Goal: Contribute content: Contribute content

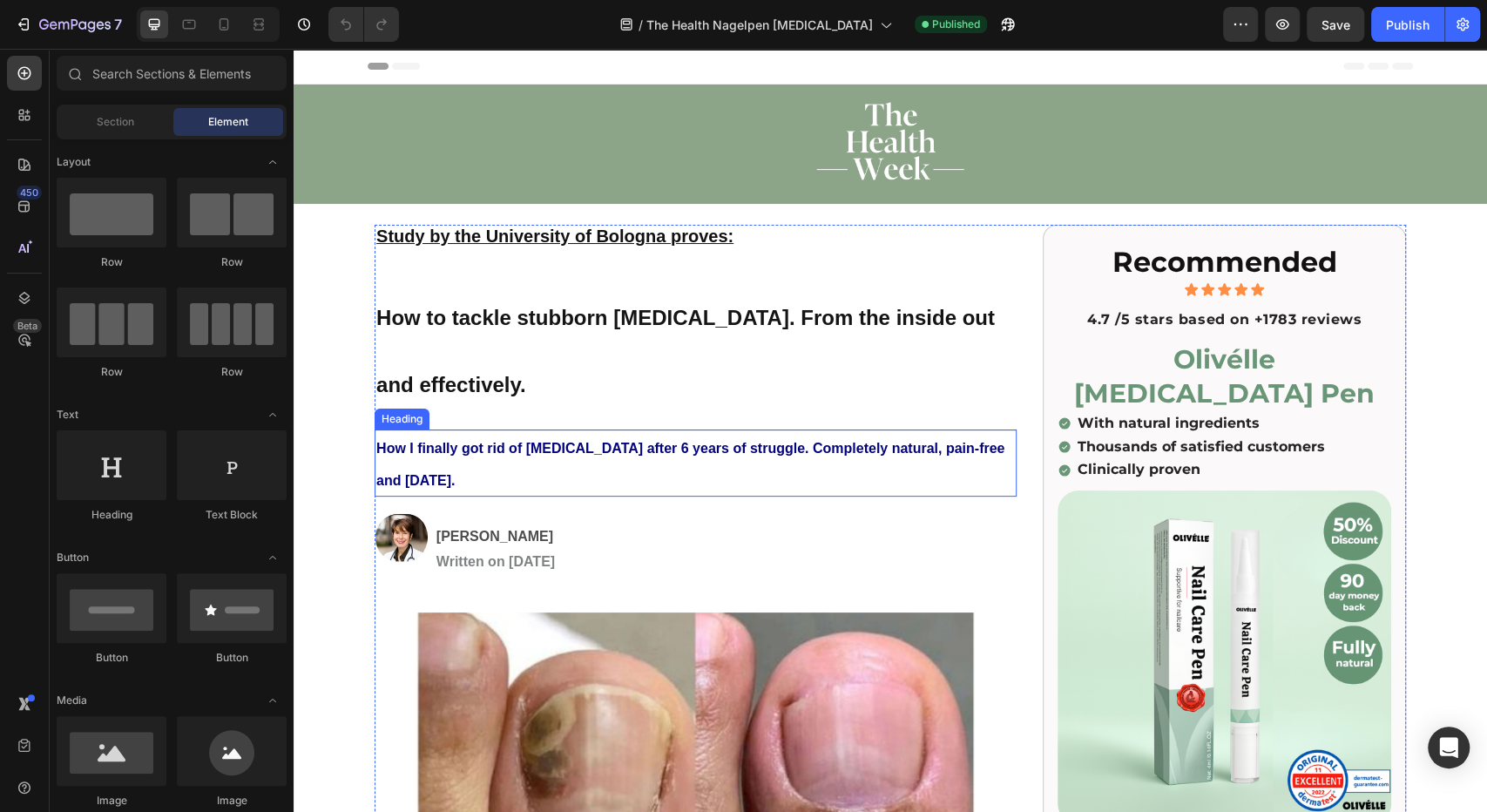
click at [465, 450] on strong "How I finally got rid of [MEDICAL_DATA] after 6 years of struggle. Completely n…" at bounding box center [690, 464] width 628 height 47
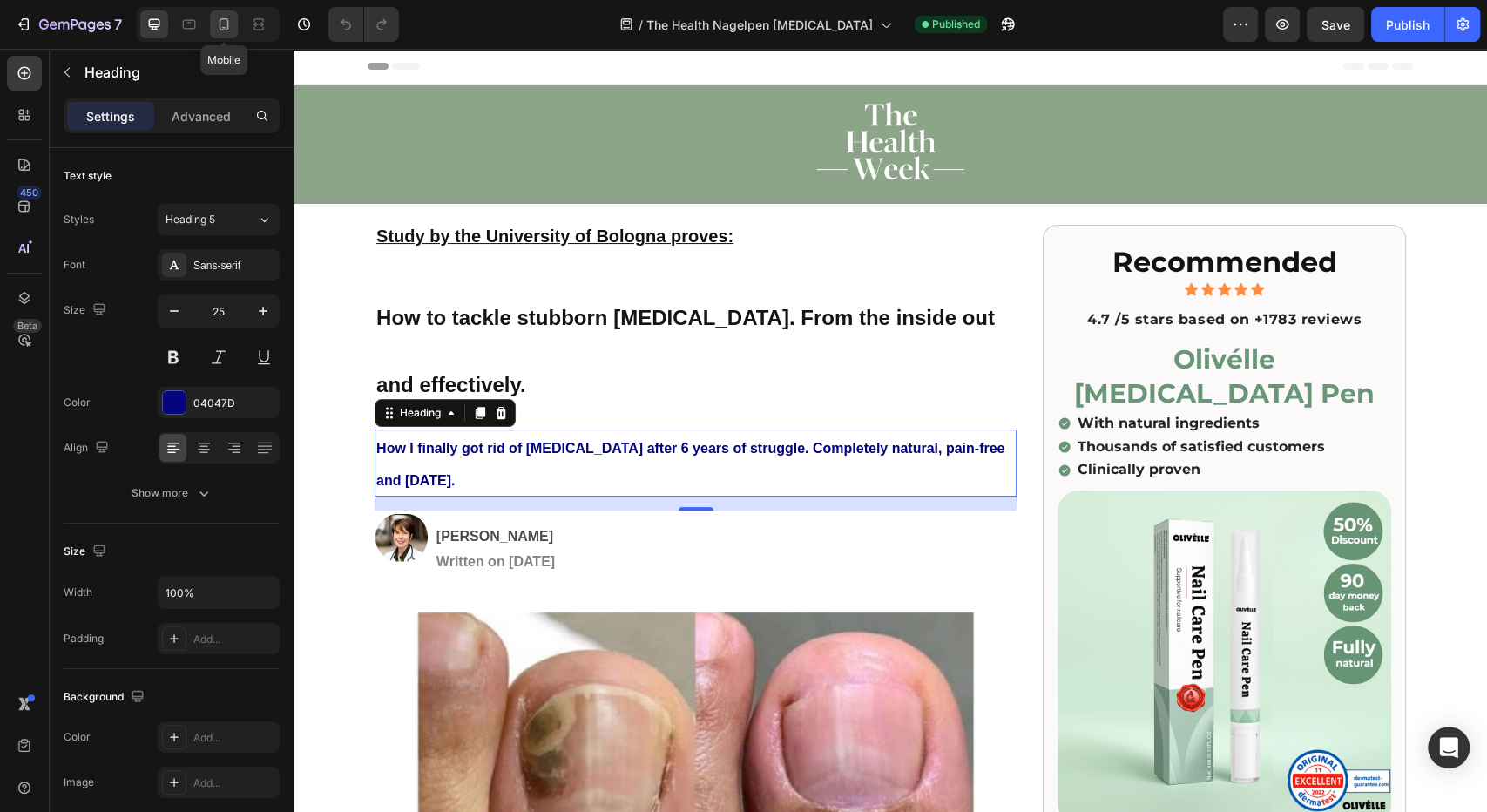
click at [217, 34] on div at bounding box center [224, 24] width 28 height 28
type input "16"
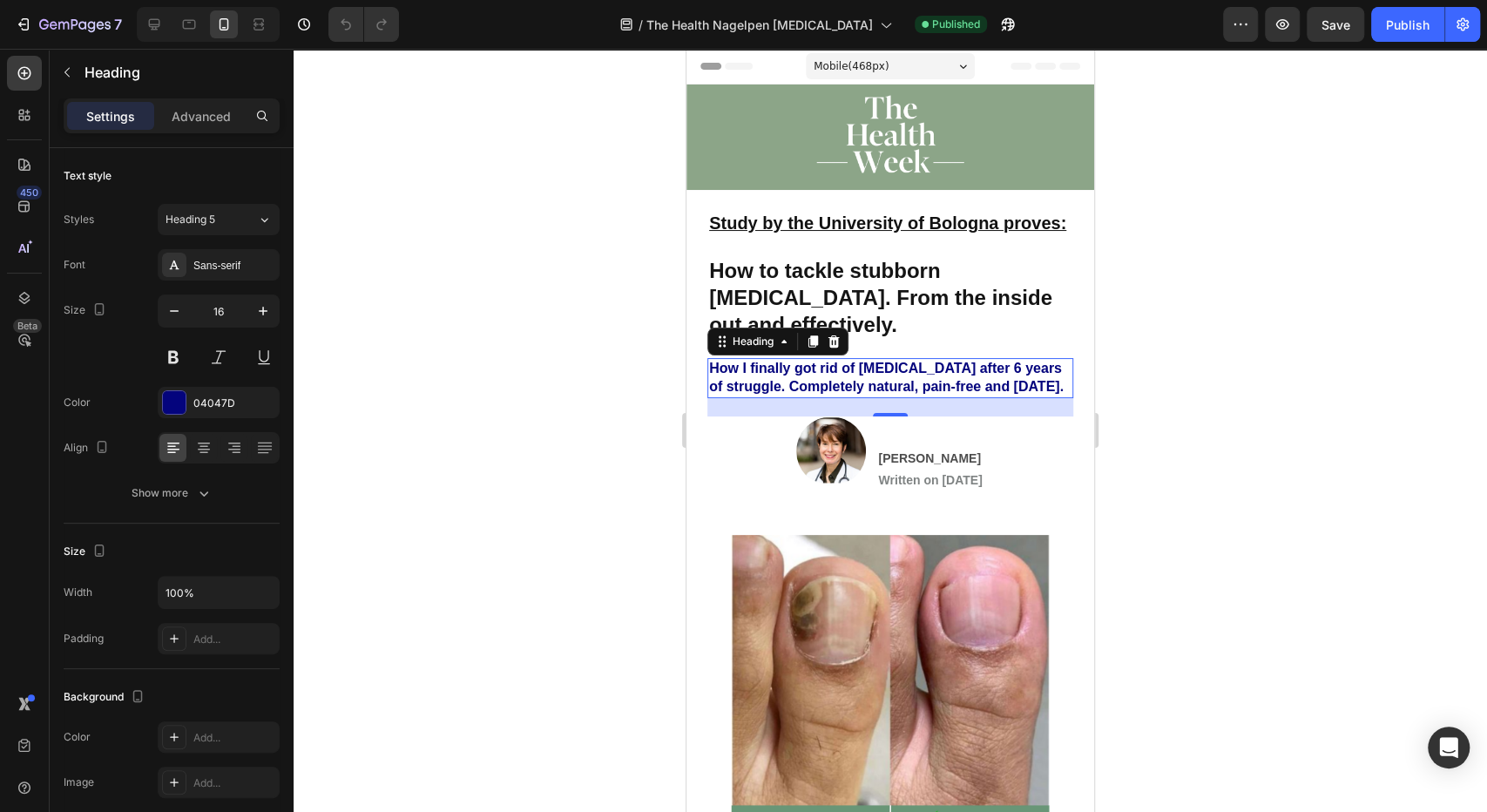
click at [845, 75] on div "Mobile ( 468 px)" at bounding box center [890, 66] width 169 height 26
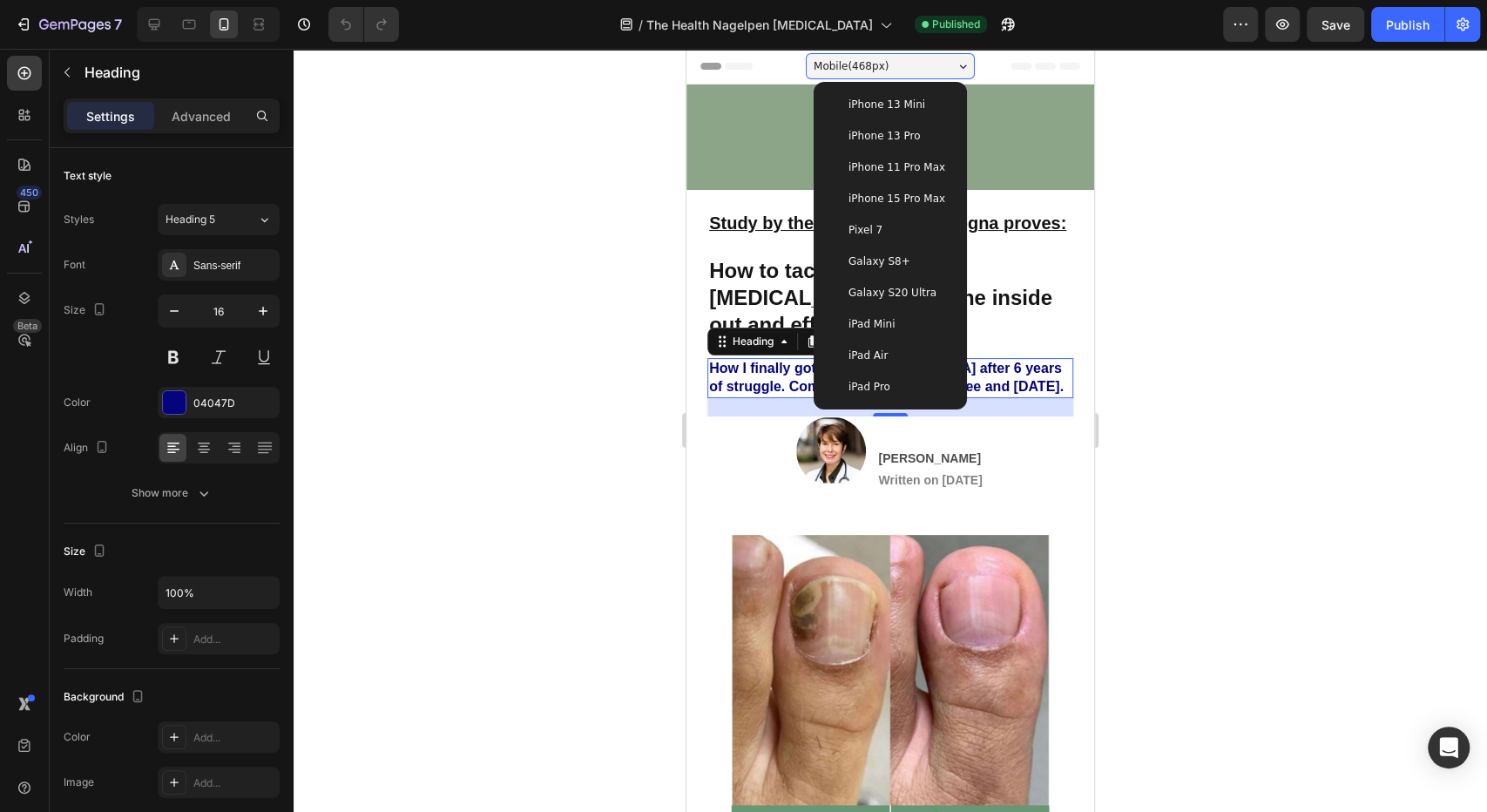
click at [845, 75] on div "Mobile ( 468 px)" at bounding box center [890, 66] width 169 height 26
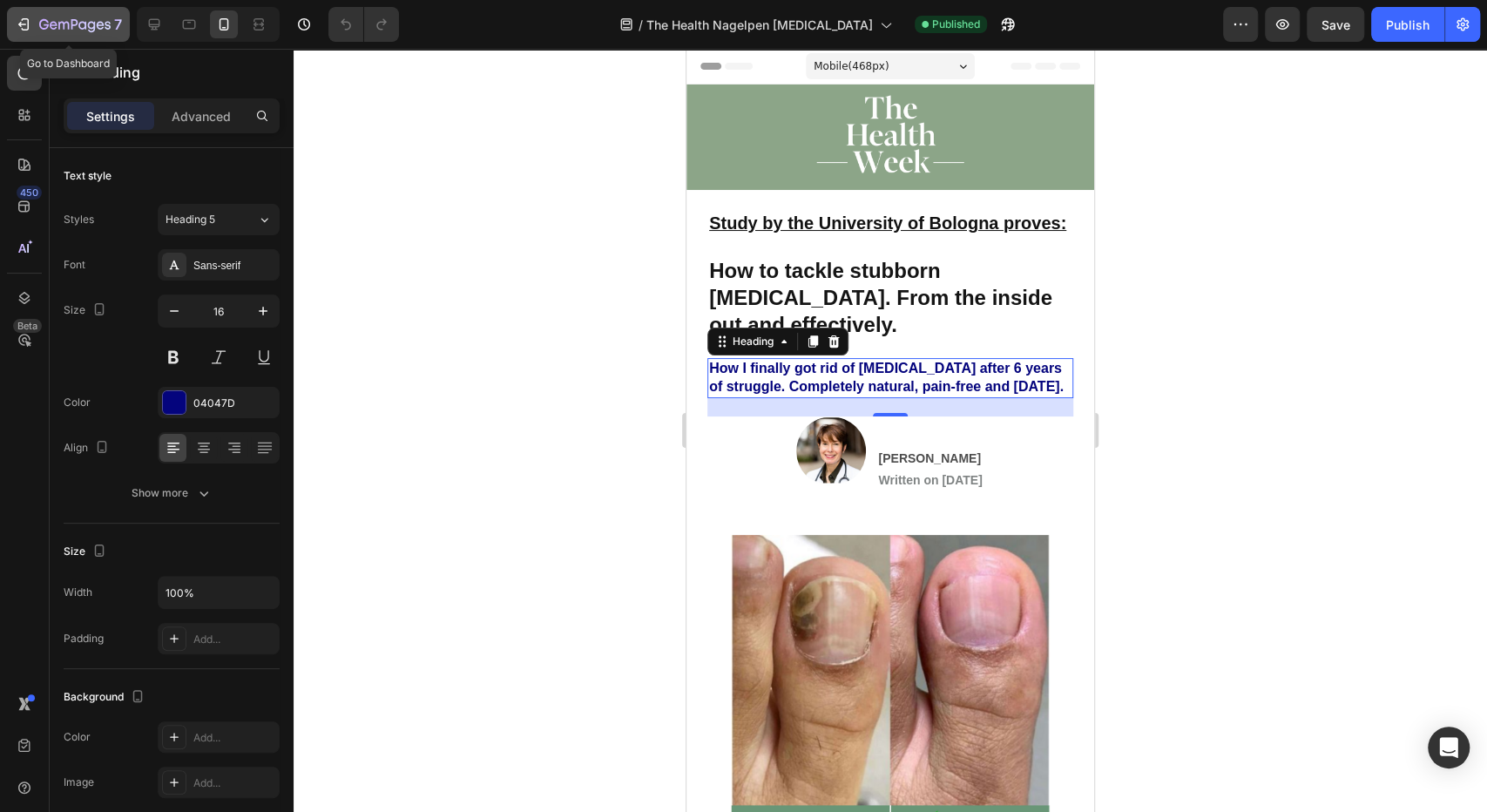
click at [28, 13] on button "7" at bounding box center [68, 24] width 123 height 35
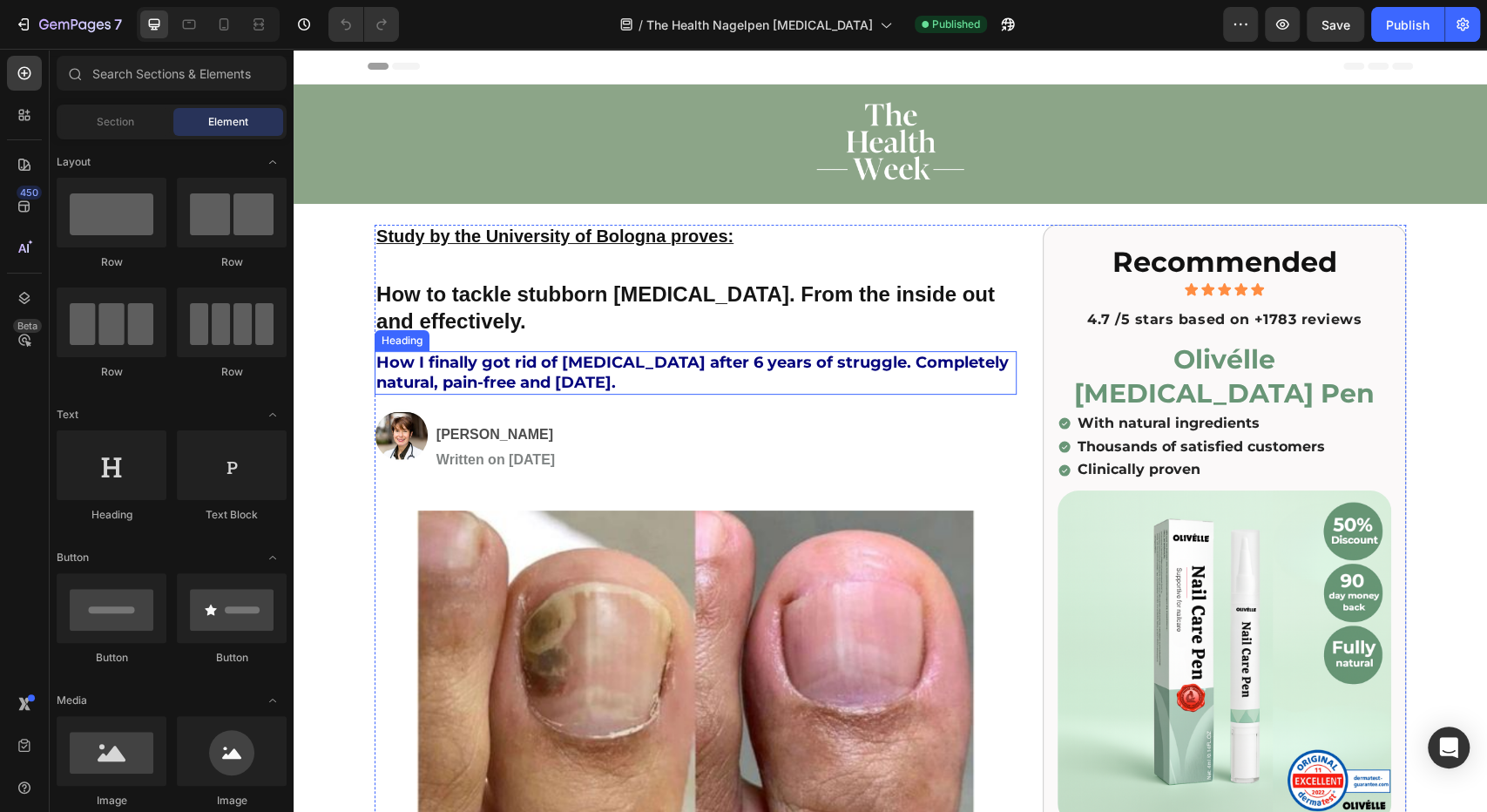
click at [578, 368] on strong "How I finally got rid of [MEDICAL_DATA] after 6 years of struggle. Completely n…" at bounding box center [693, 373] width 633 height 40
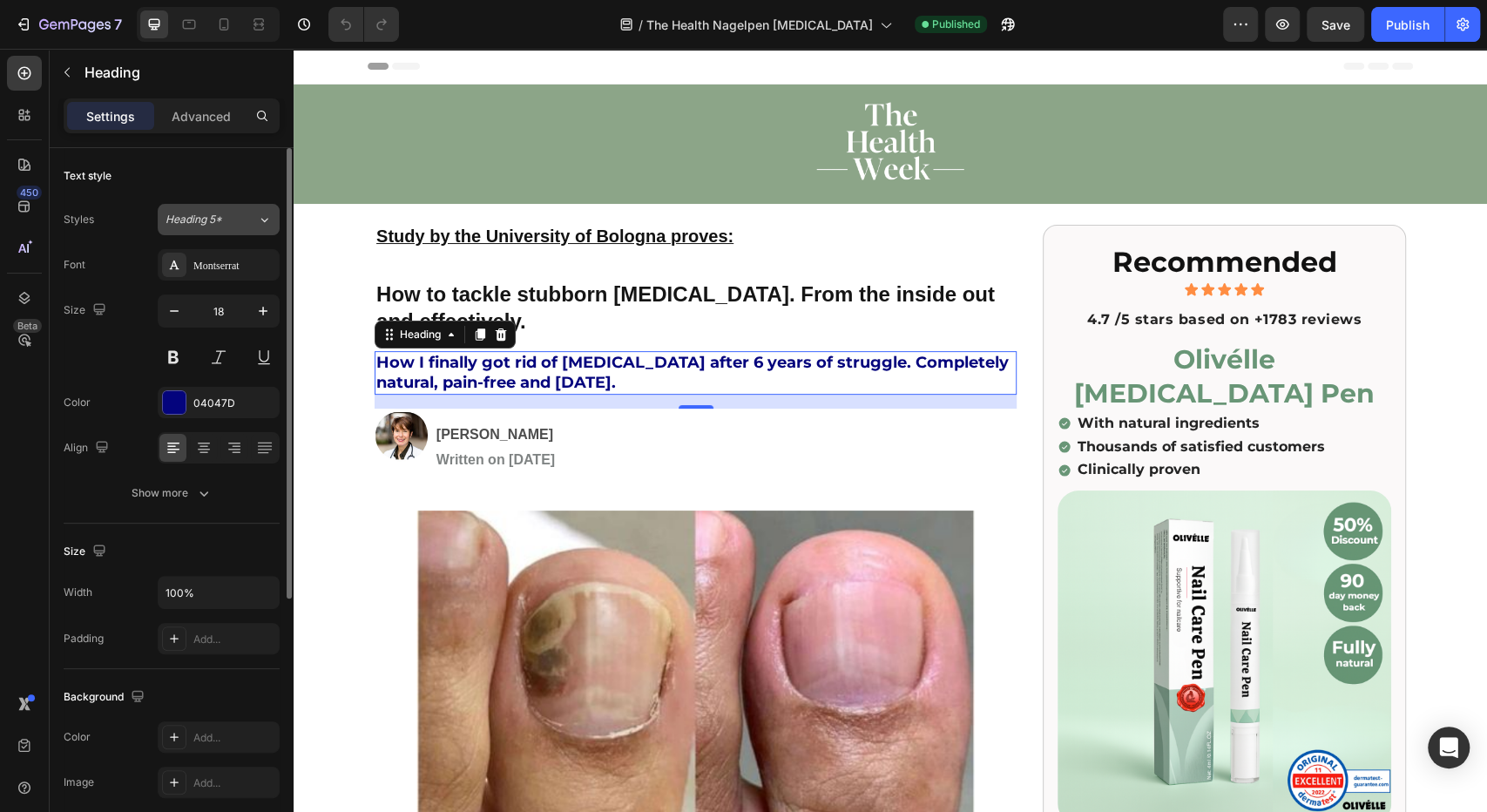
click at [253, 219] on div "Heading 5*" at bounding box center [211, 219] width 92 height 15
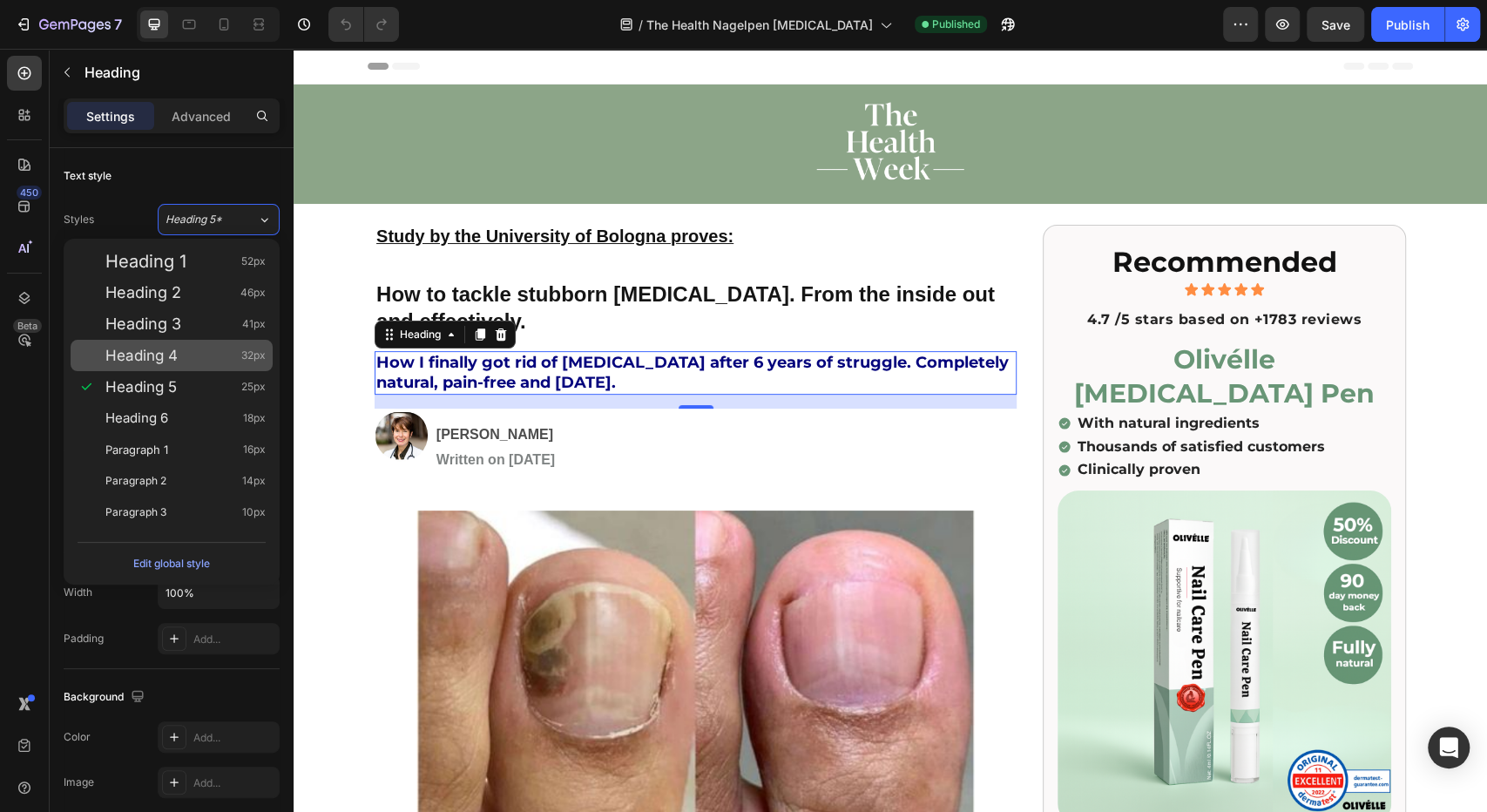
click at [187, 355] on div "Heading 4 32px" at bounding box center [185, 355] width 160 height 17
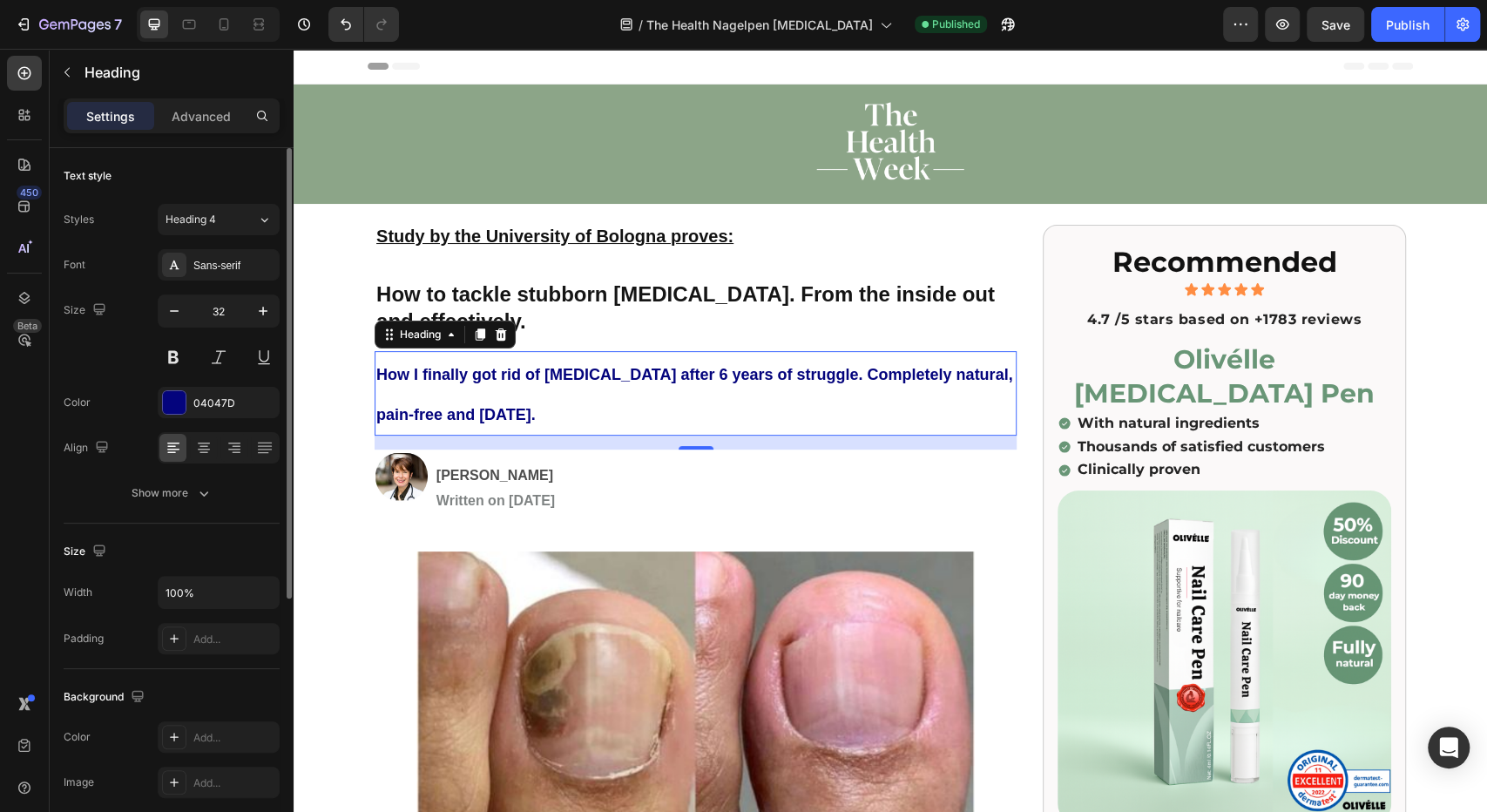
click at [223, 200] on div "Styles Heading 4 Font Sans-serif Size 32 Color 04047D Align Show more" at bounding box center [172, 354] width 216 height 308
click at [218, 215] on div "Heading 4" at bounding box center [200, 219] width 71 height 15
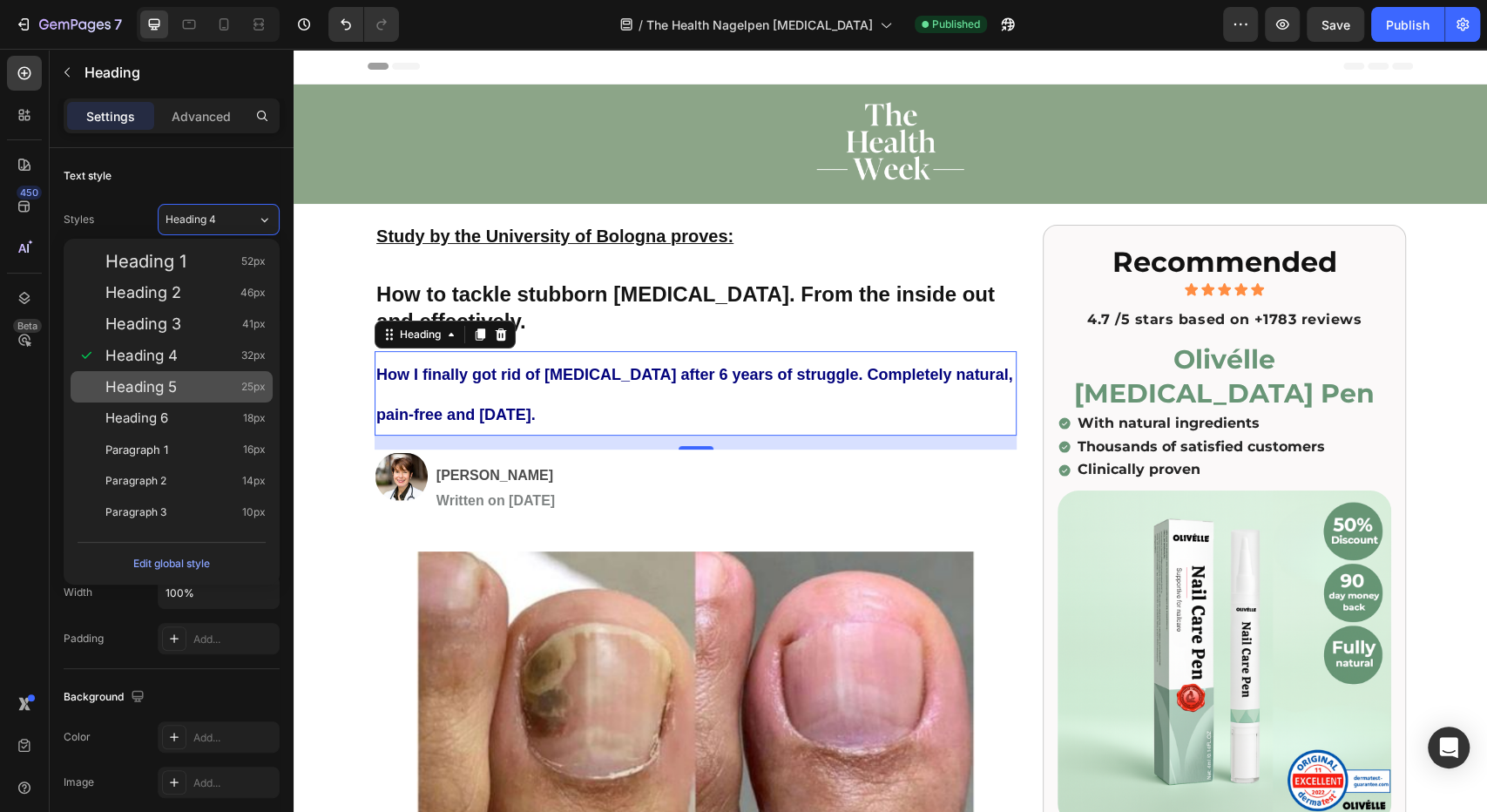
click at [161, 386] on span "Heading 5" at bounding box center [141, 386] width 72 height 17
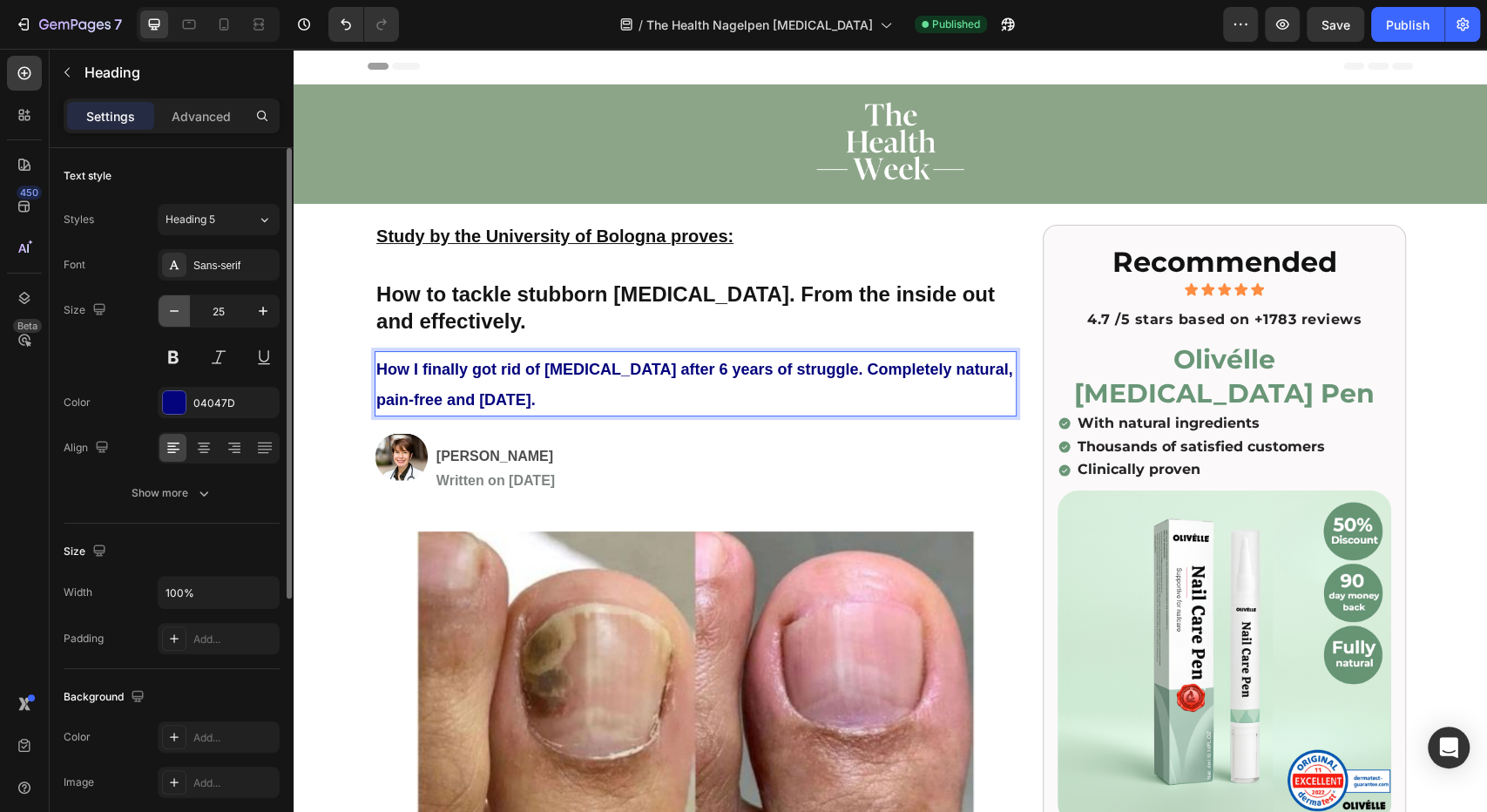
click at [174, 313] on icon "button" at bounding box center [173, 310] width 17 height 17
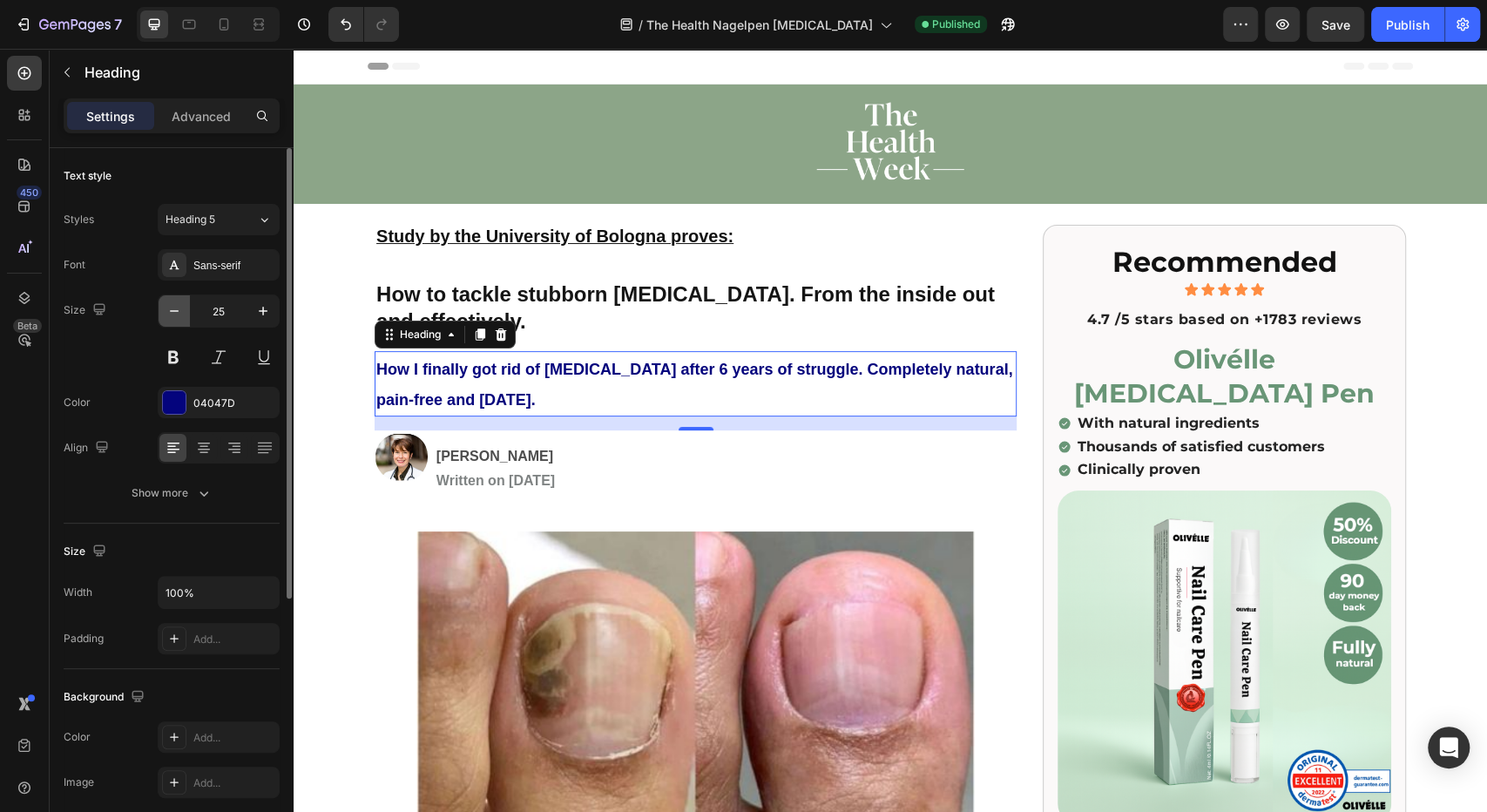
click at [174, 313] on icon "button" at bounding box center [173, 310] width 17 height 17
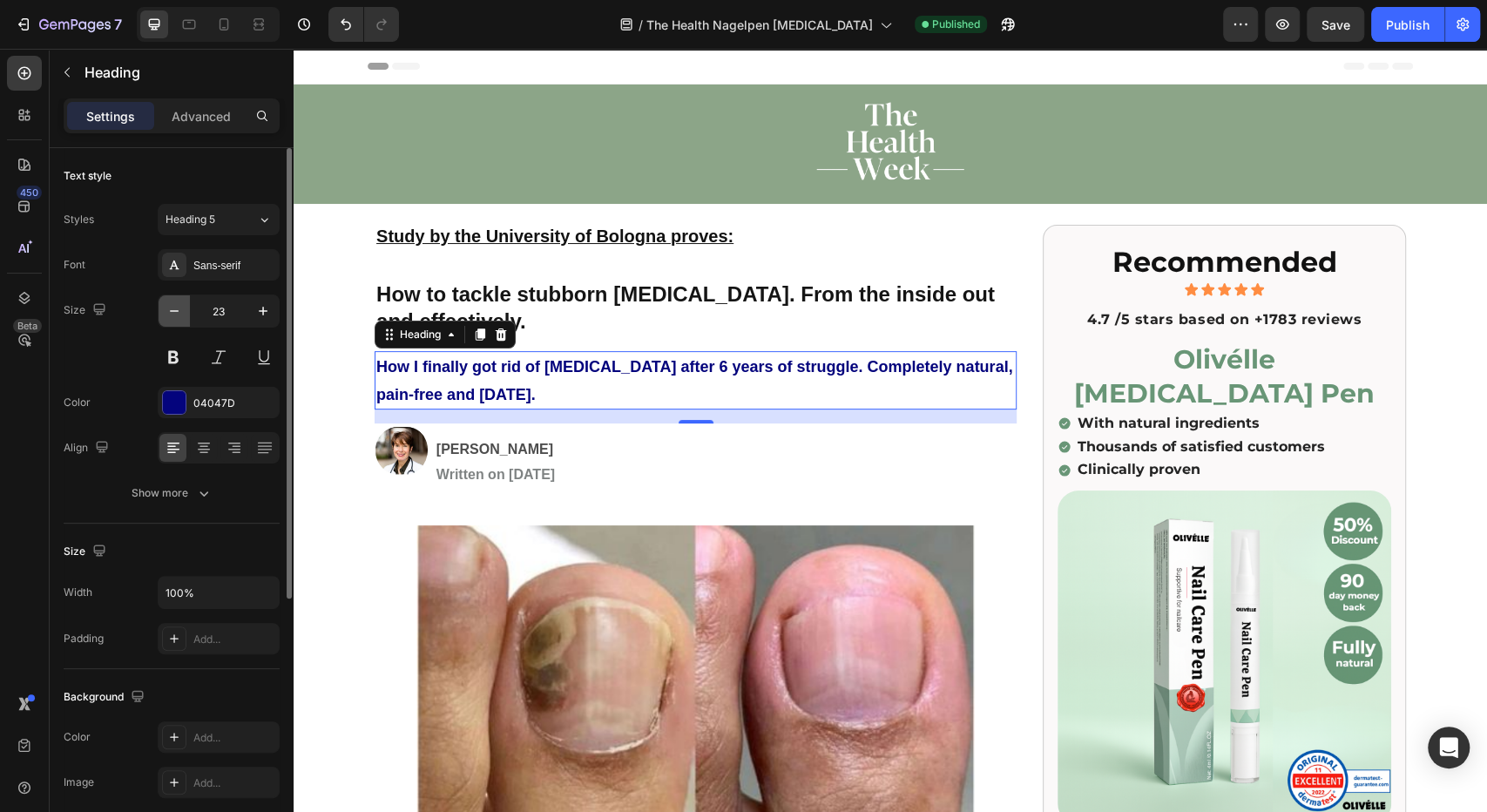
click at [174, 313] on icon "button" at bounding box center [173, 310] width 17 height 17
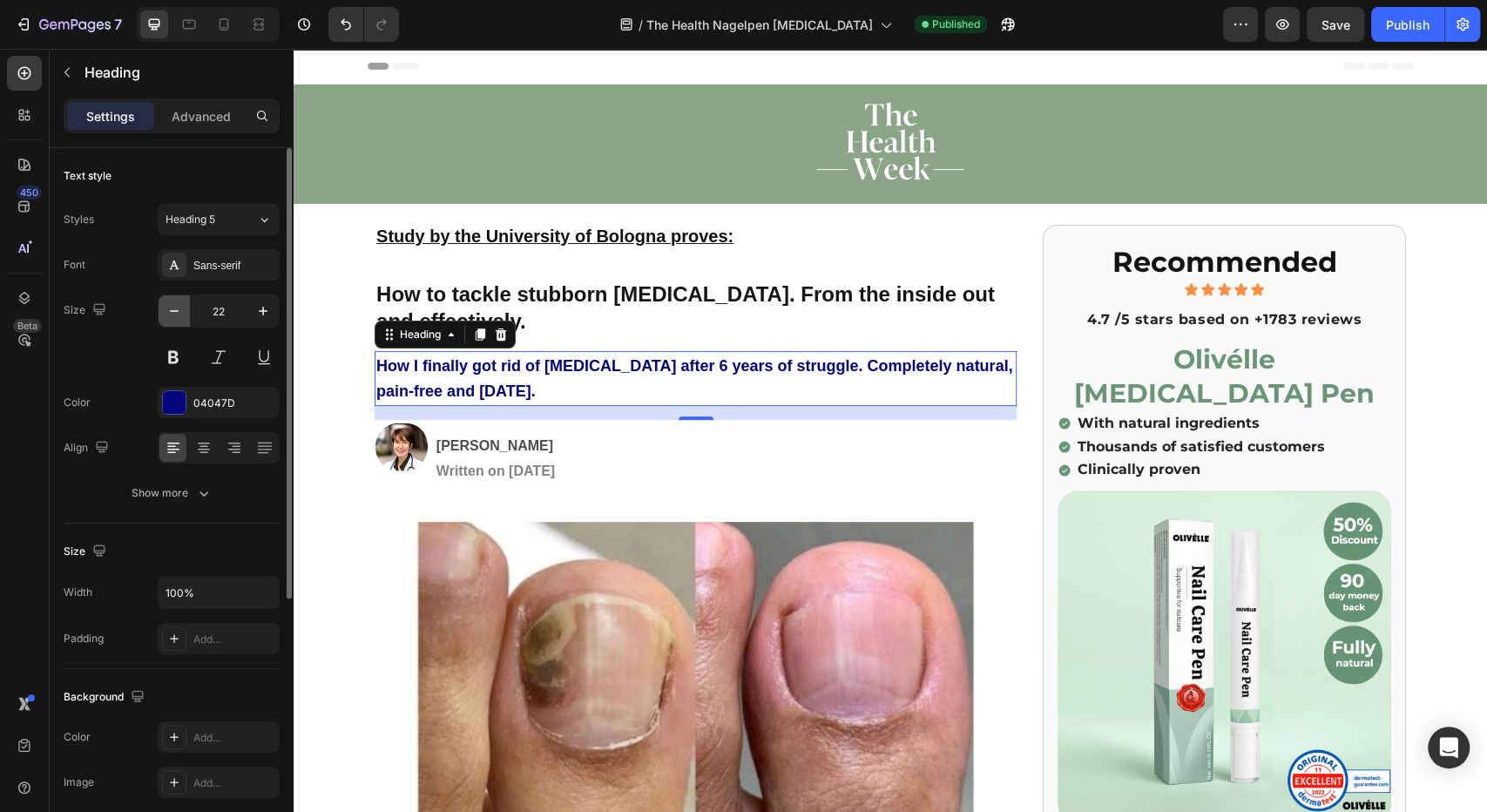
click at [174, 313] on icon "button" at bounding box center [173, 310] width 17 height 17
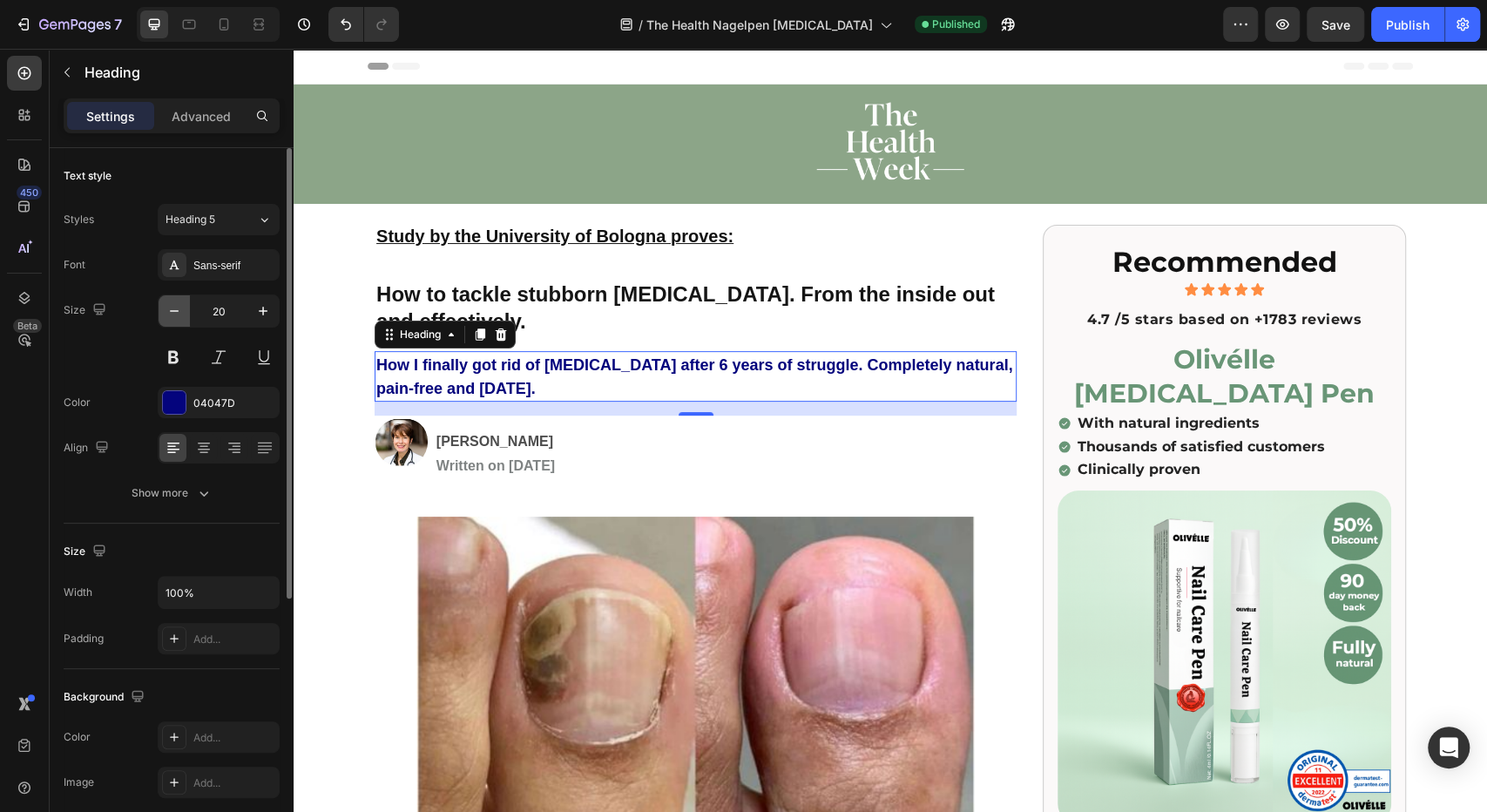
click at [174, 313] on icon "button" at bounding box center [173, 310] width 17 height 17
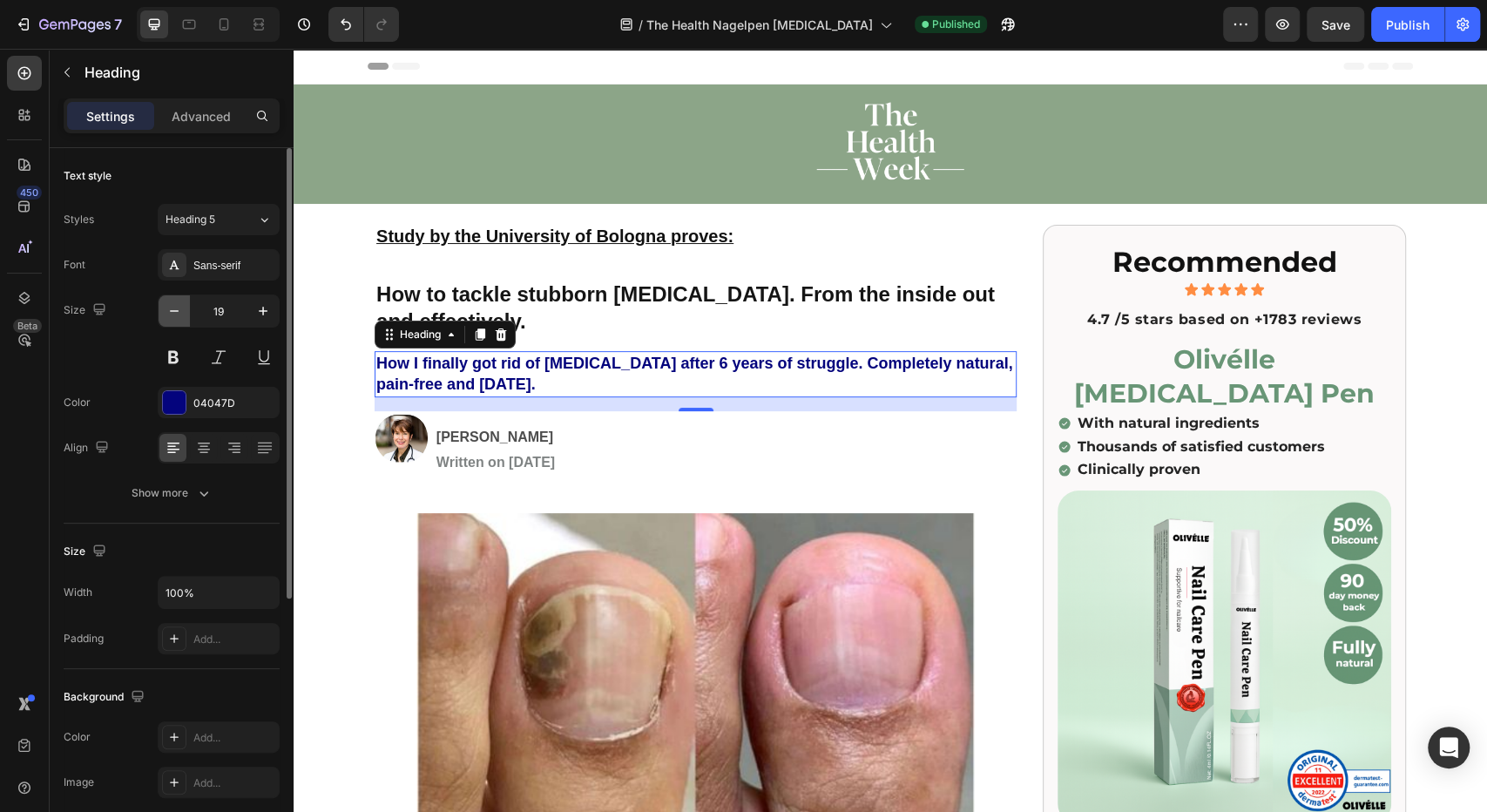
click at [174, 313] on icon "button" at bounding box center [173, 310] width 17 height 17
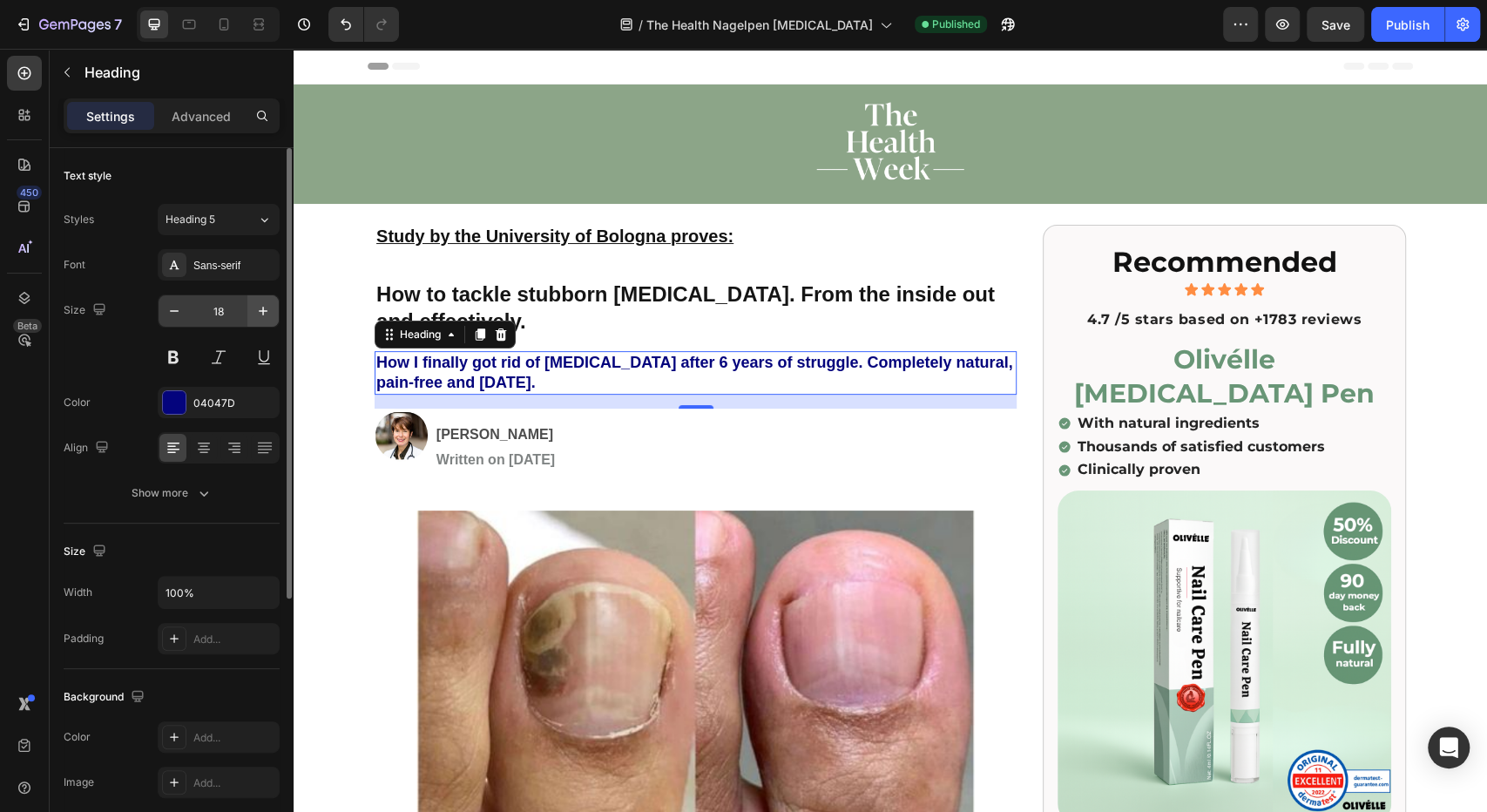
click at [265, 306] on icon "button" at bounding box center [262, 310] width 17 height 17
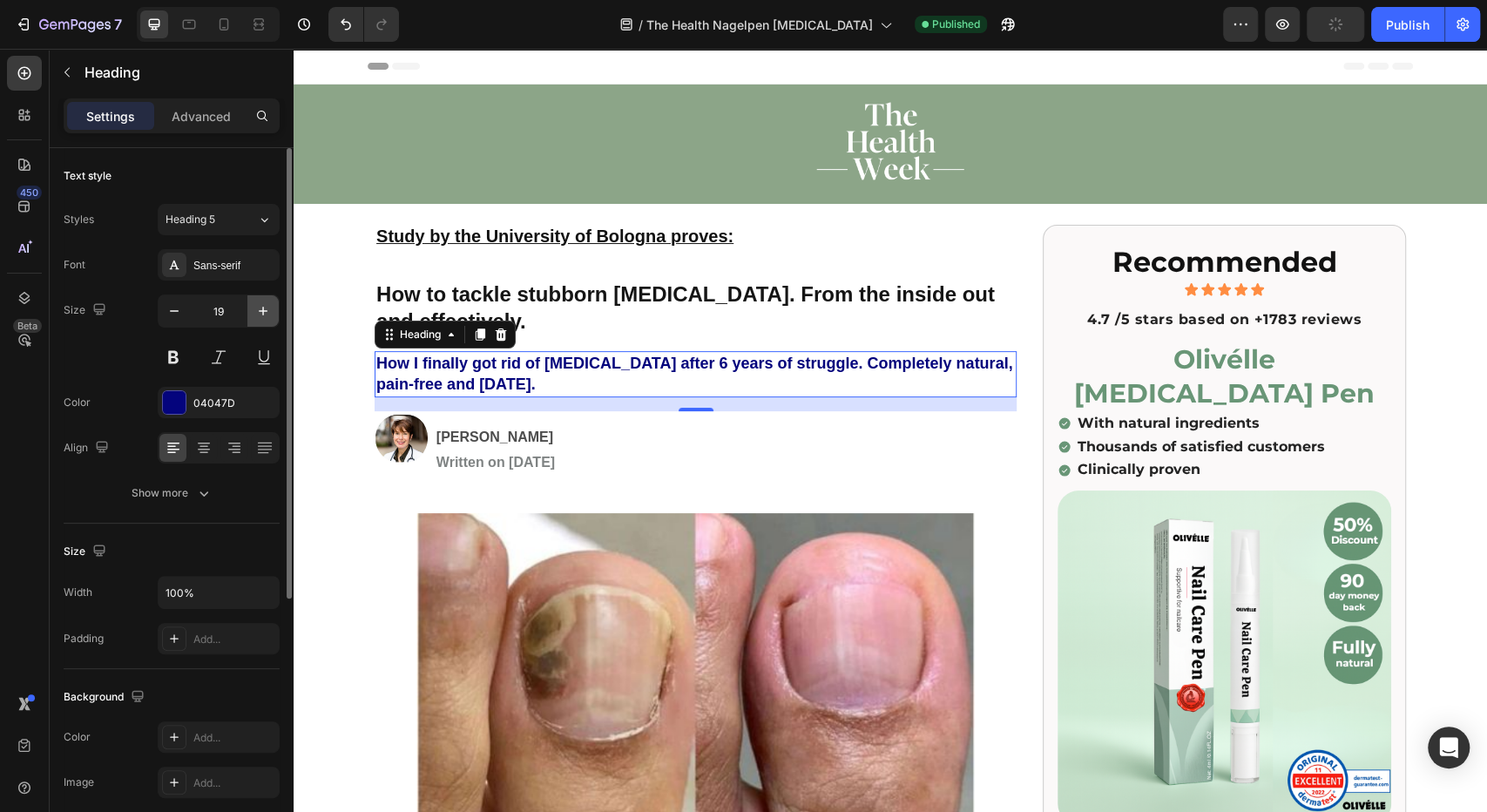
click at [265, 306] on icon "button" at bounding box center [262, 310] width 17 height 17
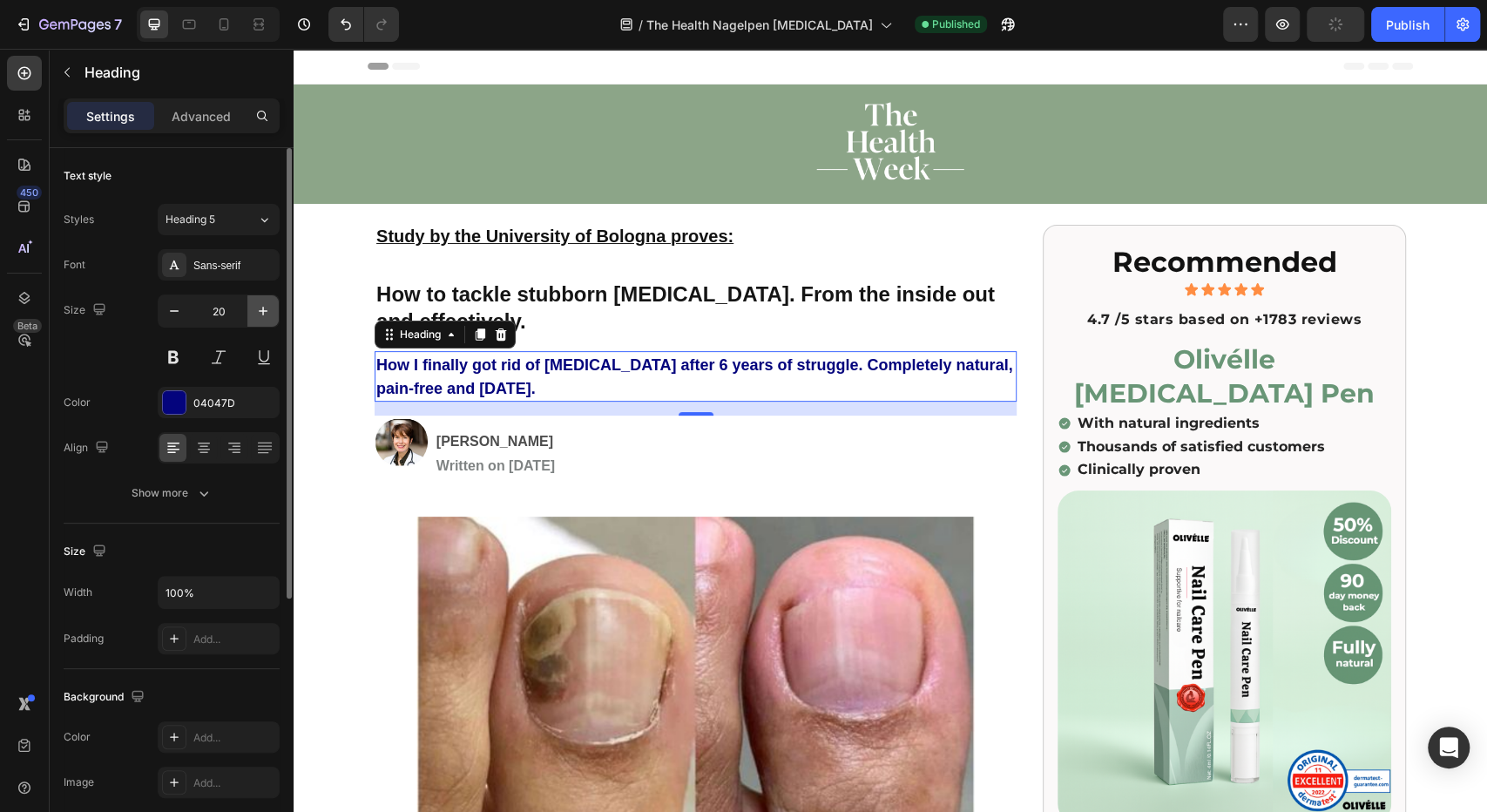
click at [265, 306] on icon "button" at bounding box center [262, 310] width 17 height 17
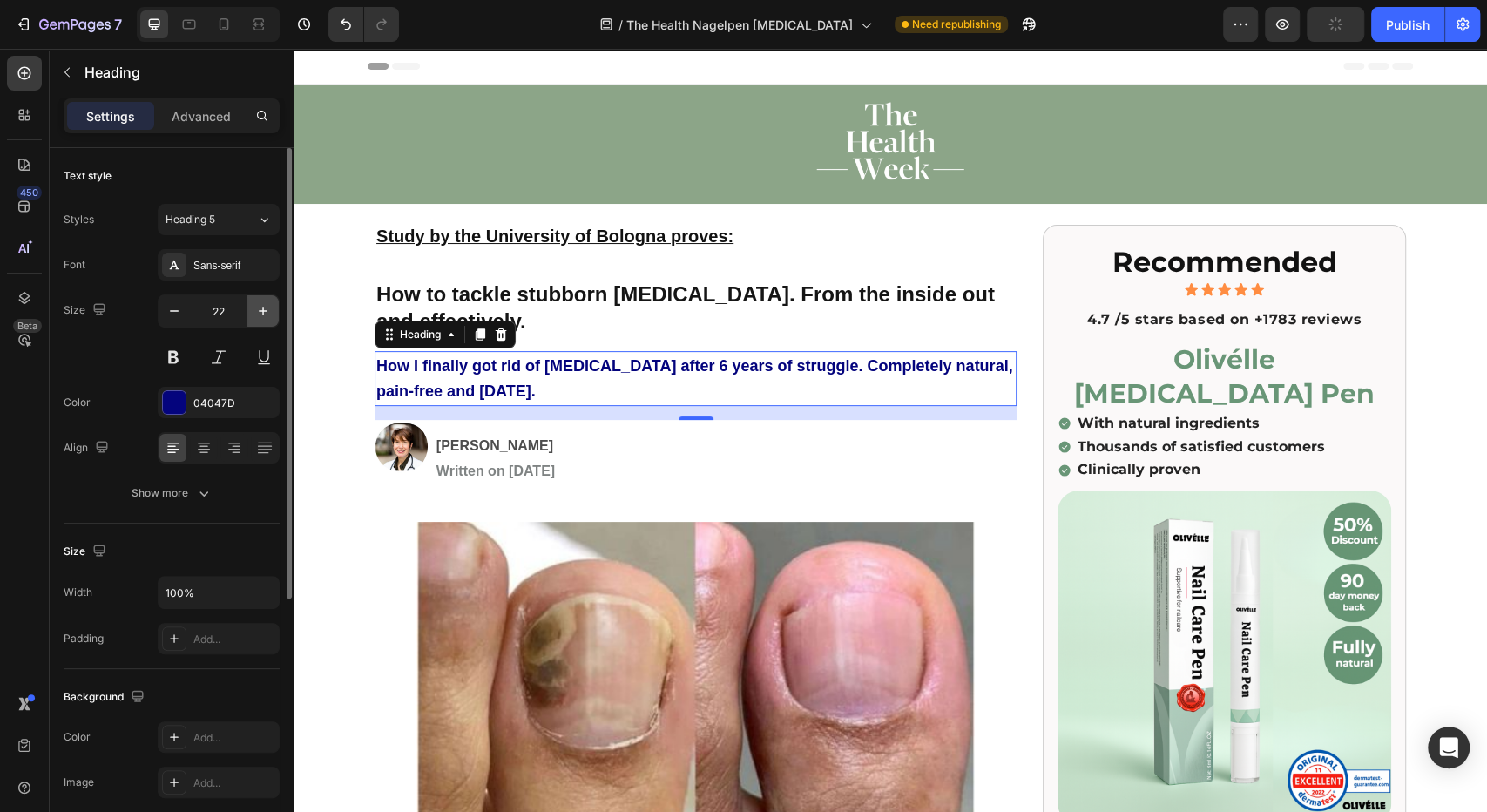
click at [265, 306] on icon "button" at bounding box center [262, 310] width 17 height 17
type input "23"
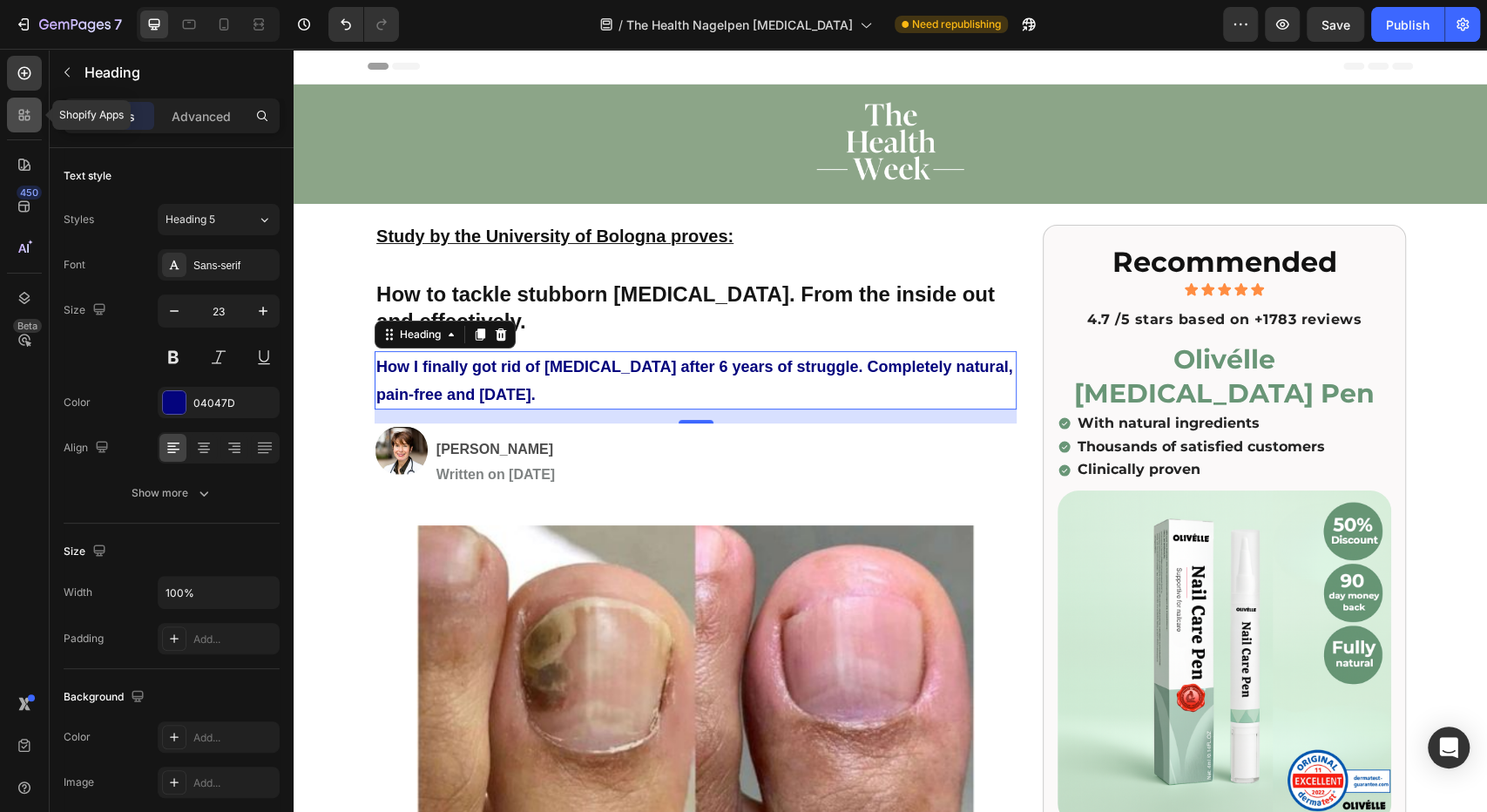
click at [10, 117] on div at bounding box center [24, 115] width 35 height 35
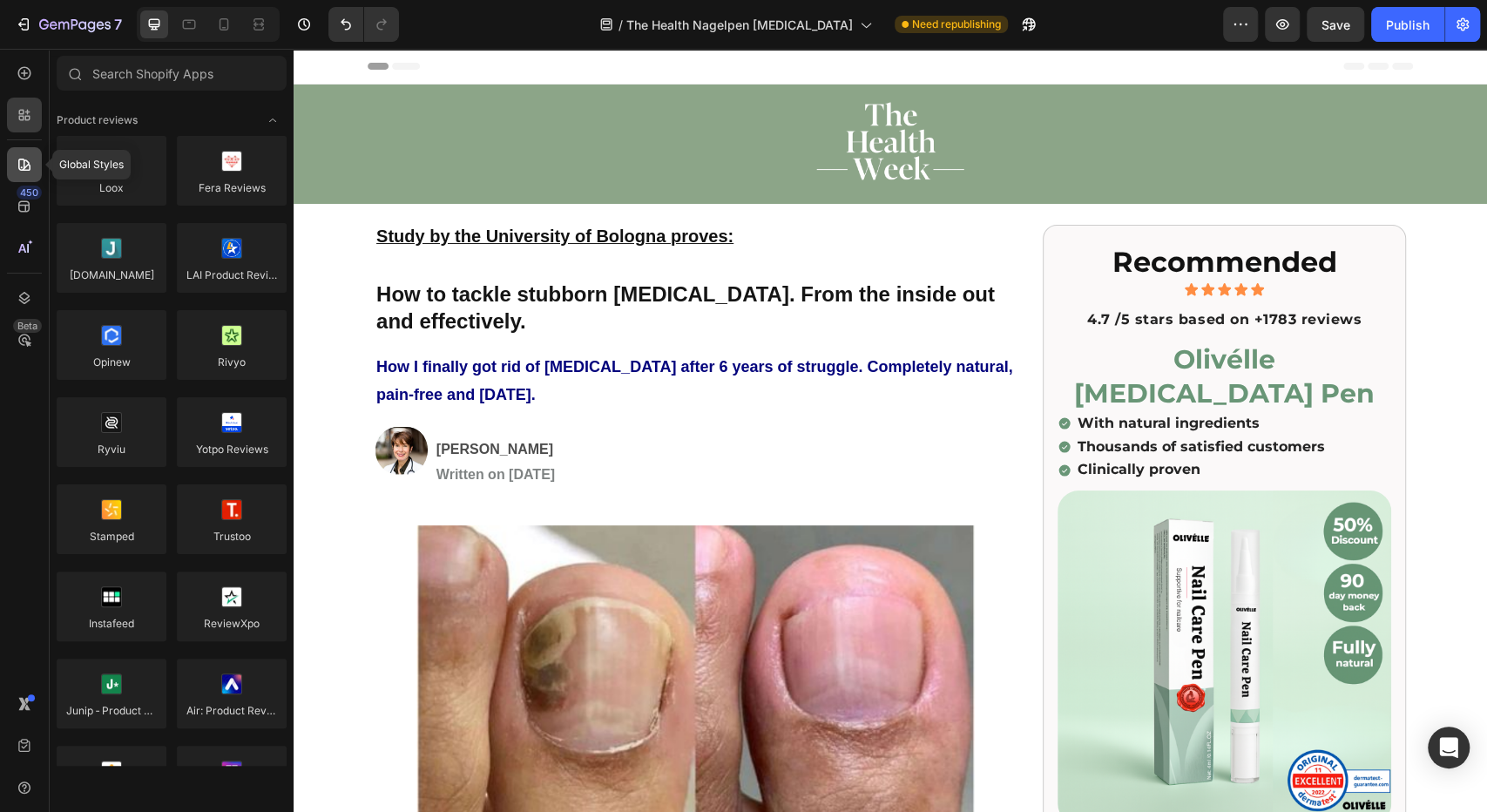
click at [21, 180] on div at bounding box center [24, 164] width 35 height 35
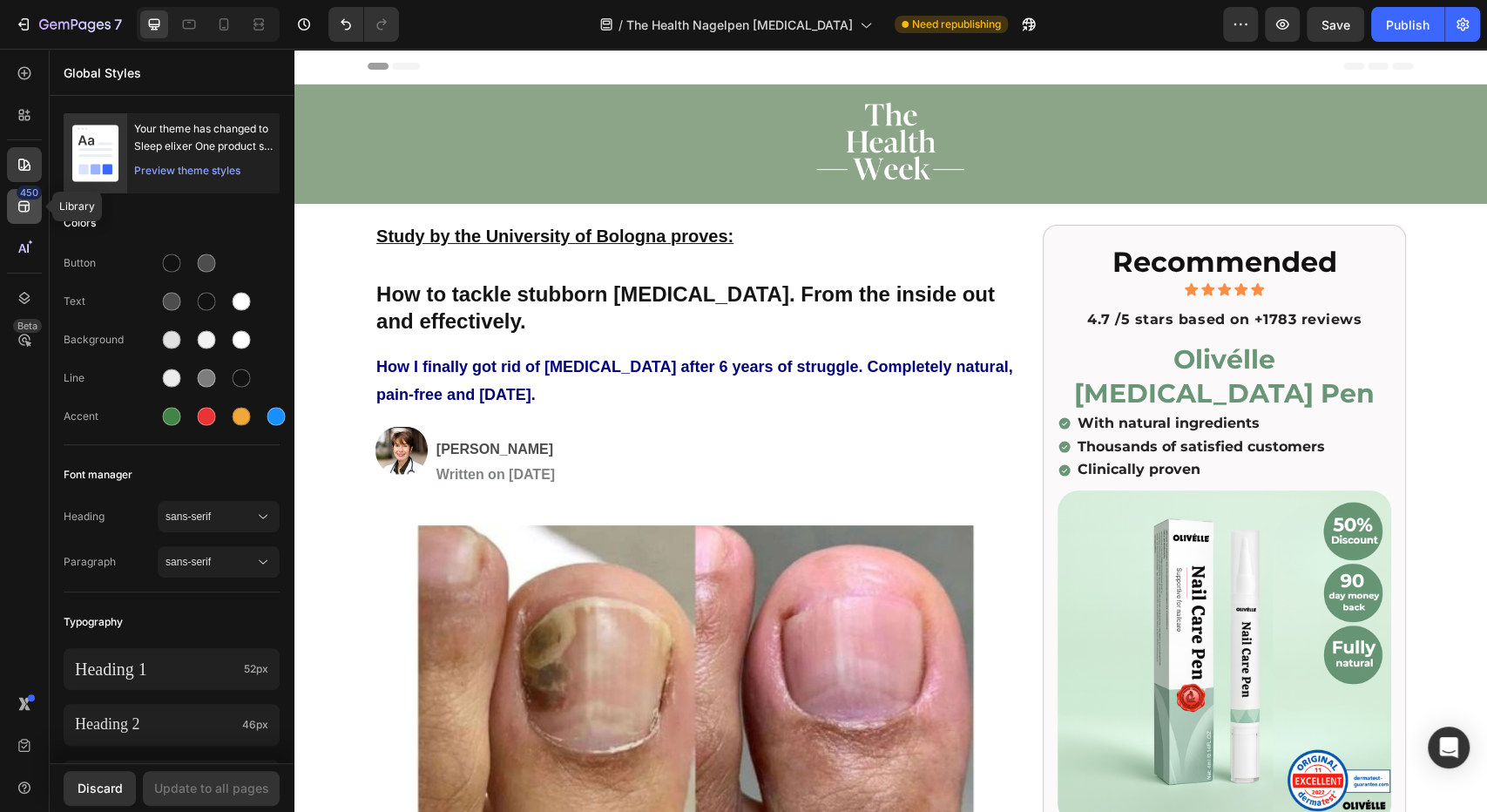
click at [21, 215] on icon at bounding box center [23, 206] width 17 height 17
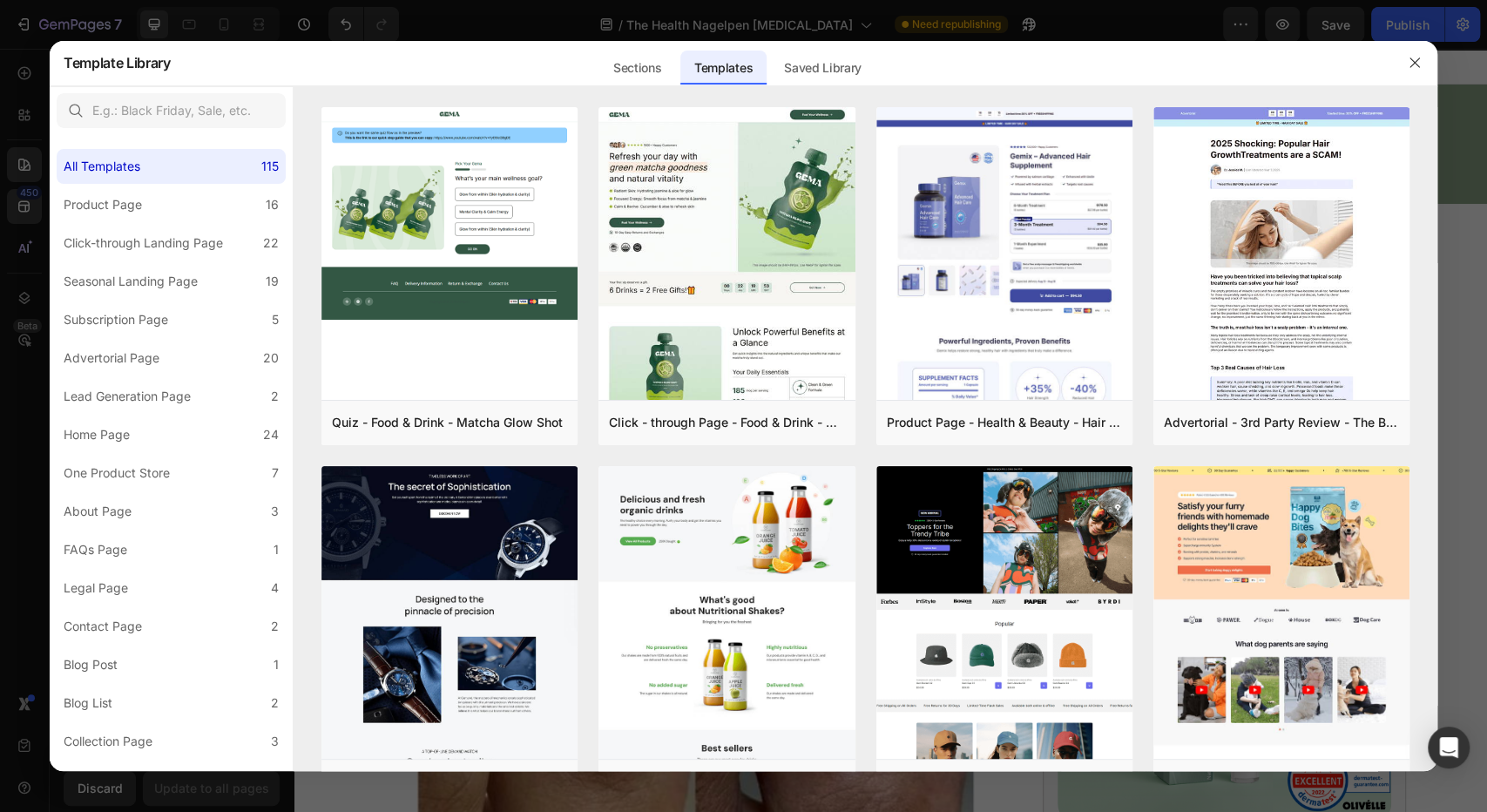
click at [22, 247] on div at bounding box center [743, 406] width 1487 height 812
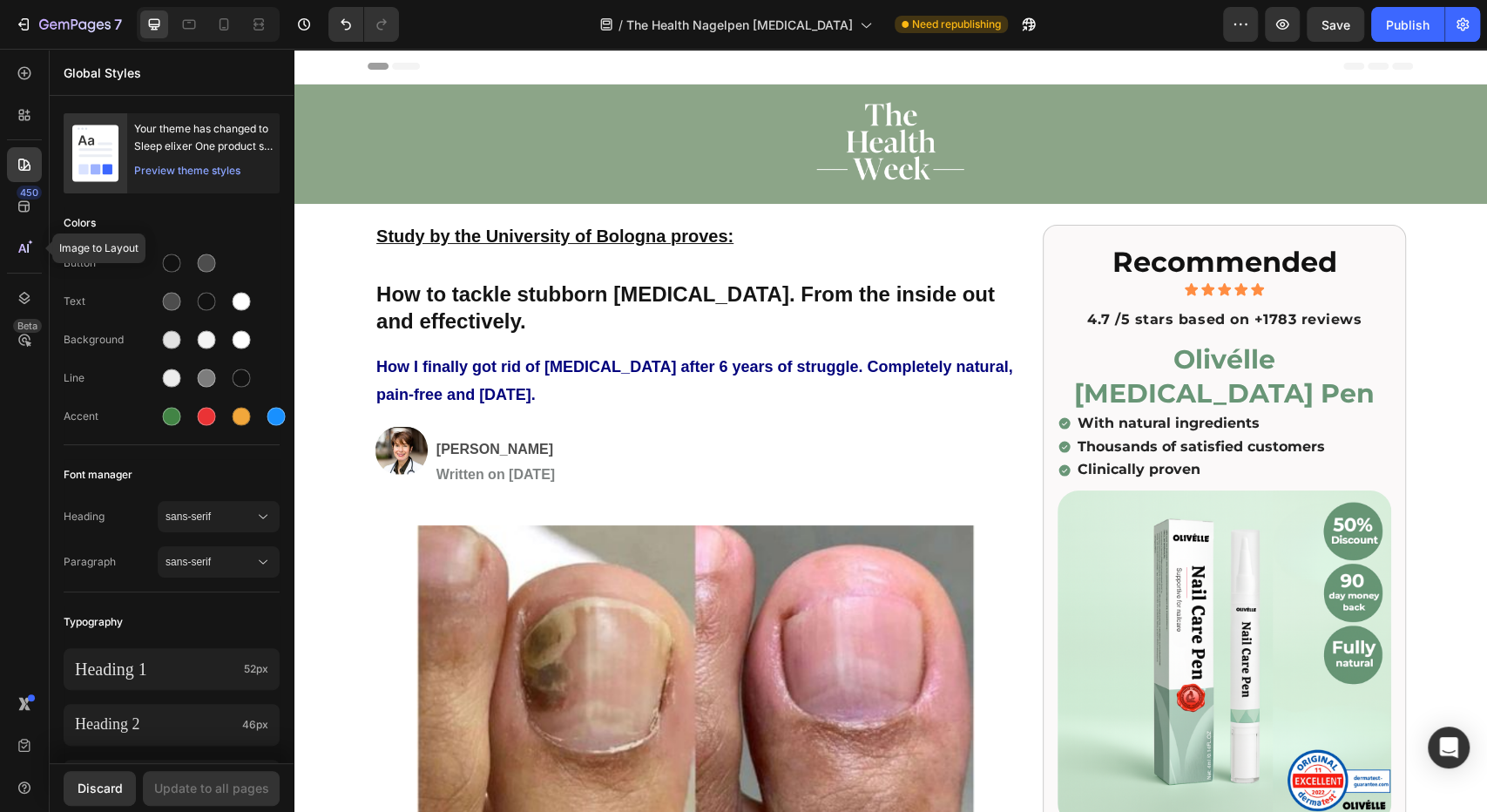
click at [22, 247] on icon at bounding box center [23, 248] width 17 height 17
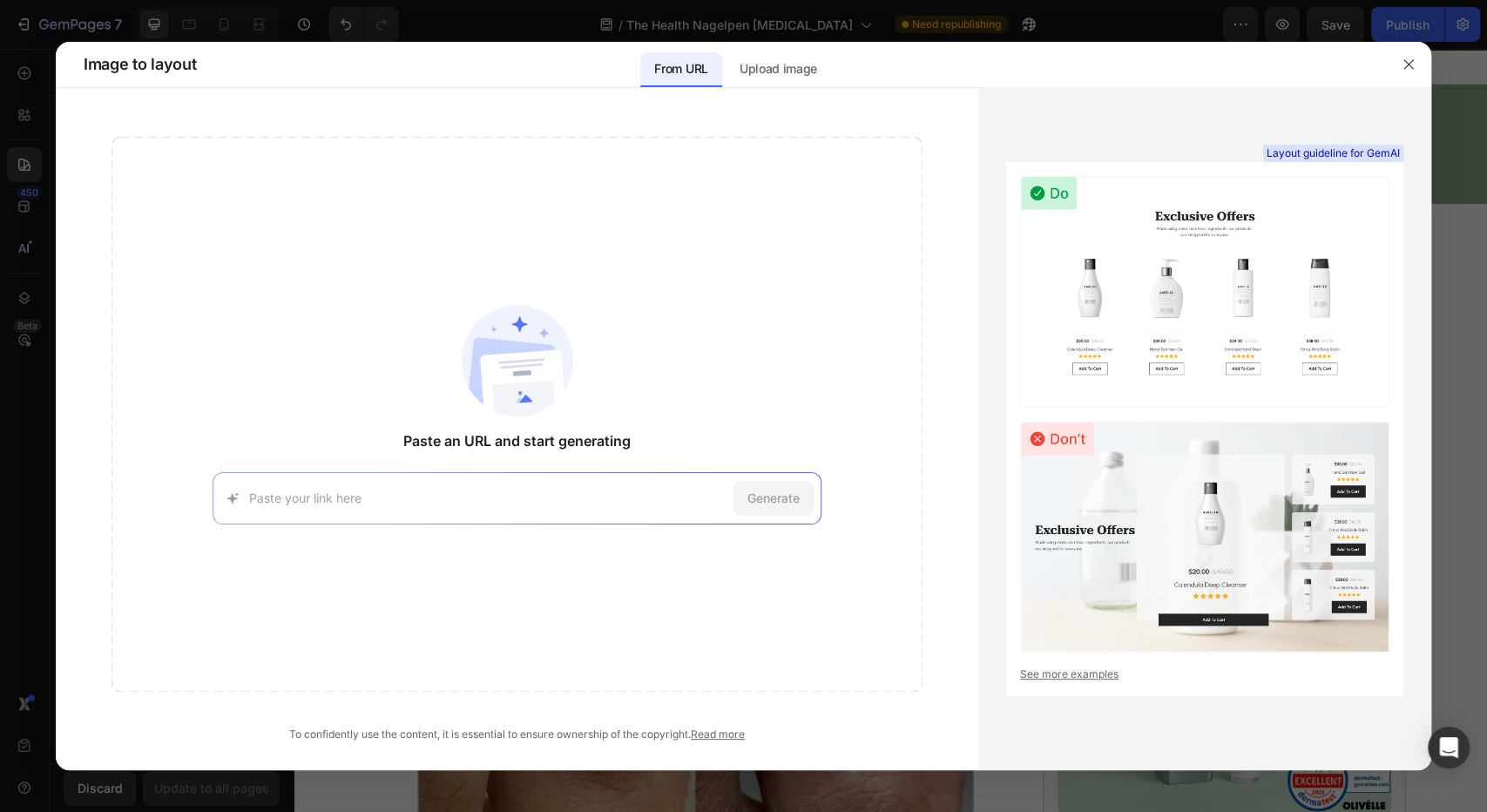
click at [21, 253] on div at bounding box center [743, 406] width 1487 height 812
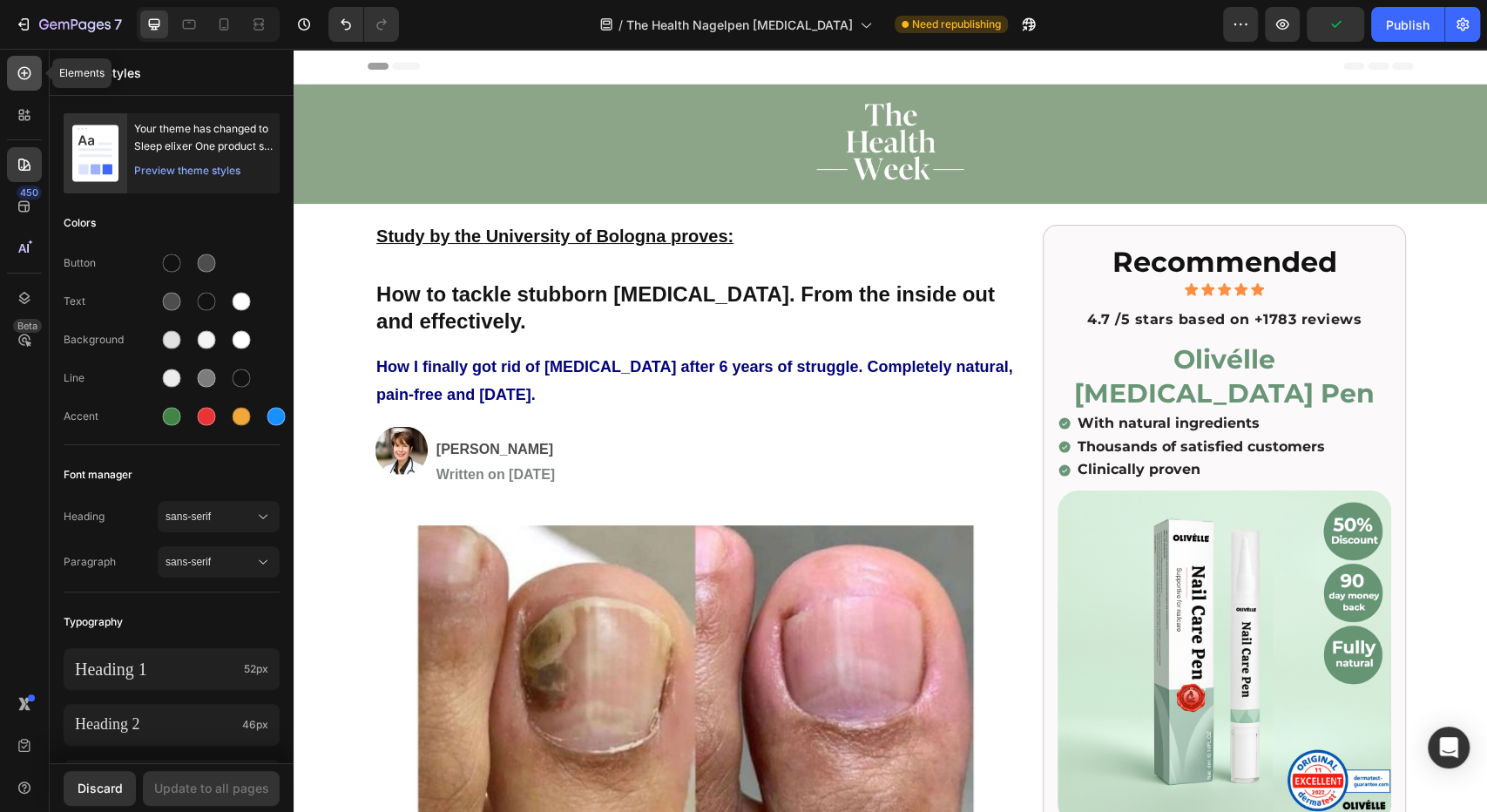
click at [25, 72] on icon at bounding box center [23, 73] width 17 height 17
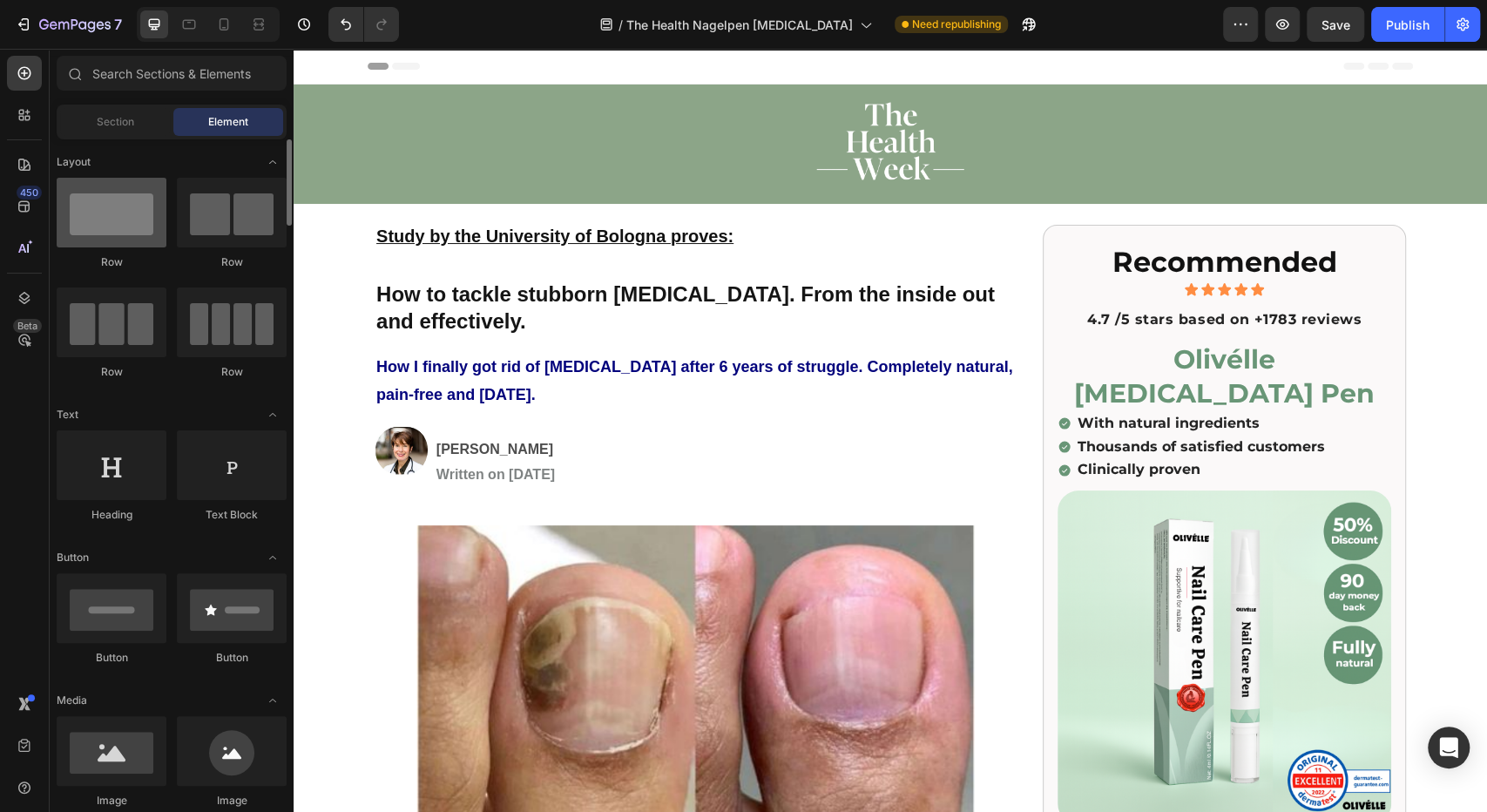
click at [135, 235] on div at bounding box center [111, 213] width 110 height 70
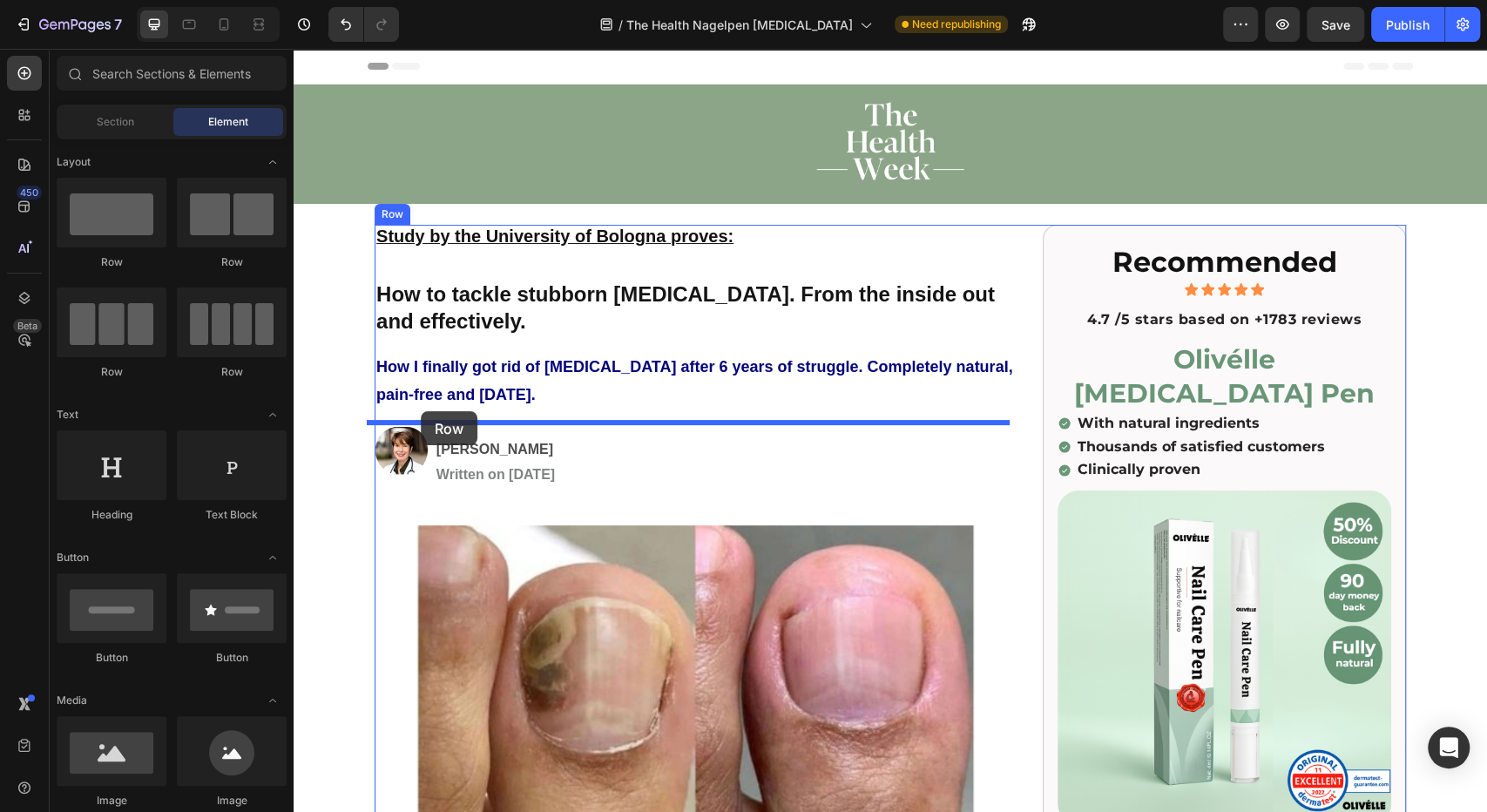
drag, startPoint x: 439, startPoint y: 280, endPoint x: 421, endPoint y: 410, distance: 131.2
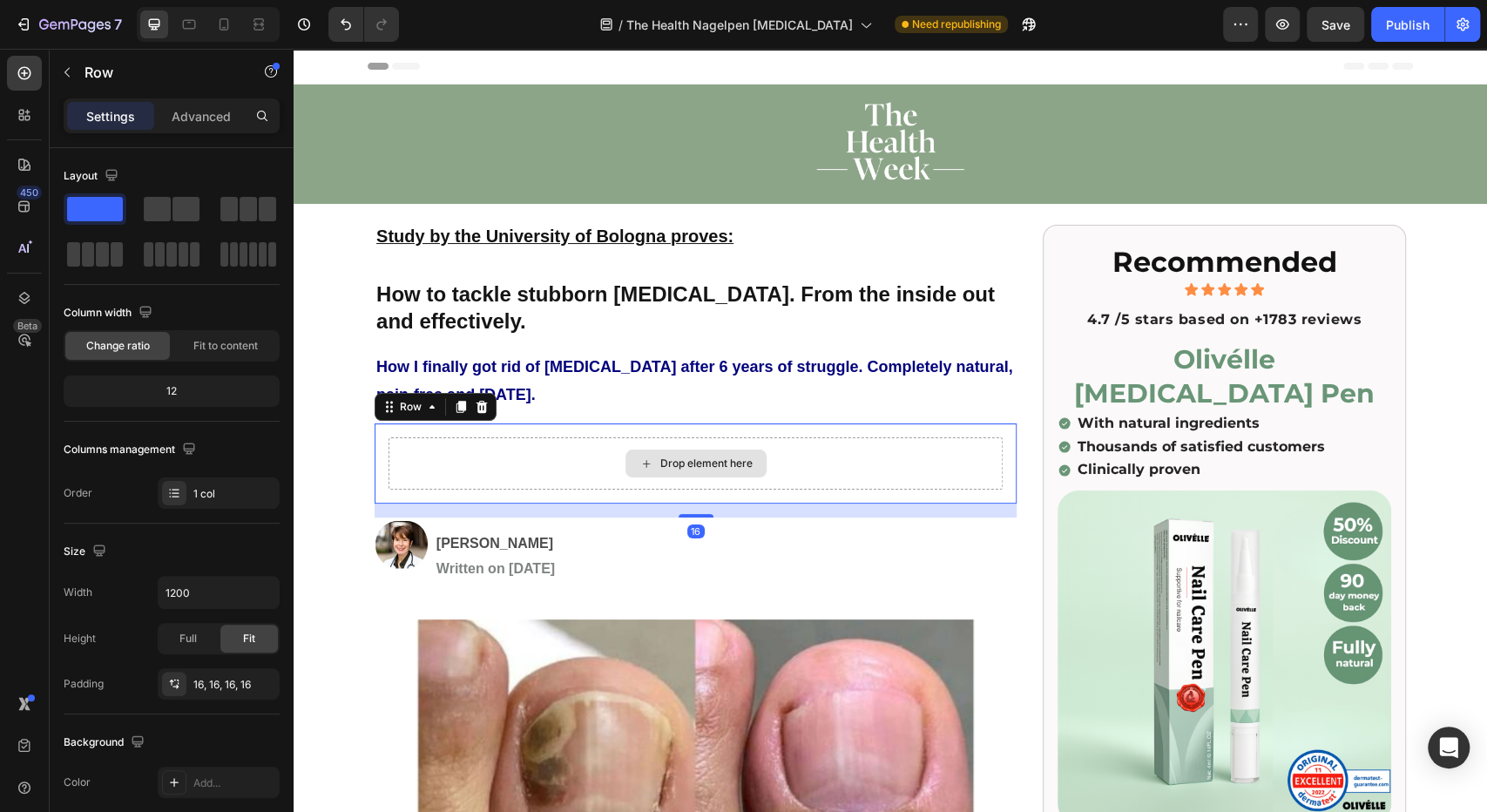
click at [445, 461] on div "Drop element here" at bounding box center [695, 463] width 615 height 52
click at [662, 464] on div "Drop element here" at bounding box center [706, 463] width 93 height 14
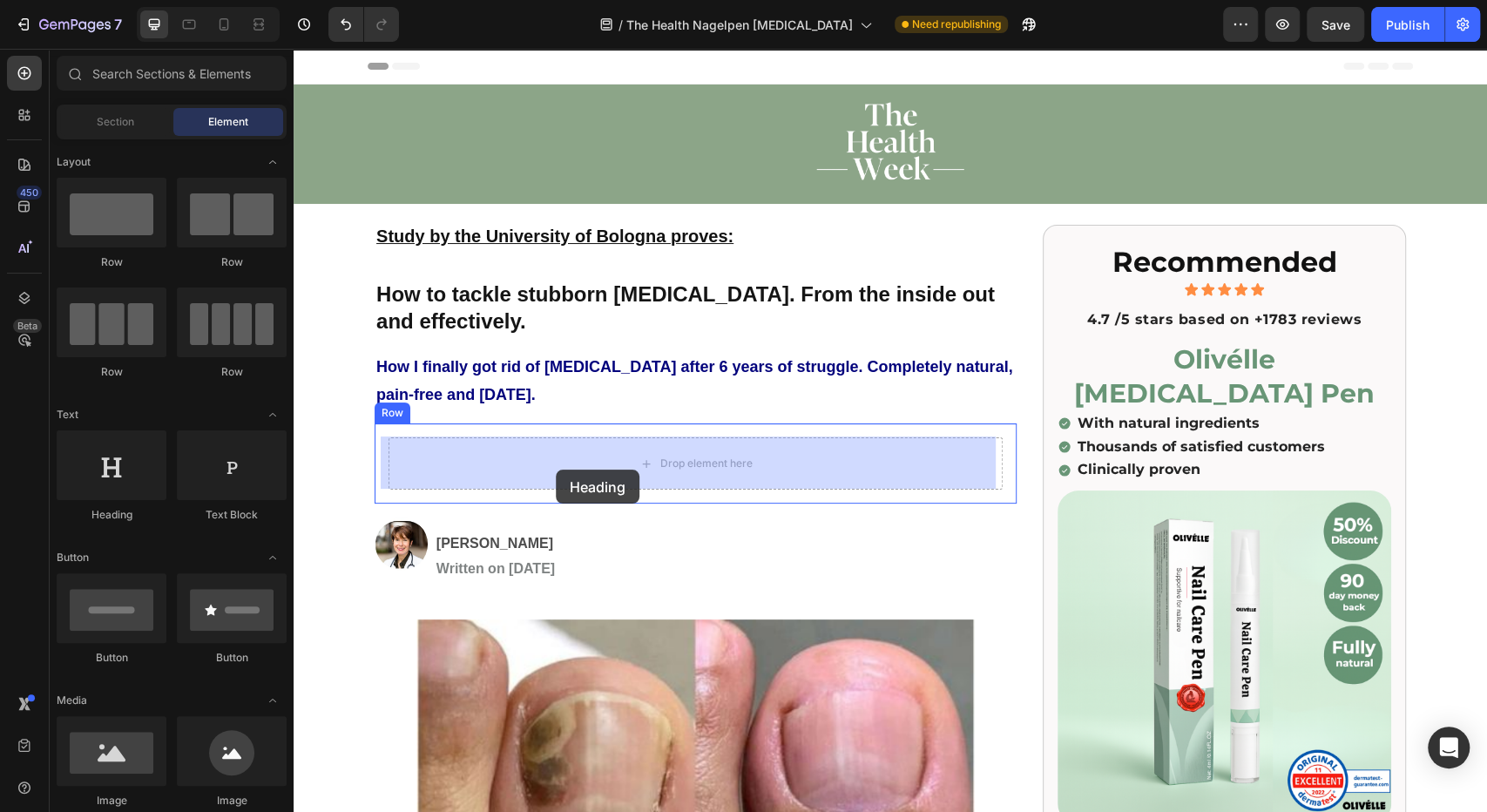
drag, startPoint x: 418, startPoint y: 528, endPoint x: 555, endPoint y: 470, distance: 148.8
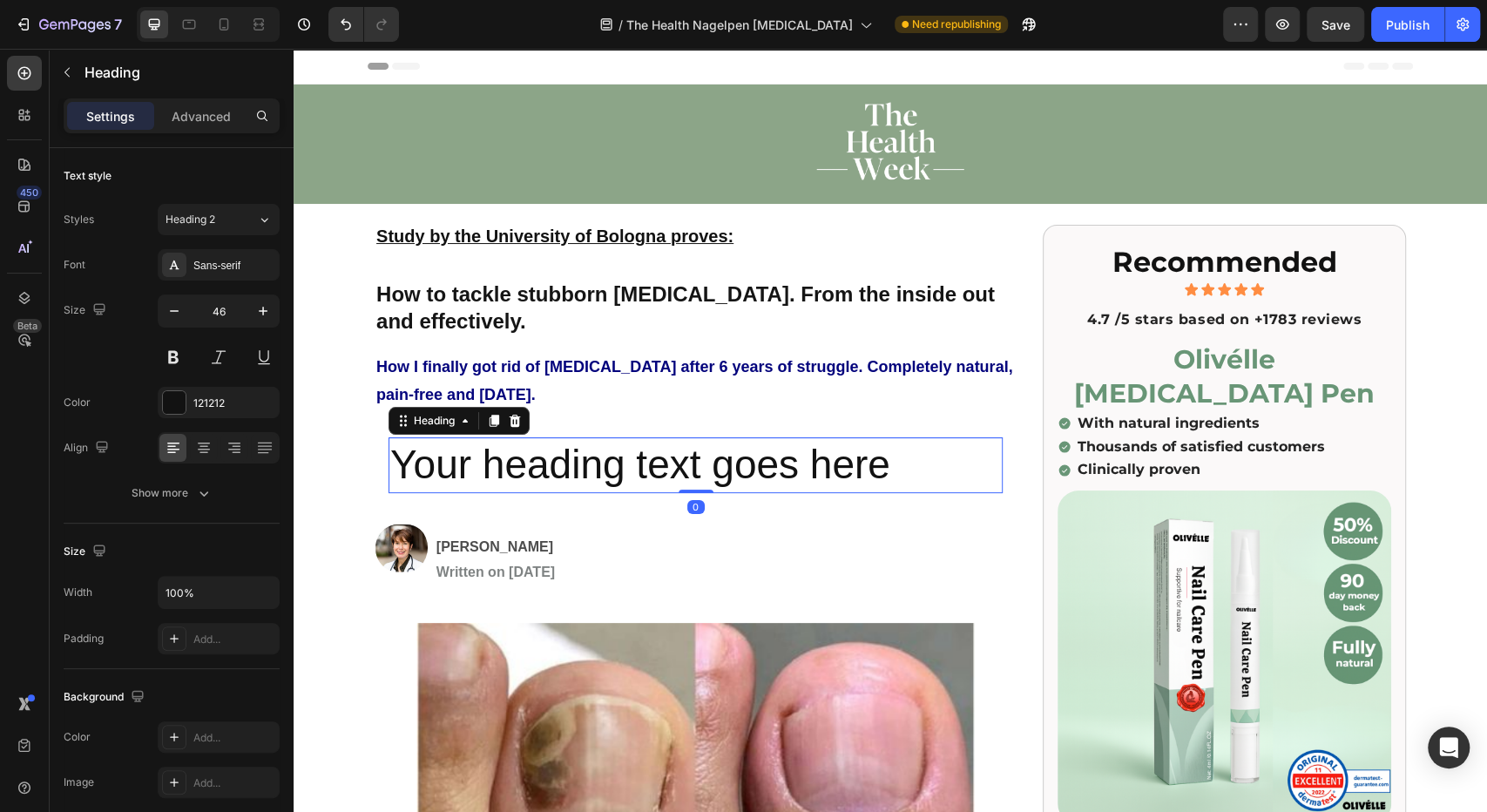
click at [460, 463] on h2 "Your heading text goes here" at bounding box center [695, 465] width 615 height 56
click at [460, 463] on p "Your heading text goes here" at bounding box center [695, 465] width 611 height 52
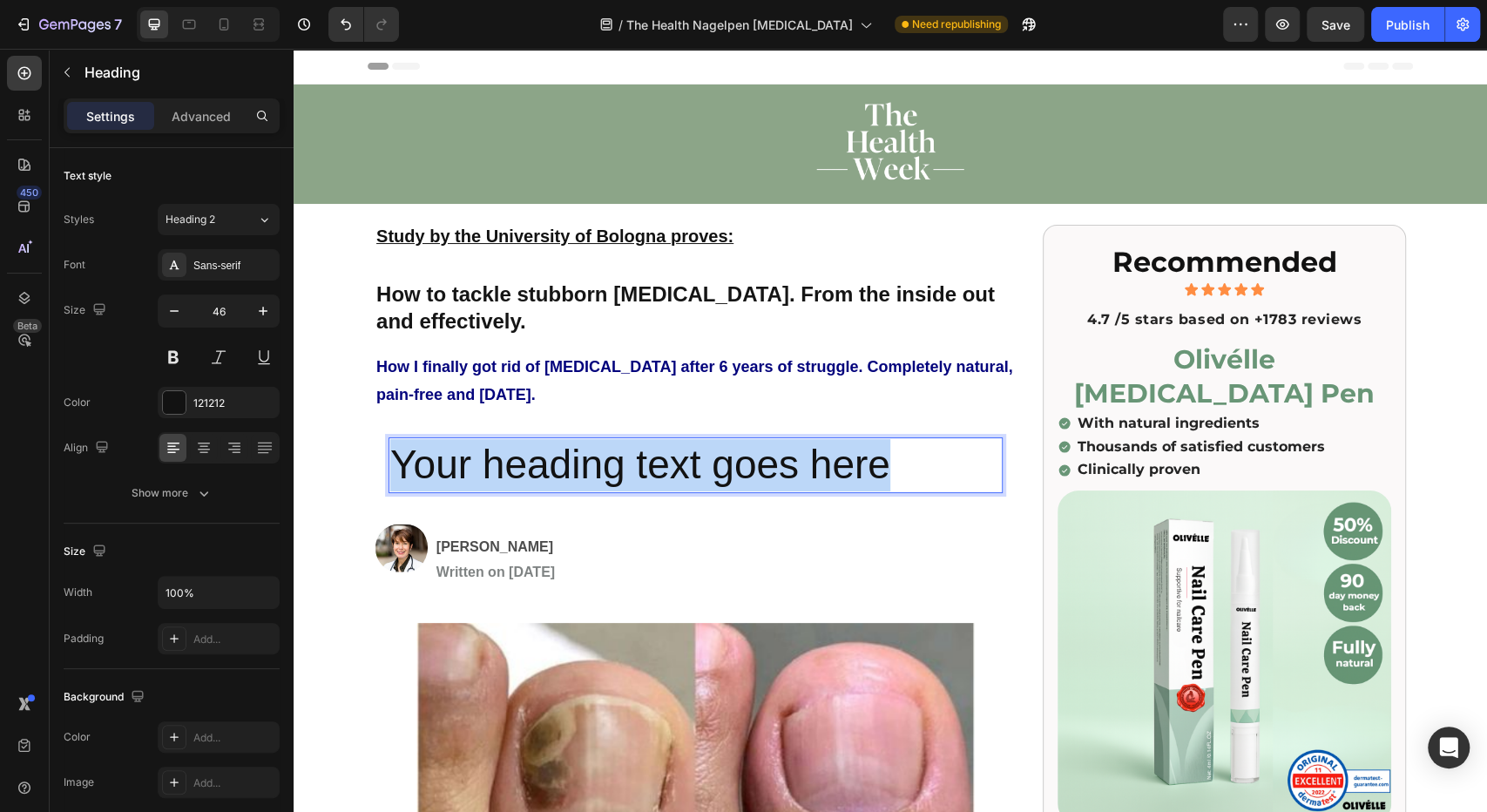
click at [460, 463] on p "Your heading text goes here" at bounding box center [695, 465] width 611 height 52
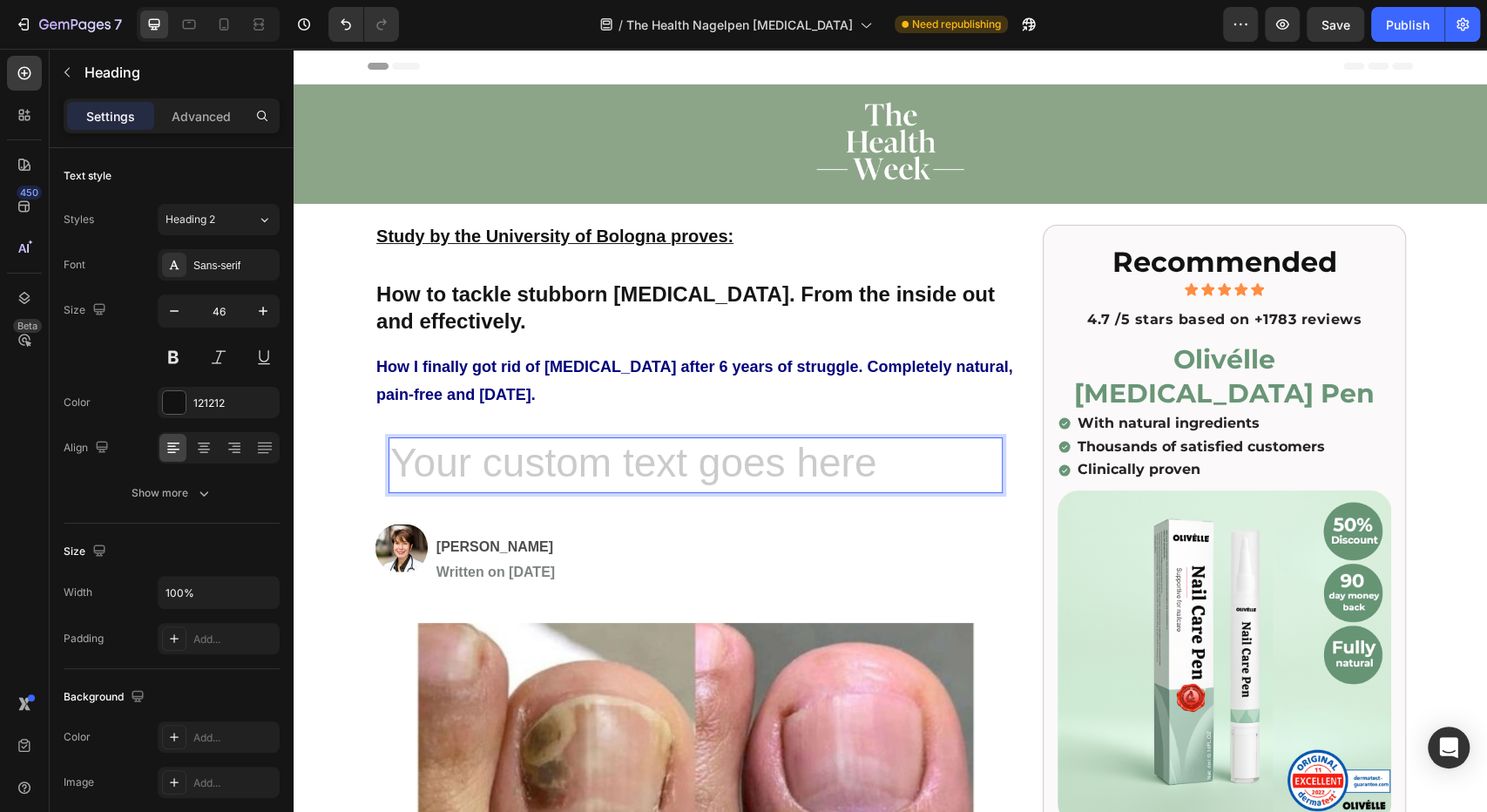
click at [429, 466] on h2 "Rich Text Editor. Editing area: main" at bounding box center [695, 465] width 615 height 56
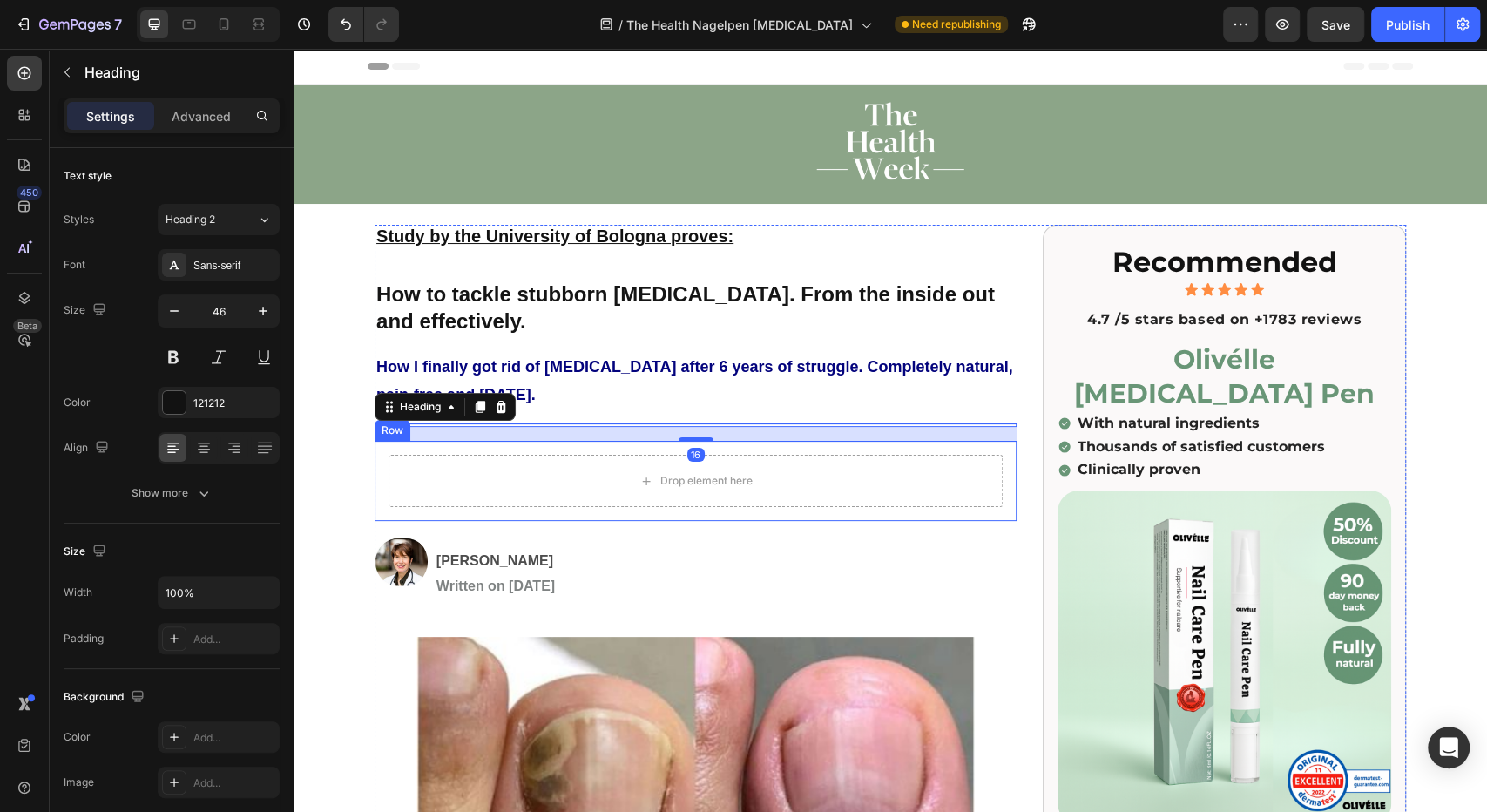
click at [490, 458] on div "Drop element here" at bounding box center [695, 481] width 615 height 52
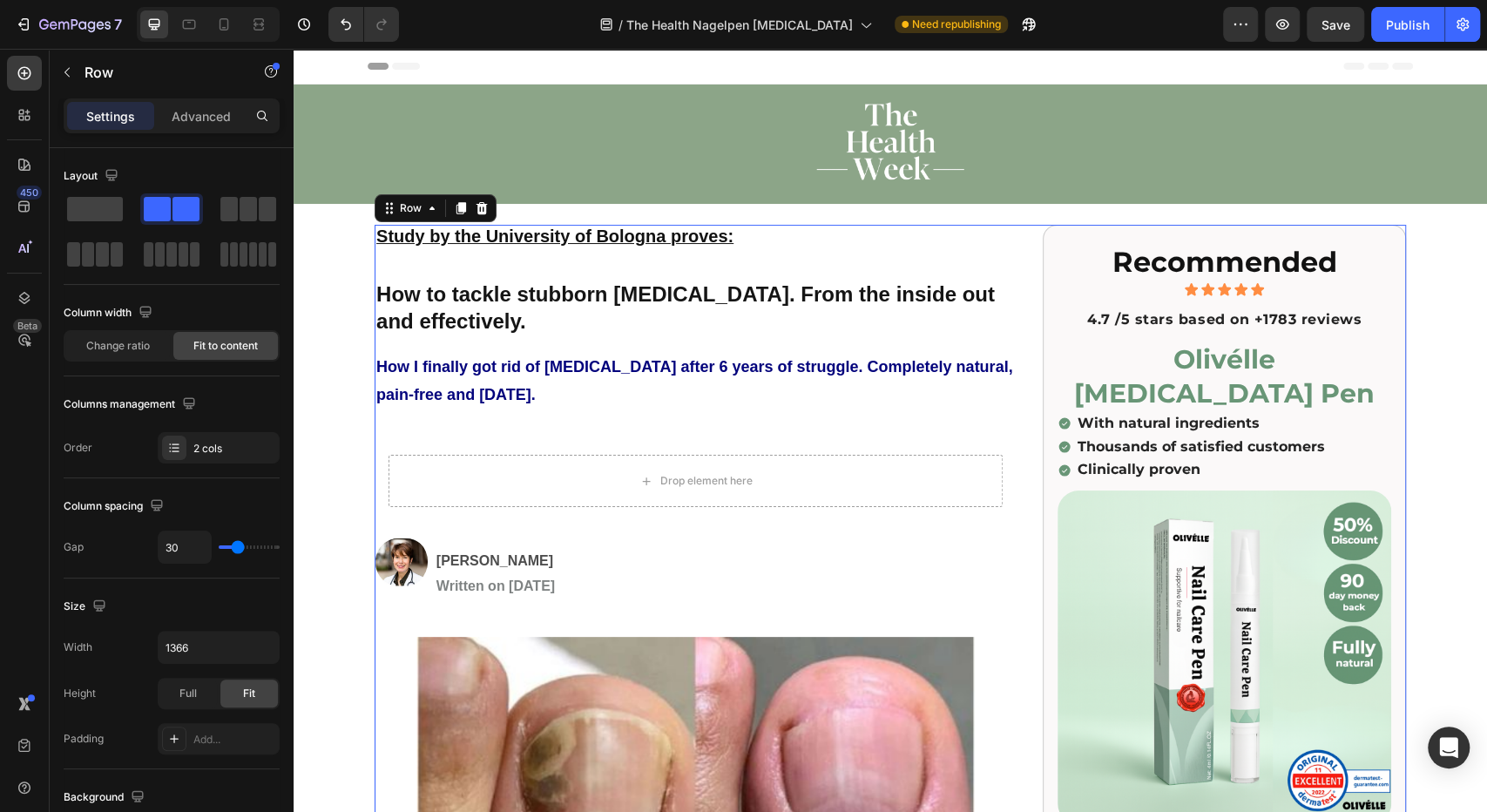
click at [452, 423] on h2 at bounding box center [695, 425] width 642 height 4
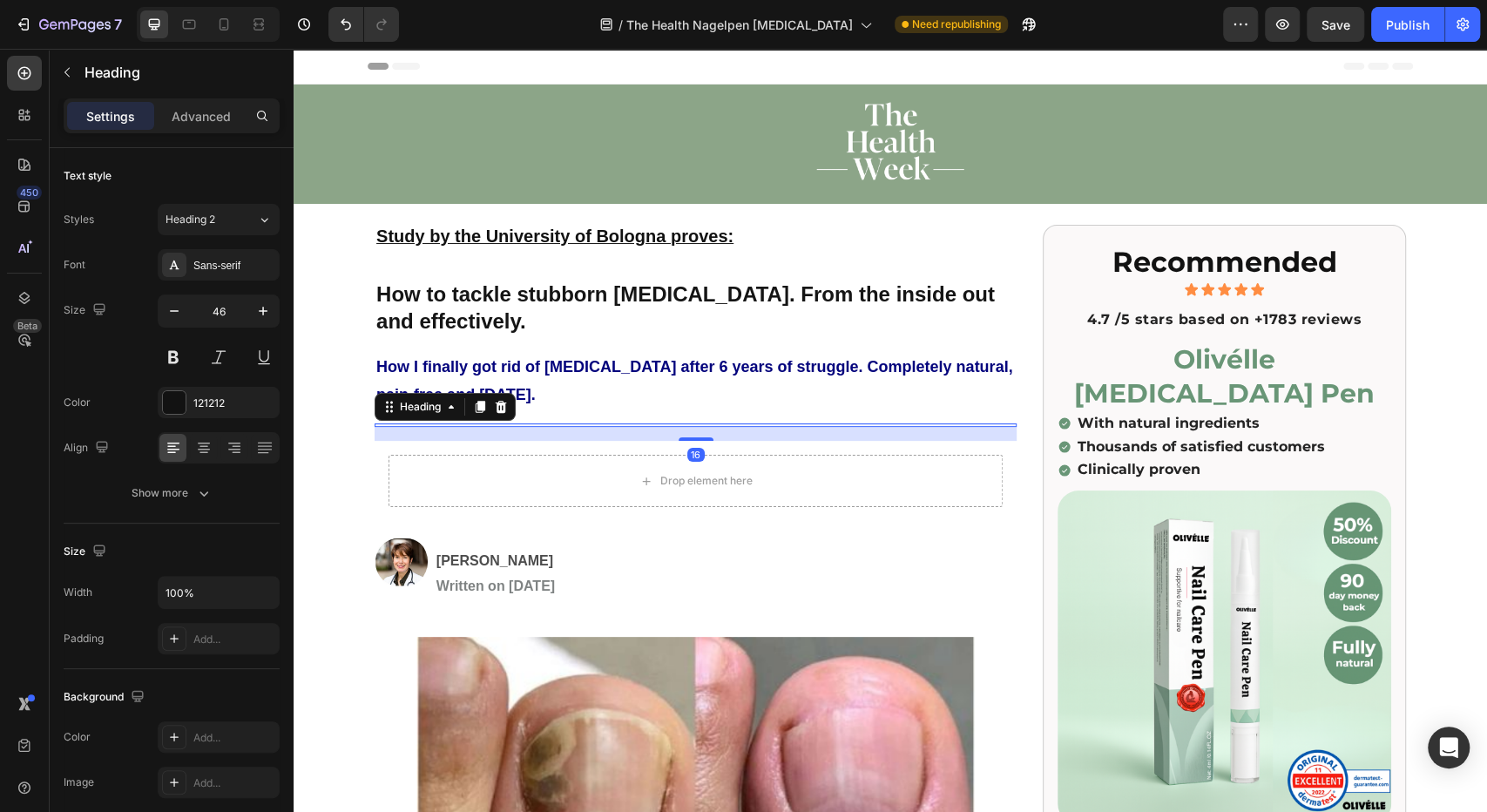
click at [452, 428] on div "16" at bounding box center [695, 434] width 642 height 14
click at [438, 432] on div "16" at bounding box center [695, 434] width 642 height 14
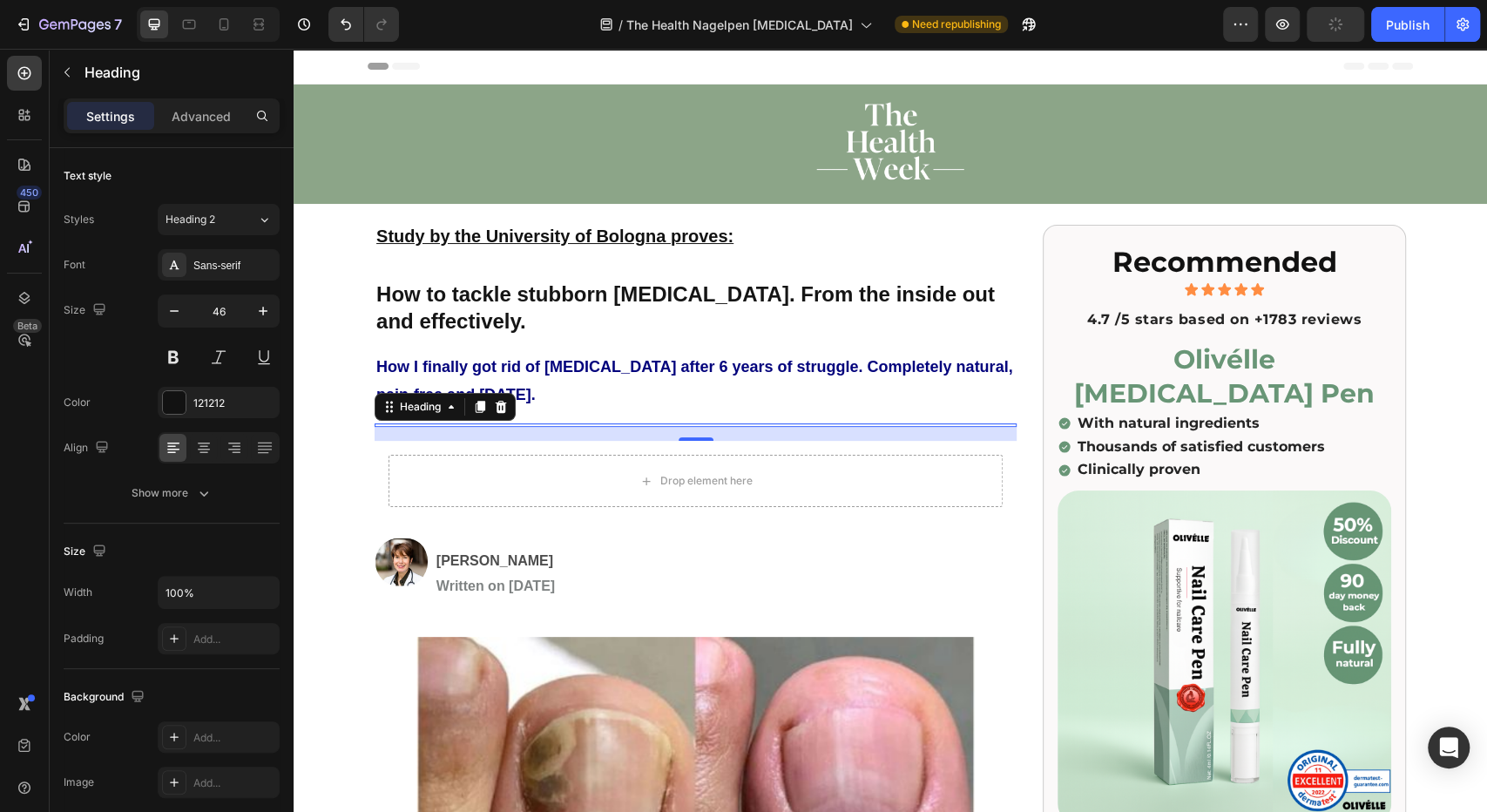
click at [438, 432] on div "16" at bounding box center [695, 434] width 642 height 14
click at [347, 17] on icon "Undo/Redo" at bounding box center [345, 23] width 17 height 17
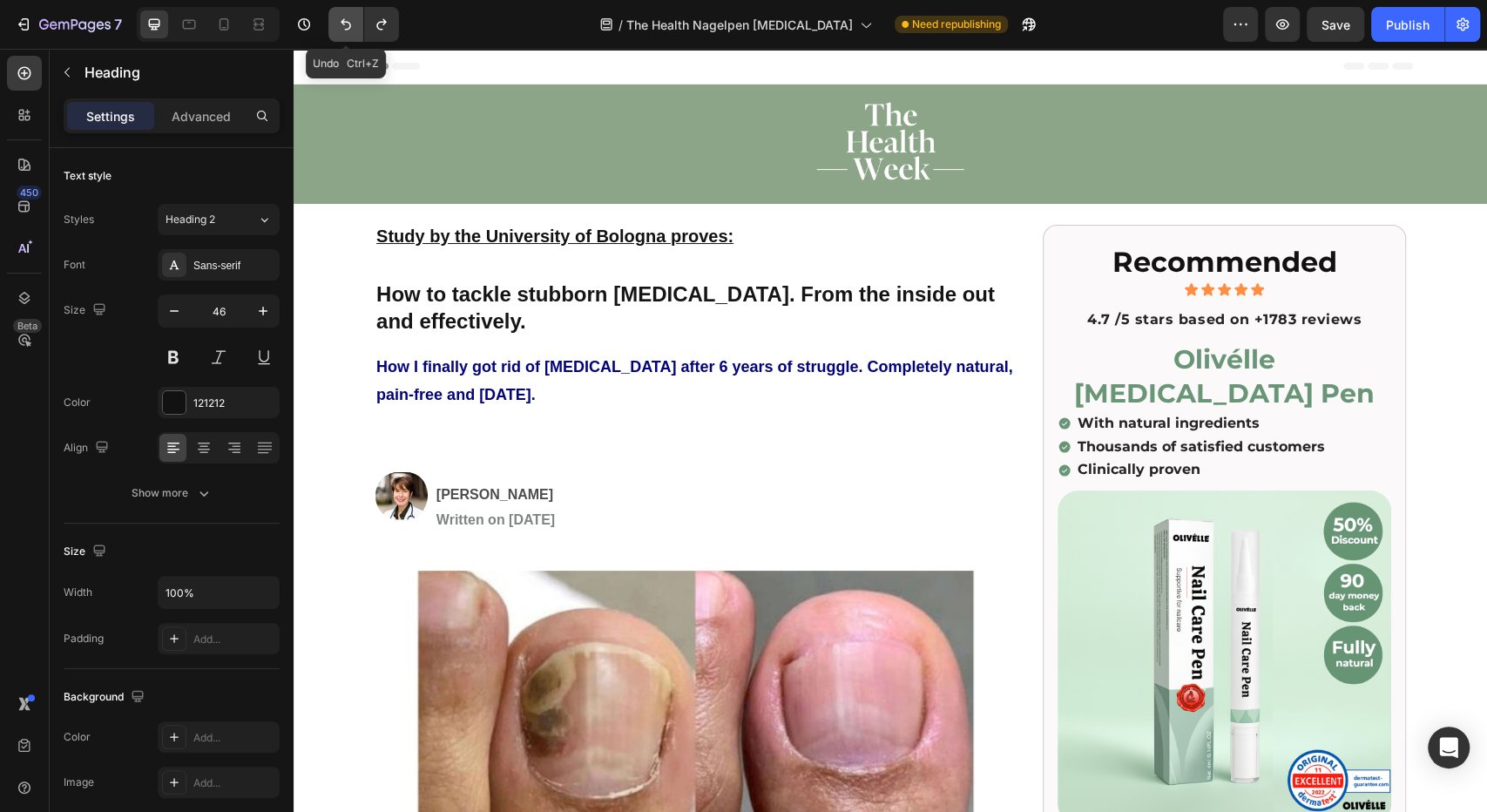
click at [347, 17] on icon "Undo/Redo" at bounding box center [345, 23] width 17 height 17
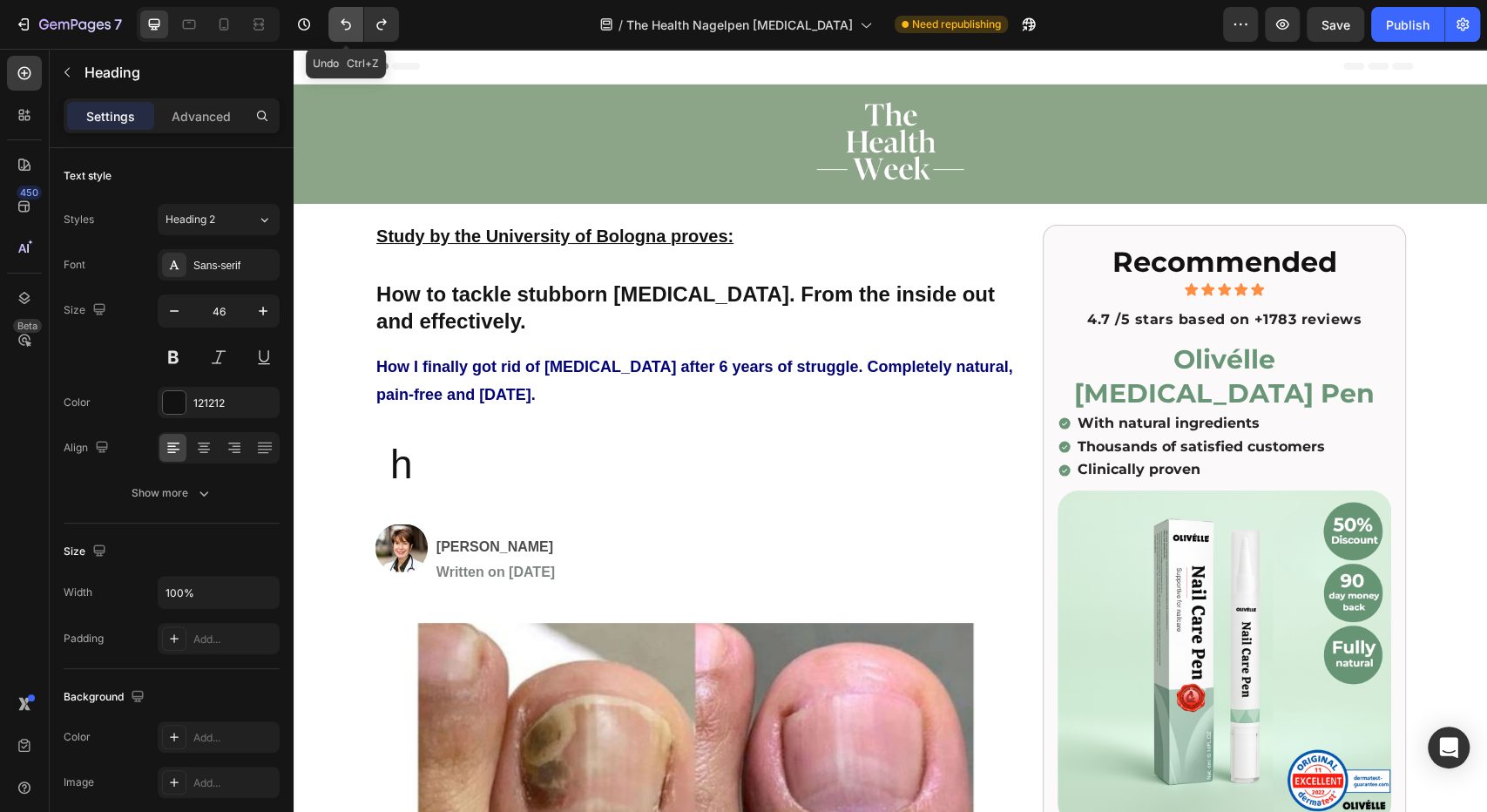
click at [347, 17] on icon "Undo/Redo" at bounding box center [345, 23] width 17 height 17
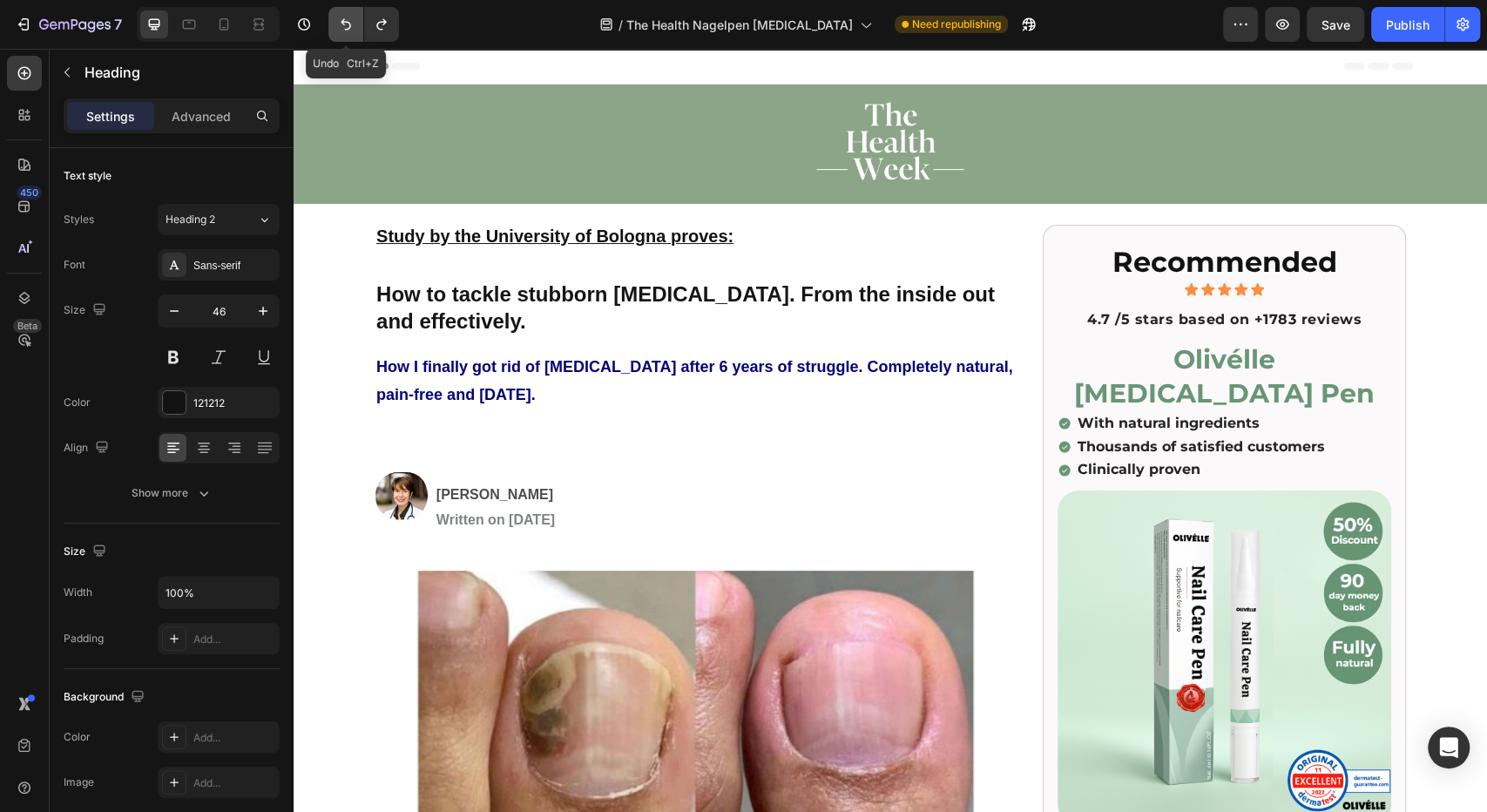
click at [347, 17] on icon "Undo/Redo" at bounding box center [345, 23] width 17 height 17
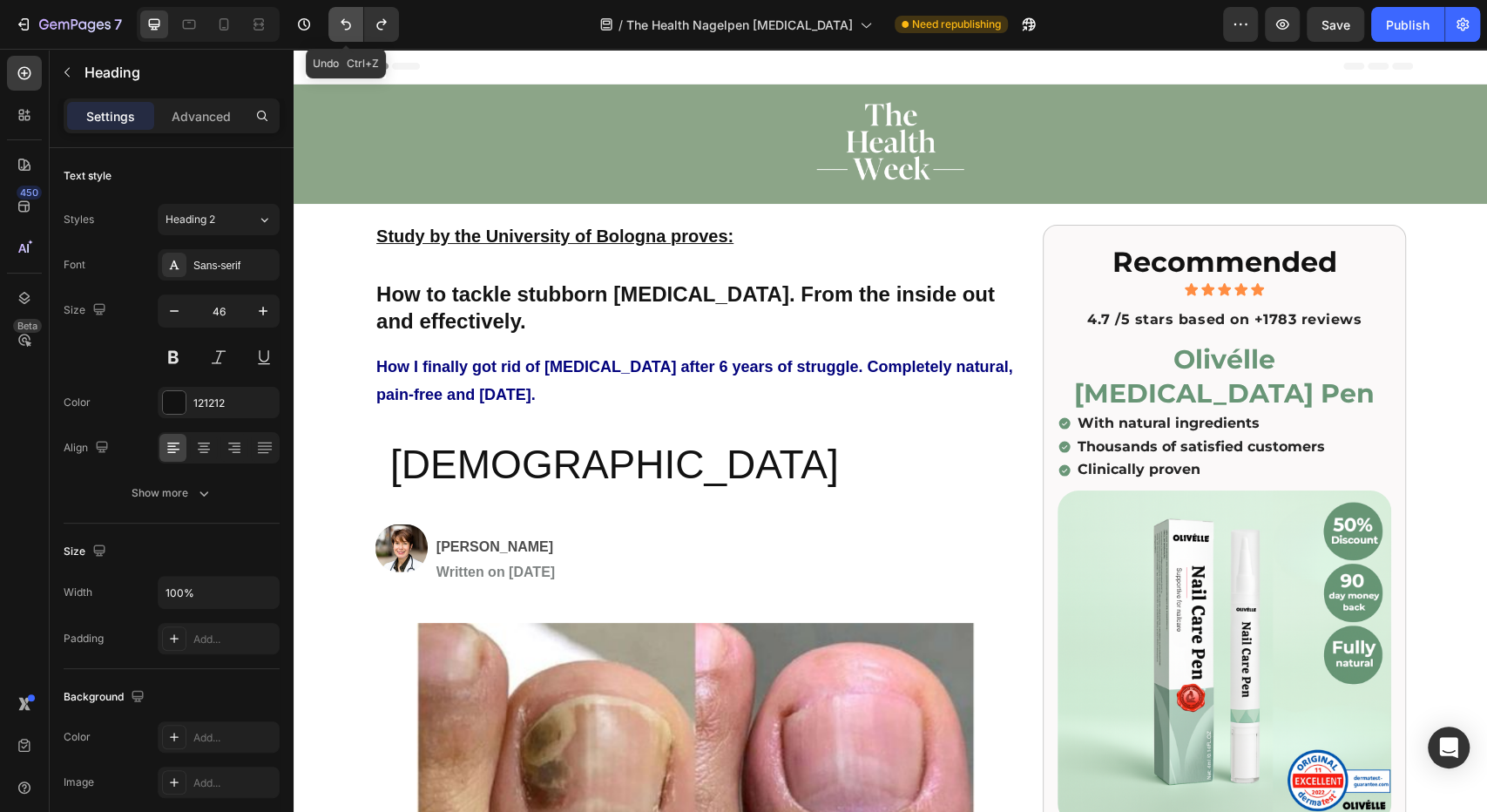
click at [347, 17] on icon "Undo/Redo" at bounding box center [345, 23] width 17 height 17
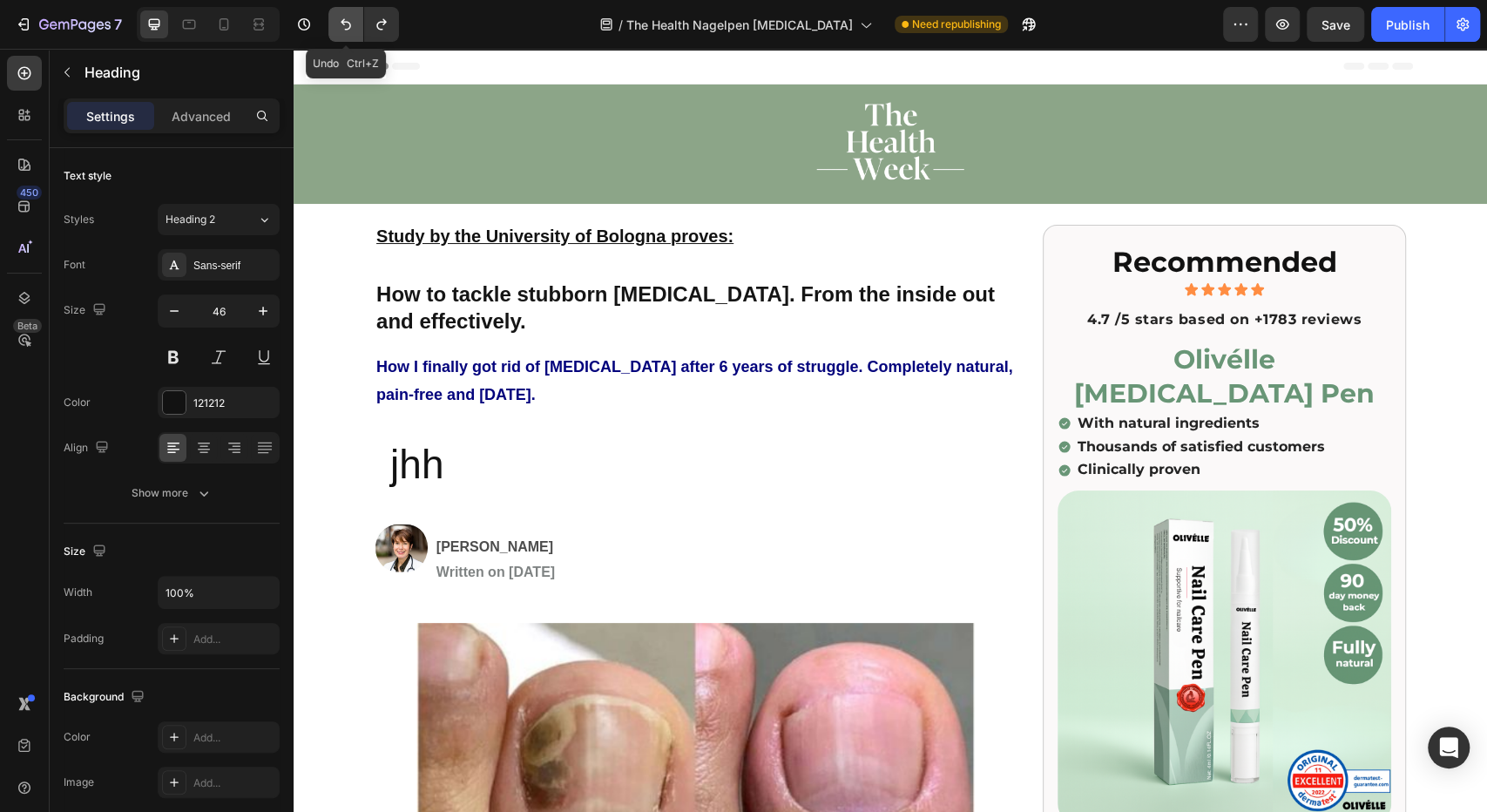
click at [347, 17] on icon "Undo/Redo" at bounding box center [345, 23] width 17 height 17
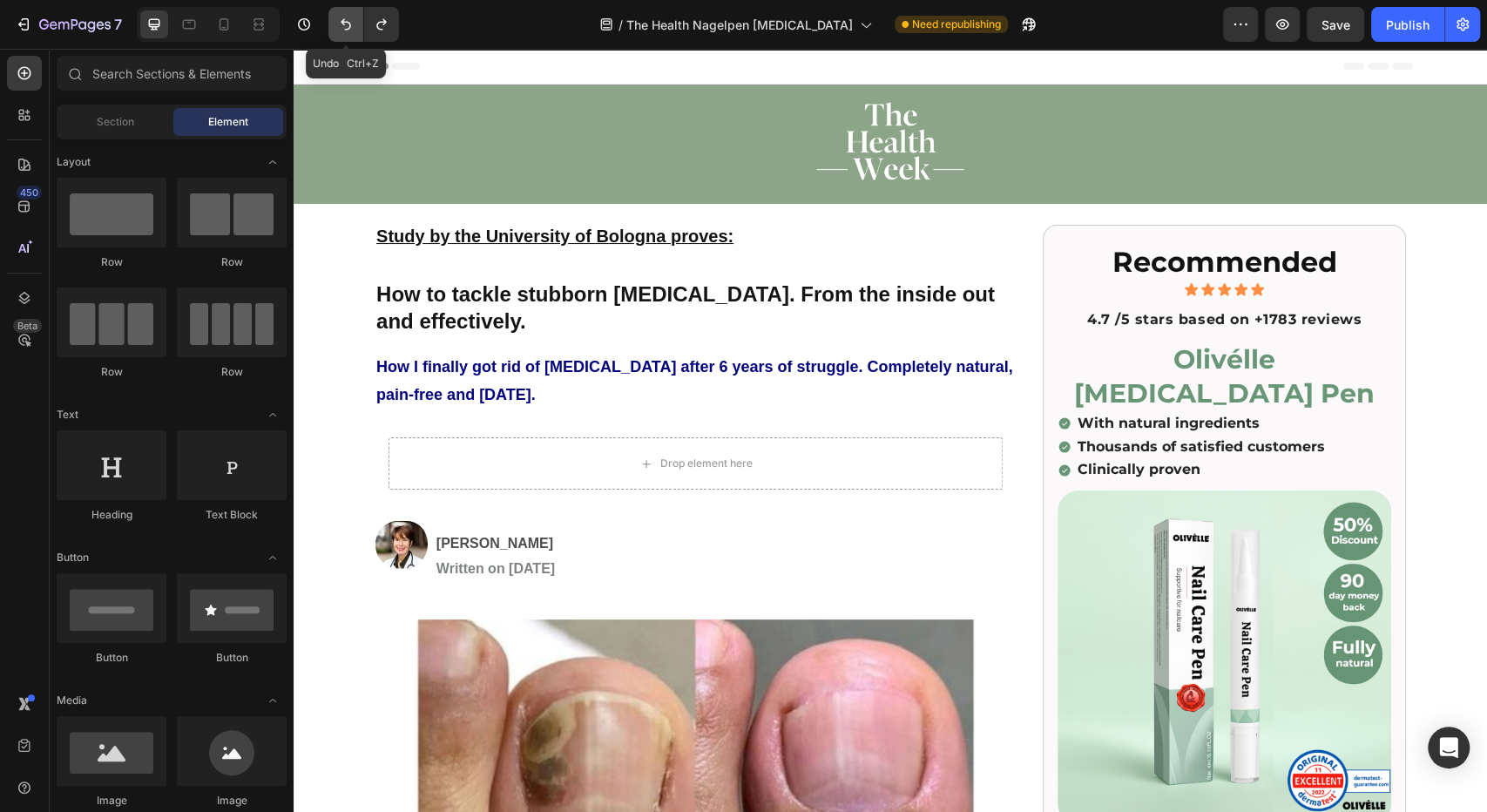
click at [347, 17] on icon "Undo/Redo" at bounding box center [345, 23] width 17 height 17
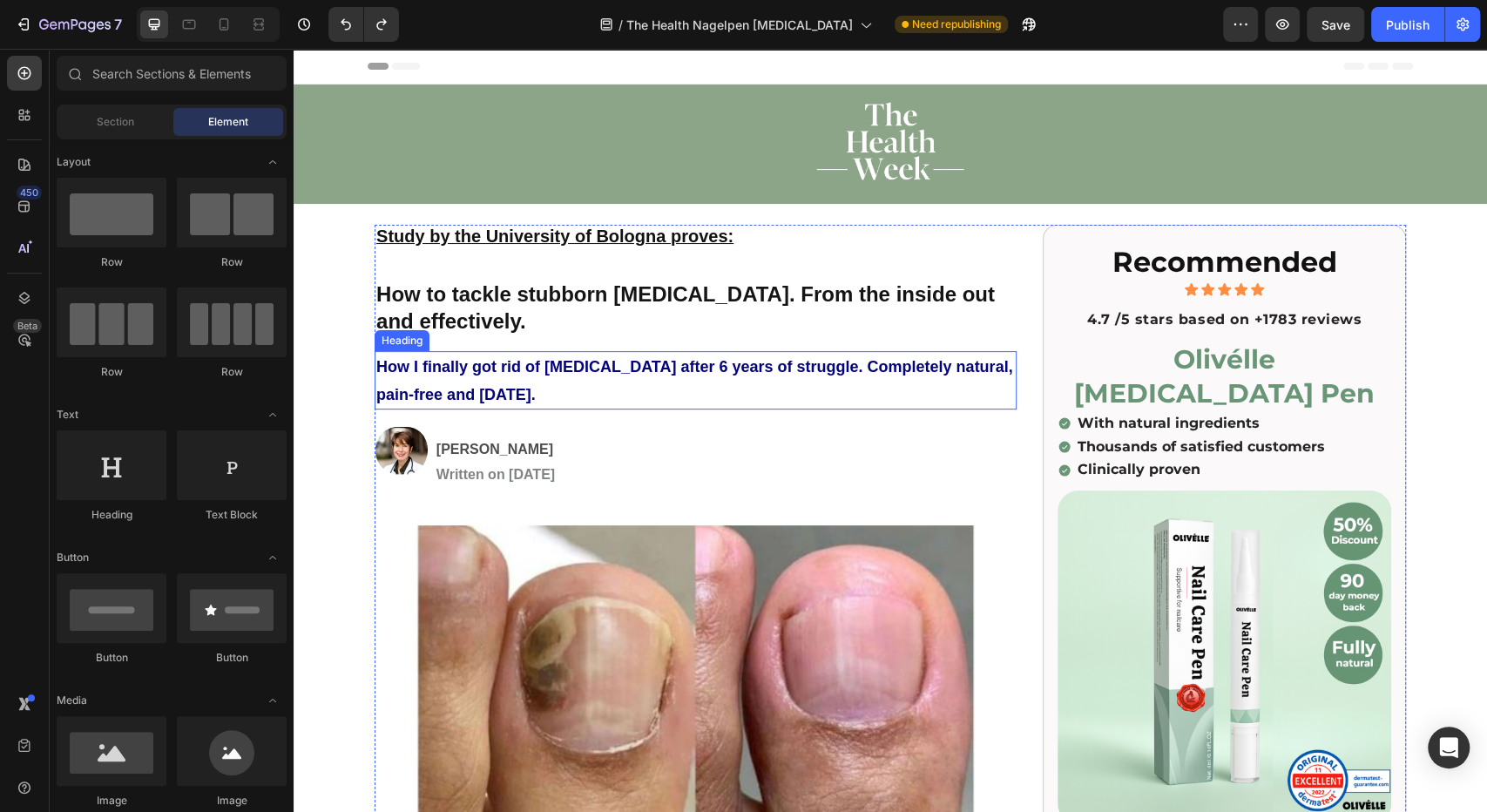
click at [425, 375] on p "⁠⁠⁠⁠⁠⁠⁠ How I finally got rid of [MEDICAL_DATA] after 6 years of struggle. Comp…" at bounding box center [695, 381] width 639 height 56
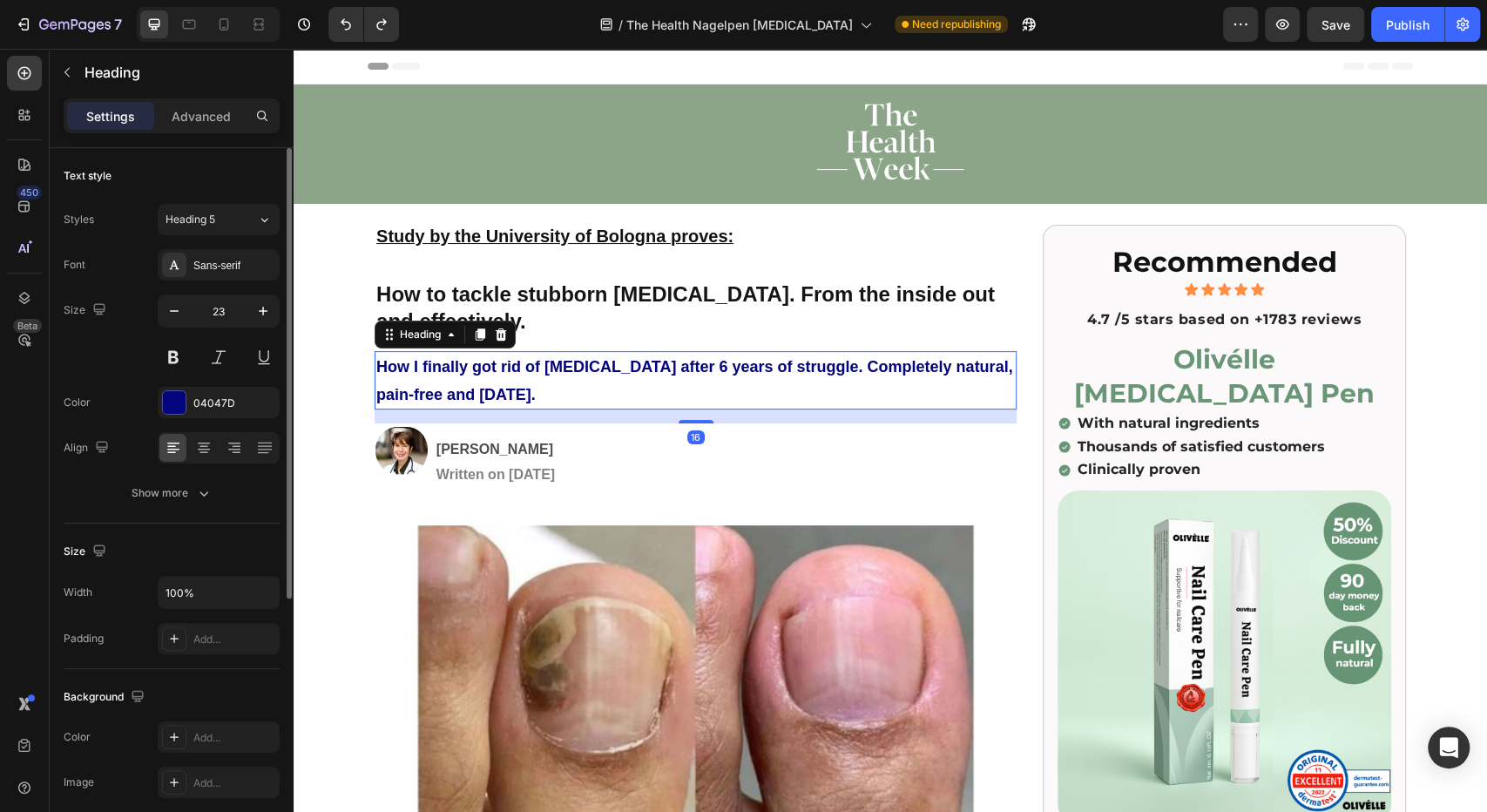
click at [237, 284] on div "Font Sans-serif Size 23 Color 04047D Align Show more" at bounding box center [172, 378] width 216 height 260
click at [225, 258] on div "Sans-serif" at bounding box center [234, 265] width 82 height 15
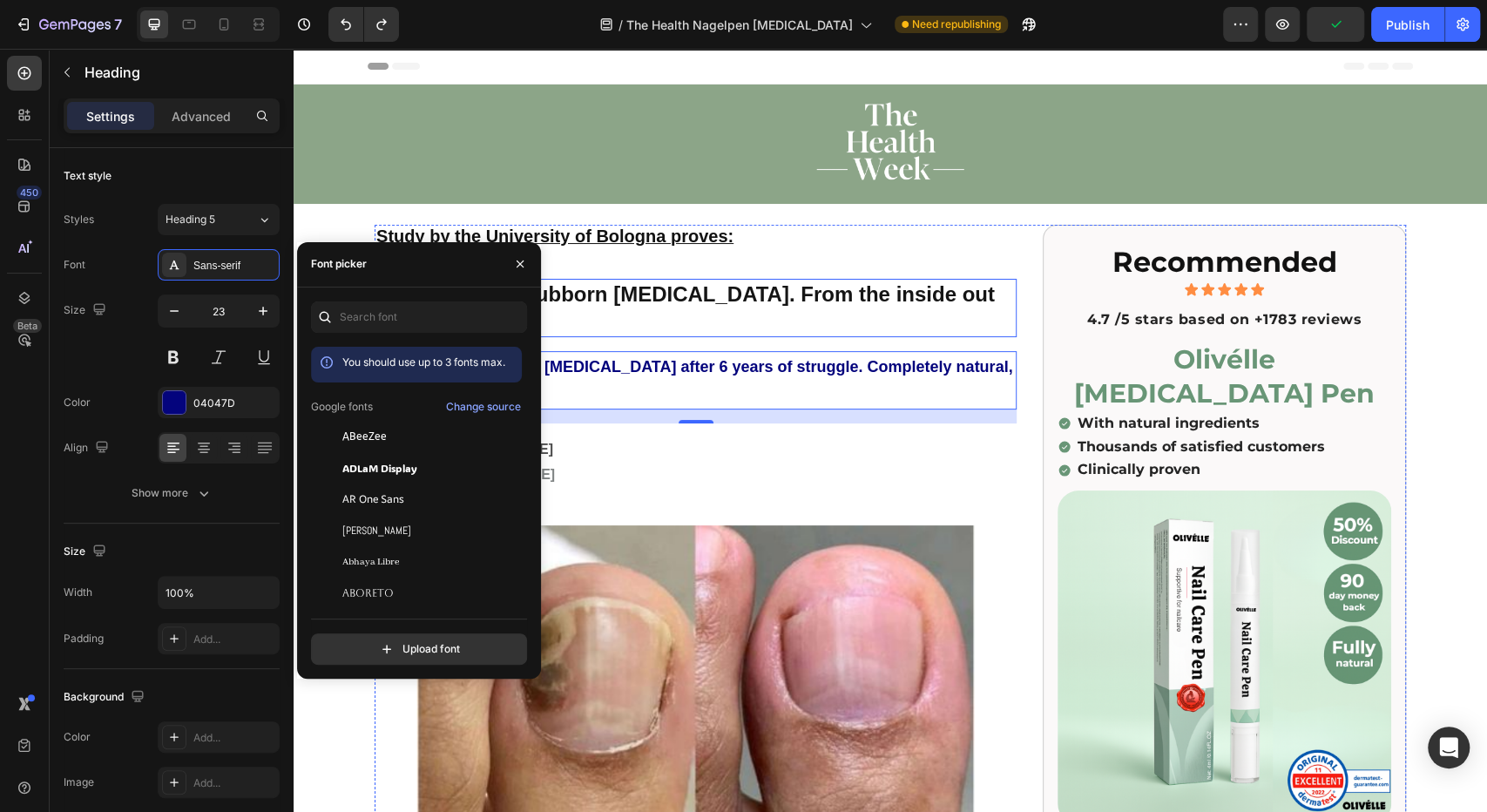
click at [619, 311] on h1 "How to tackle stubborn [MEDICAL_DATA]. From the inside out and effectively." at bounding box center [695, 307] width 642 height 57
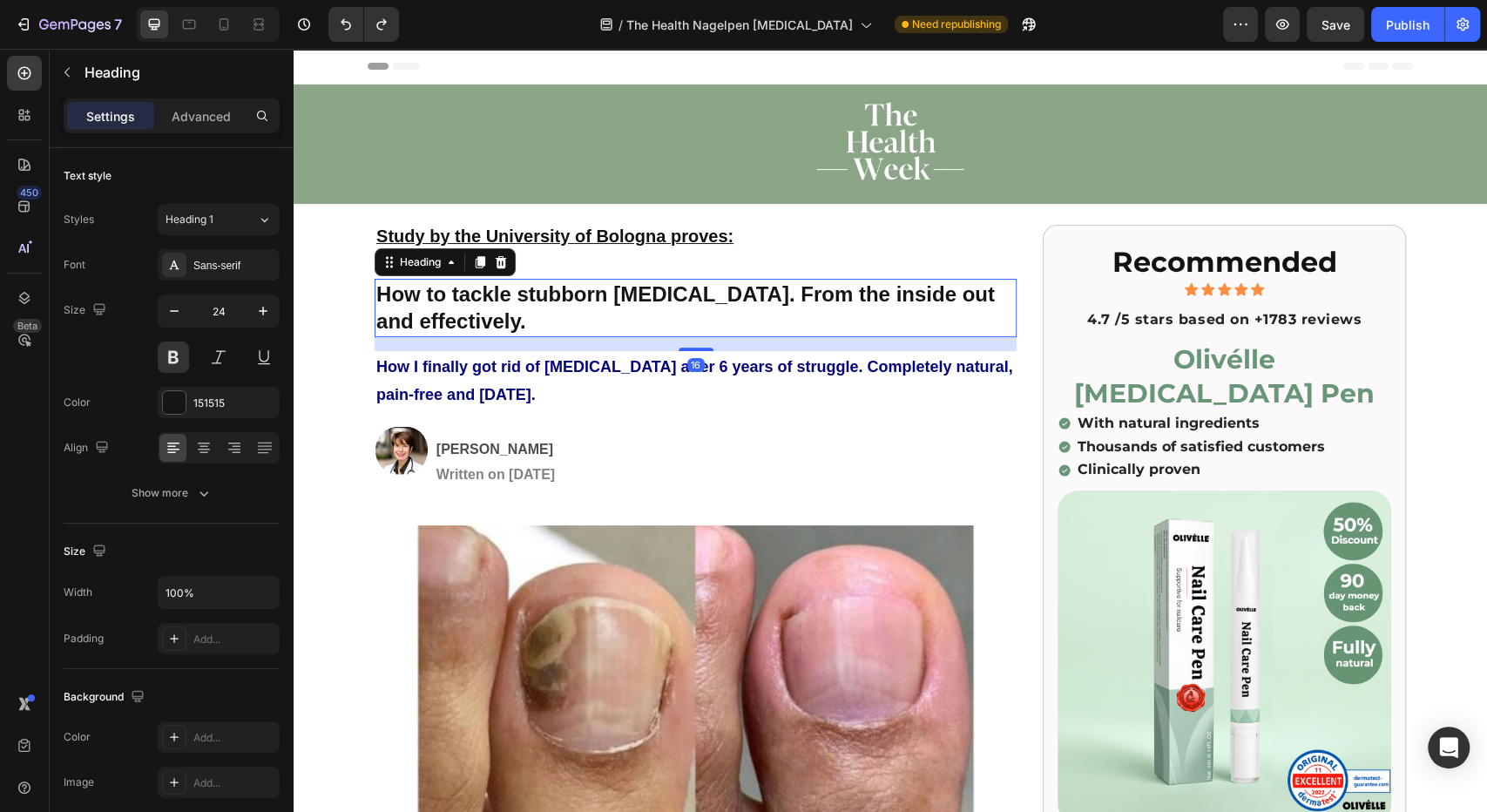
click at [519, 353] on p "⁠⁠⁠⁠⁠⁠⁠ How I finally got rid of [MEDICAL_DATA] after 6 years of struggle. Comp…" at bounding box center [695, 381] width 639 height 56
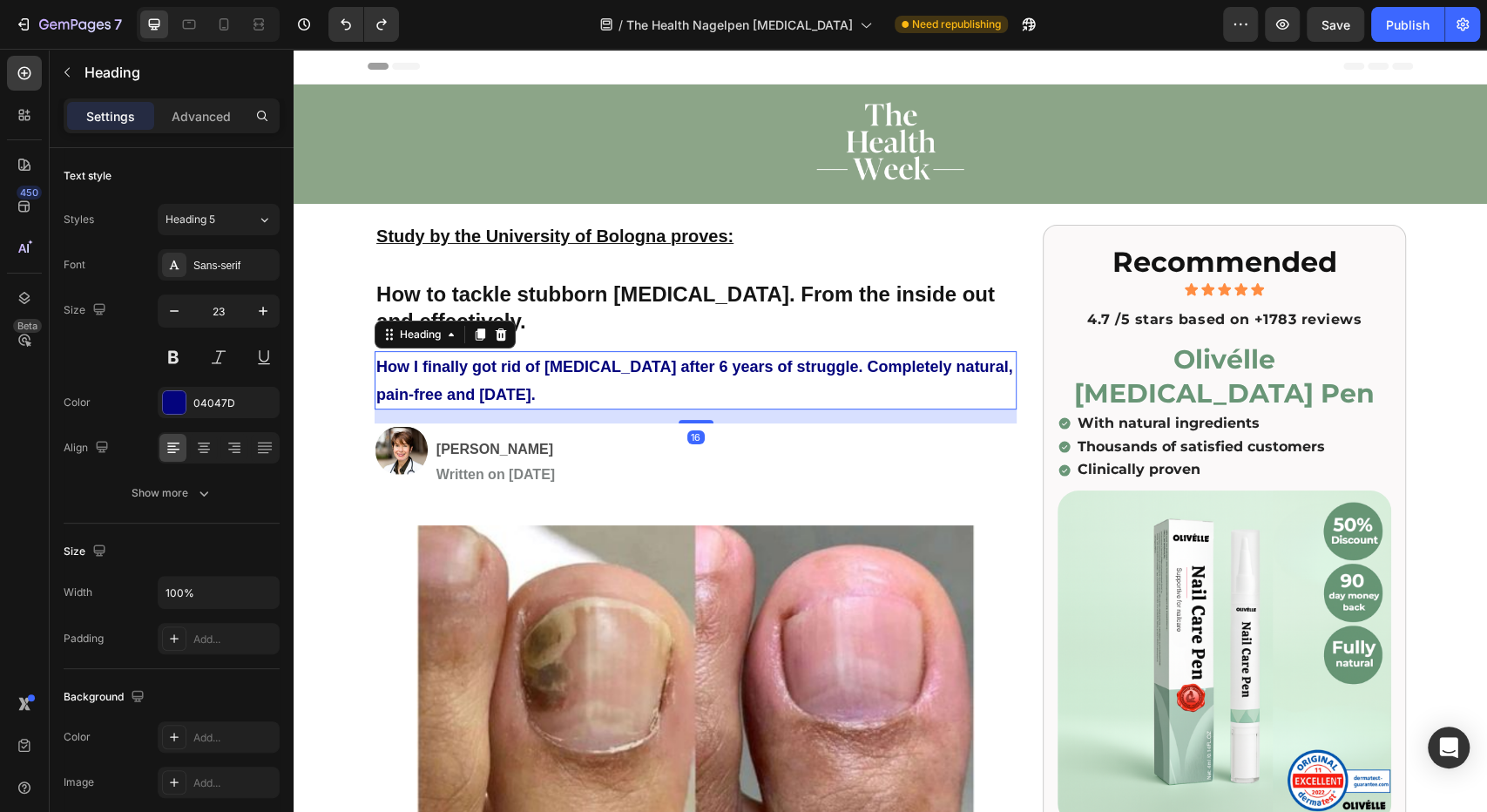
click at [482, 310] on h1 "How to tackle stubborn [MEDICAL_DATA]. From the inside out and effectively." at bounding box center [695, 307] width 642 height 57
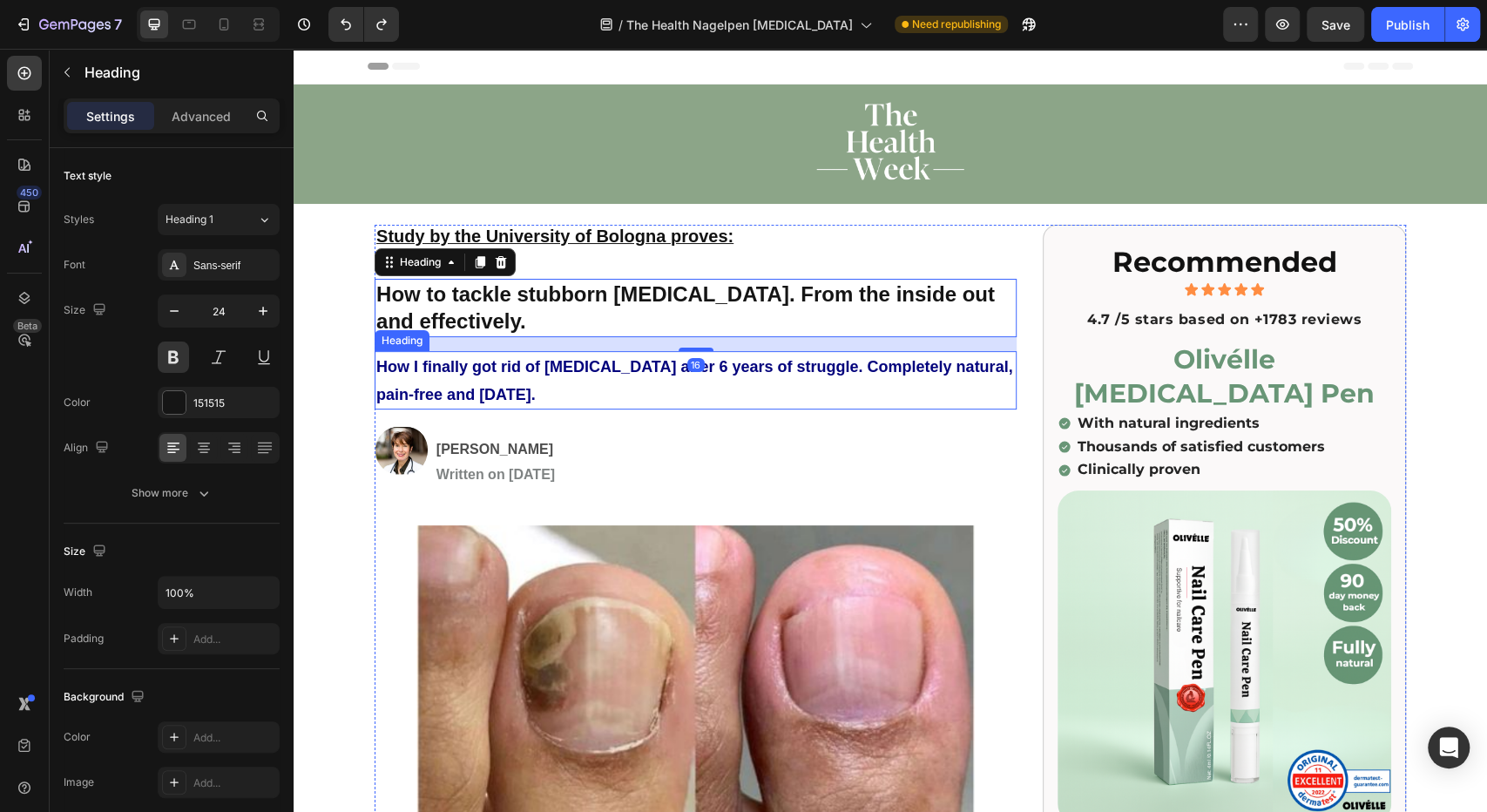
click at [415, 400] on strong "How I finally got rid of [MEDICAL_DATA] after 6 years of struggle. Completely n…" at bounding box center [695, 380] width 636 height 45
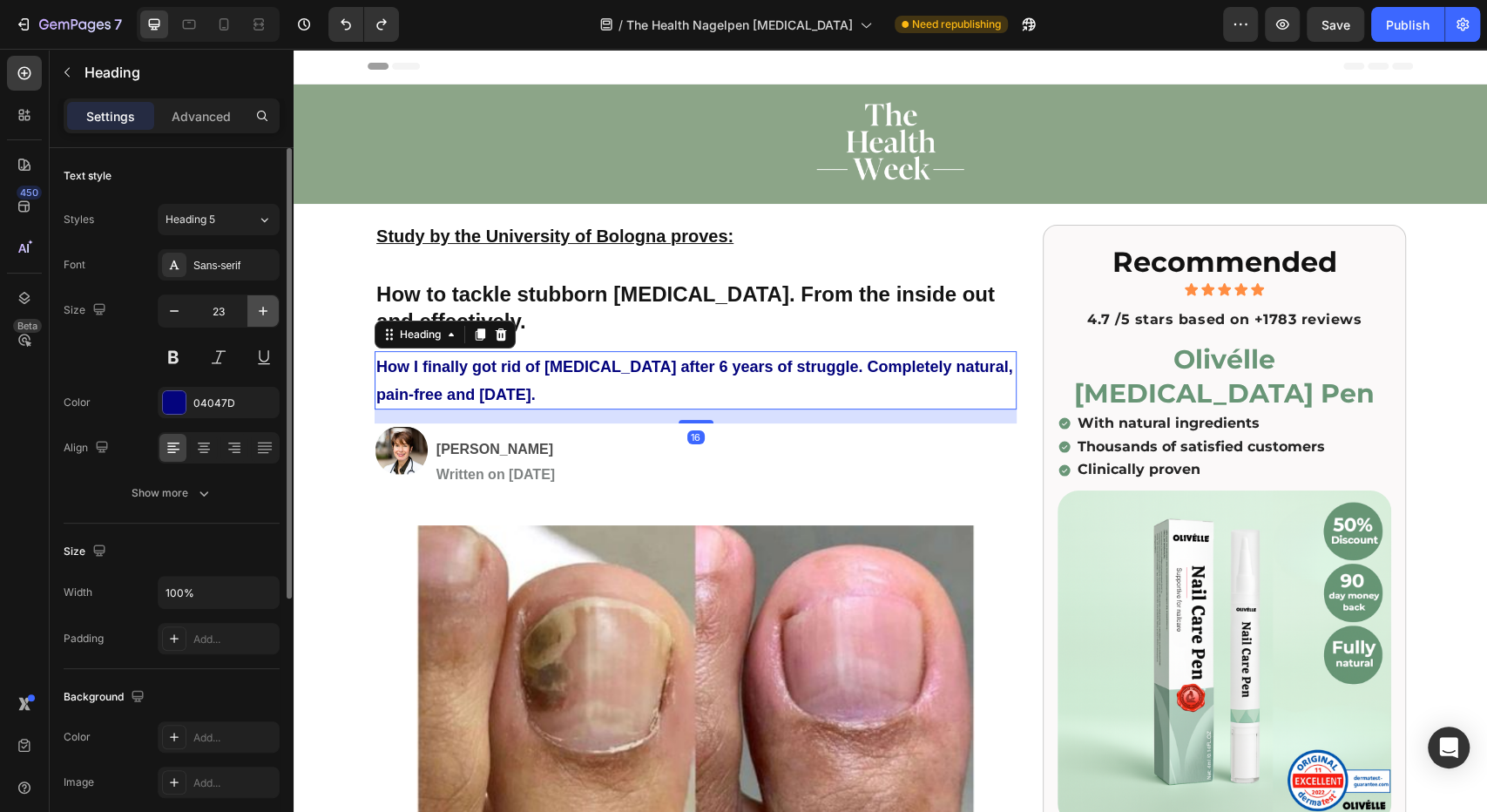
click at [259, 307] on icon "button" at bounding box center [262, 310] width 17 height 17
type input "24"
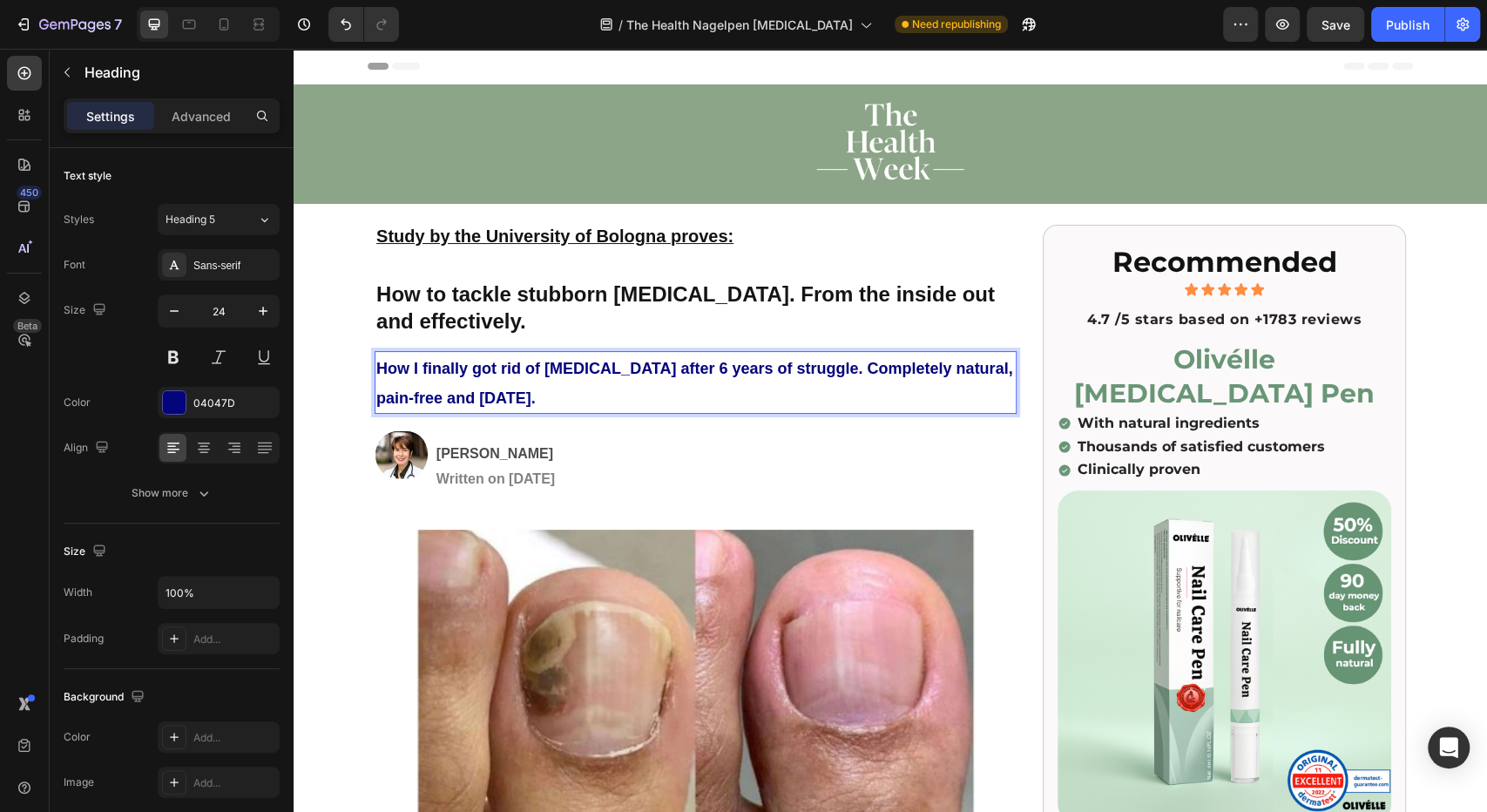
click at [419, 362] on strong "How I finally got rid of [MEDICAL_DATA] after 6 years of struggle. Completely n…" at bounding box center [695, 383] width 636 height 47
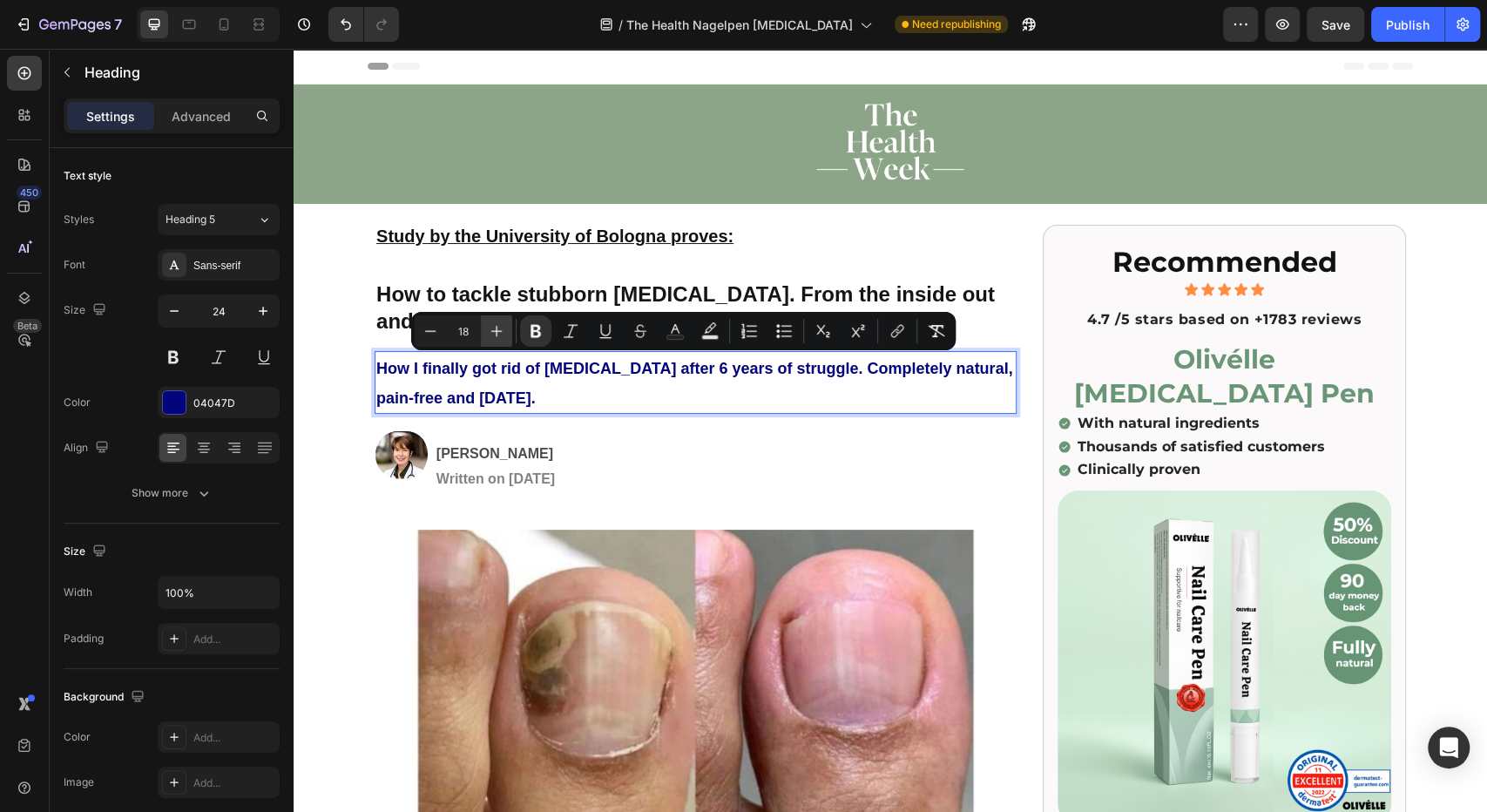
click at [491, 332] on icon "Editor contextual toolbar" at bounding box center [496, 331] width 17 height 17
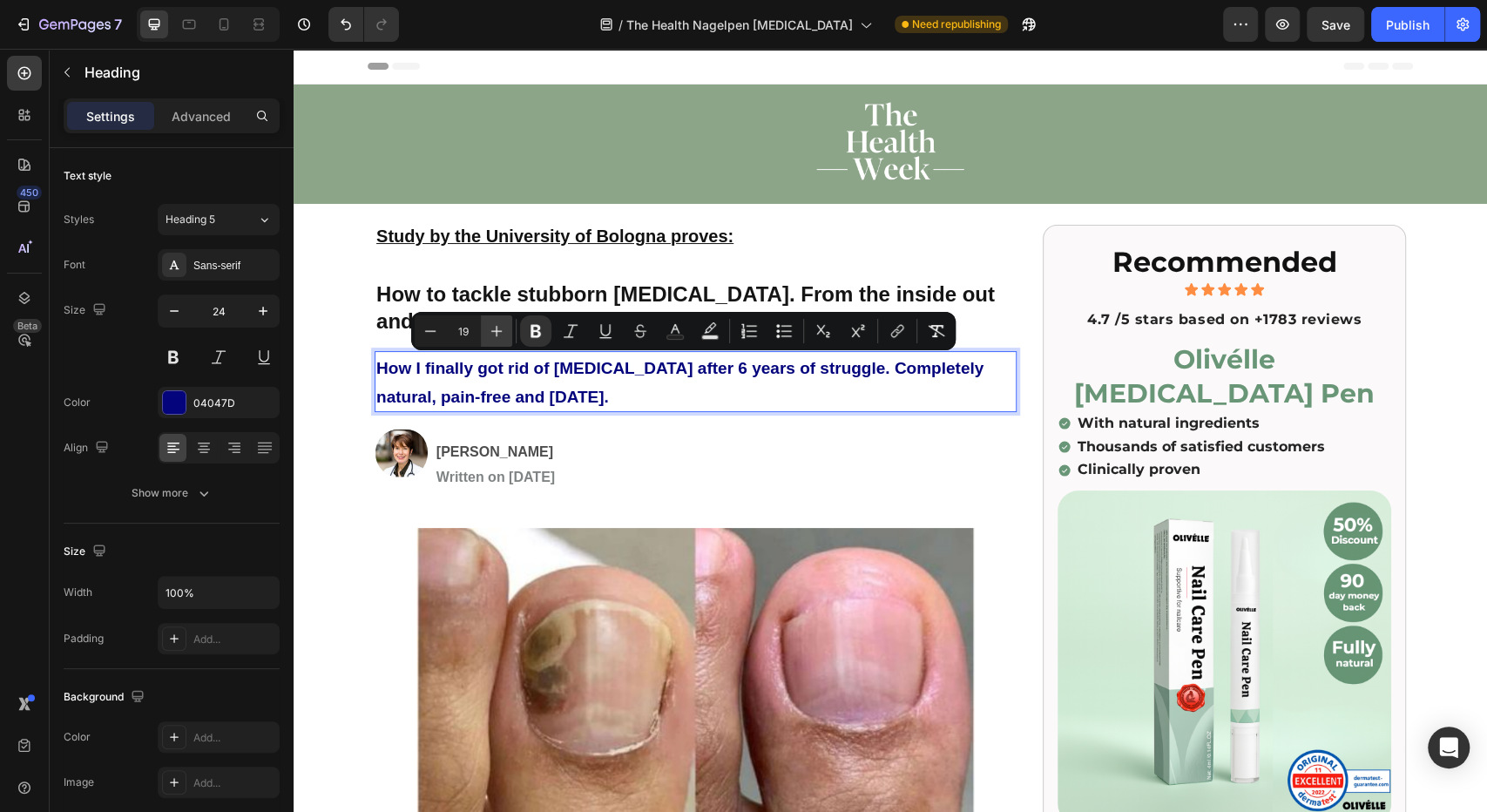
click at [491, 332] on icon "Editor contextual toolbar" at bounding box center [496, 331] width 17 height 17
click at [445, 330] on button "Minus" at bounding box center [430, 331] width 31 height 31
type input "18"
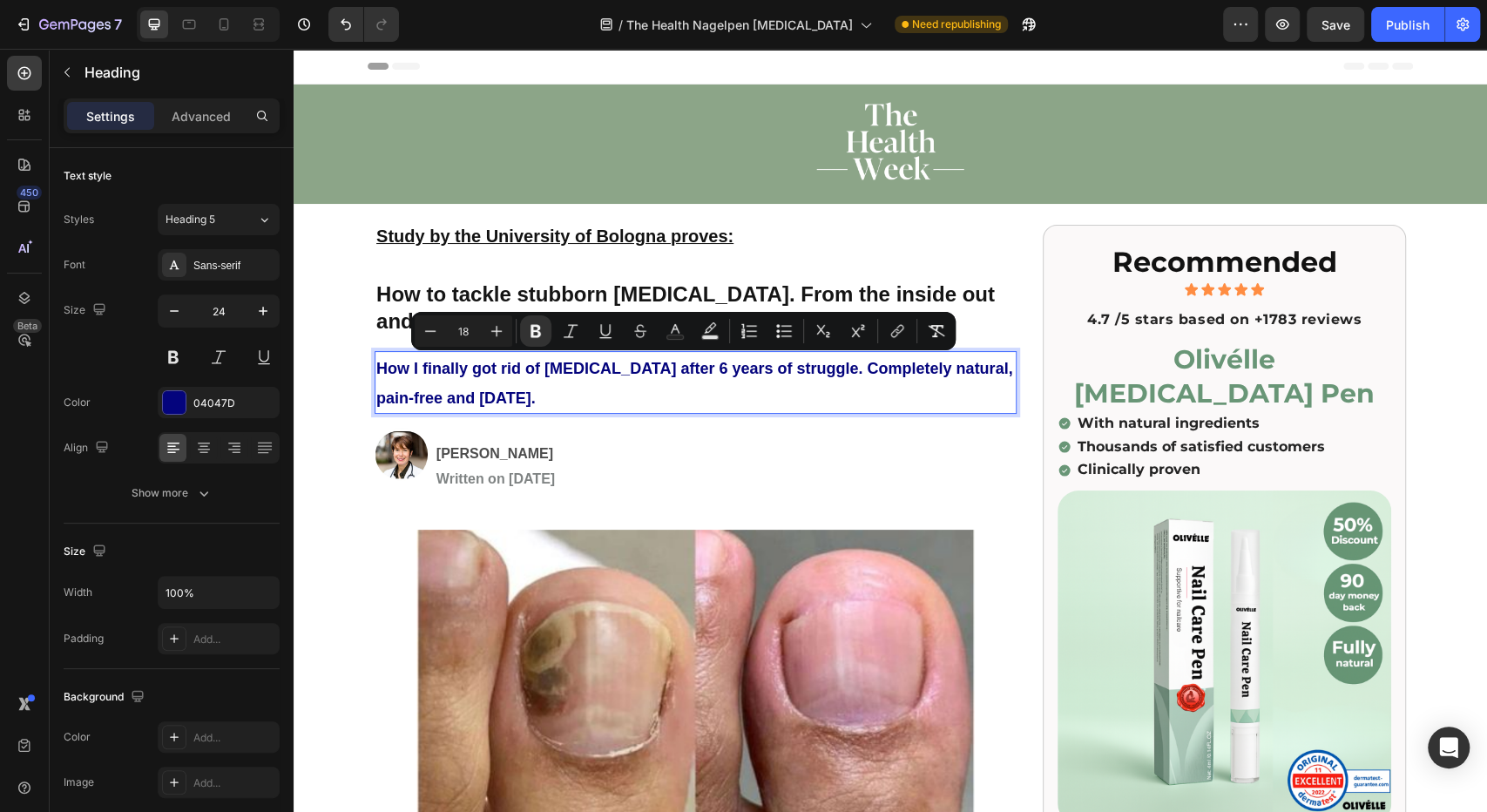
click at [490, 375] on p "How I finally got rid of [MEDICAL_DATA] after 6 years of struggle. Completely n…" at bounding box center [695, 383] width 639 height 59
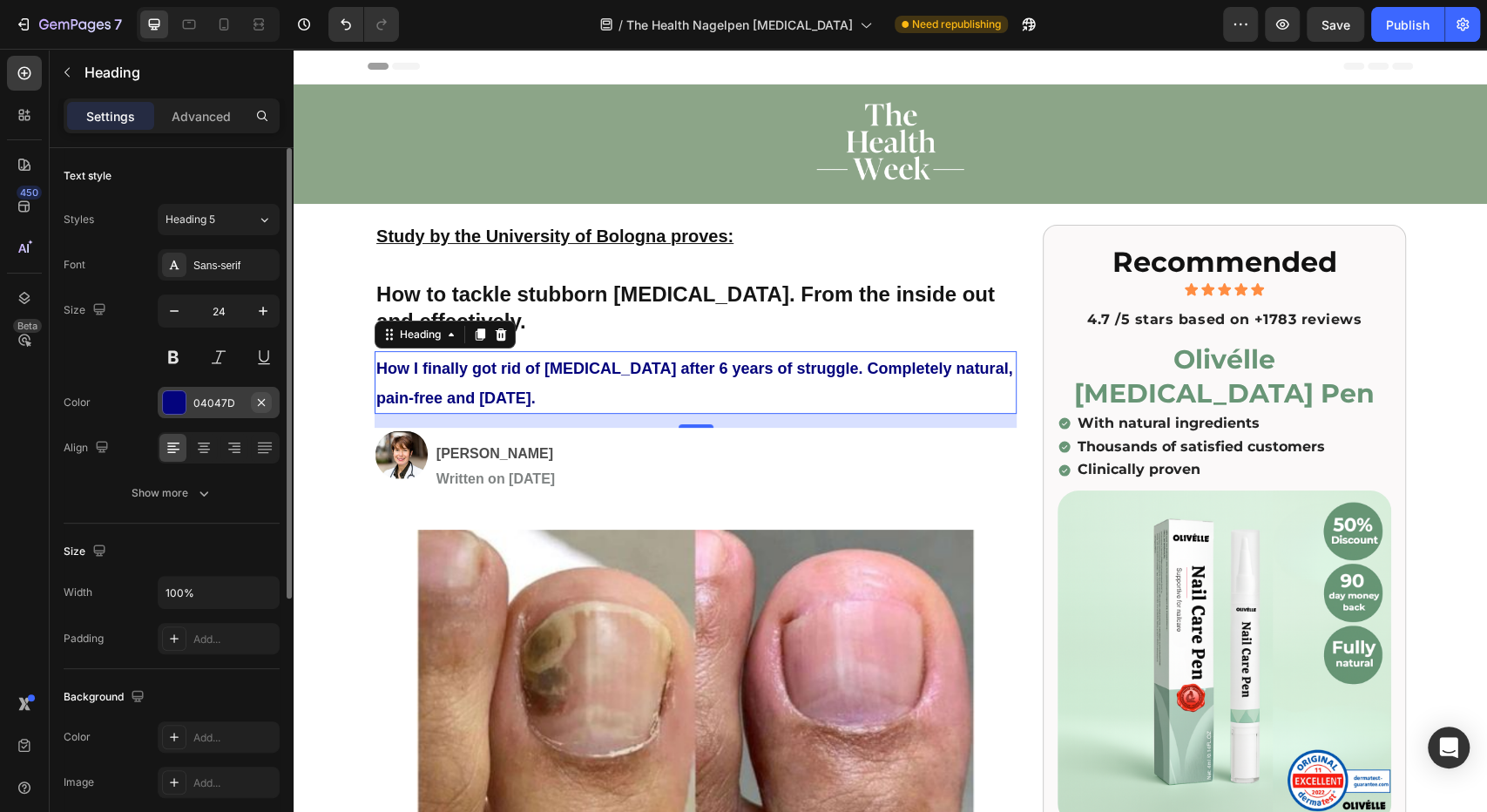
click at [252, 402] on button "button" at bounding box center [261, 402] width 21 height 21
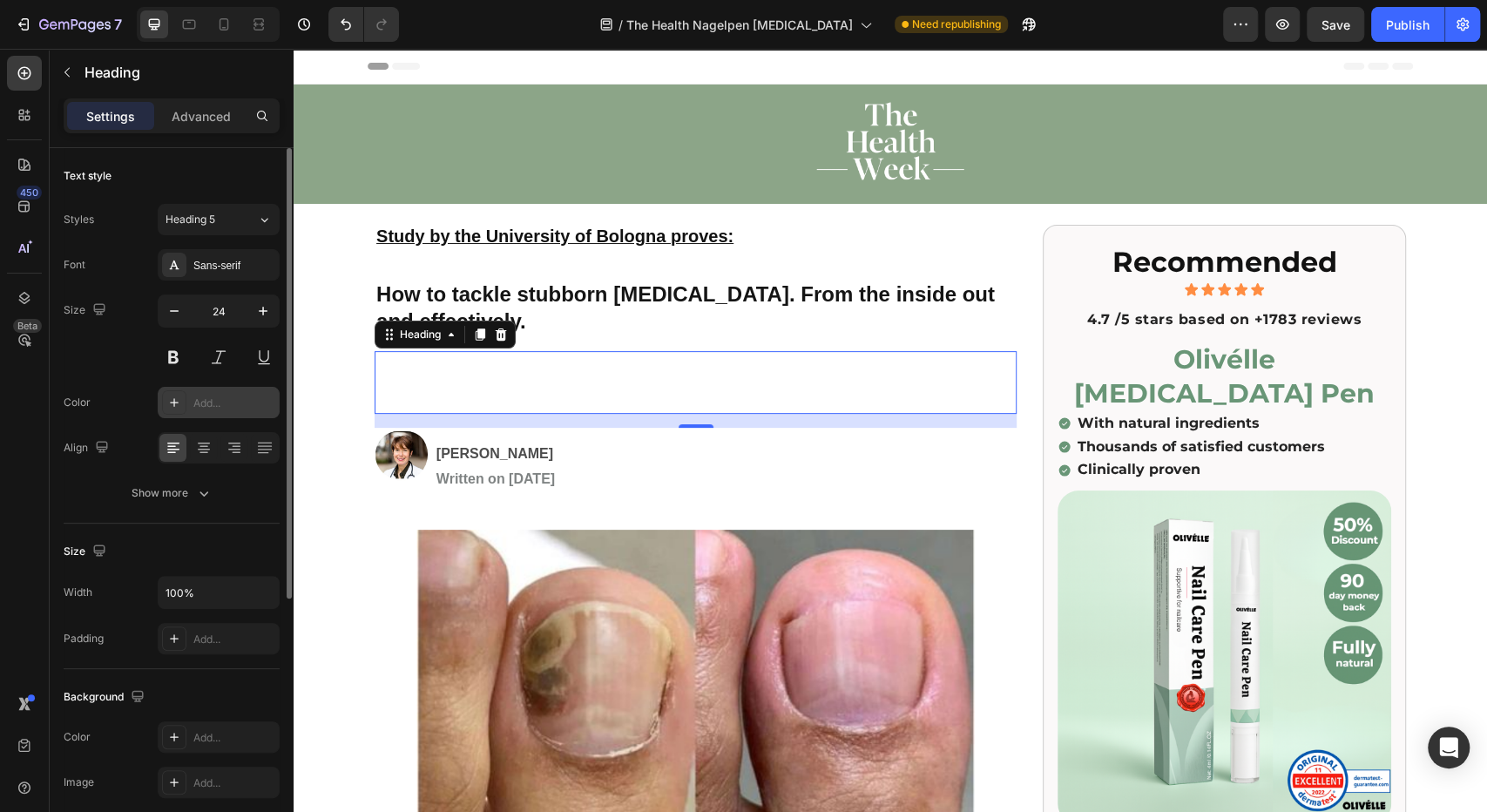
click at [167, 398] on icon at bounding box center [174, 402] width 14 height 14
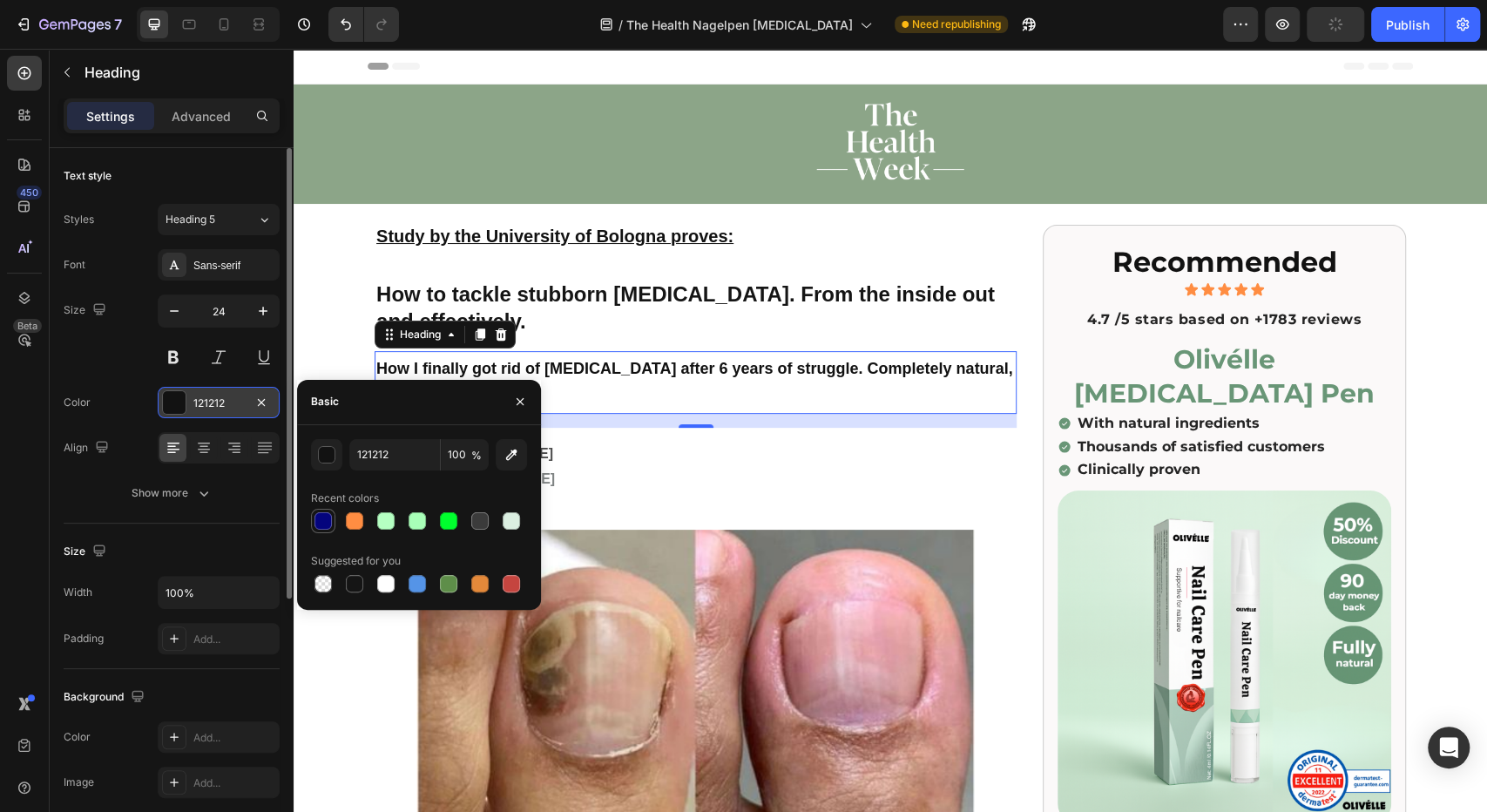
click at [333, 510] on div at bounding box center [323, 520] width 24 height 24
type input "04047D"
click at [0, 469] on div "450 Beta" at bounding box center [24, 429] width 49 height 763
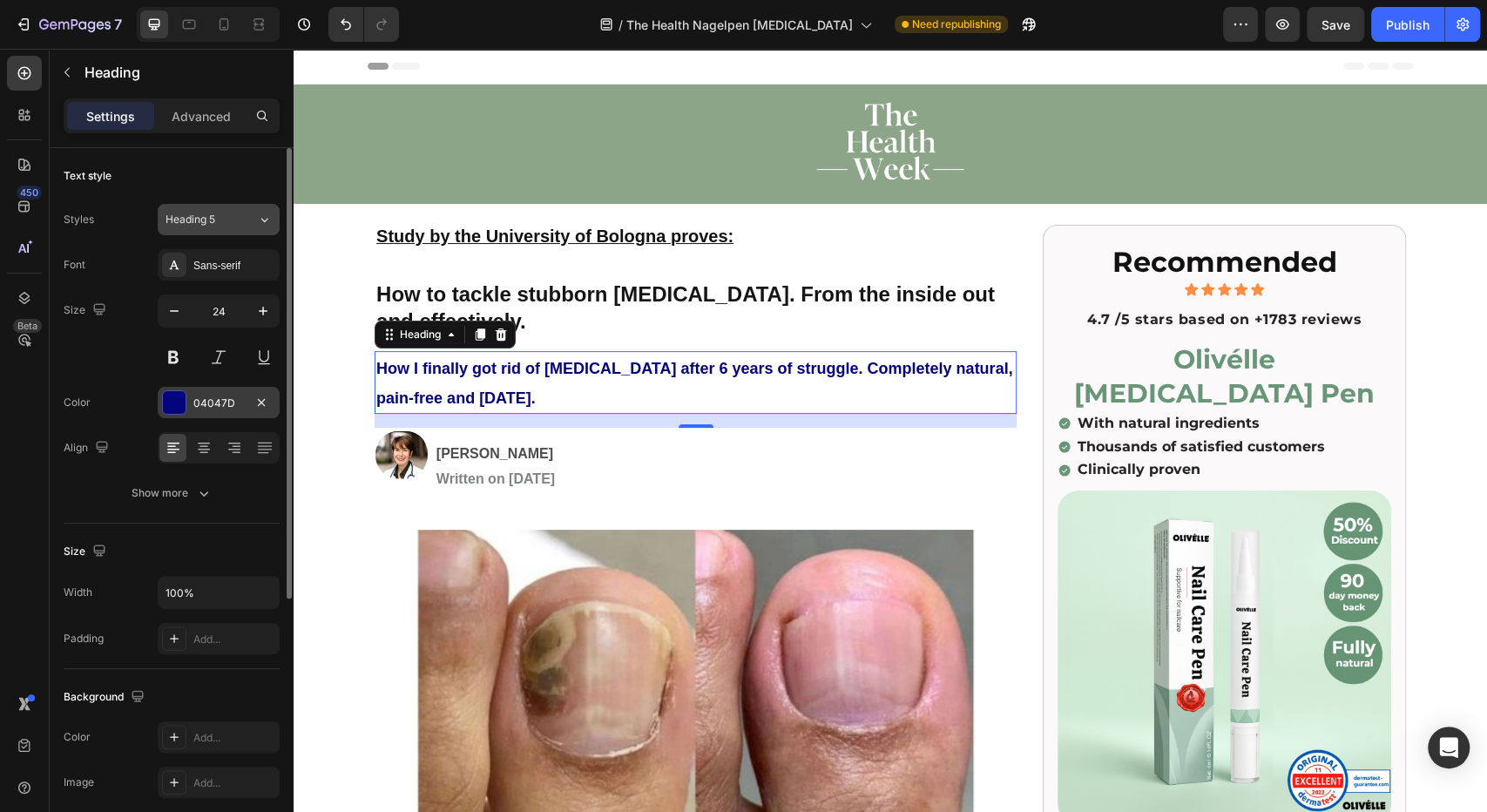
click at [218, 234] on button "Heading 5" at bounding box center [218, 219] width 122 height 31
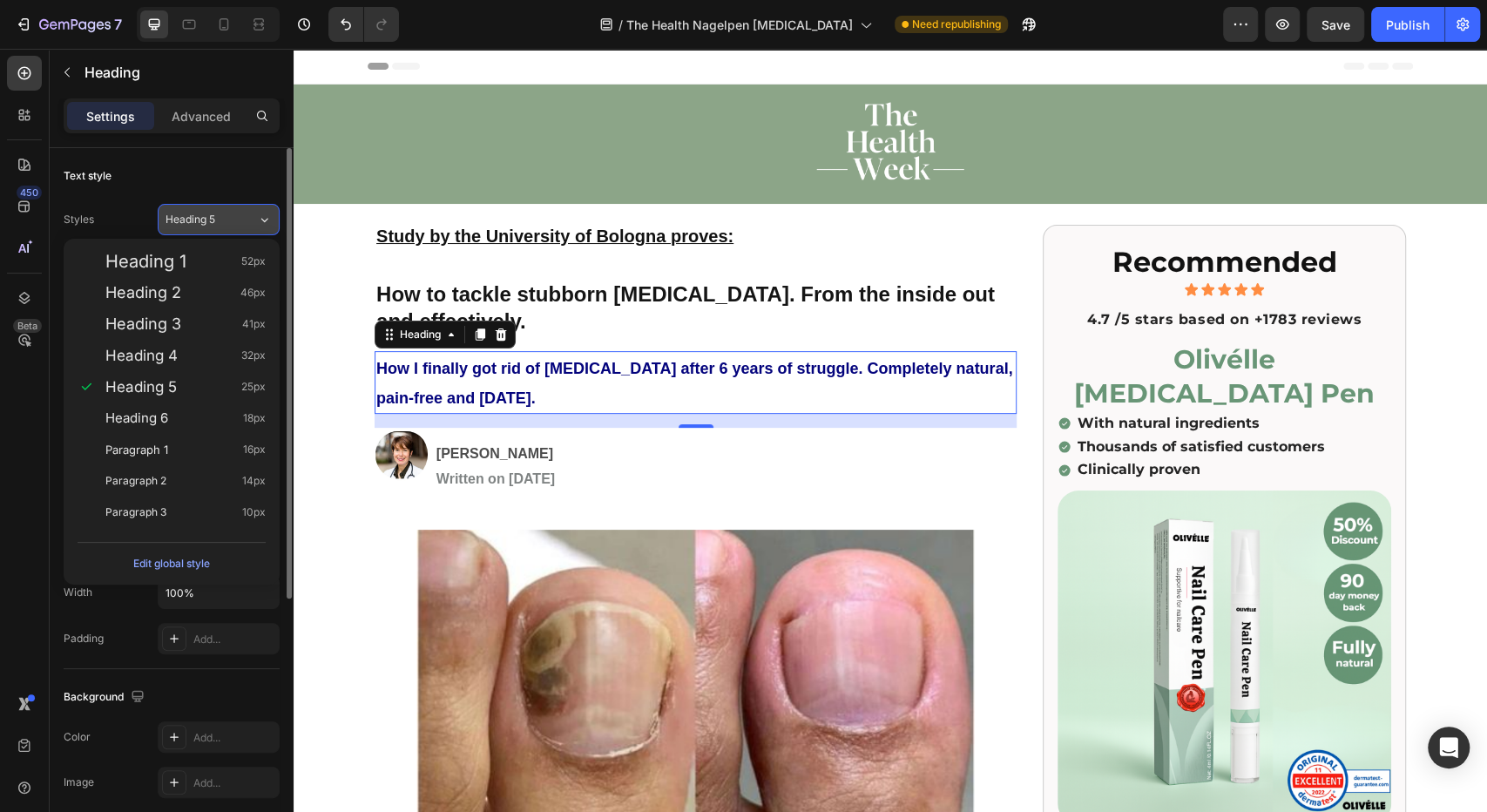
click at [218, 234] on button "Heading 5" at bounding box center [218, 219] width 122 height 31
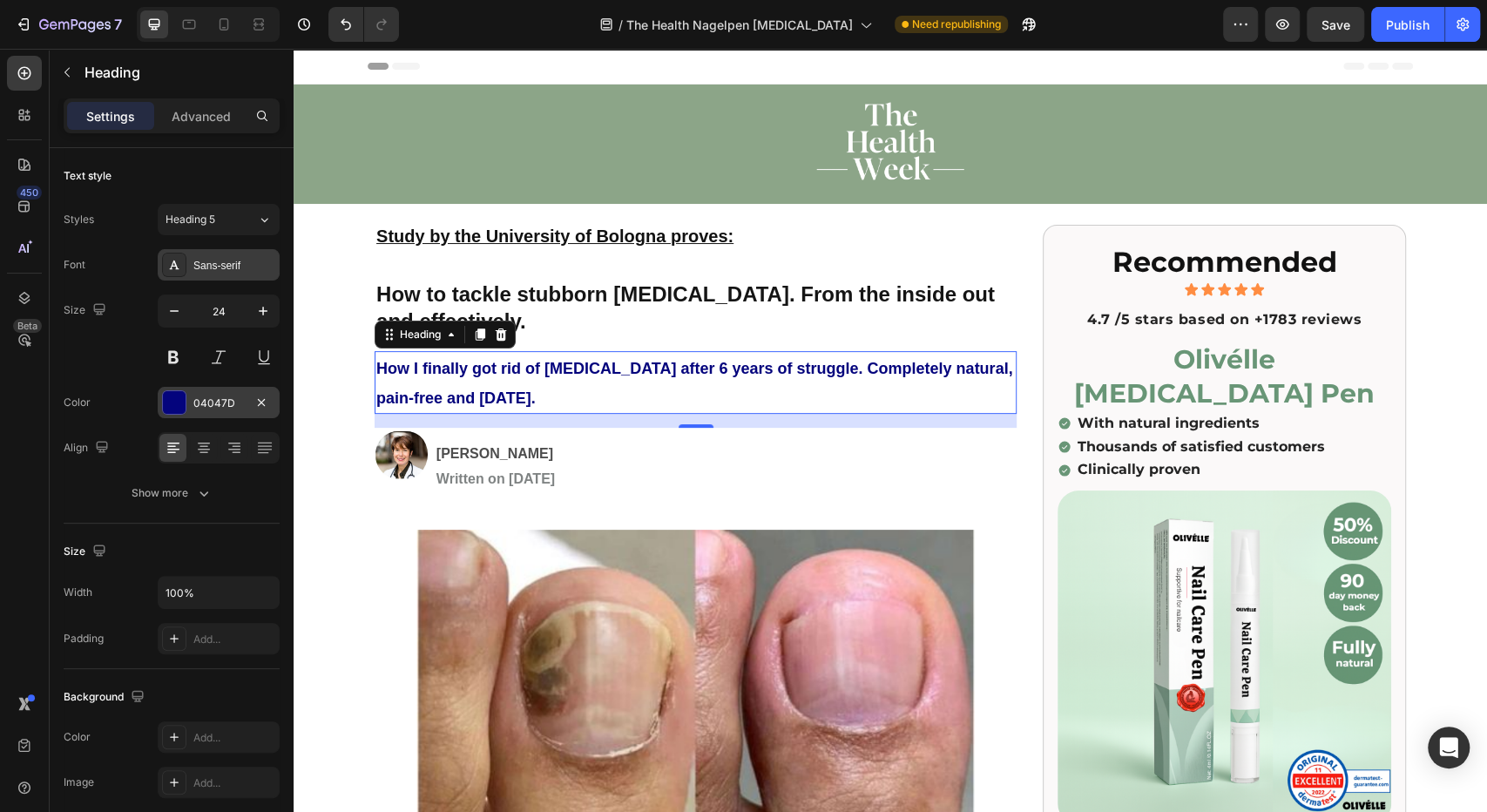
click at [211, 272] on div "Sans-serif" at bounding box center [218, 264] width 122 height 31
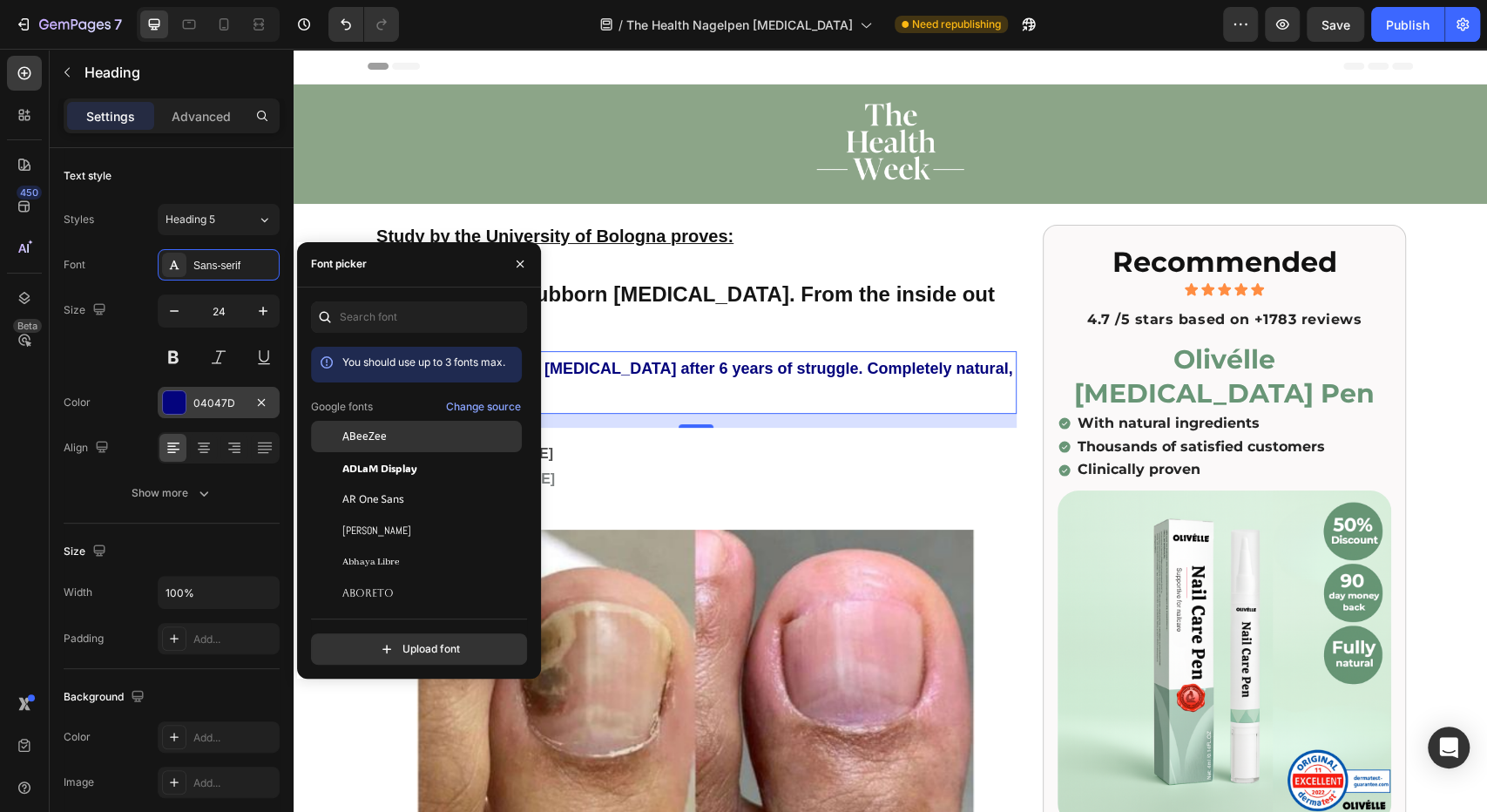
click at [390, 431] on div "ABeeZee" at bounding box center [430, 436] width 176 height 15
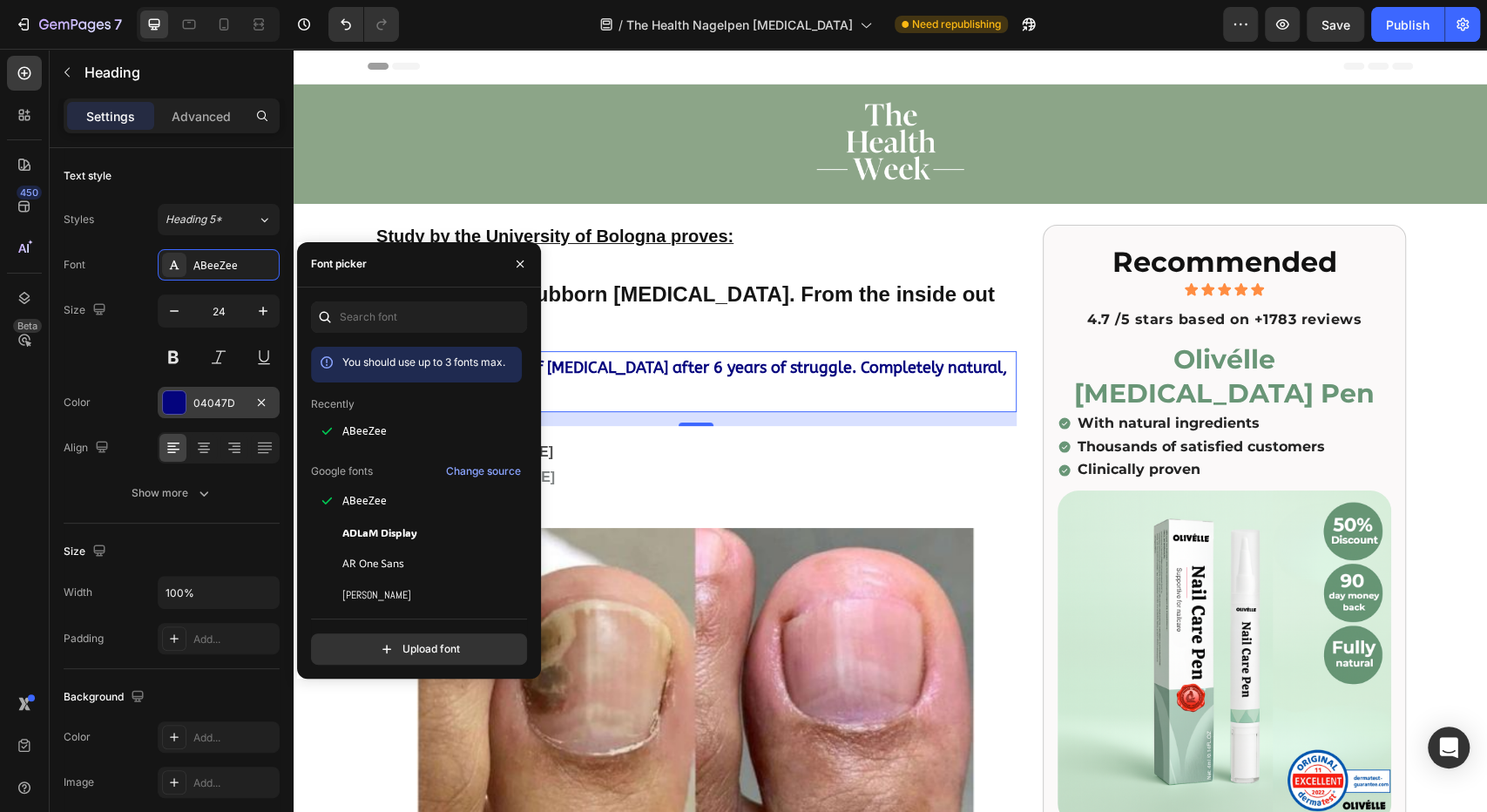
click at [398, 298] on div "You should use up to 3 fonts max. Recently ABeeZee Google fonts Change source A…" at bounding box center [419, 482] width 243 height 391
click at [385, 310] on input "text" at bounding box center [419, 316] width 216 height 31
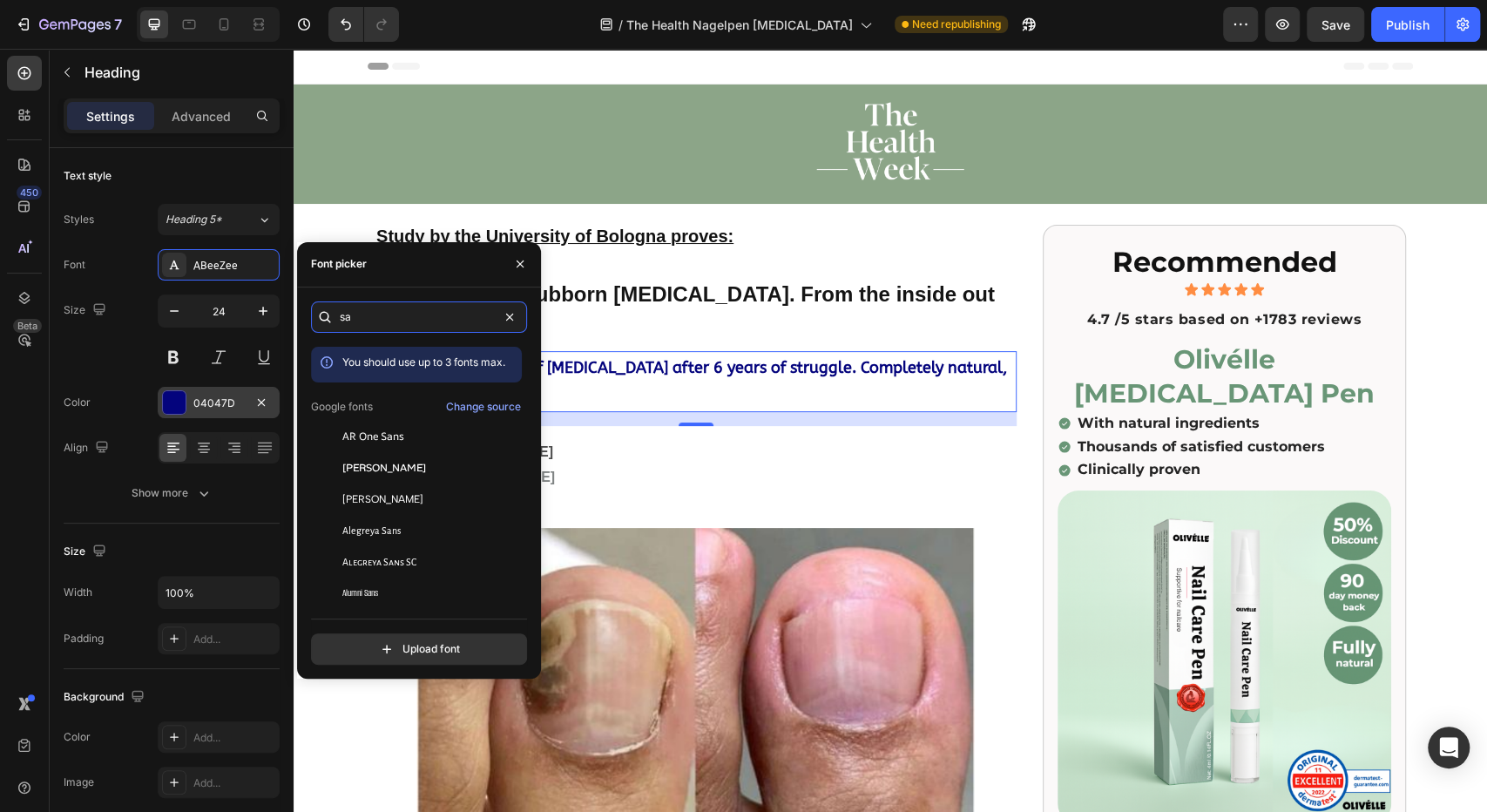
type input "s"
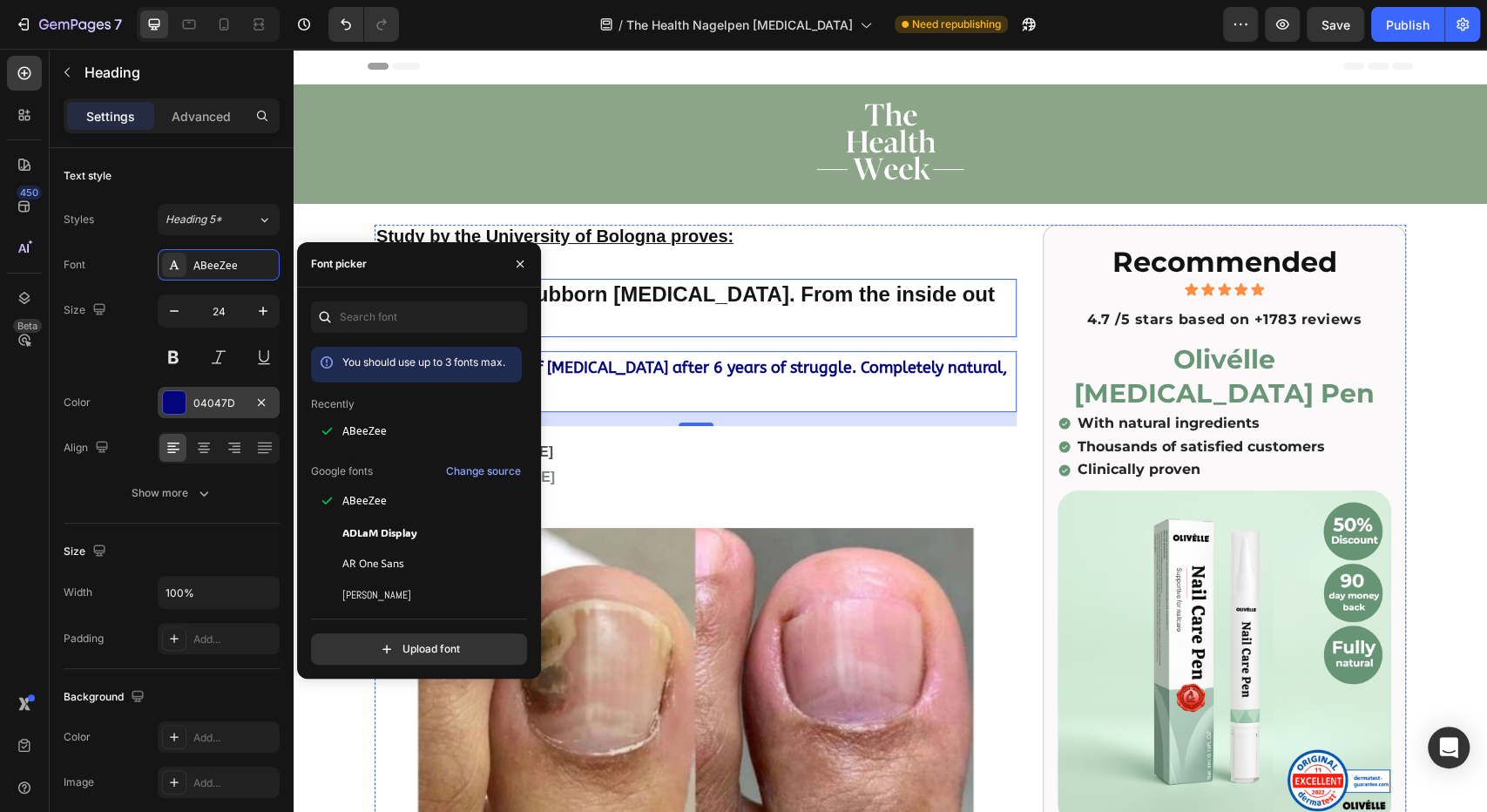
click at [588, 284] on strong "How to tackle stubborn [MEDICAL_DATA]. From the inside out and effectively." at bounding box center [686, 307] width 618 height 50
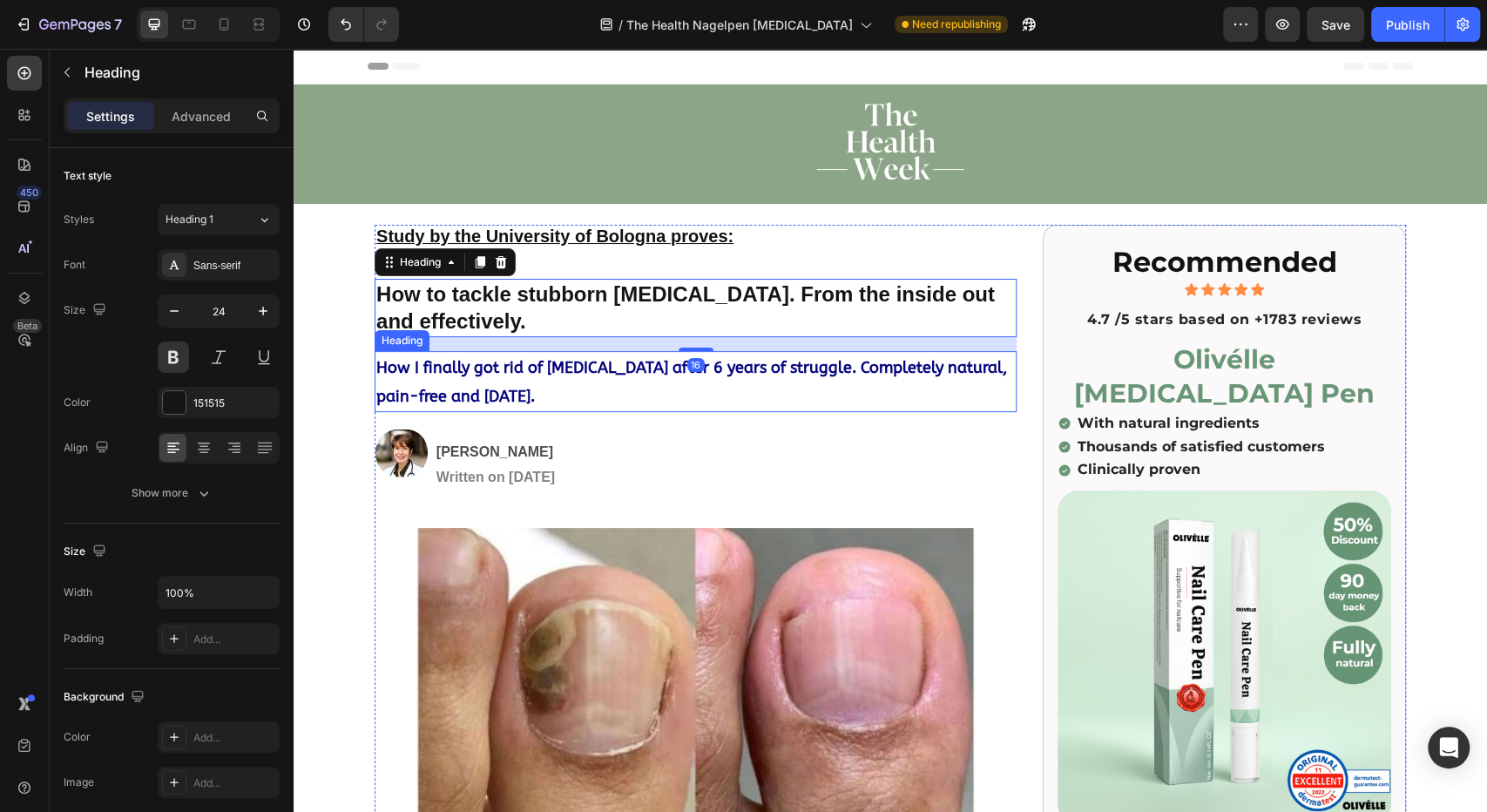
click at [491, 380] on p "⁠⁠⁠⁠⁠⁠⁠ How I finally got rid of [MEDICAL_DATA] after 6 years of struggle. Comp…" at bounding box center [695, 382] width 639 height 57
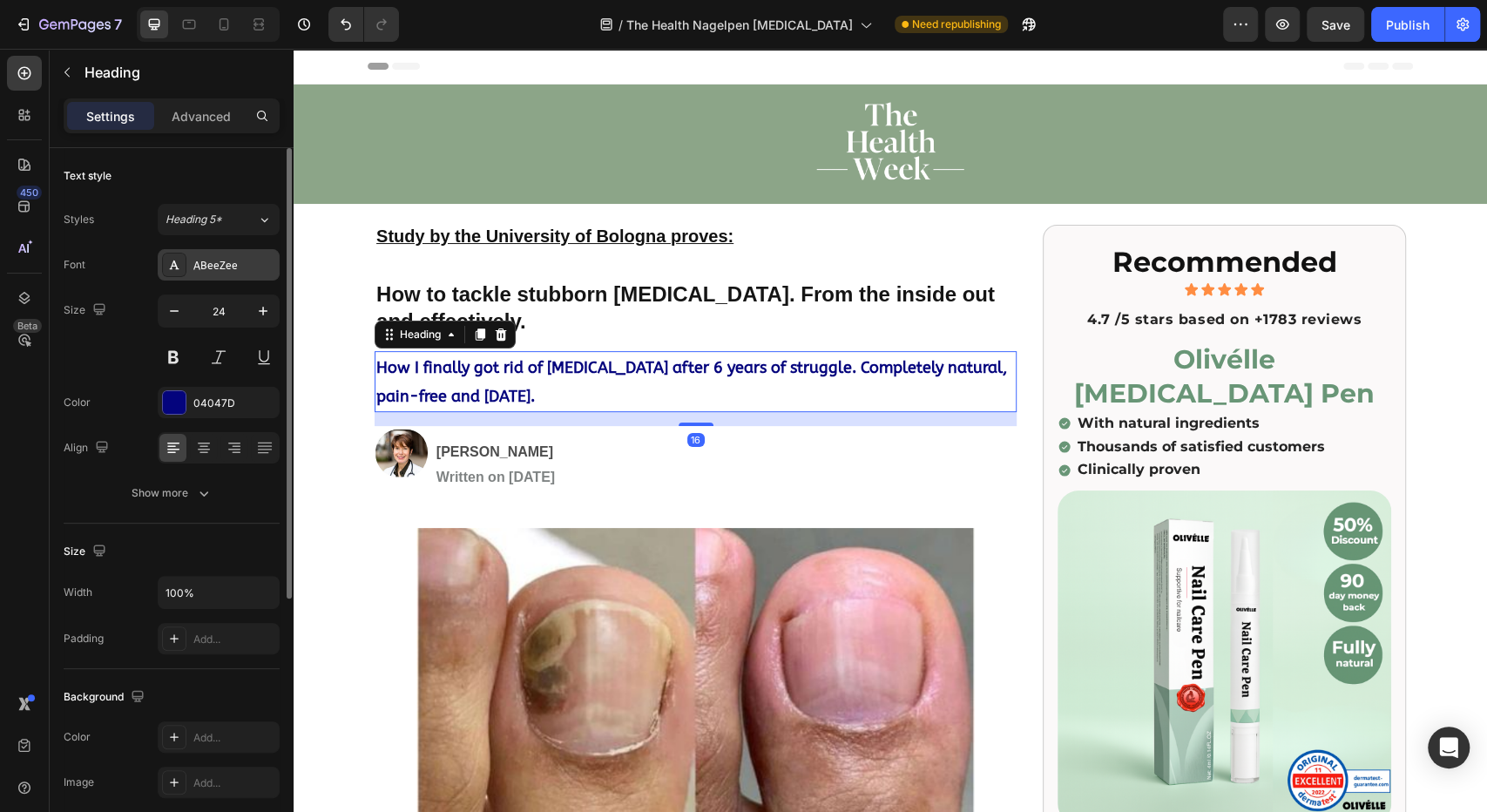
click at [214, 276] on div "ABeeZee" at bounding box center [218, 264] width 122 height 31
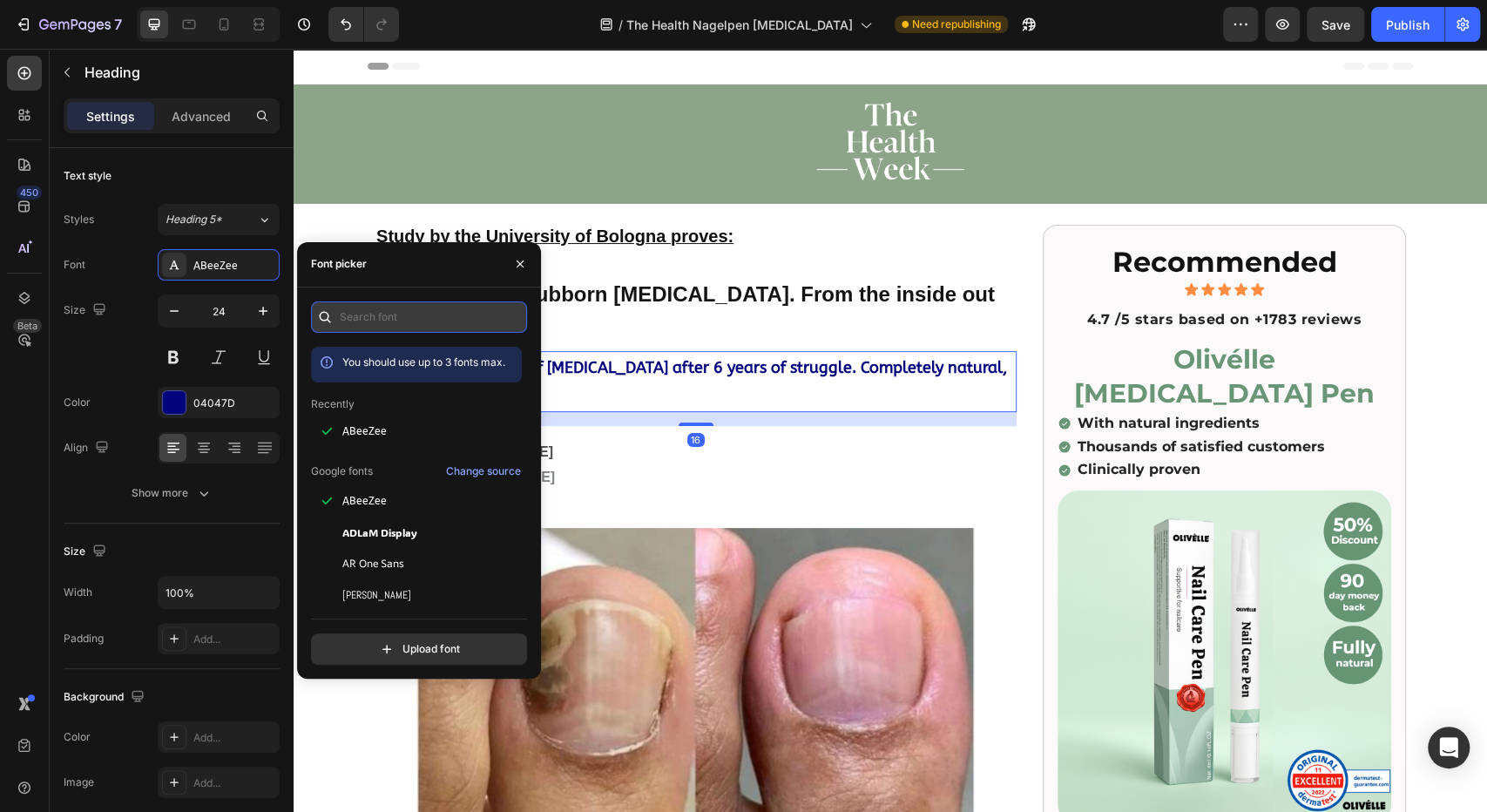
click at [380, 313] on input "text" at bounding box center [419, 316] width 216 height 31
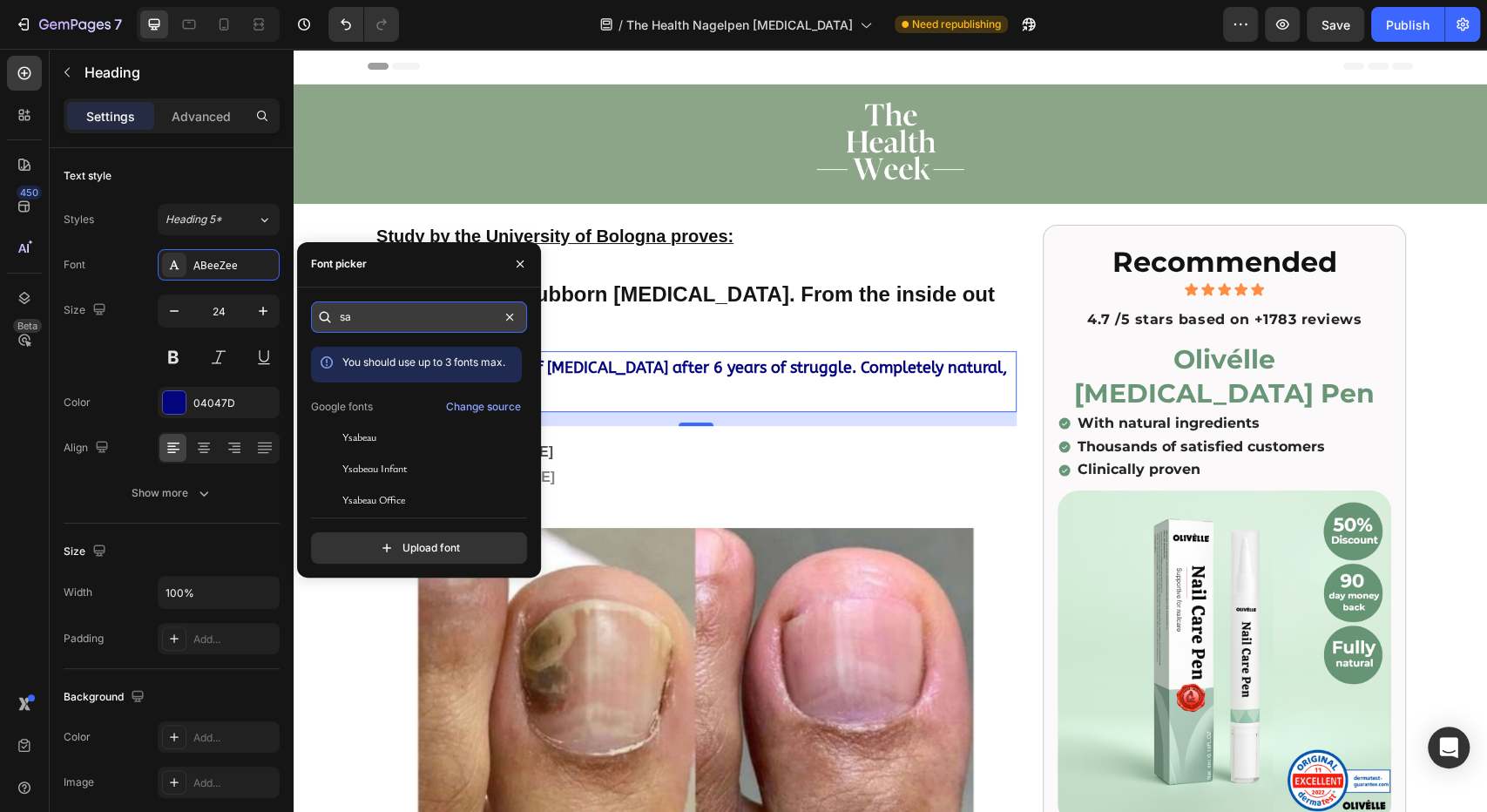
type input "s"
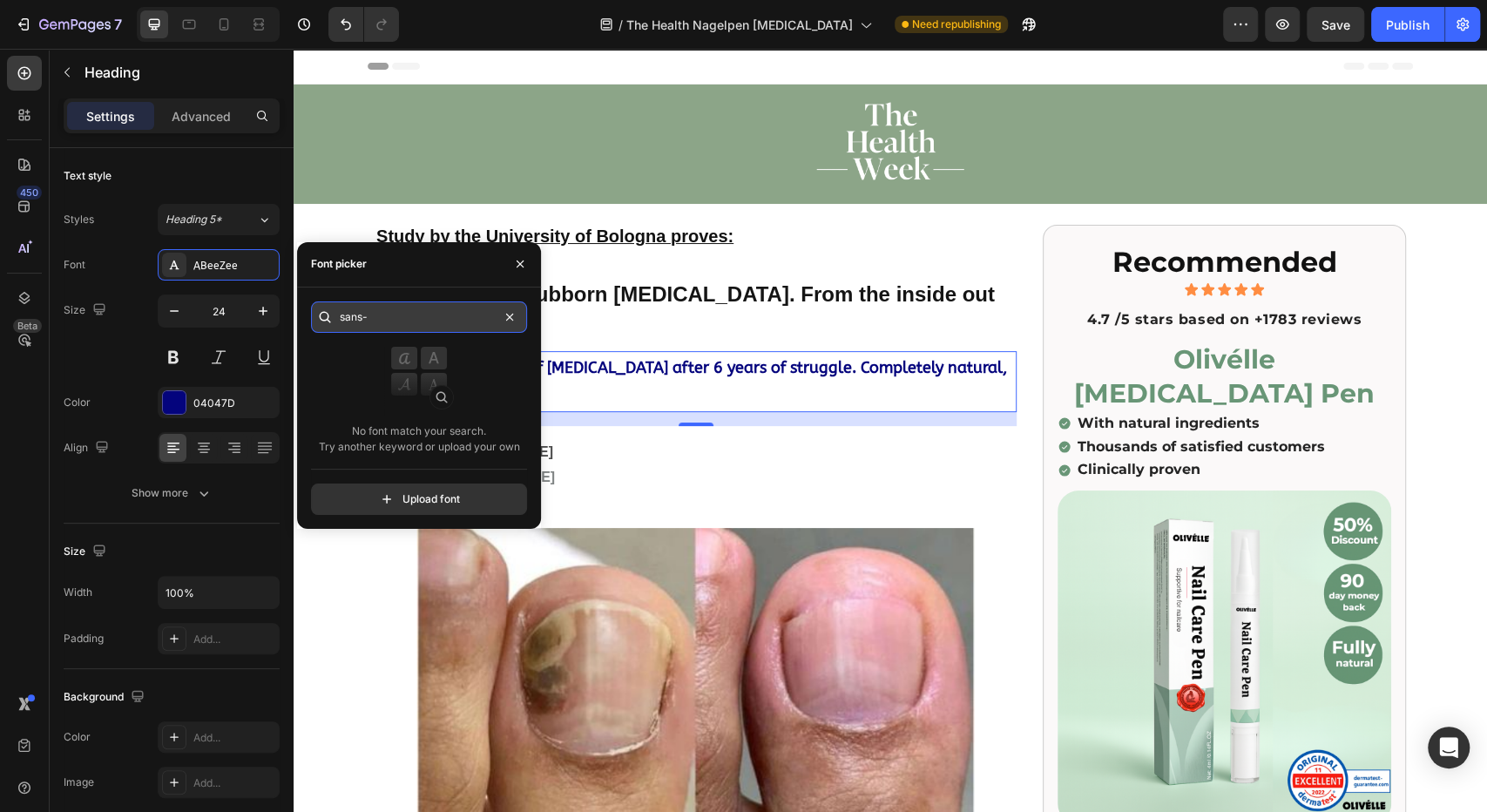
type input "sans"
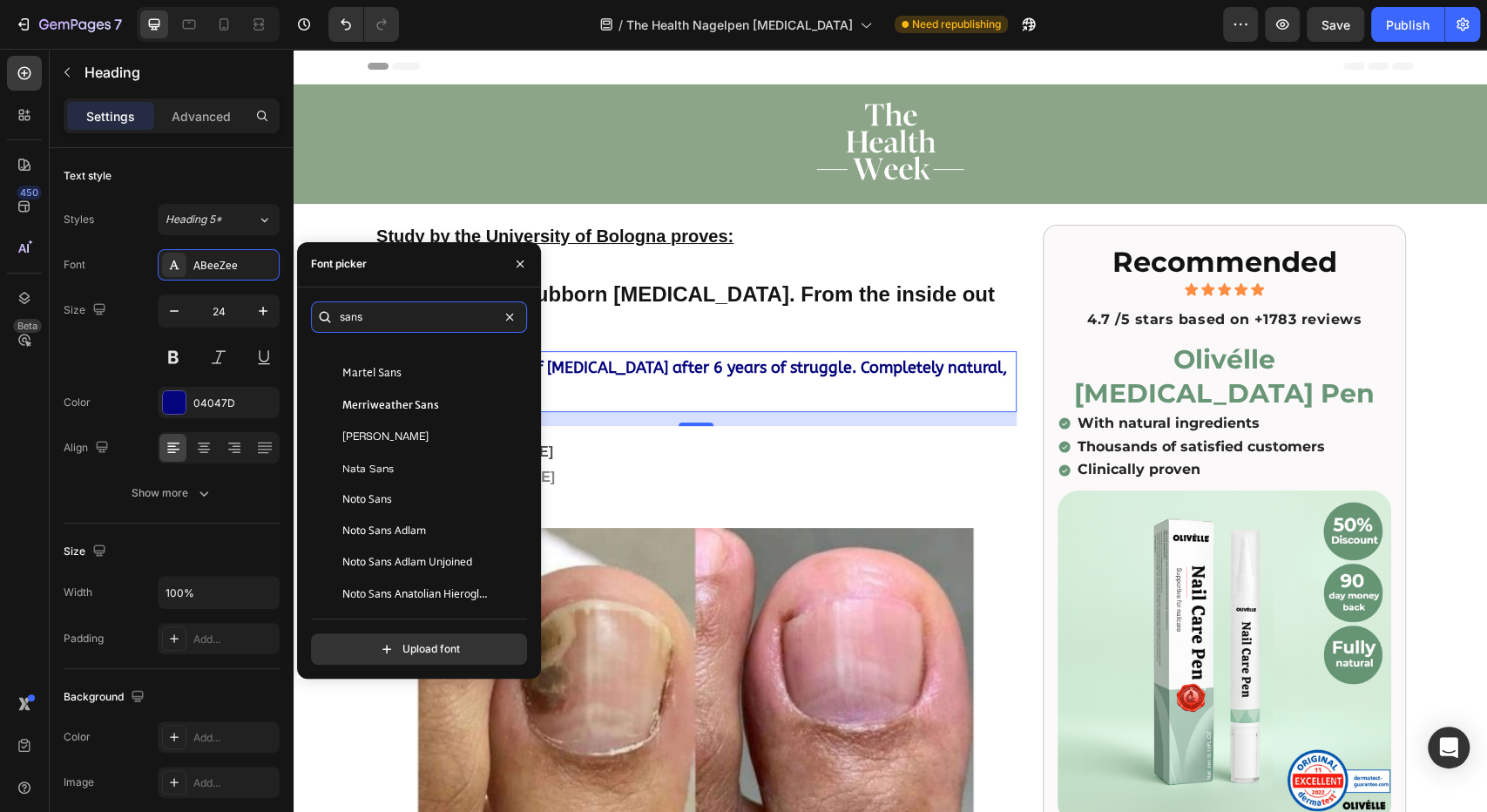
scroll to position [1690, 0]
click at [572, 298] on strong "How to tackle stubborn [MEDICAL_DATA]. From the inside out and effectively." at bounding box center [686, 307] width 618 height 50
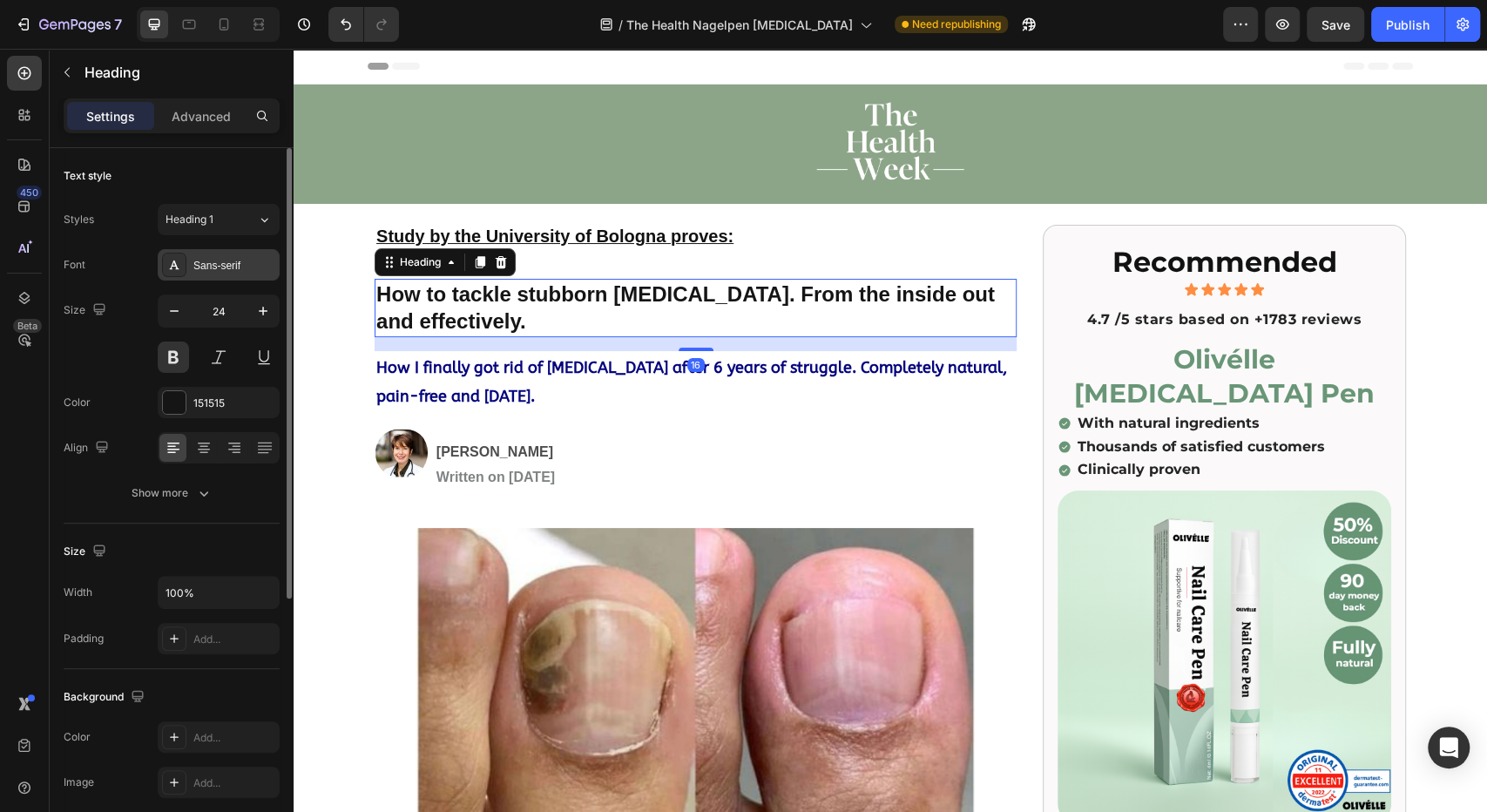
click at [224, 252] on div "Sans-serif" at bounding box center [218, 264] width 122 height 31
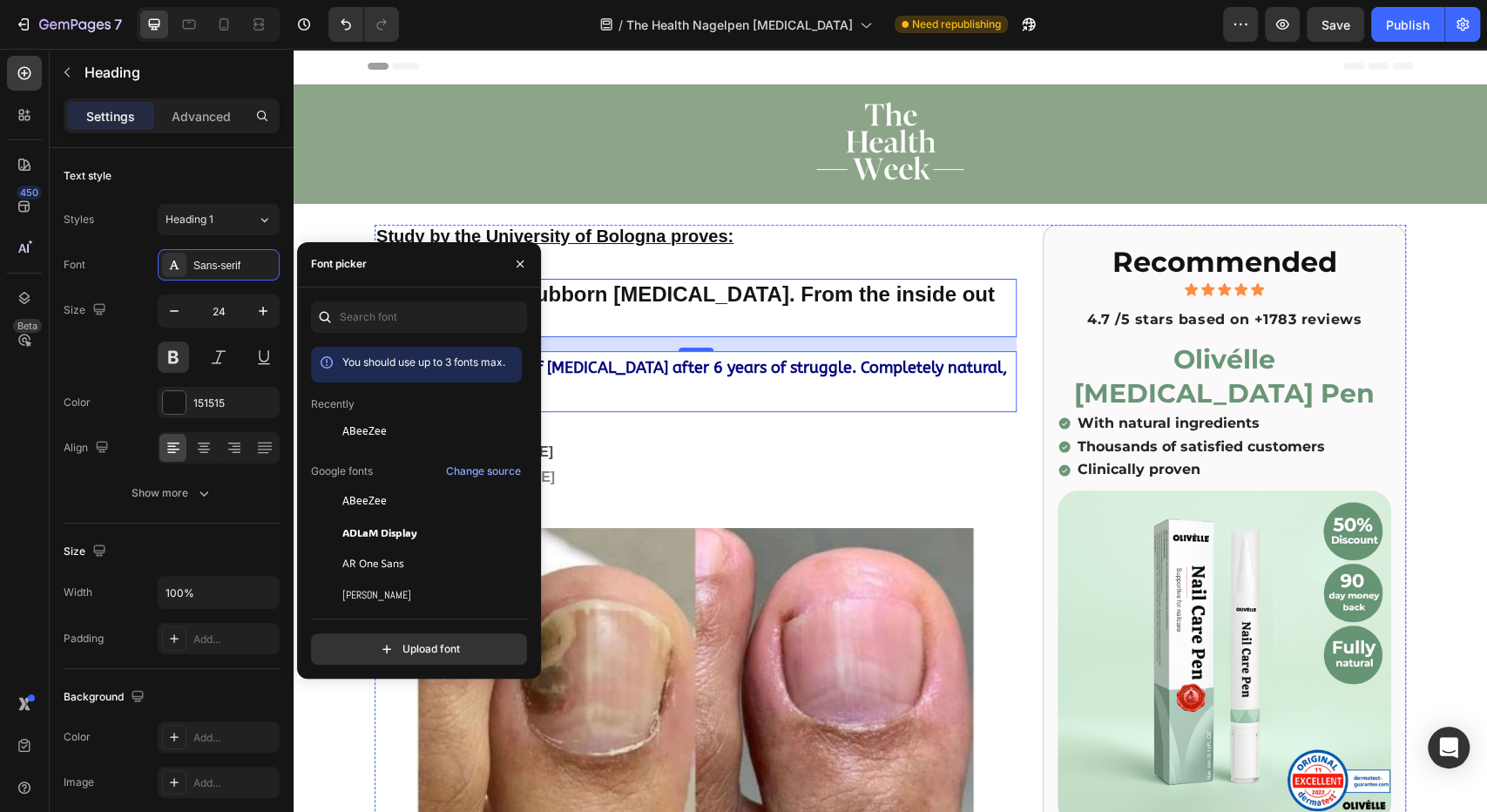
click at [589, 371] on strong "How I finally got rid of [MEDICAL_DATA] after 6 years of struggle. Completely n…" at bounding box center [692, 381] width 631 height 48
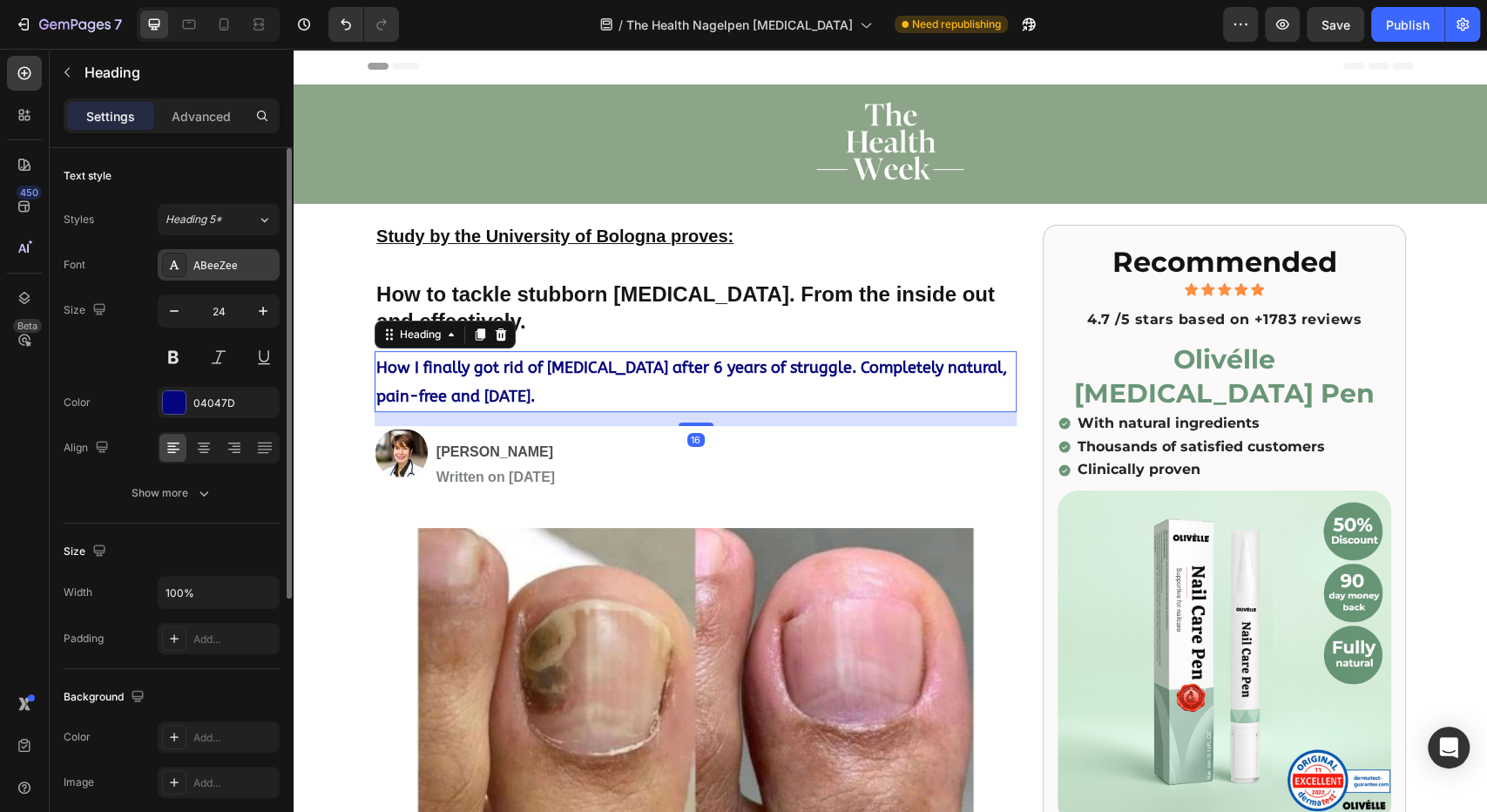
click at [215, 269] on div "ABeeZee" at bounding box center [234, 265] width 82 height 15
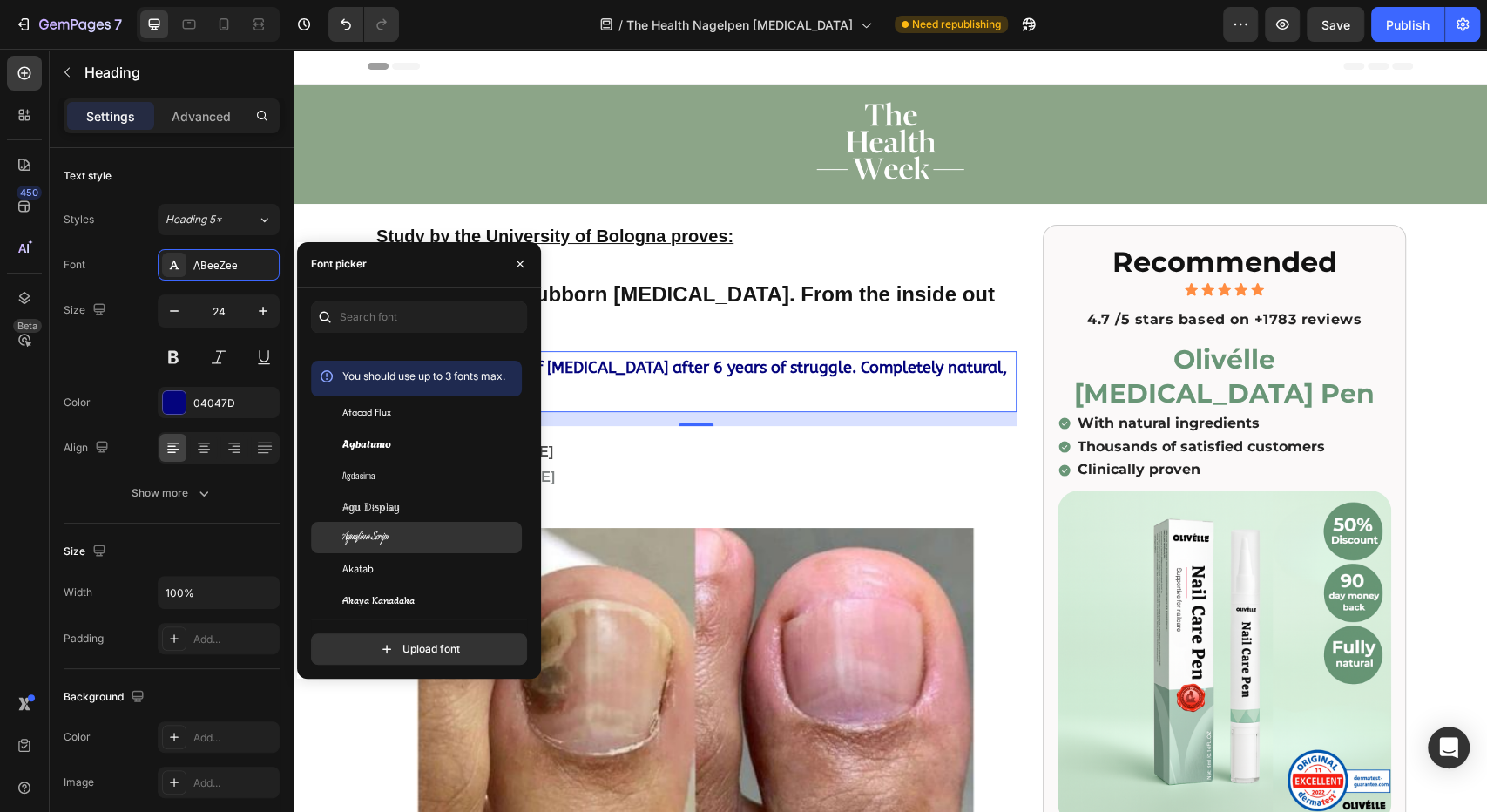
scroll to position [833, 0]
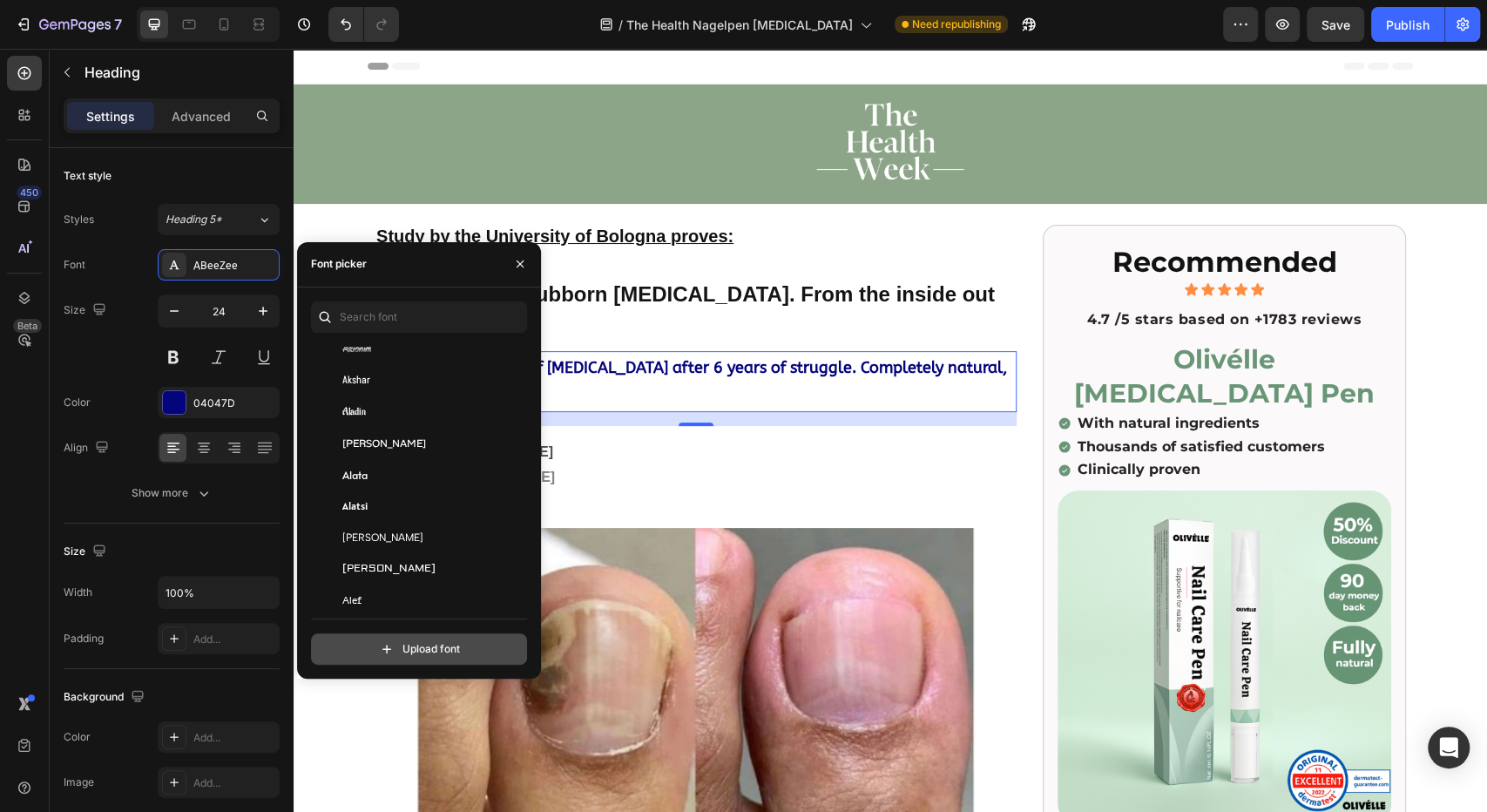
click at [388, 649] on input "file" at bounding box center [456, 649] width 436 height 30
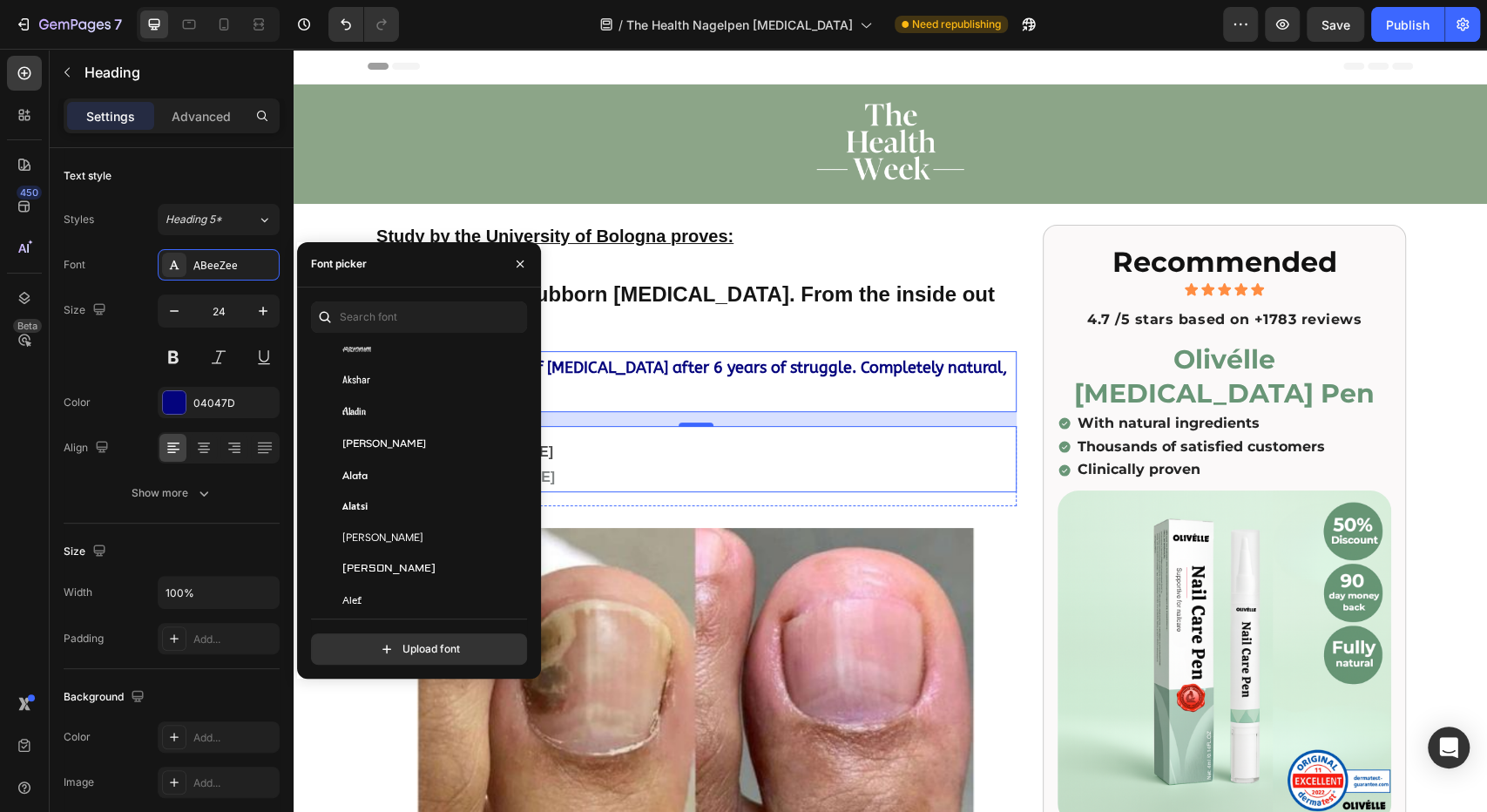
click at [815, 475] on p "Written on [DATE]" at bounding box center [726, 478] width 579 height 25
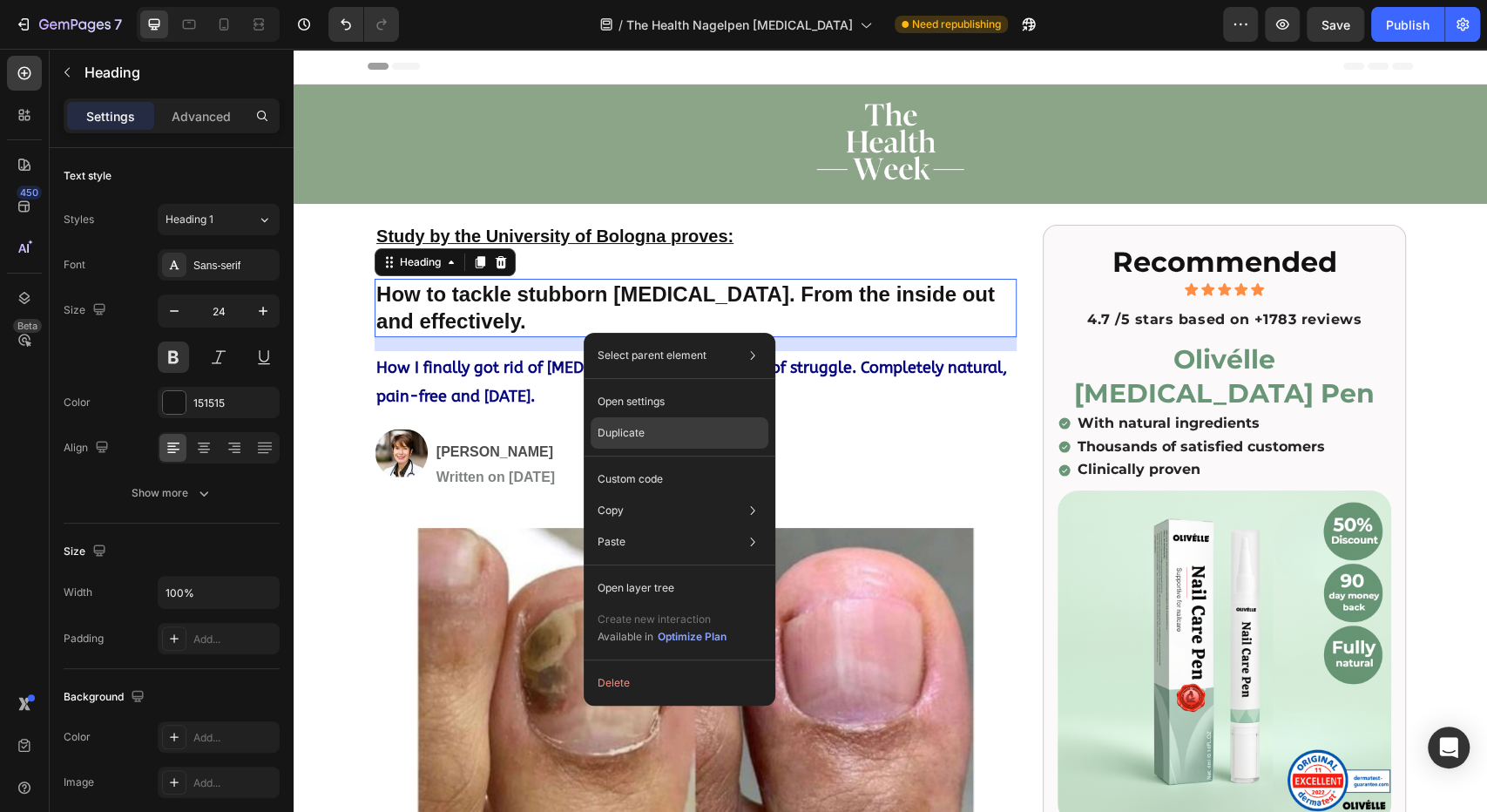
drag, startPoint x: 632, startPoint y: 428, endPoint x: 284, endPoint y: 367, distance: 353.3
click at [632, 428] on p "Duplicate" at bounding box center [621, 432] width 47 height 15
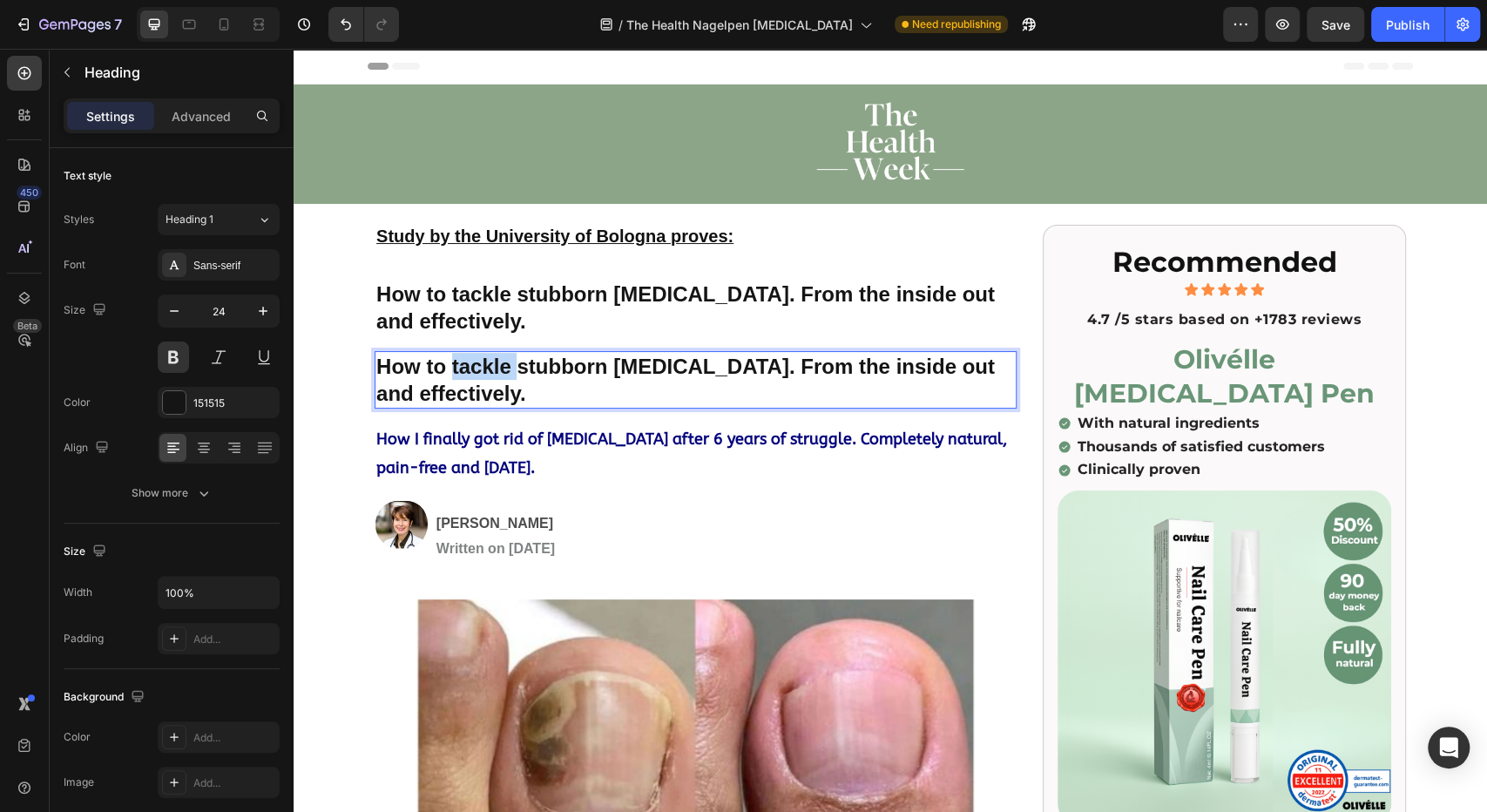
click at [486, 375] on strong "How to tackle stubborn [MEDICAL_DATA]. From the inside out and effectively." at bounding box center [686, 380] width 618 height 50
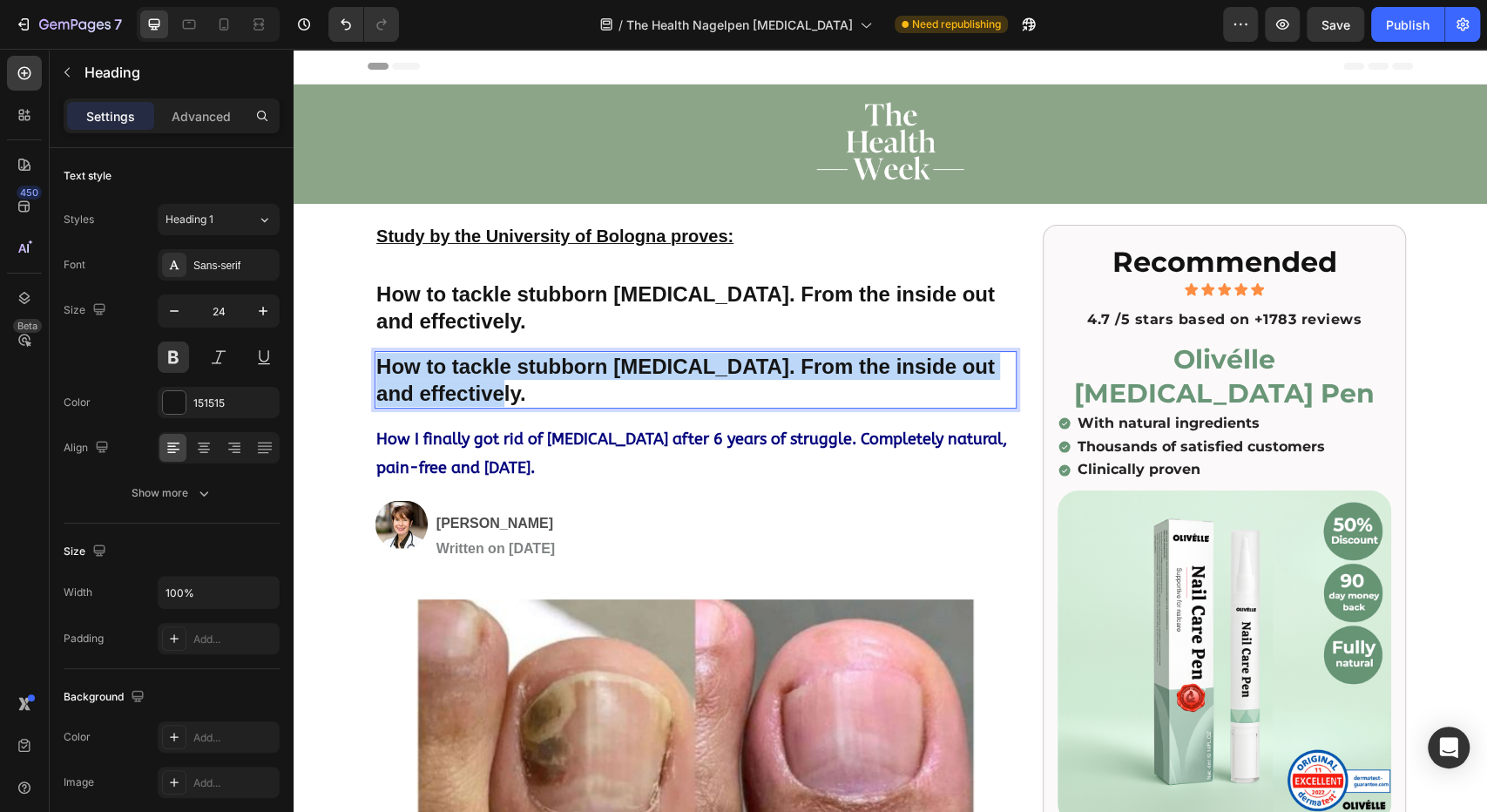
click at [486, 375] on strong "How to tackle stubborn [MEDICAL_DATA]. From the inside out and effectively." at bounding box center [686, 380] width 618 height 50
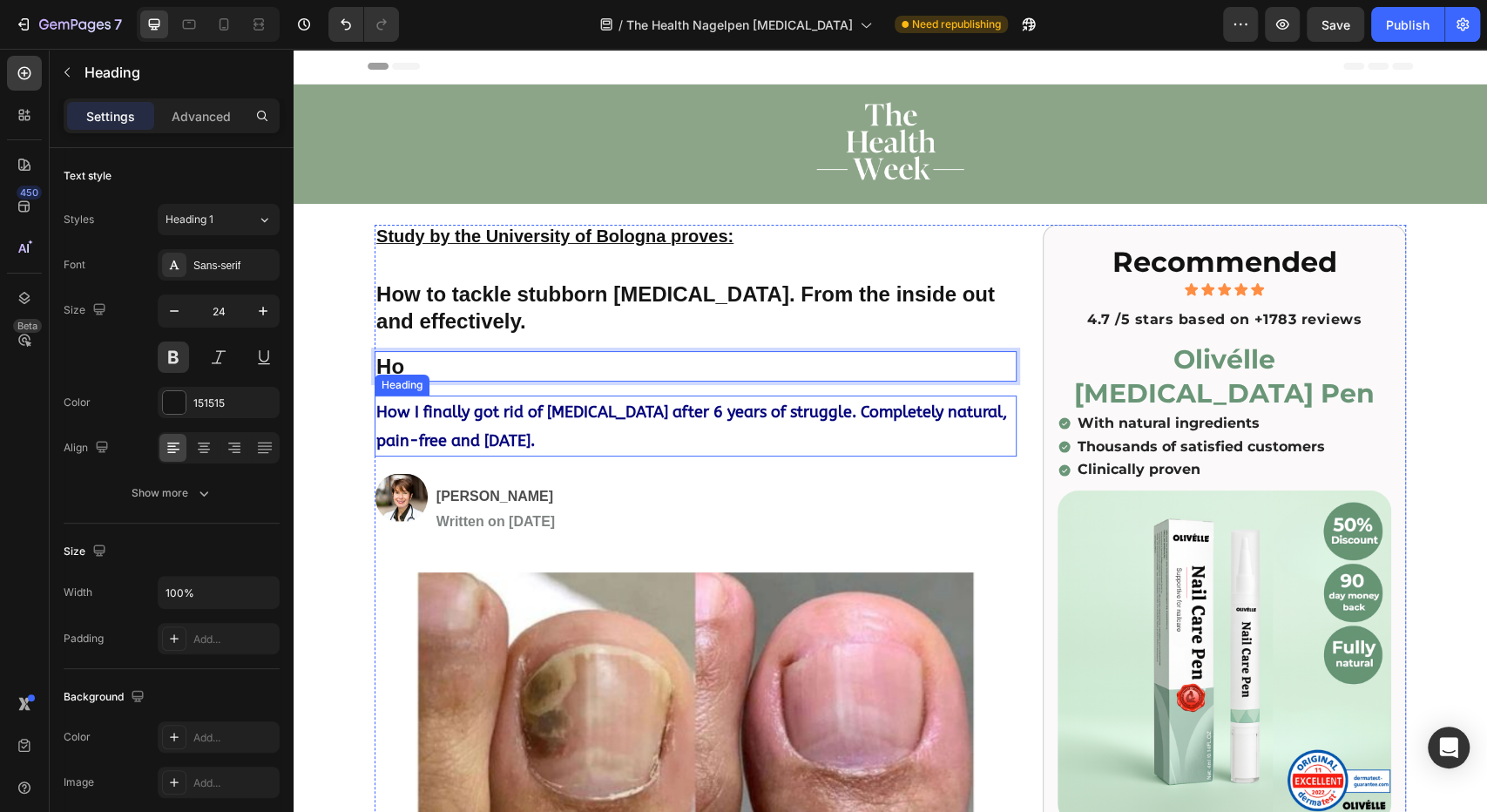
click at [446, 416] on strong "How I finally got rid of [MEDICAL_DATA] after 6 years of struggle. Completely n…" at bounding box center [692, 426] width 631 height 48
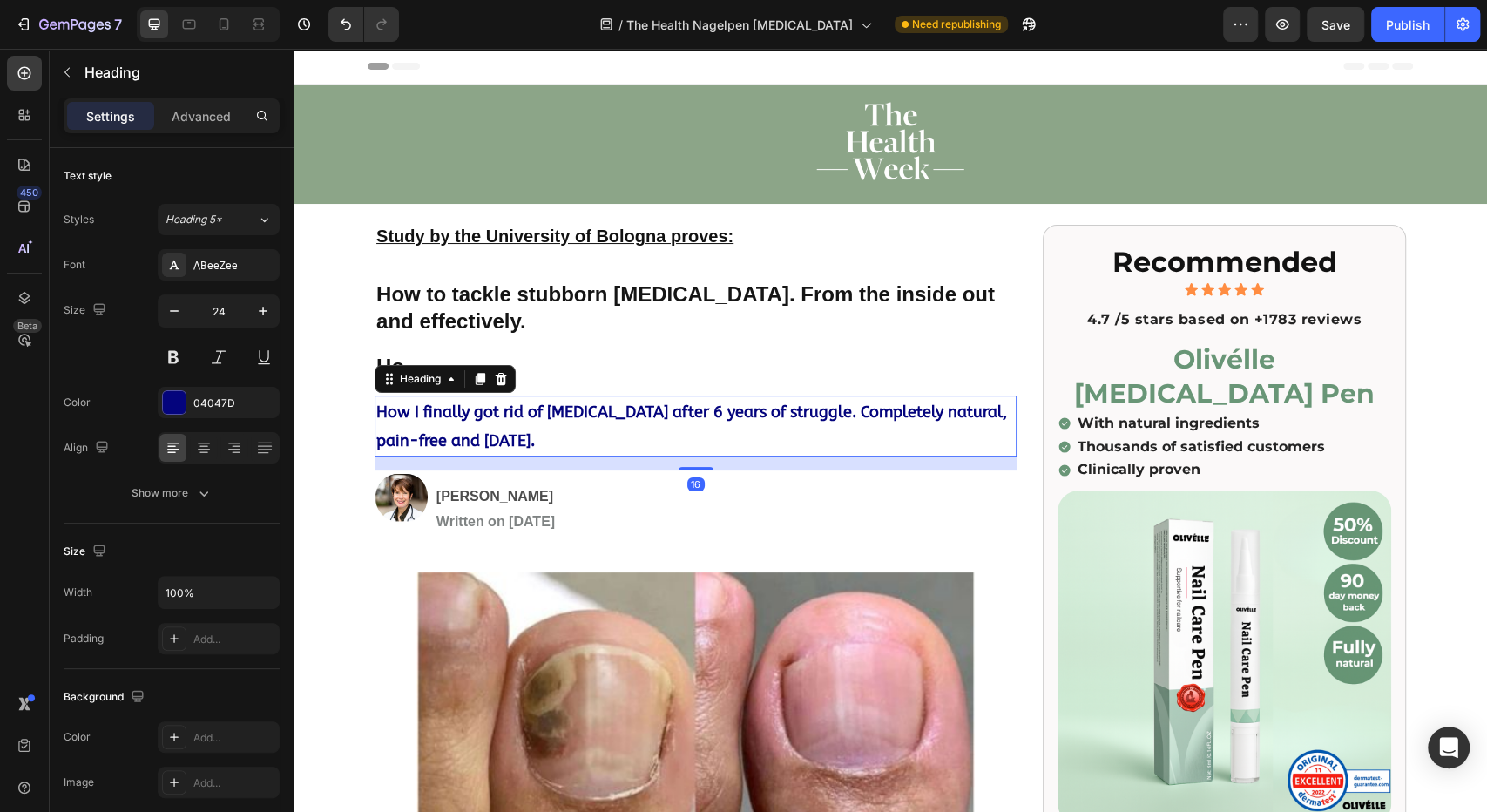
click at [446, 416] on strong "How I finally got rid of [MEDICAL_DATA] after 6 years of struggle. Completely n…" at bounding box center [692, 426] width 631 height 48
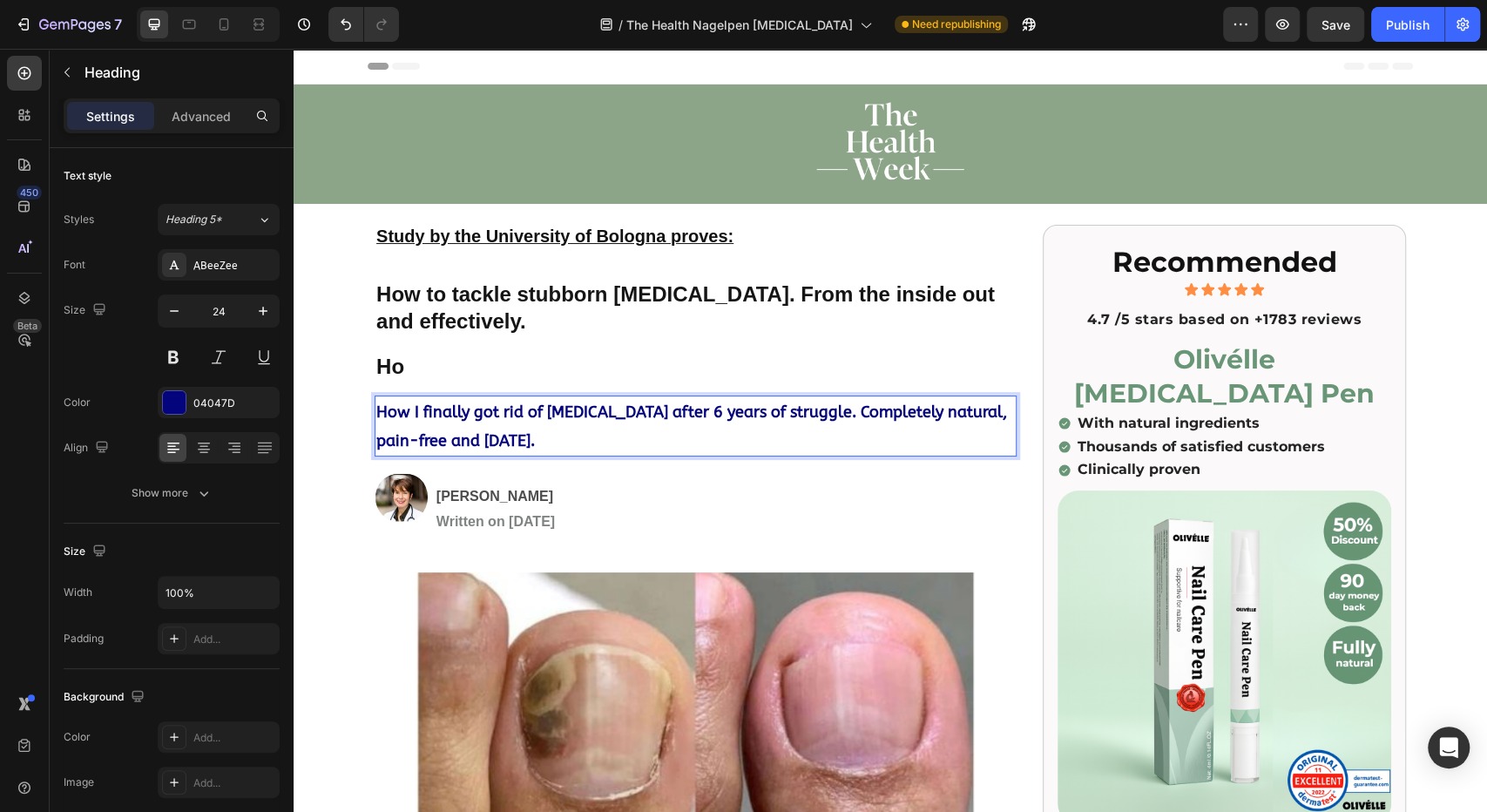
click at [446, 416] on strong "How I finally got rid of [MEDICAL_DATA] after 6 years of struggle. Completely n…" at bounding box center [692, 426] width 631 height 48
copy strong "How I finally got rid of [MEDICAL_DATA] after 6 years of struggle. Completely n…"
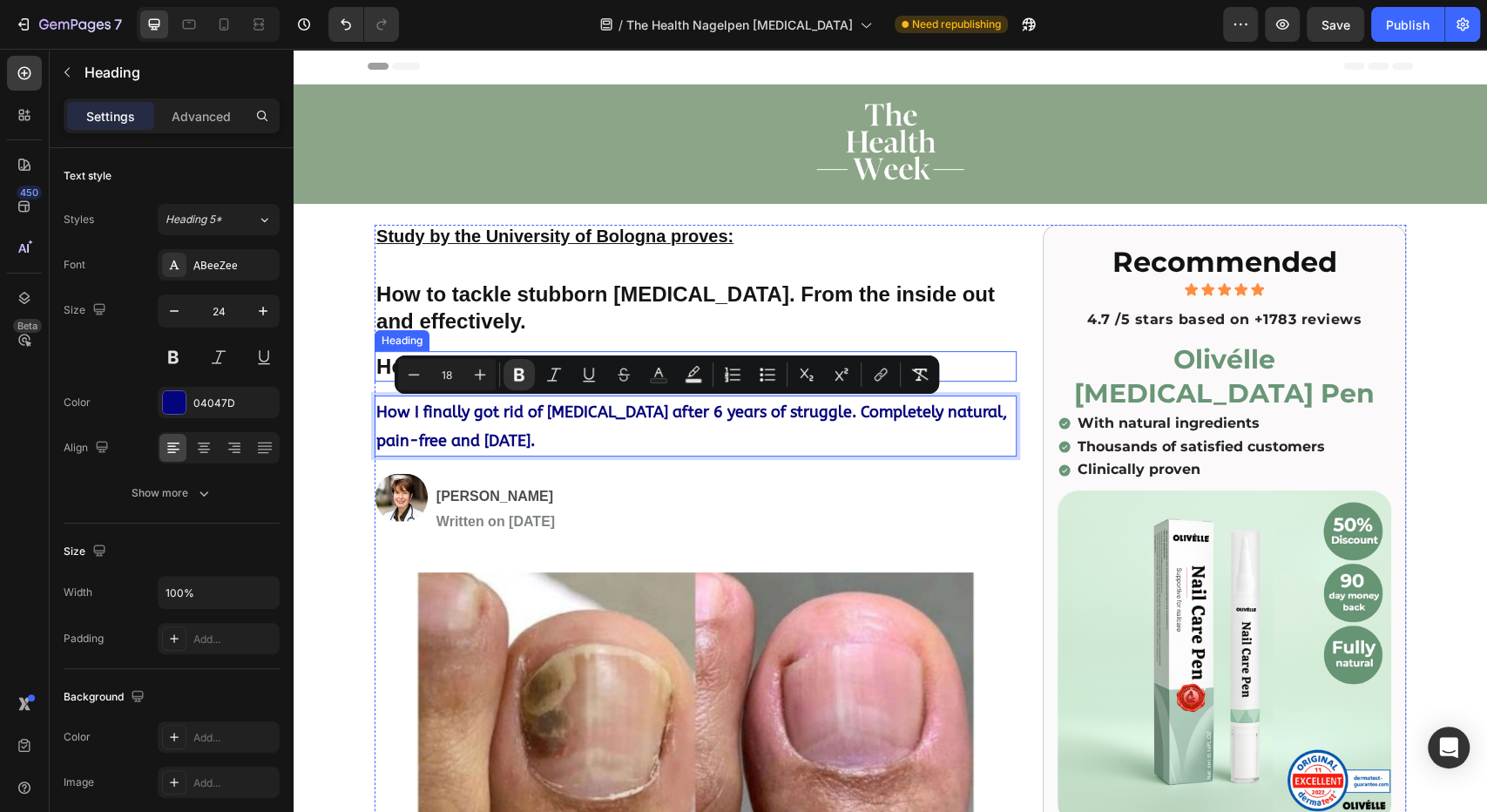
click at [378, 360] on strong "Ho" at bounding box center [390, 366] width 28 height 23
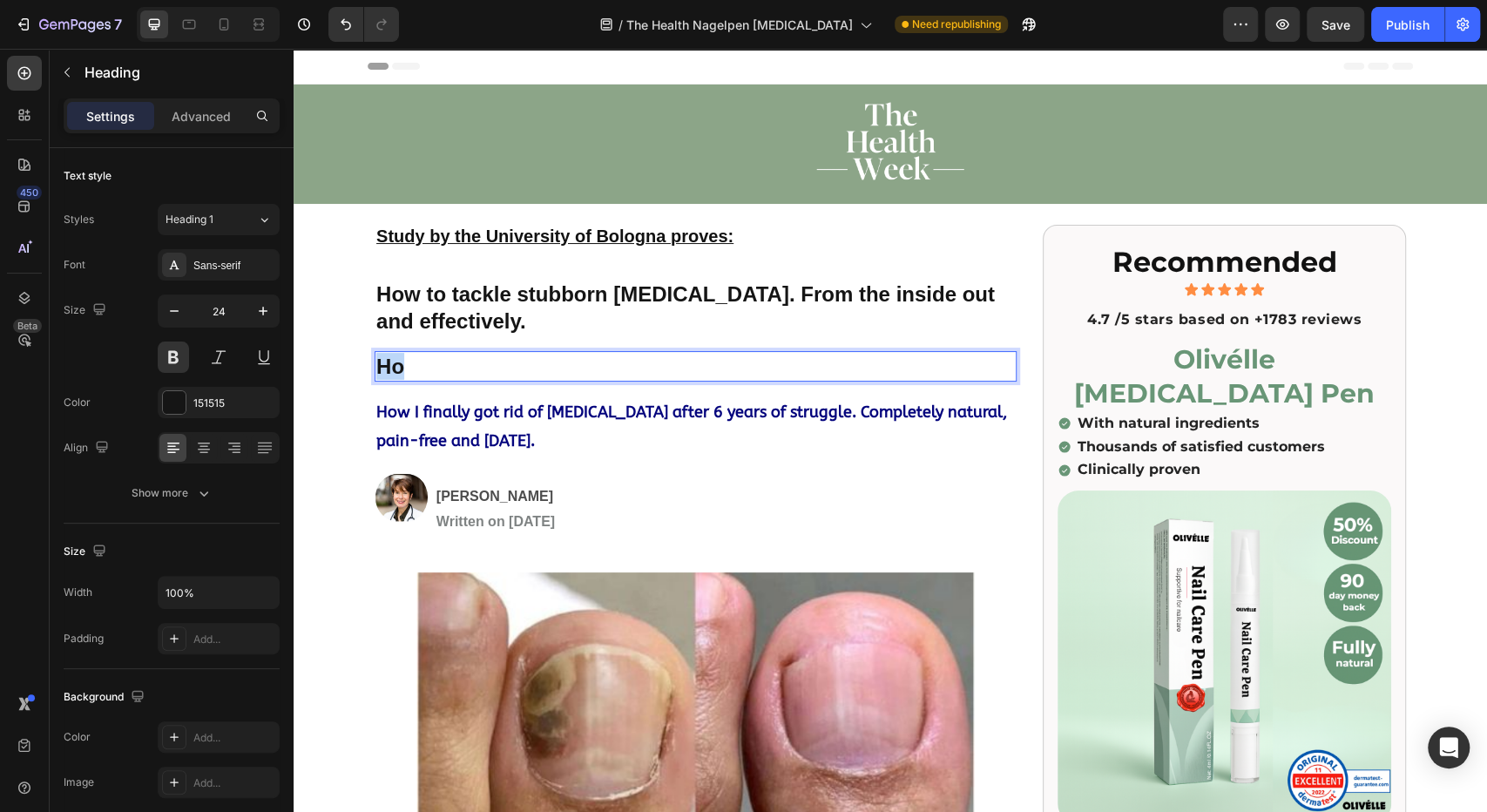
click at [378, 360] on strong "Ho" at bounding box center [390, 366] width 28 height 23
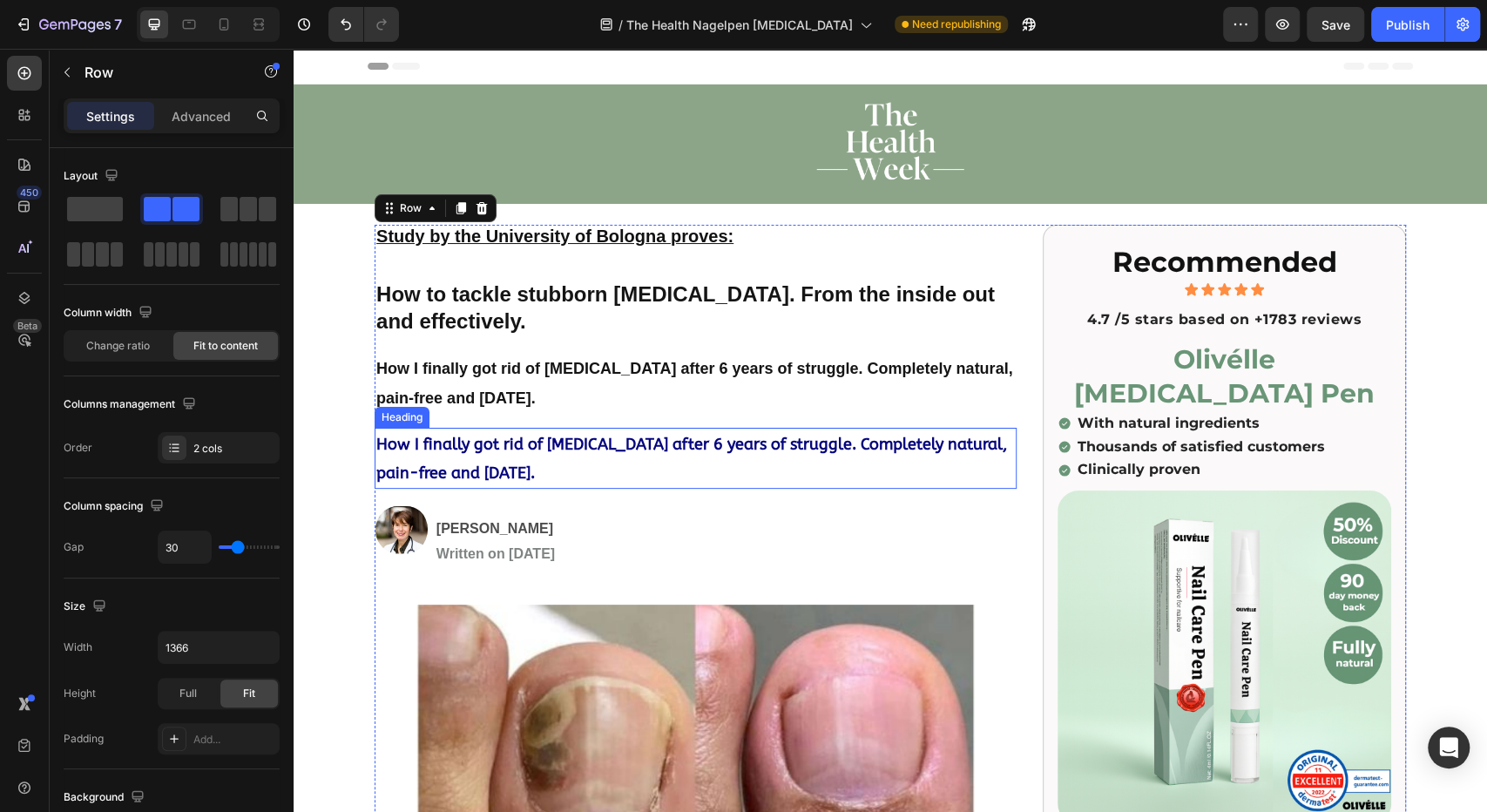
click at [491, 448] on strong "How I finally got rid of [MEDICAL_DATA] after 6 years of struggle. Completely n…" at bounding box center [692, 458] width 631 height 48
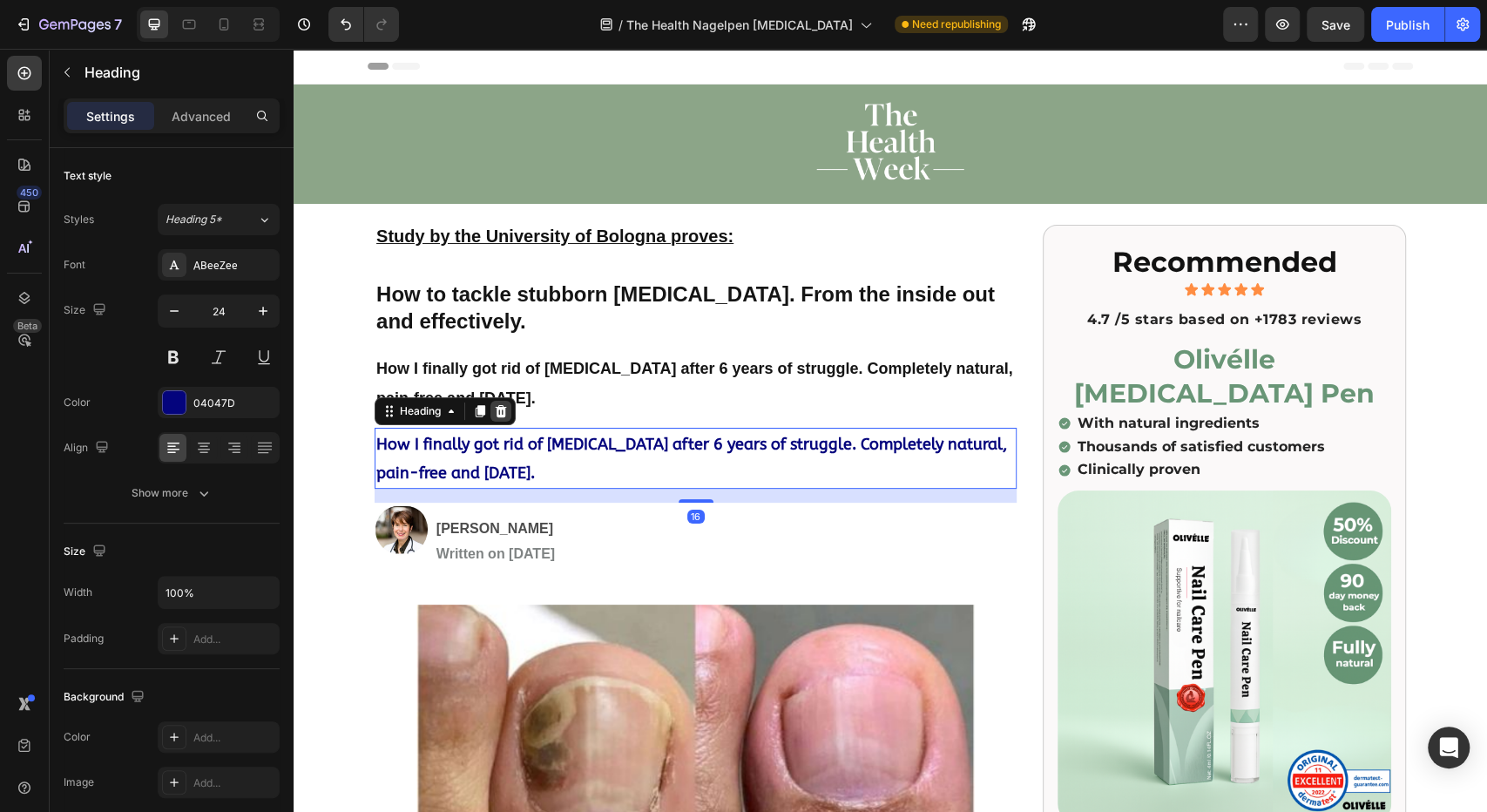
click at [496, 410] on icon at bounding box center [501, 411] width 12 height 13
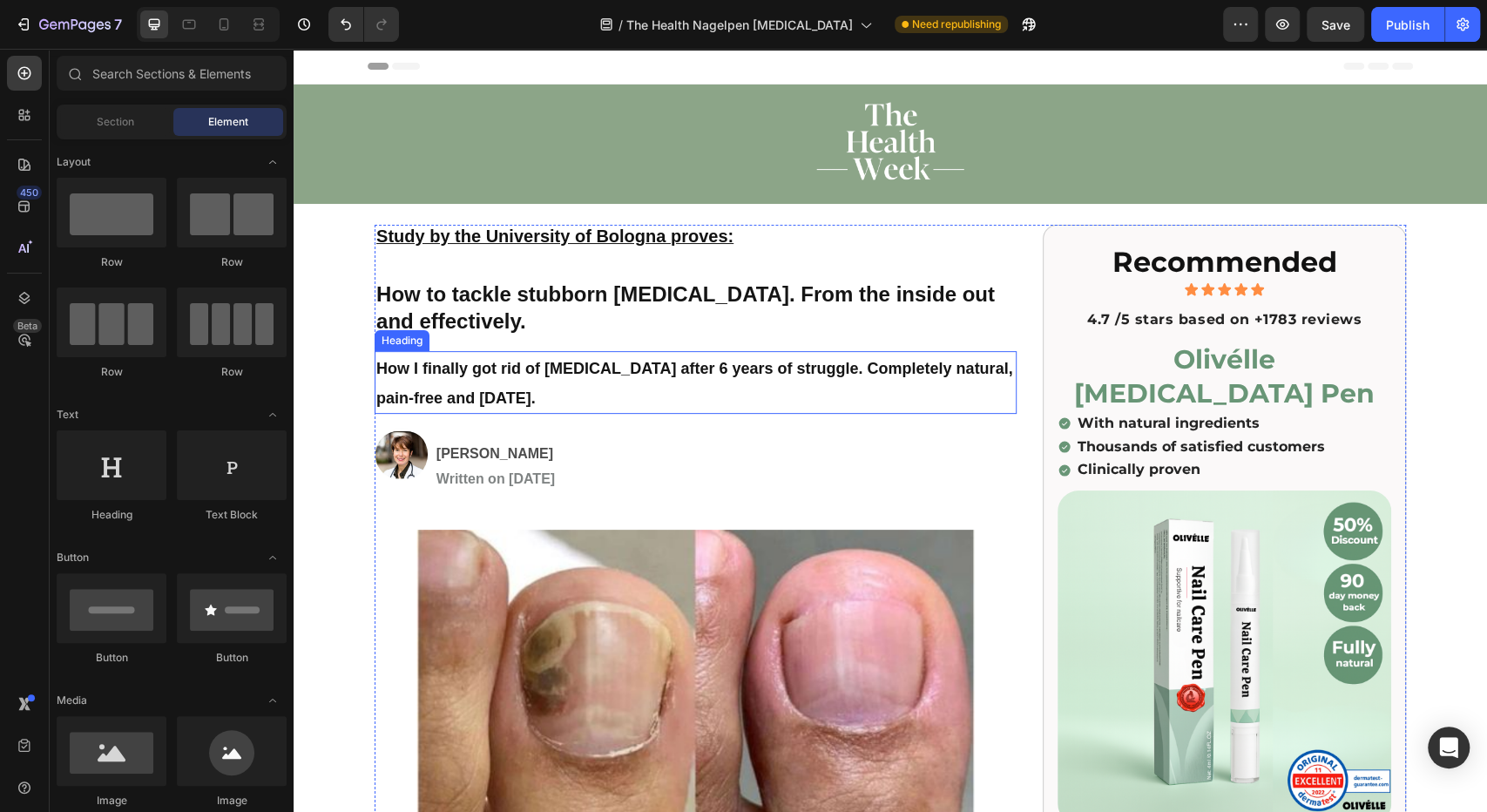
click at [460, 369] on strong "How I finally got rid of [MEDICAL_DATA] after 6 years of struggle. Completely n…" at bounding box center [695, 383] width 636 height 47
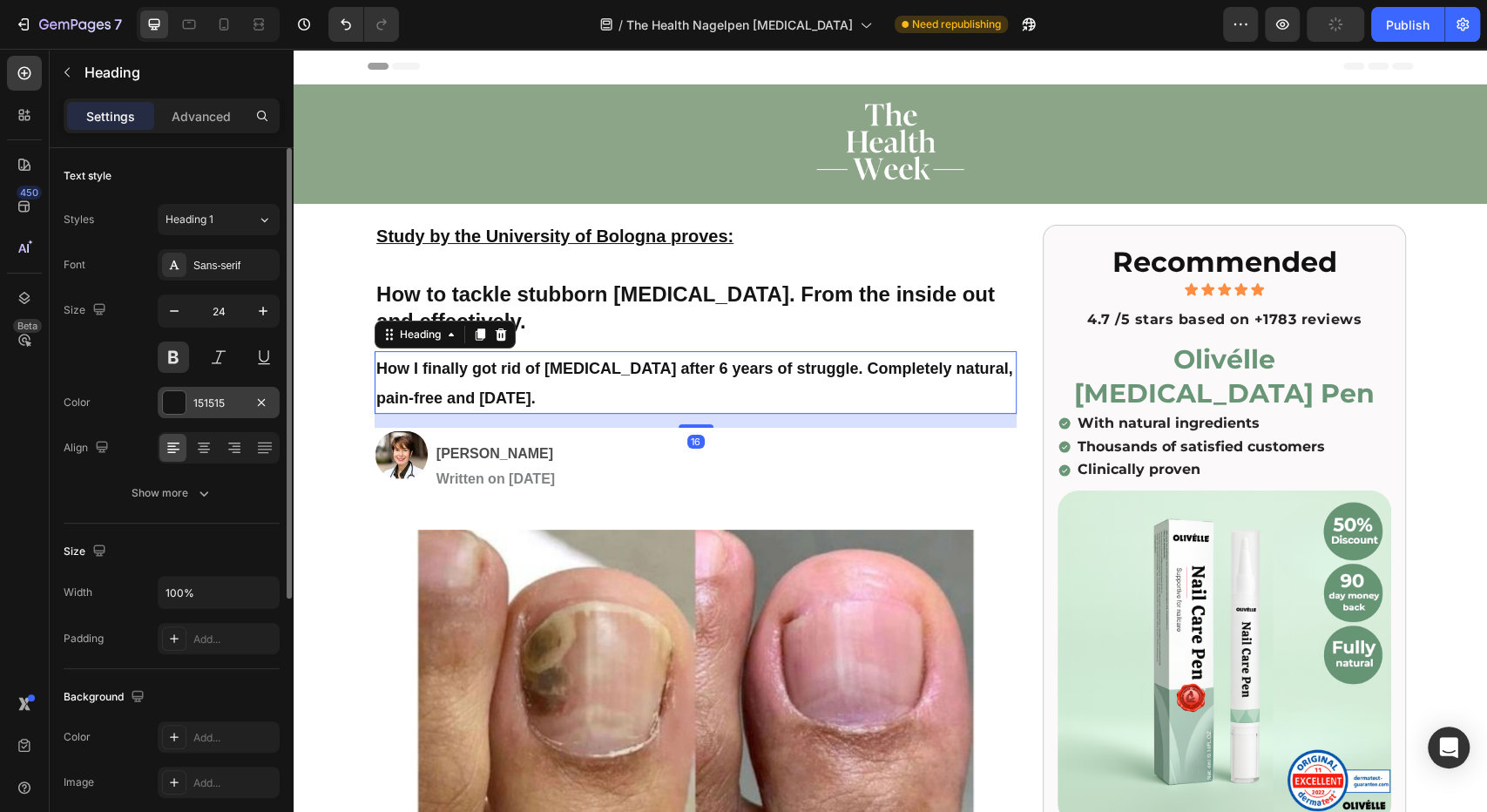
click at [180, 410] on div at bounding box center [173, 402] width 22 height 22
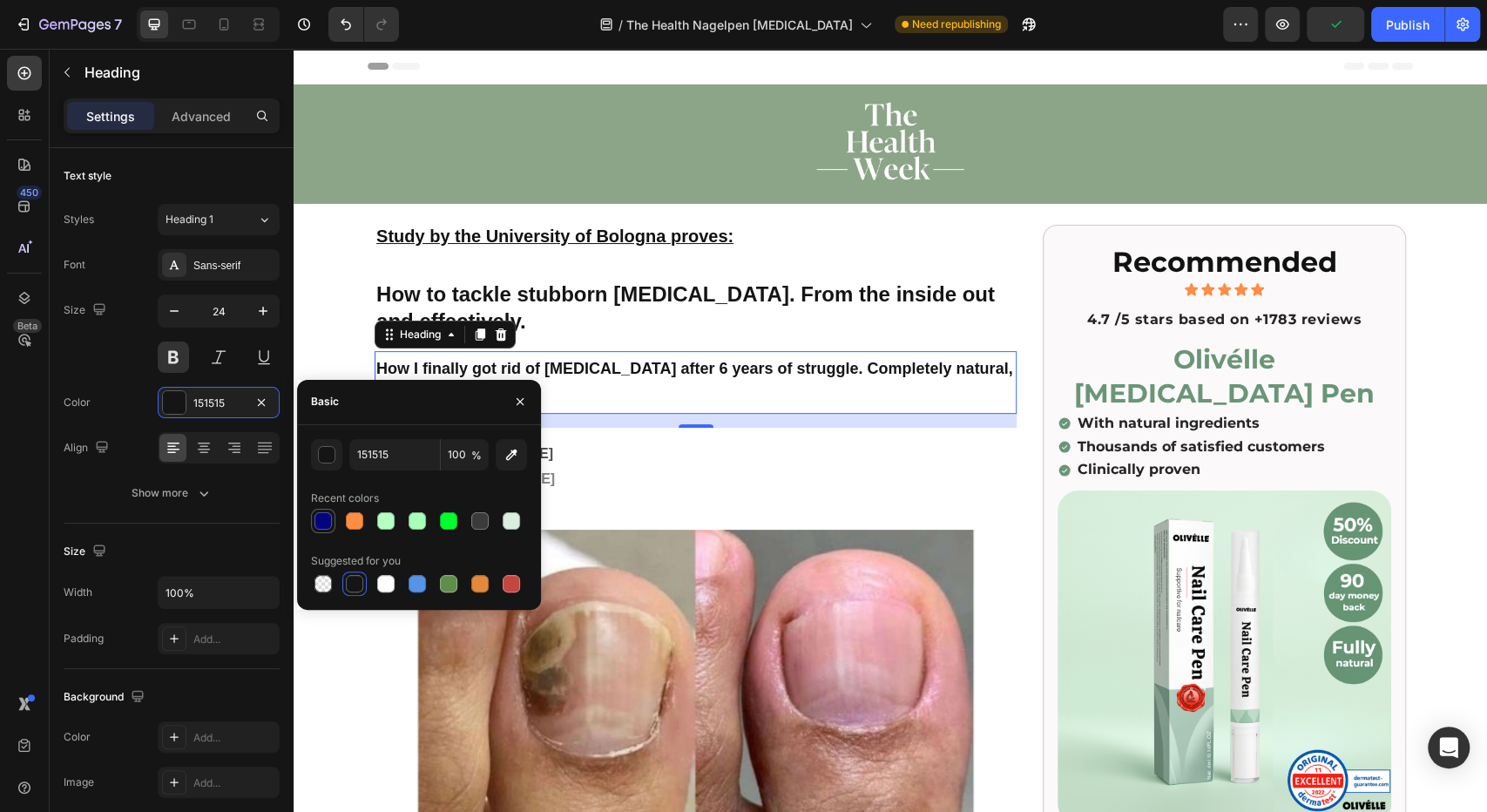
click at [323, 530] on div at bounding box center [323, 520] width 24 height 24
type input "04047D"
click at [0, 508] on div "450 Beta" at bounding box center [24, 429] width 49 height 763
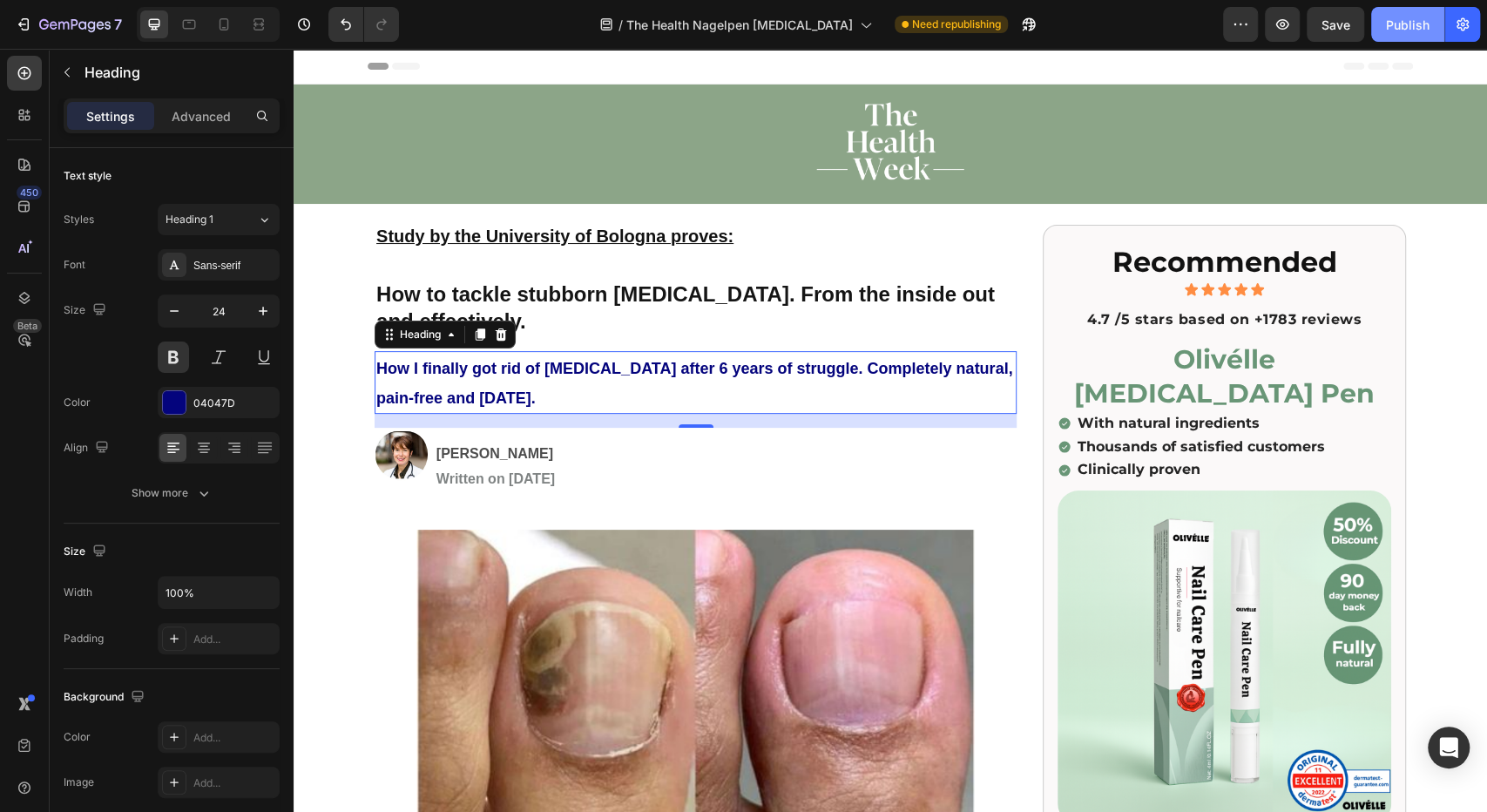
click at [1403, 27] on div "Publish" at bounding box center [1408, 24] width 43 height 18
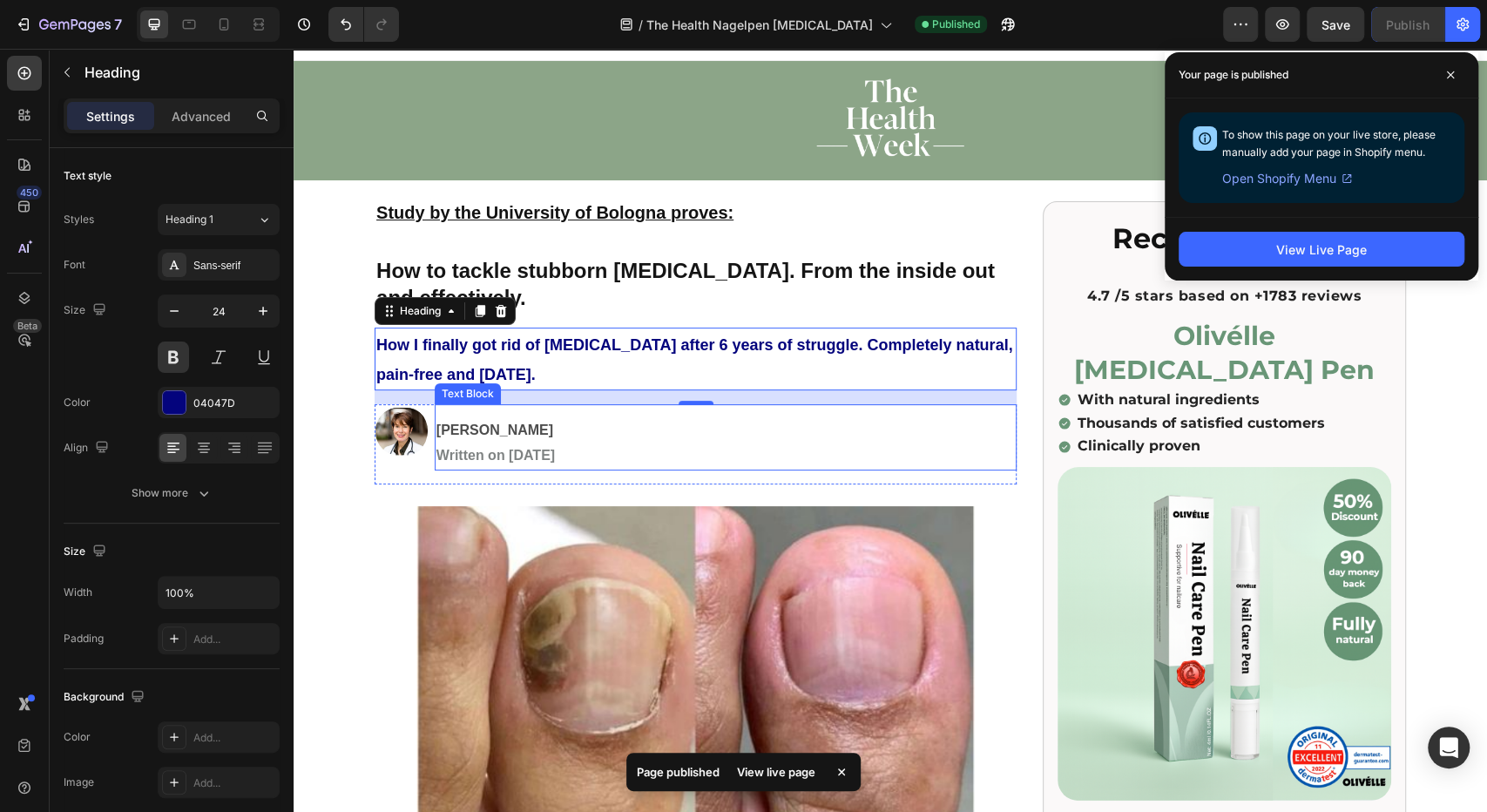
scroll to position [0, 0]
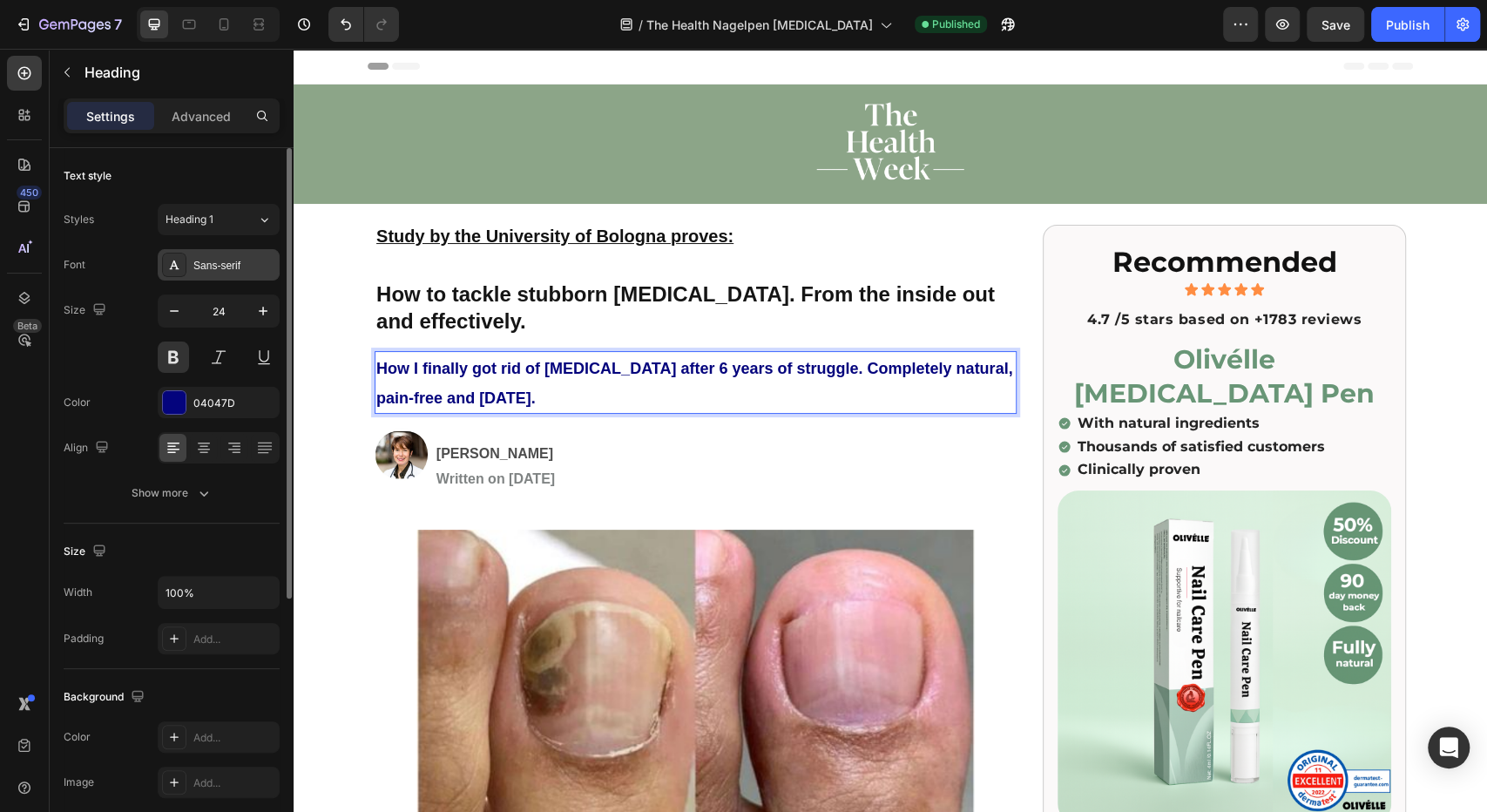
click at [246, 270] on div "Sans-serif" at bounding box center [234, 265] width 82 height 15
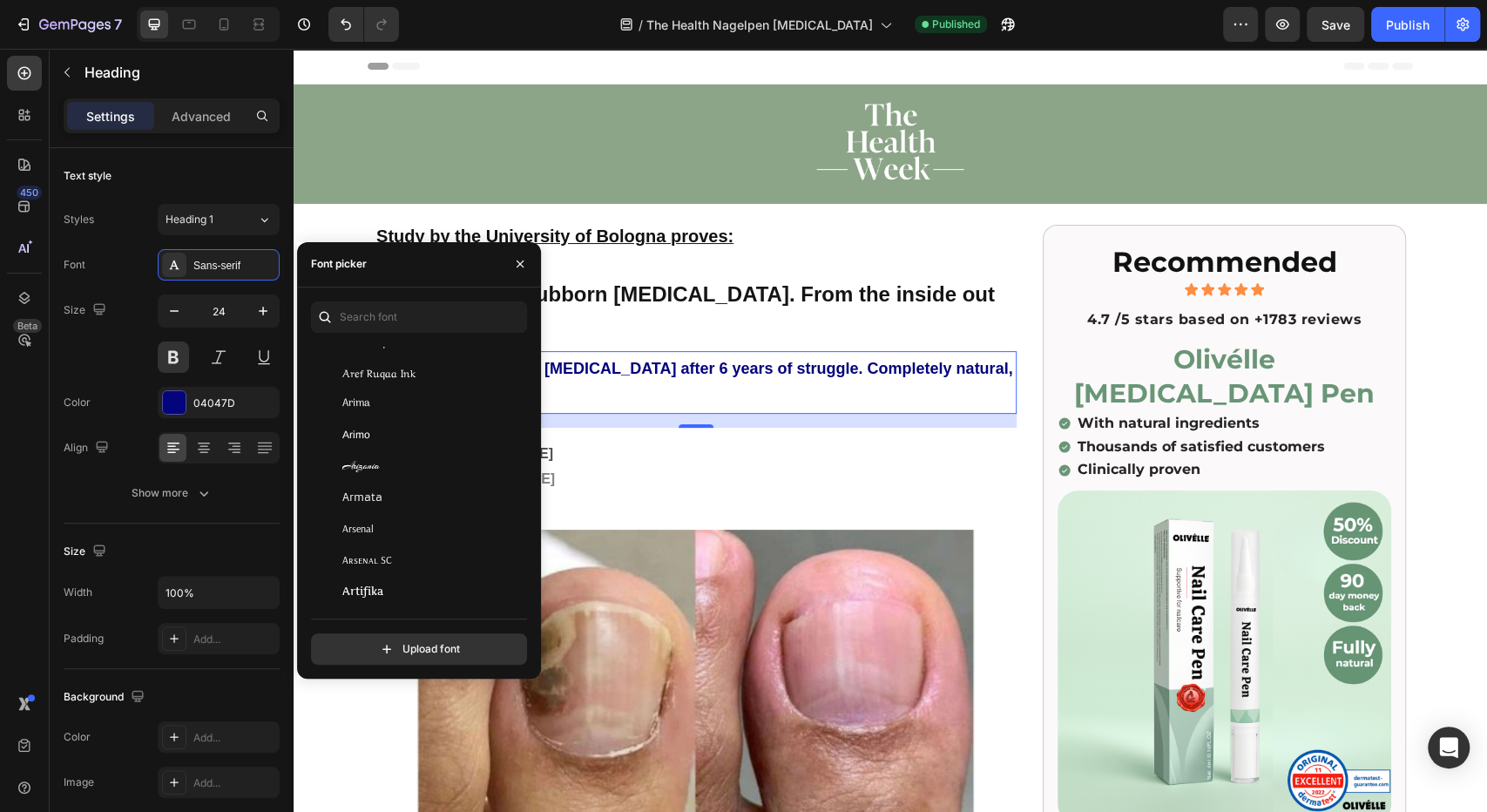
scroll to position [3382, 0]
click at [435, 311] on input "text" at bounding box center [419, 316] width 216 height 31
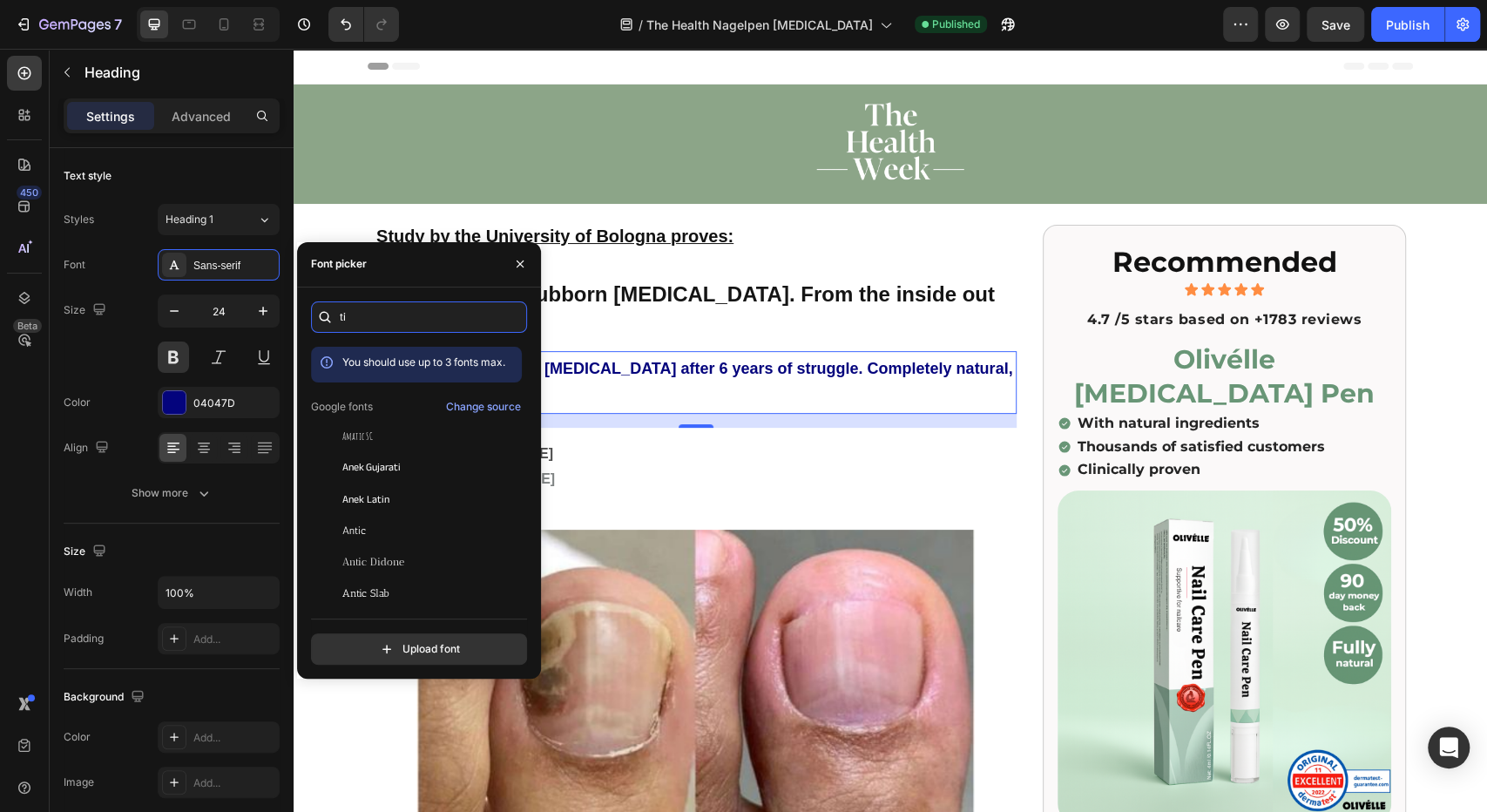
type input "t"
type input "h"
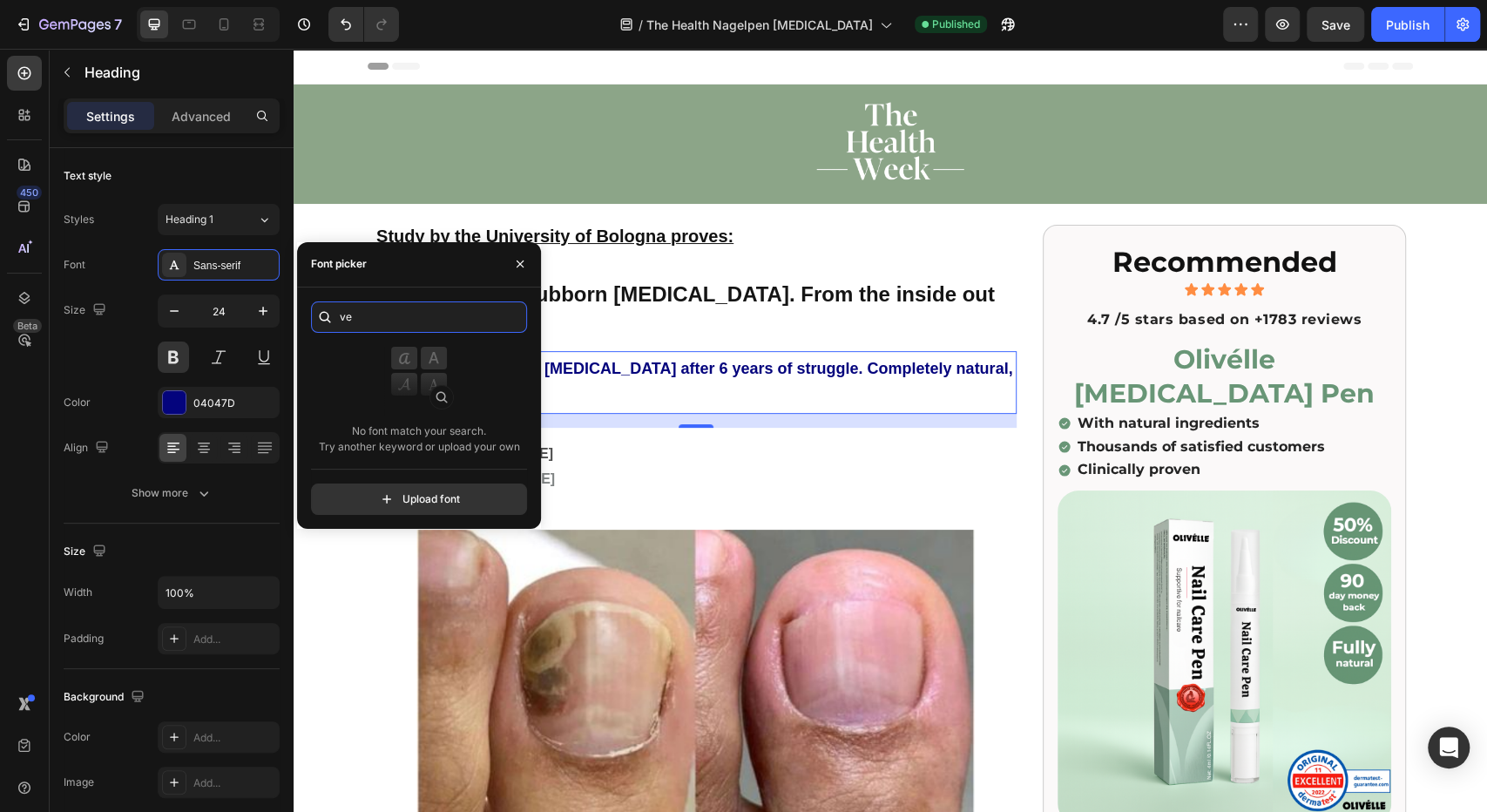
type input "v"
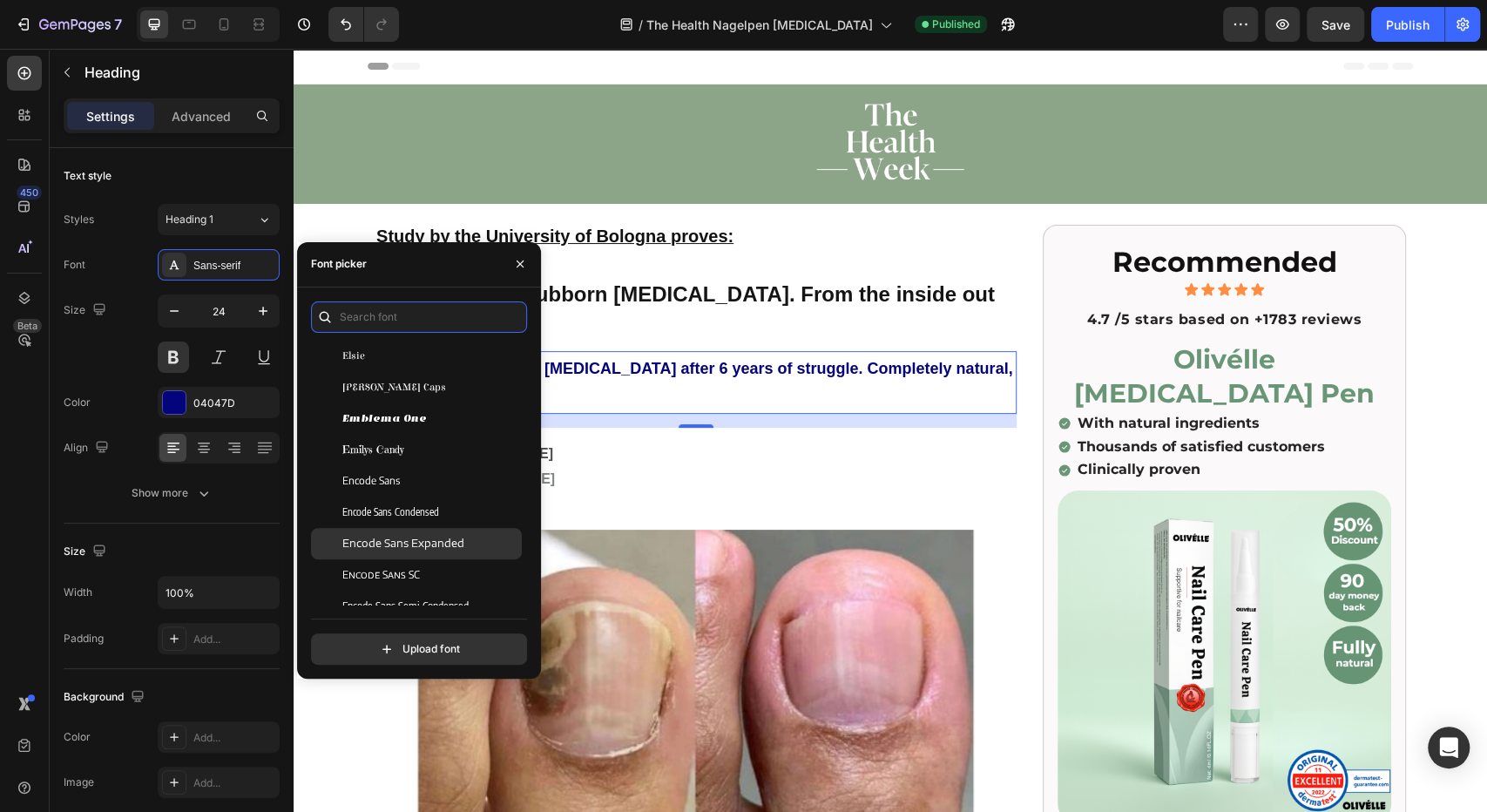
scroll to position [14023, 0]
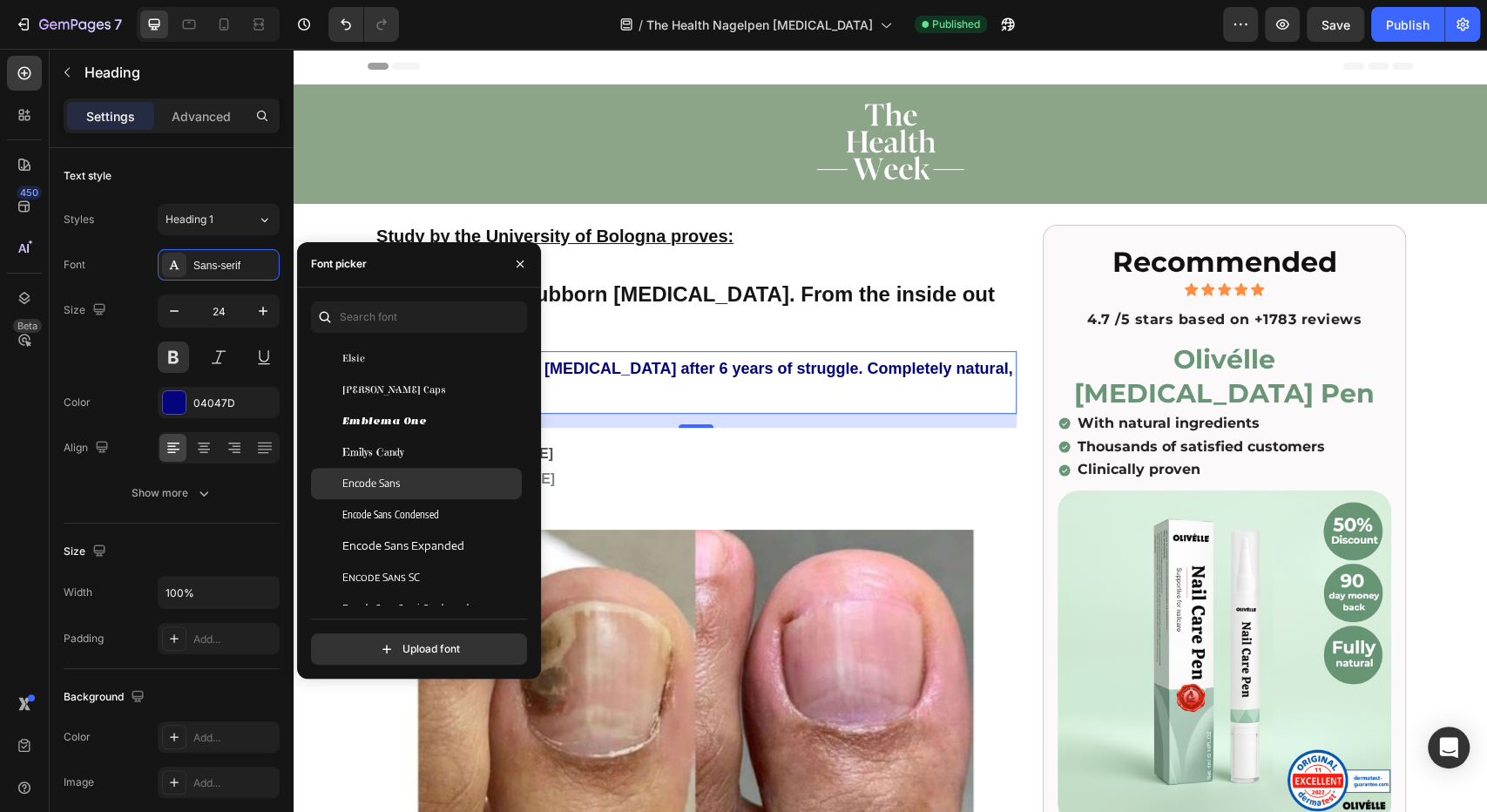
click at [412, 490] on div "Encode Sans" at bounding box center [416, 483] width 211 height 31
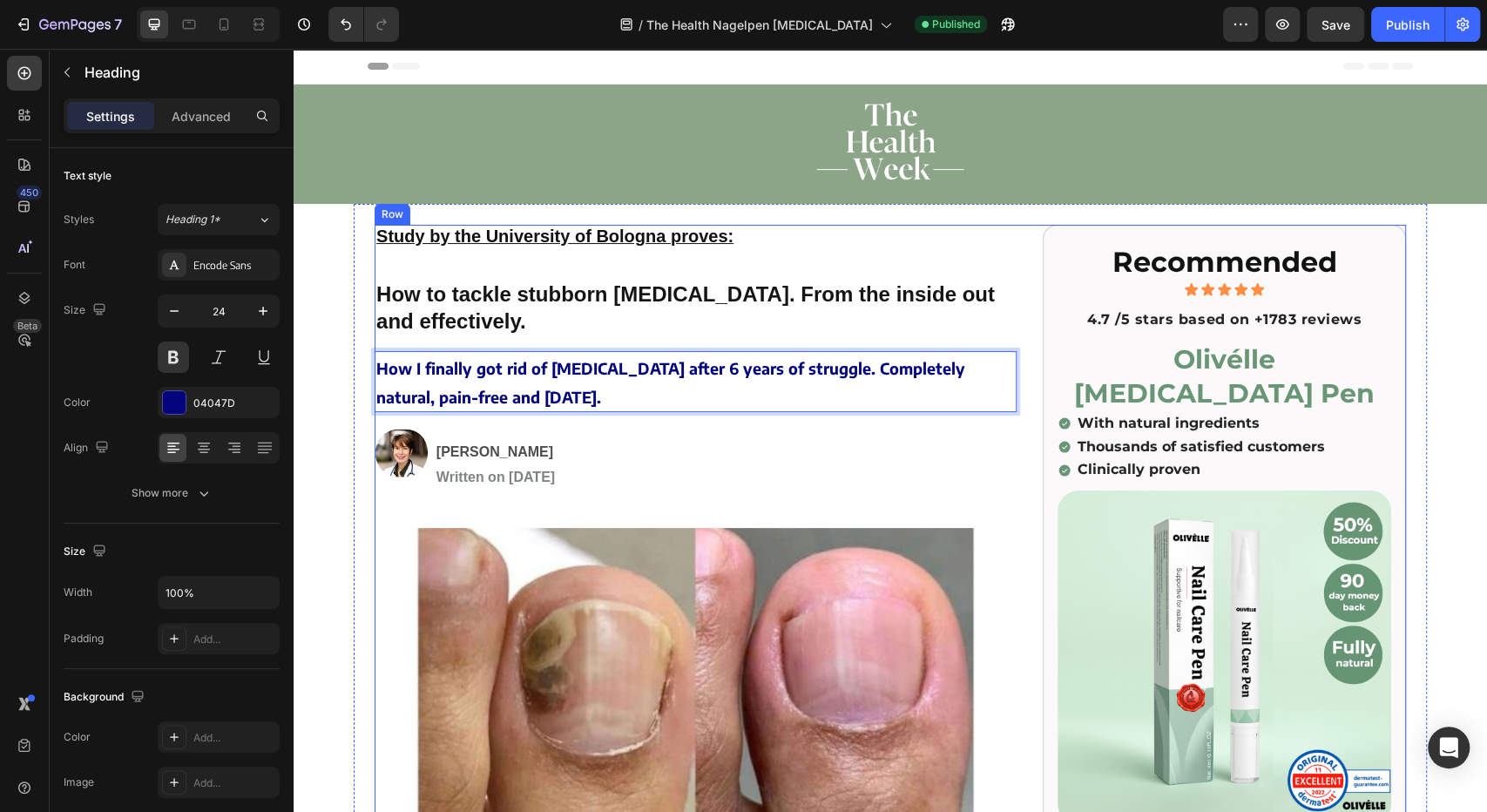
click at [615, 430] on div "[PERSON_NAME] Written on [DATE] Text Block" at bounding box center [726, 459] width 582 height 66
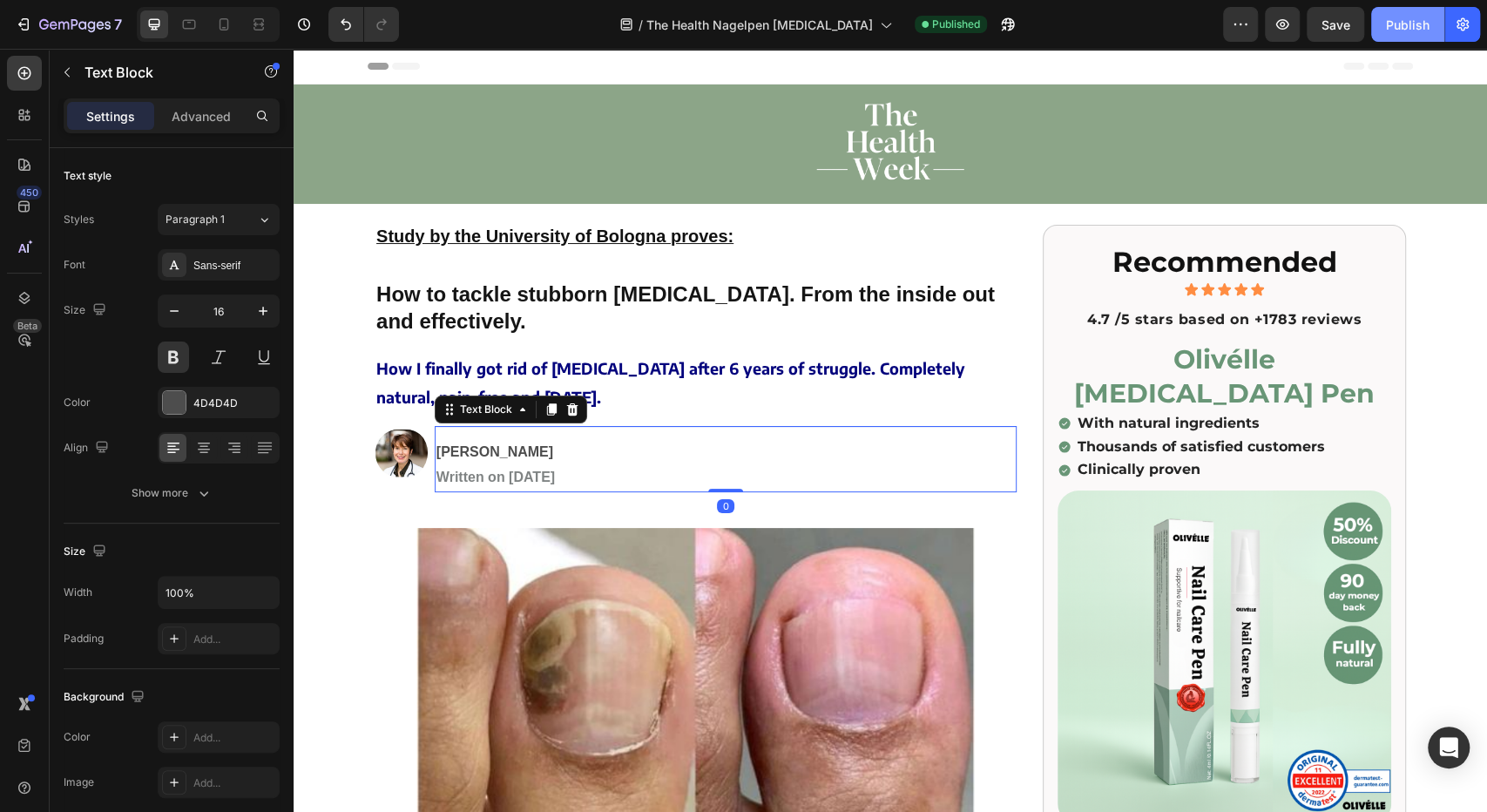
click at [1387, 27] on div "Publish" at bounding box center [1408, 24] width 43 height 18
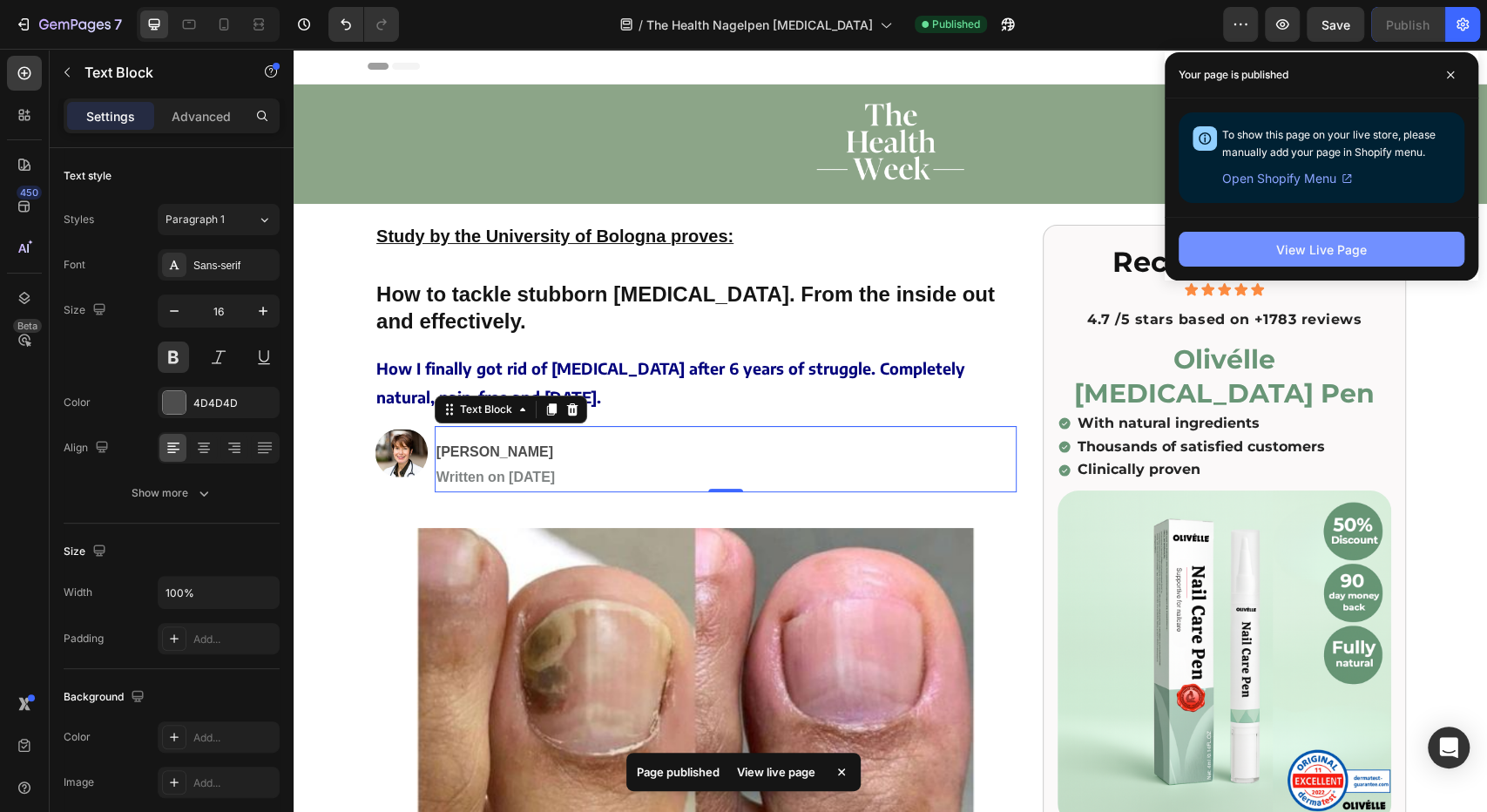
click at [1268, 263] on button "View Live Page" at bounding box center [1322, 249] width 286 height 35
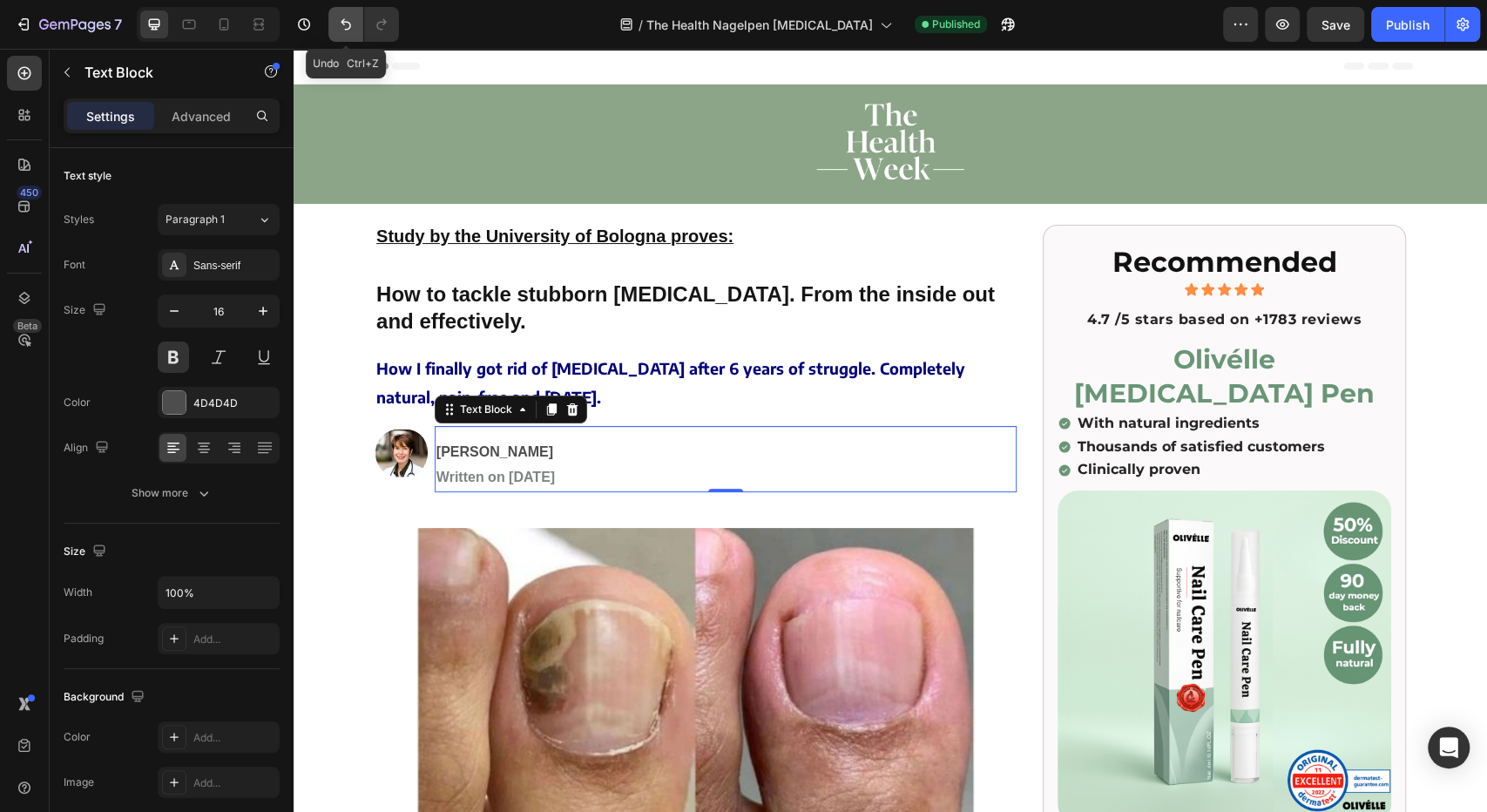
click at [344, 25] on icon "Undo/Redo" at bounding box center [345, 23] width 17 height 17
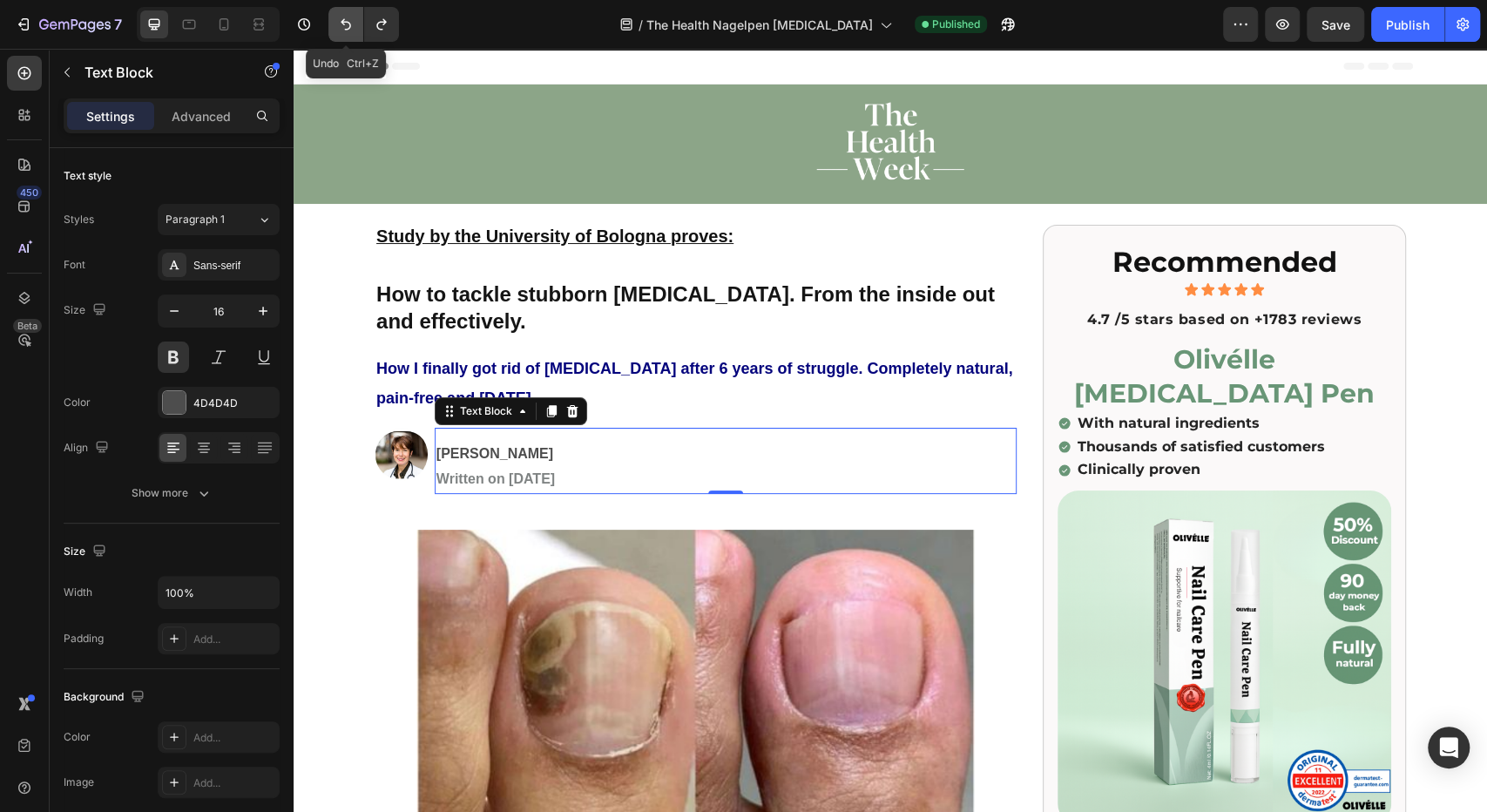
click at [344, 25] on icon "Undo/Redo" at bounding box center [345, 23] width 17 height 17
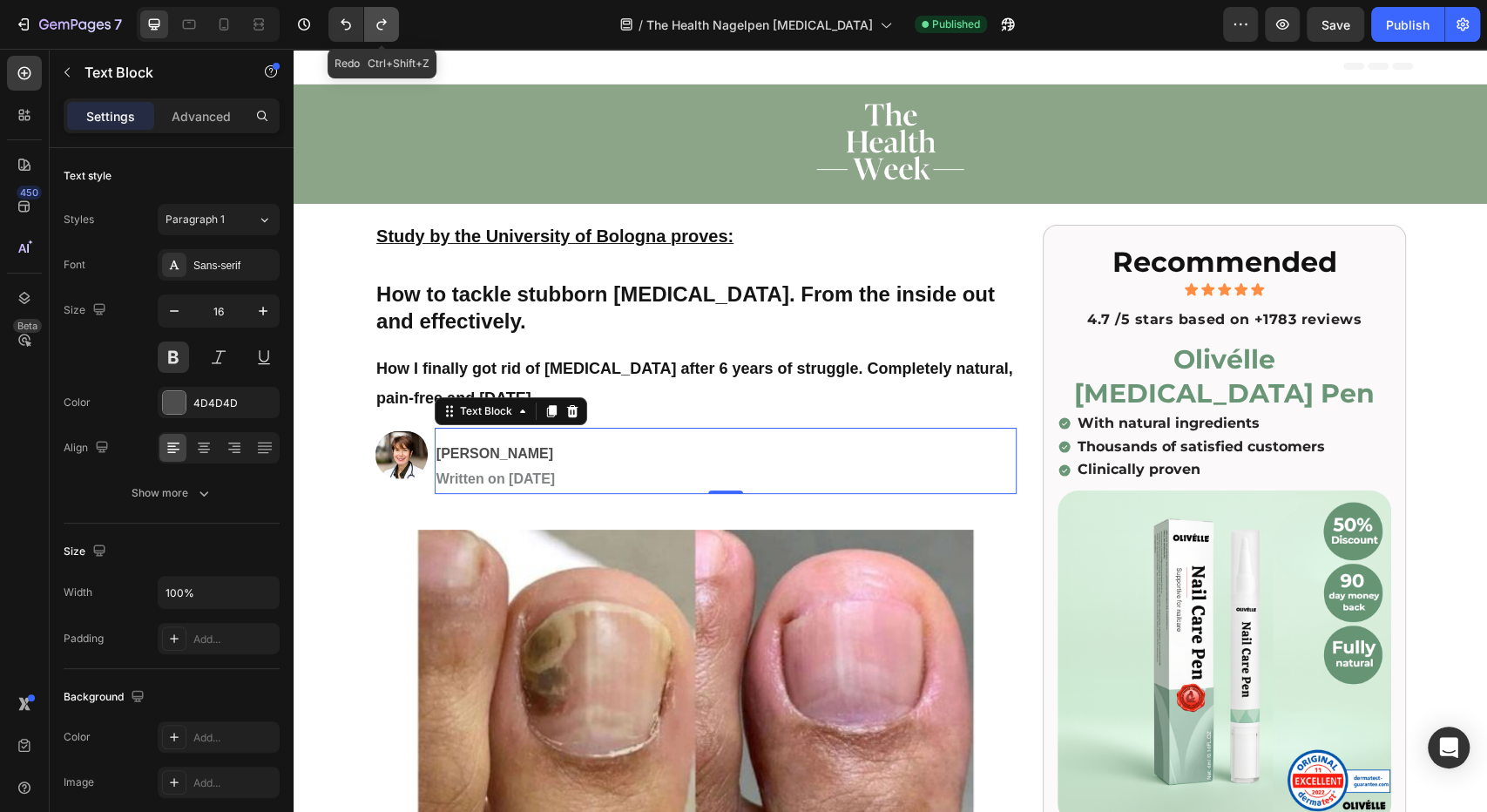
click at [386, 26] on icon "Undo/Redo" at bounding box center [381, 23] width 17 height 17
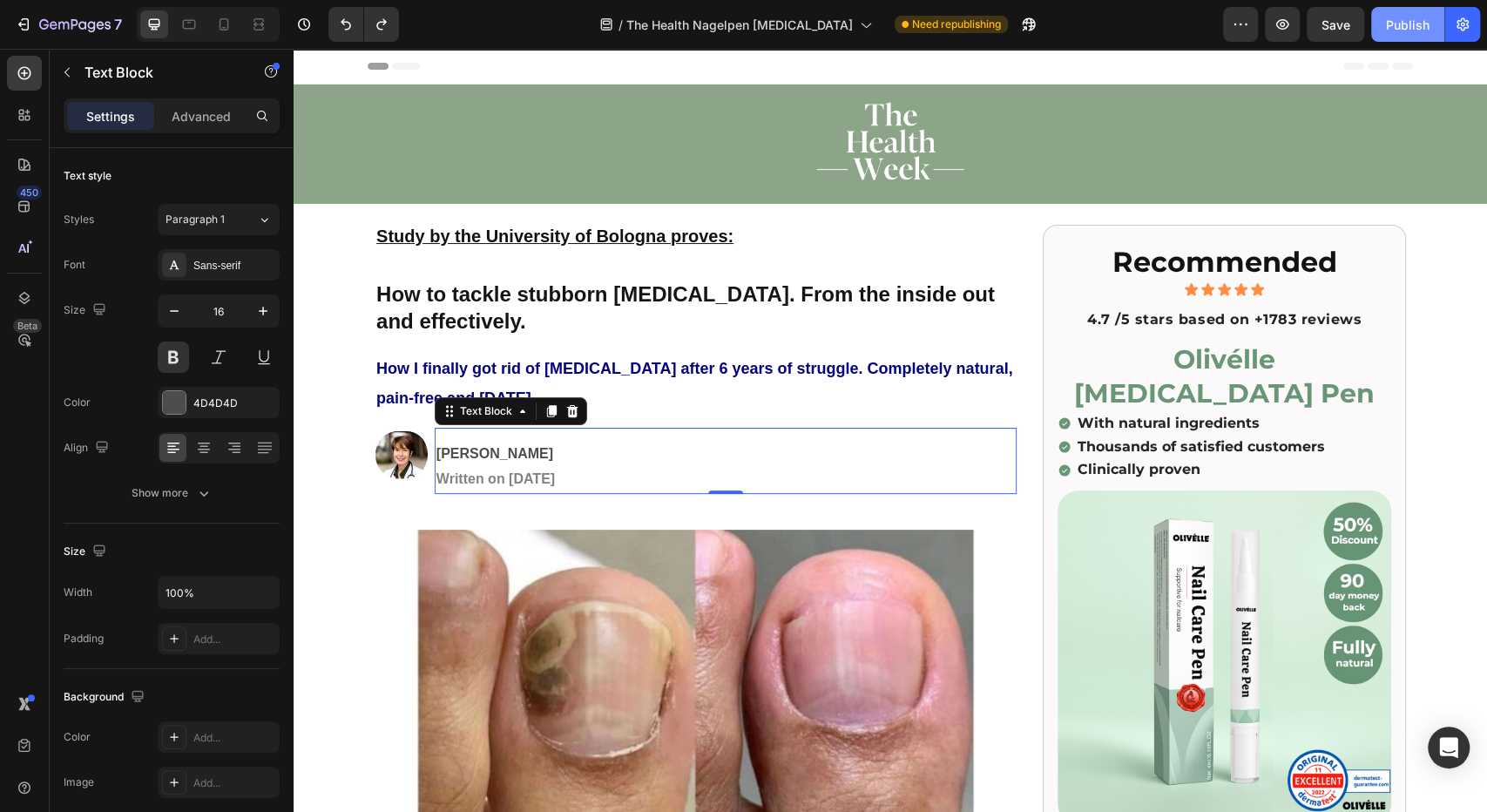
click at [1397, 15] on div "Publish" at bounding box center [1408, 24] width 43 height 18
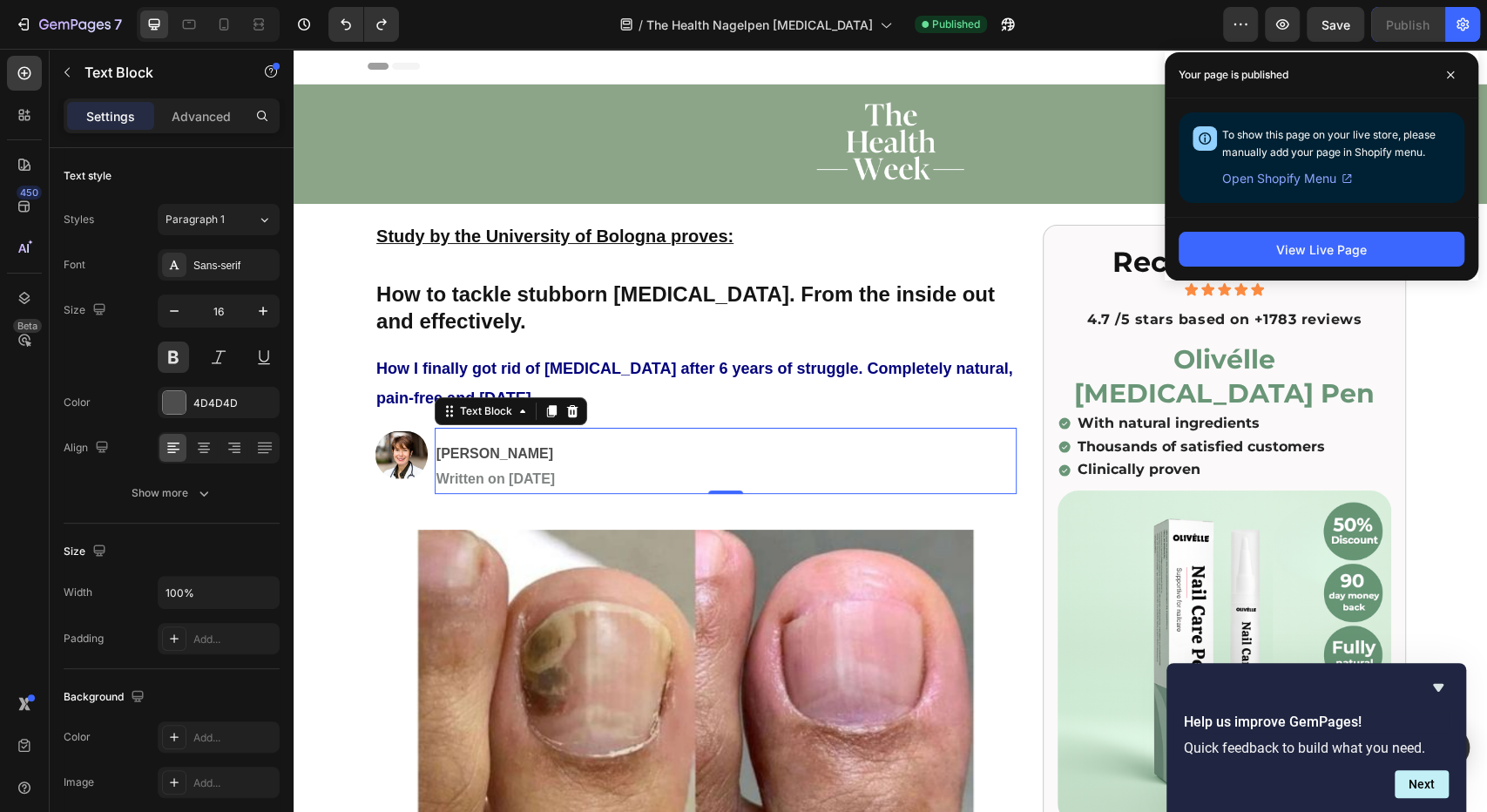
click at [396, 367] on strong "How I finally got rid of [MEDICAL_DATA] after 6 years of struggle. Completely n…" at bounding box center [695, 383] width 636 height 47
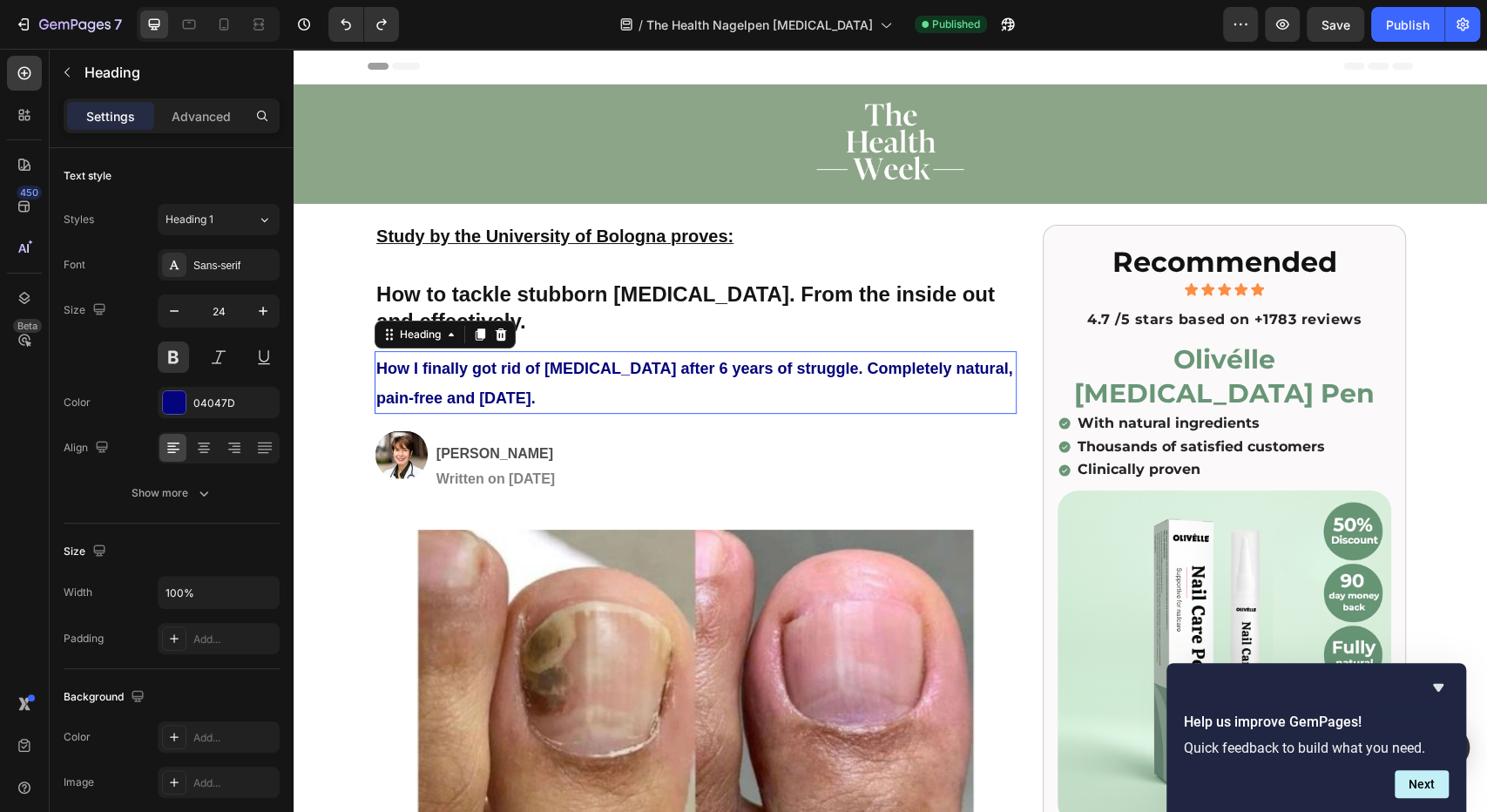
click at [208, 262] on div "Sans-serif" at bounding box center [234, 265] width 82 height 15
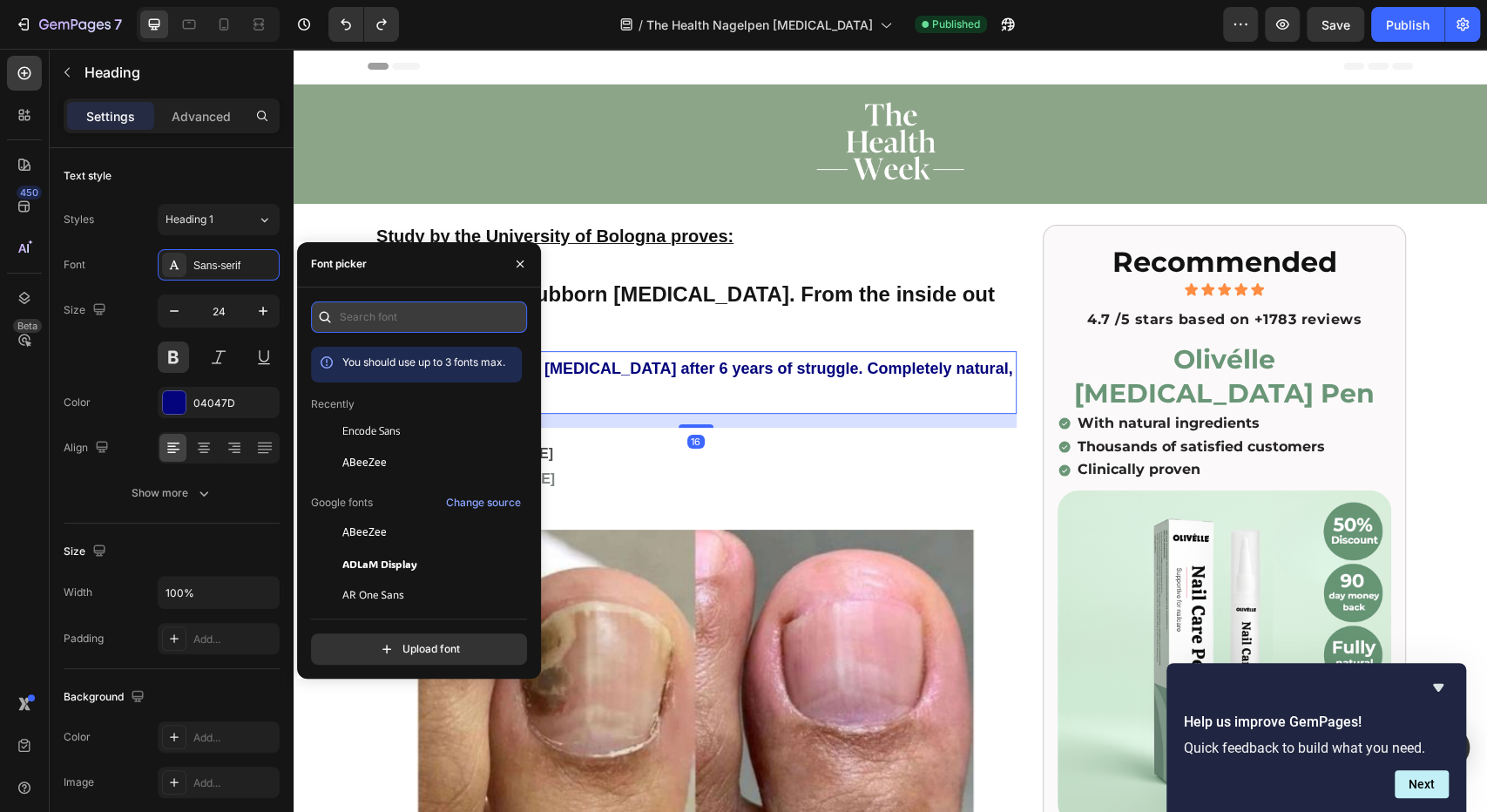
click at [382, 319] on input "text" at bounding box center [419, 316] width 216 height 31
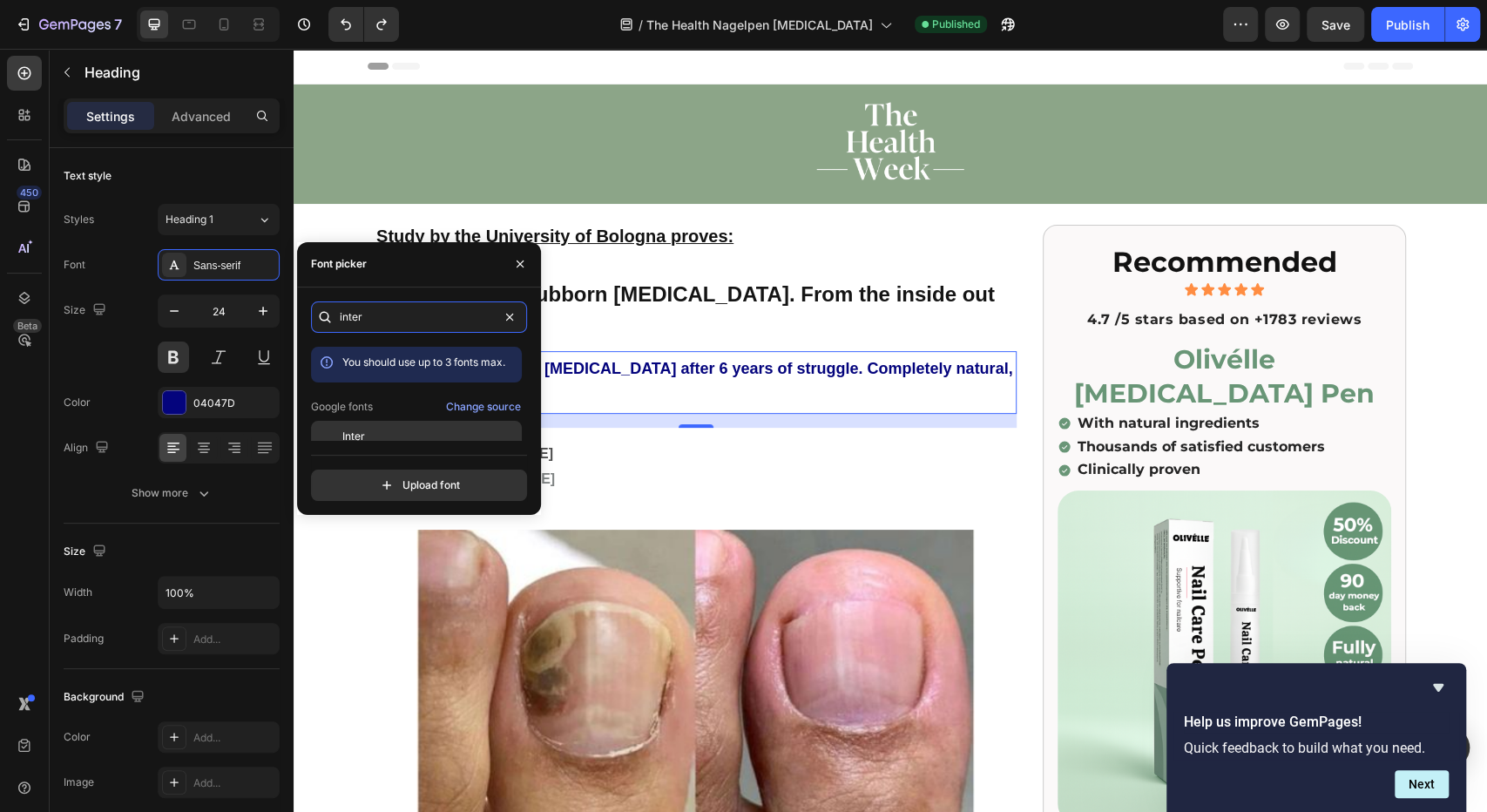
type input "inter"
click at [351, 437] on span "Inter" at bounding box center [353, 436] width 22 height 15
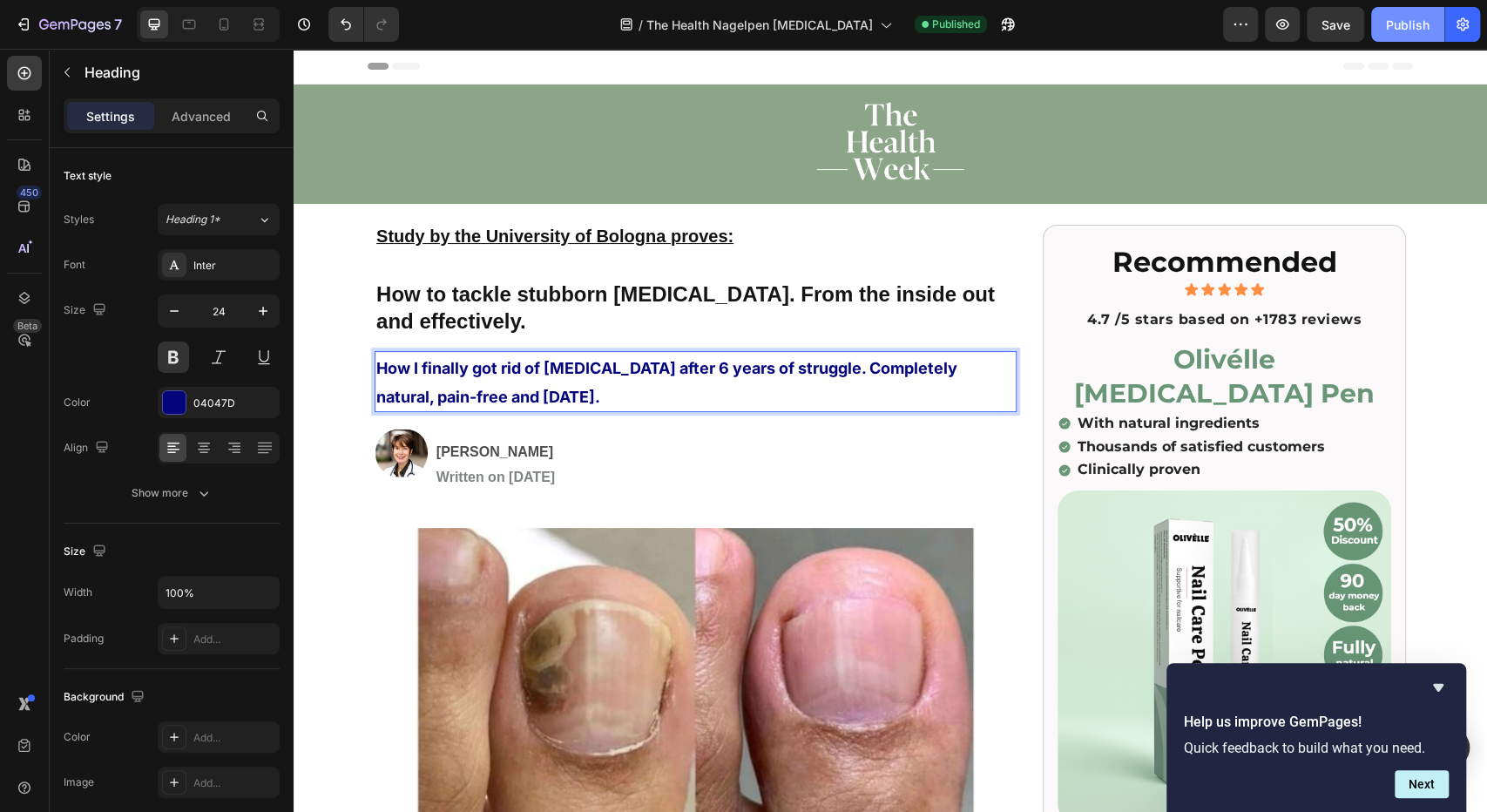
click at [1405, 26] on div "Publish" at bounding box center [1408, 24] width 43 height 18
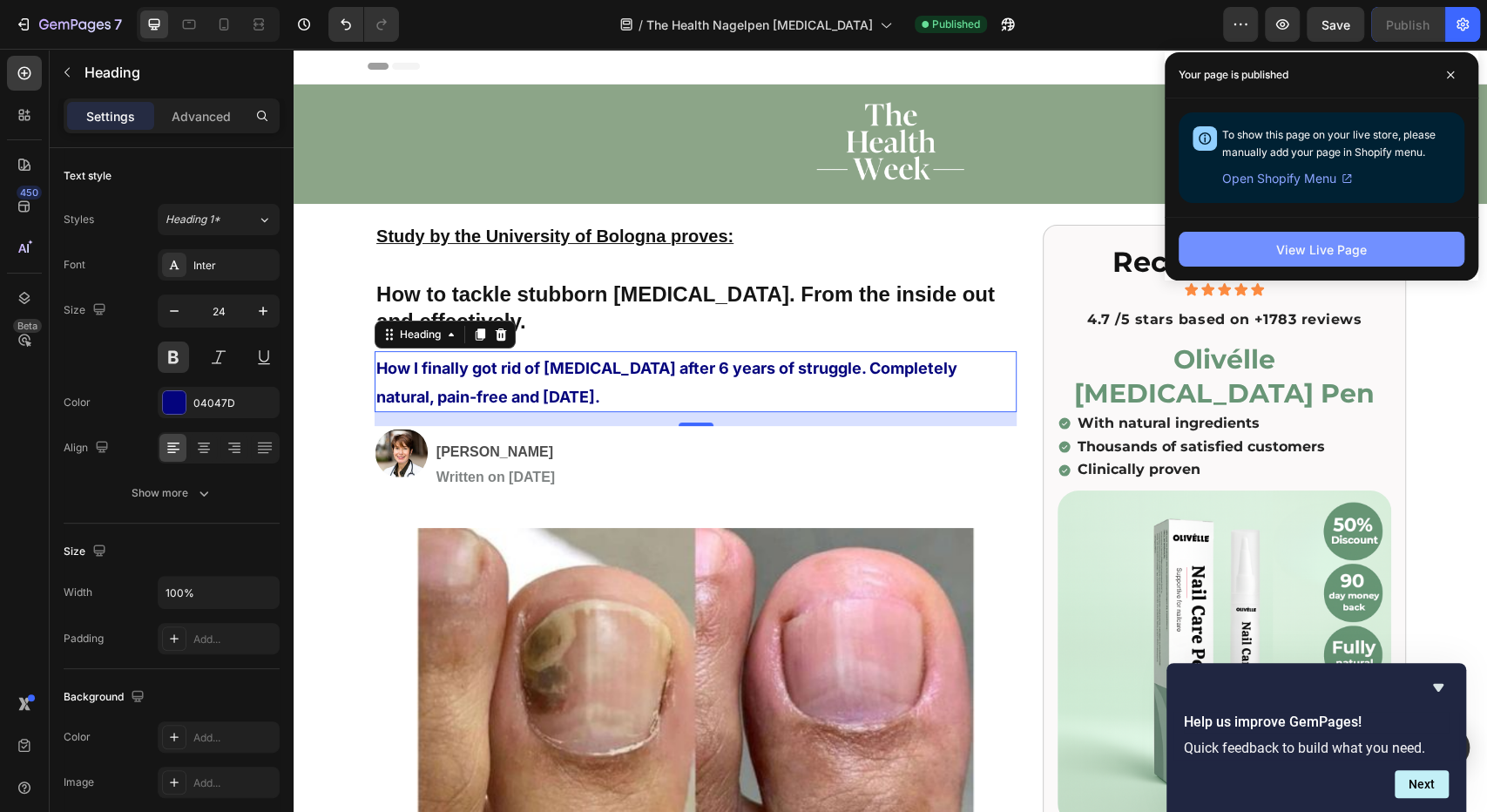
click at [1259, 243] on button "View Live Page" at bounding box center [1322, 249] width 286 height 35
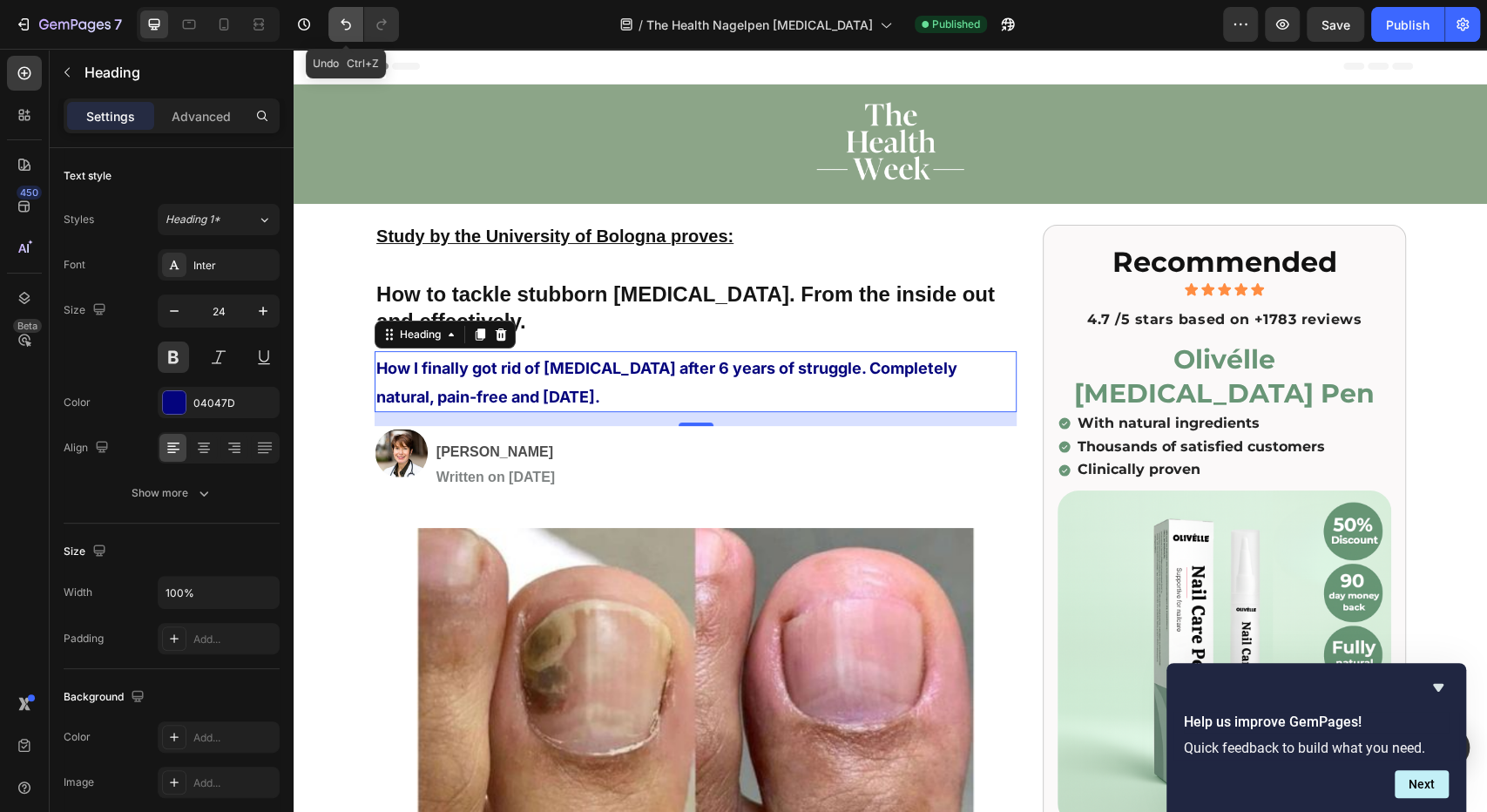
click at [345, 26] on icon "Undo/Redo" at bounding box center [345, 23] width 17 height 17
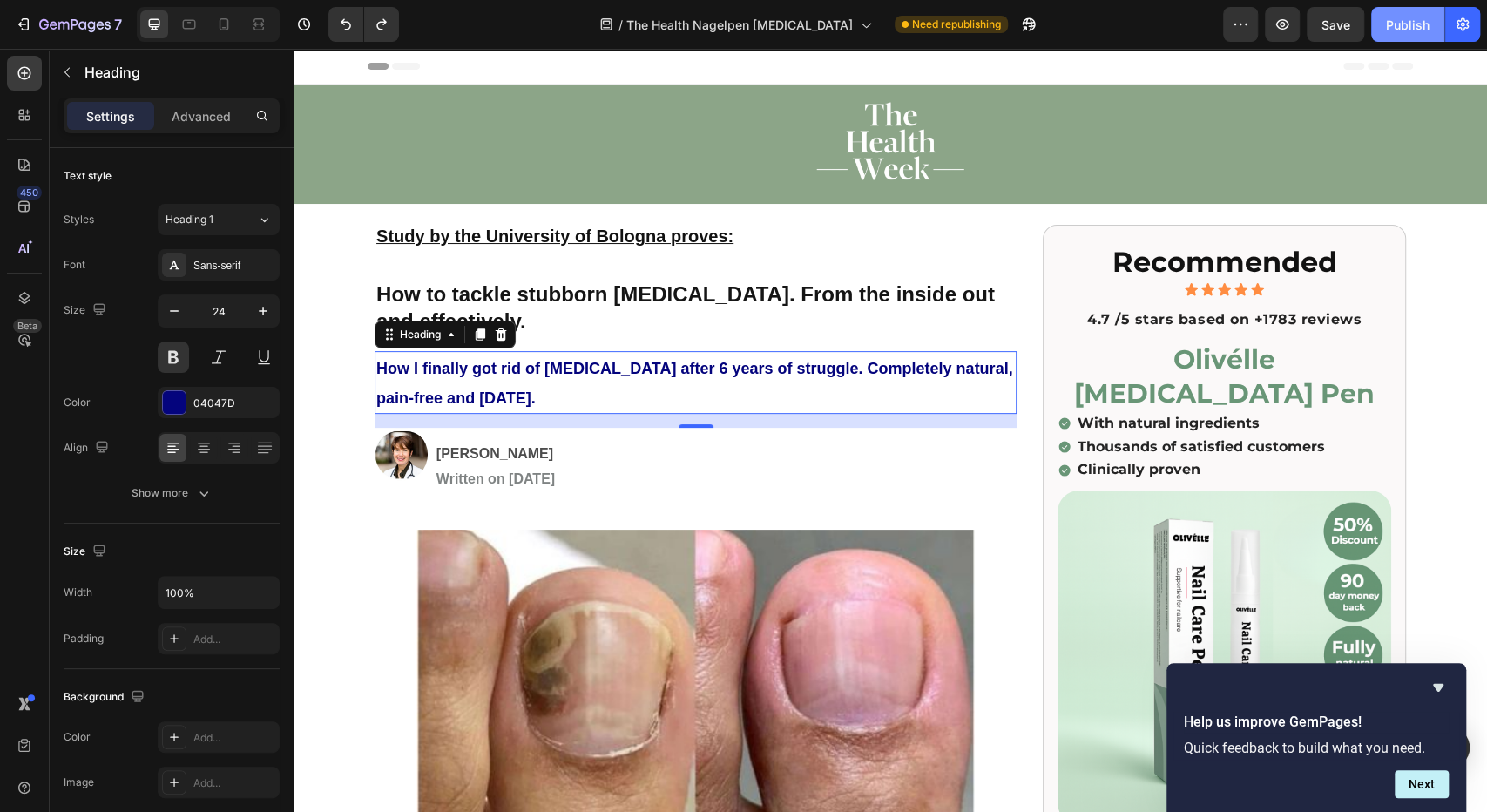
click at [1412, 16] on div "Publish" at bounding box center [1408, 24] width 43 height 18
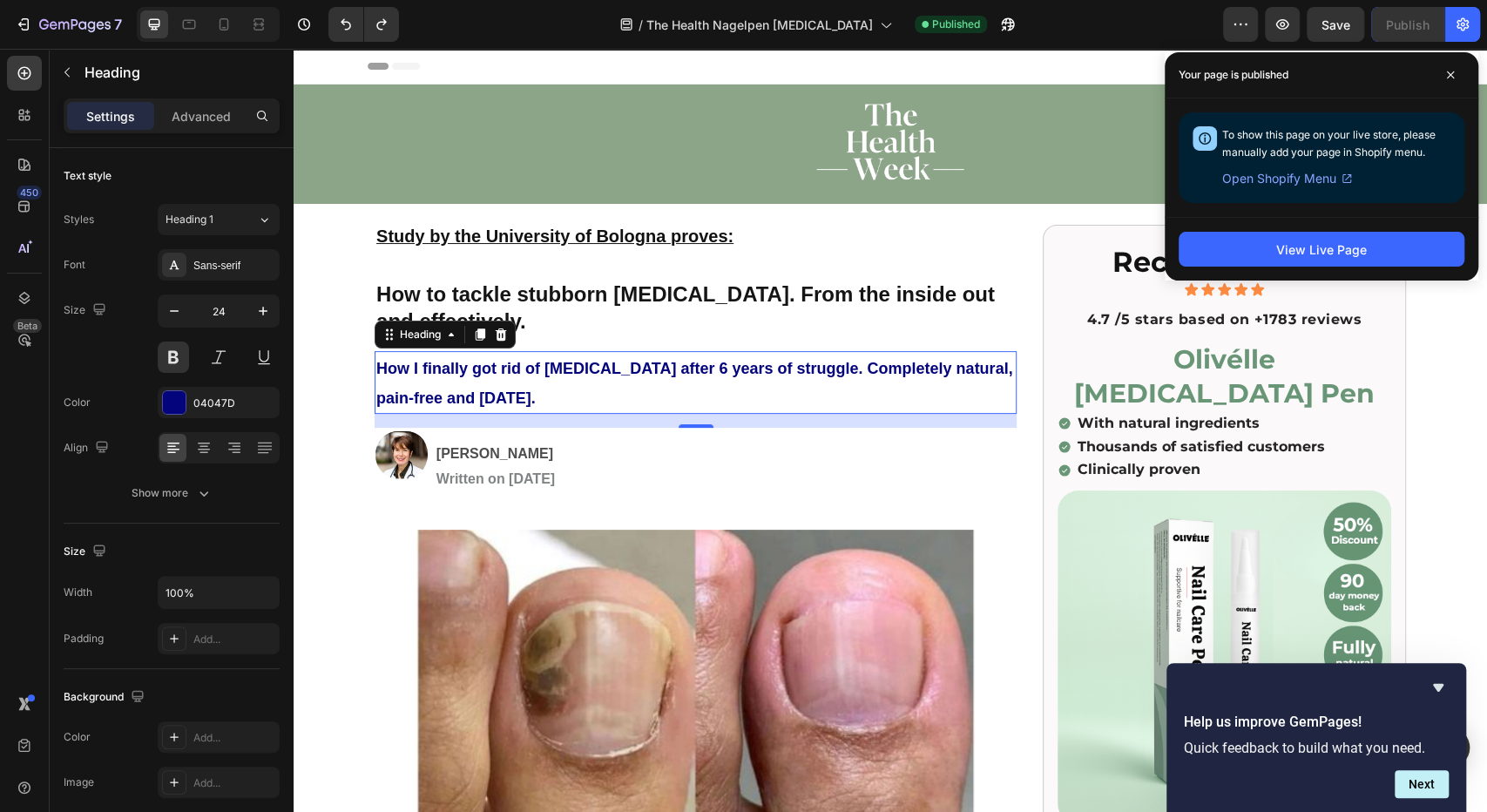
click at [1320, 267] on div "View Live Page" at bounding box center [1321, 248] width 314 height 64
click at [1323, 256] on div "View Live Page" at bounding box center [1321, 250] width 91 height 18
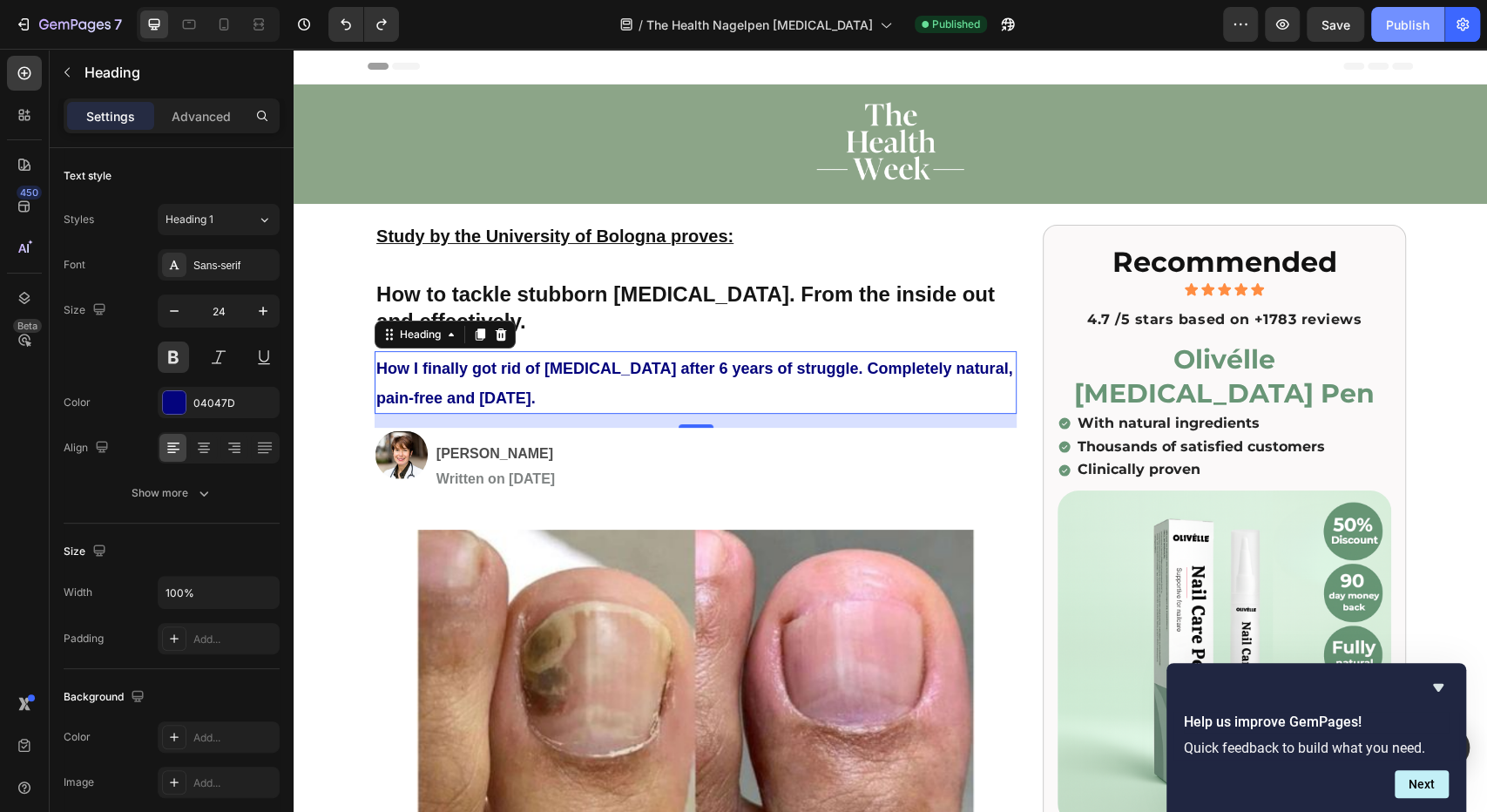
click at [1404, 31] on div "Publish" at bounding box center [1408, 24] width 43 height 18
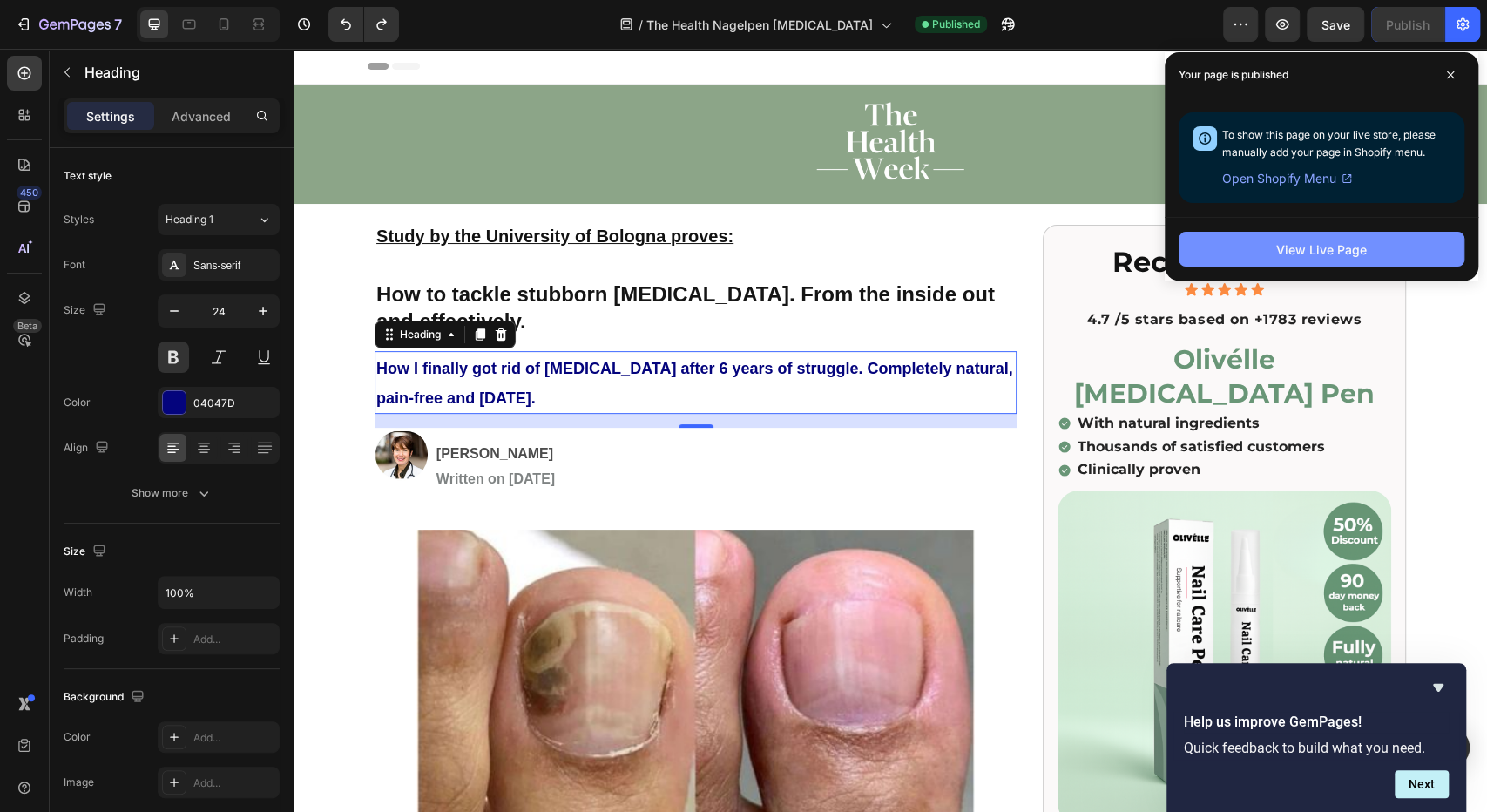
click at [1244, 233] on button "View Live Page" at bounding box center [1322, 249] width 286 height 35
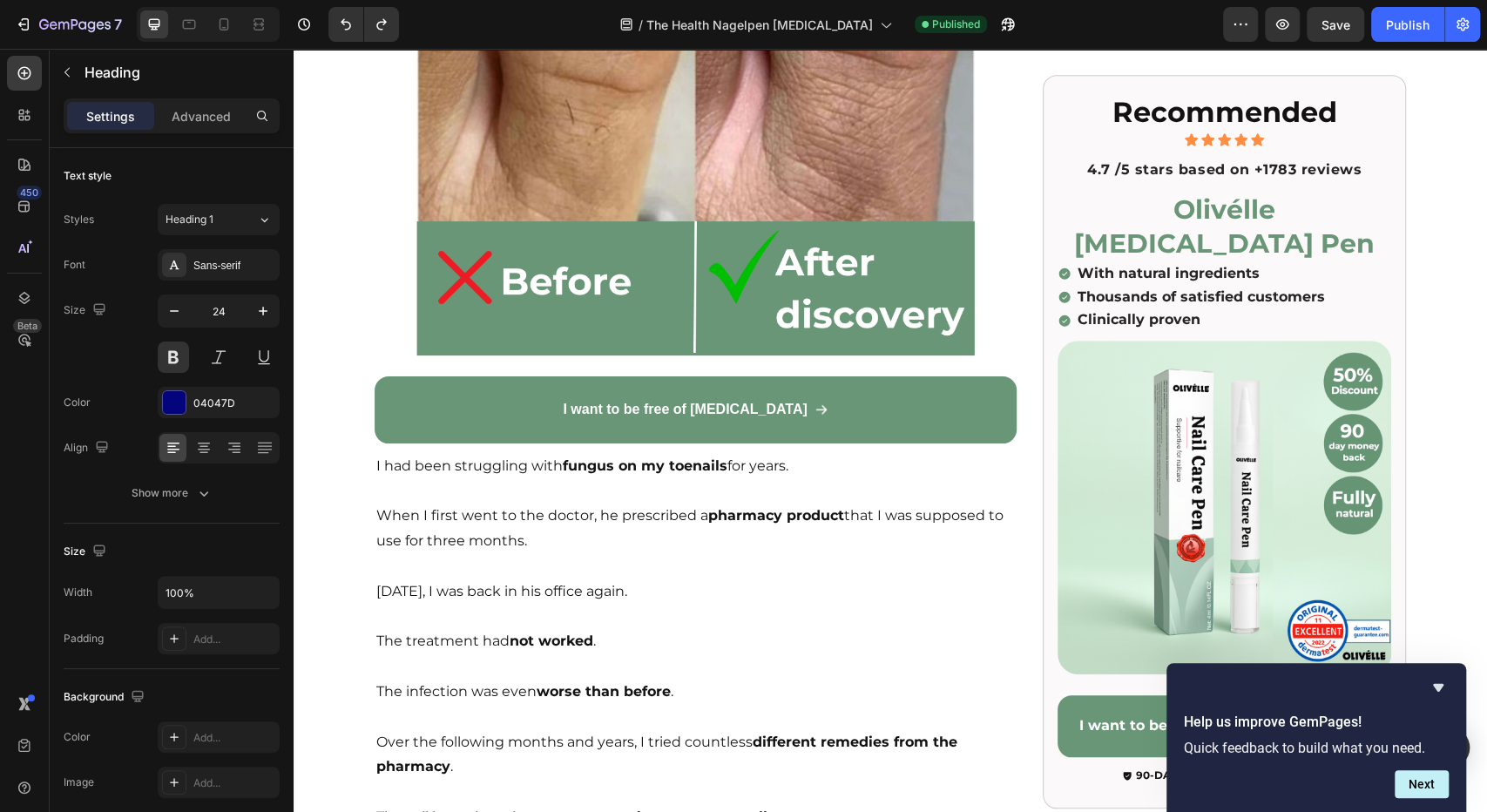
scroll to position [796, 0]
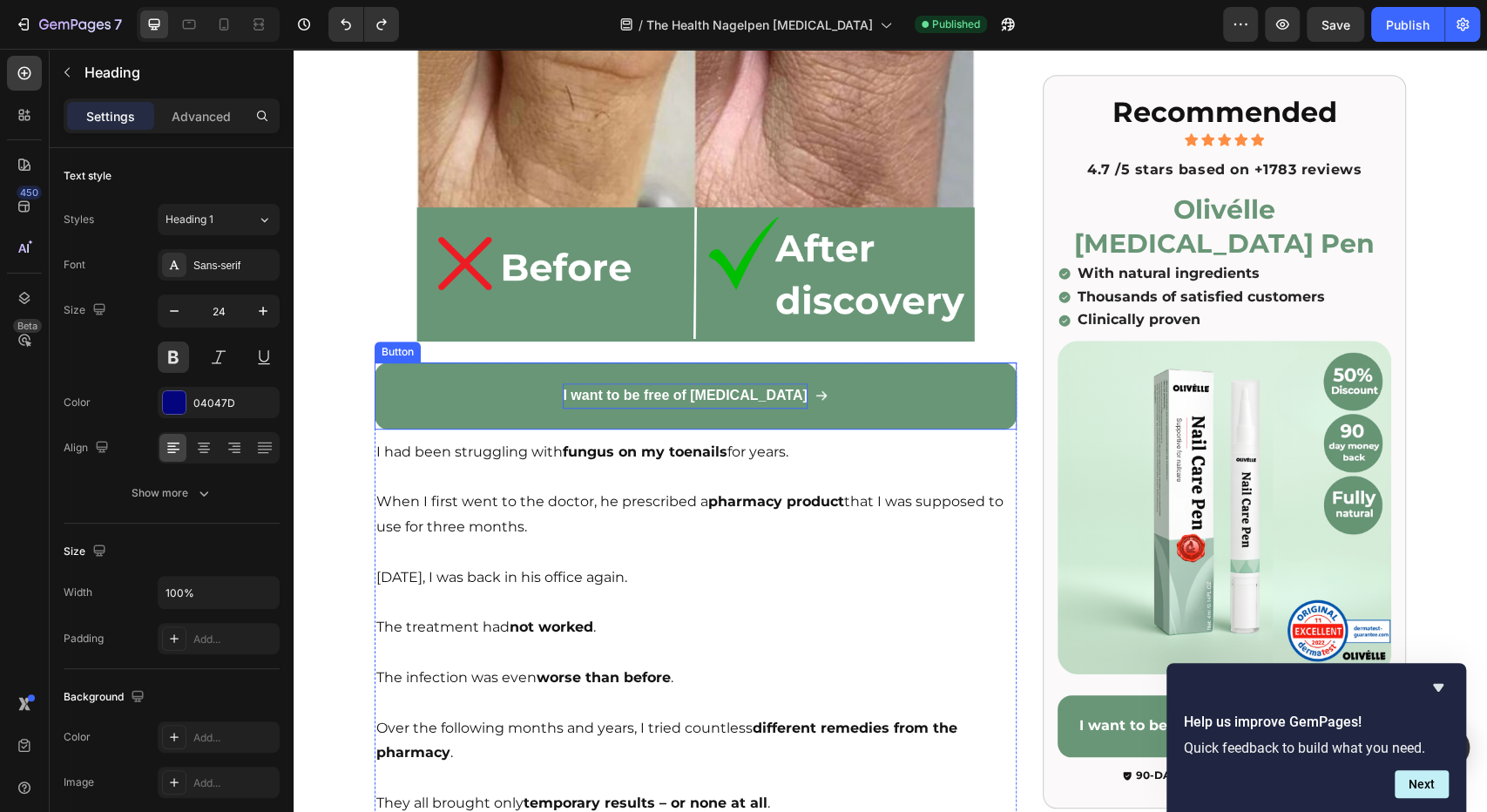
click at [640, 391] on span "I want to be free of [MEDICAL_DATA]" at bounding box center [684, 394] width 243 height 14
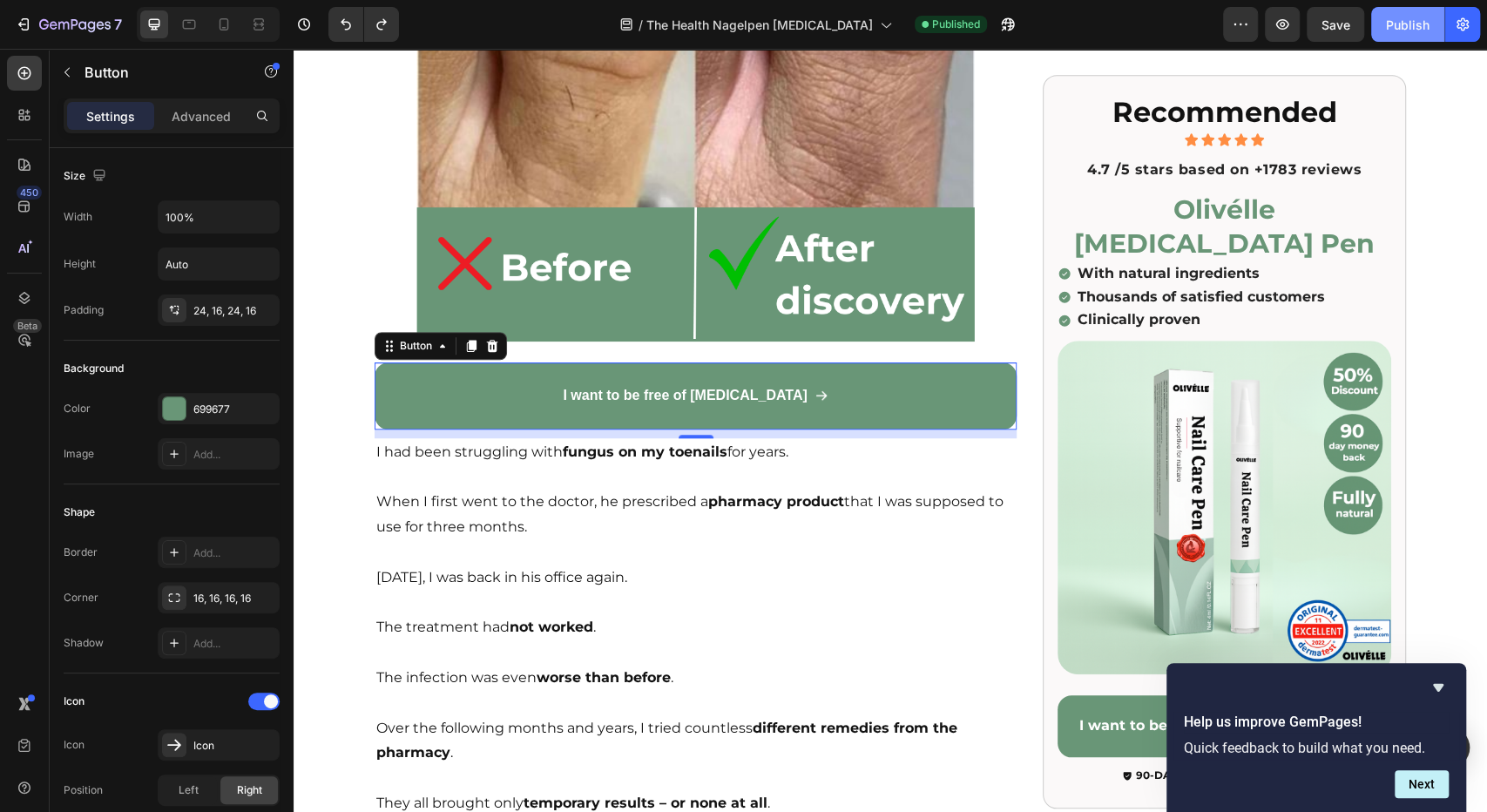
click at [1391, 13] on button "Publish" at bounding box center [1407, 24] width 73 height 35
